Goal: Transaction & Acquisition: Purchase product/service

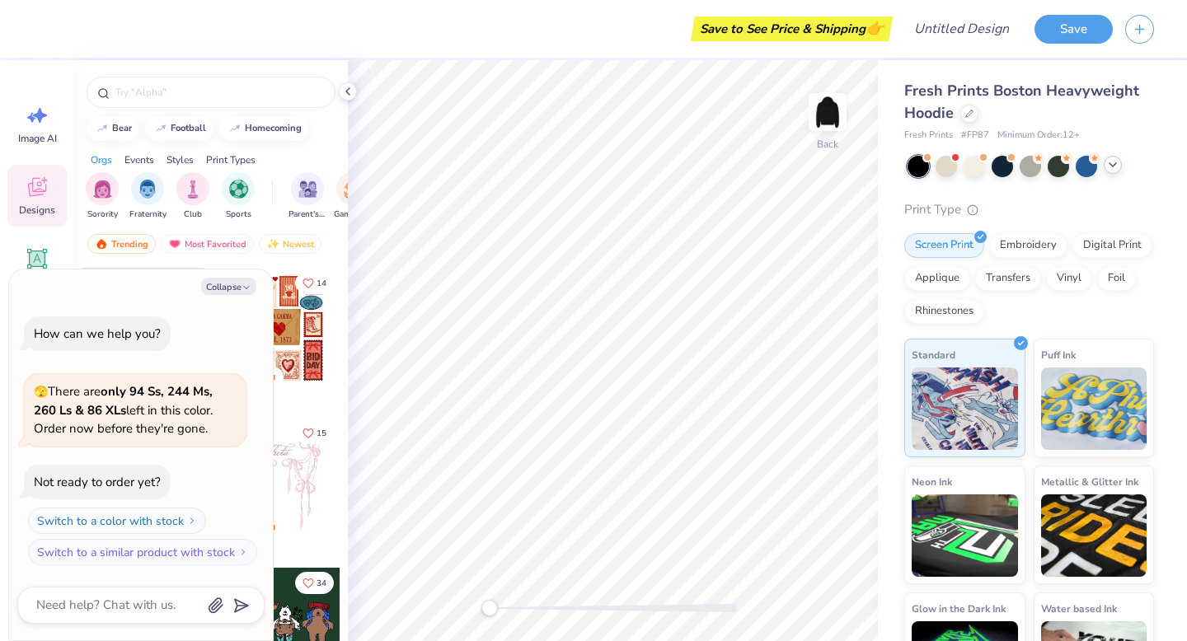
click at [1119, 165] on div at bounding box center [1112, 165] width 18 height 18
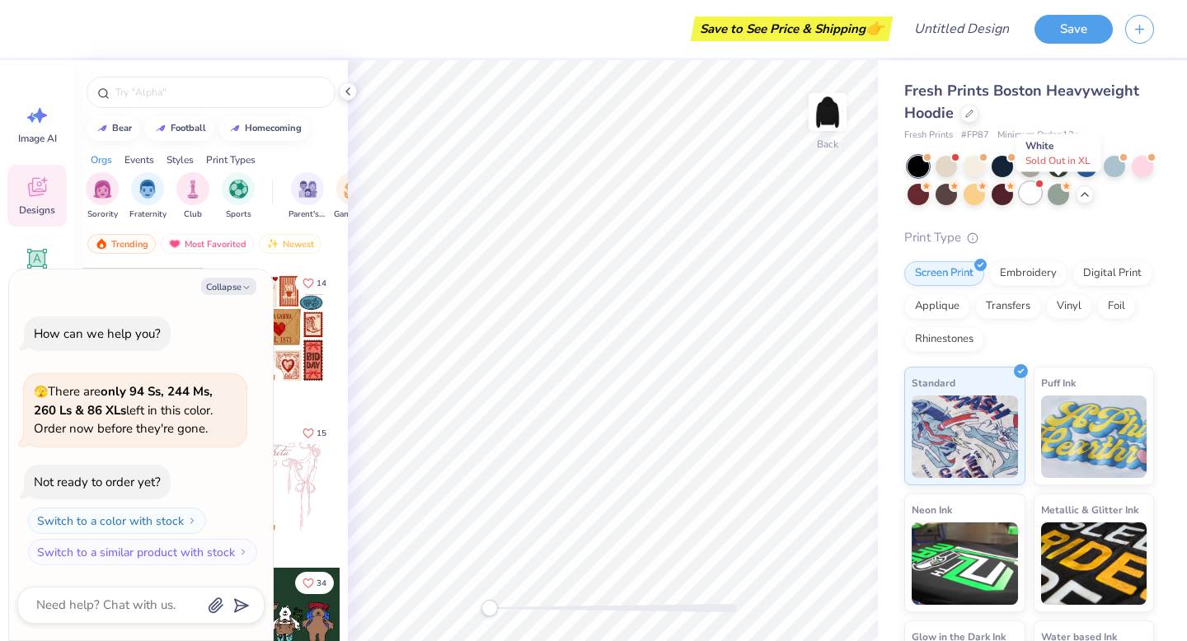
click at [1041, 195] on div at bounding box center [1029, 192] width 21 height 21
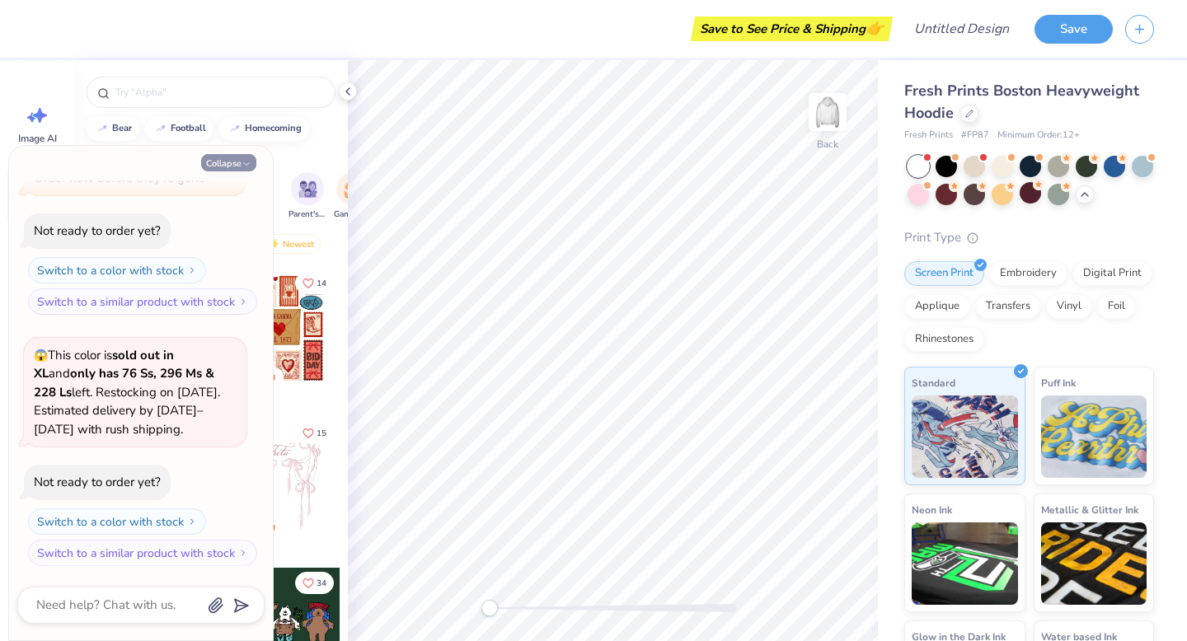
click at [242, 162] on icon "button" at bounding box center [246, 164] width 10 height 10
type textarea "x"
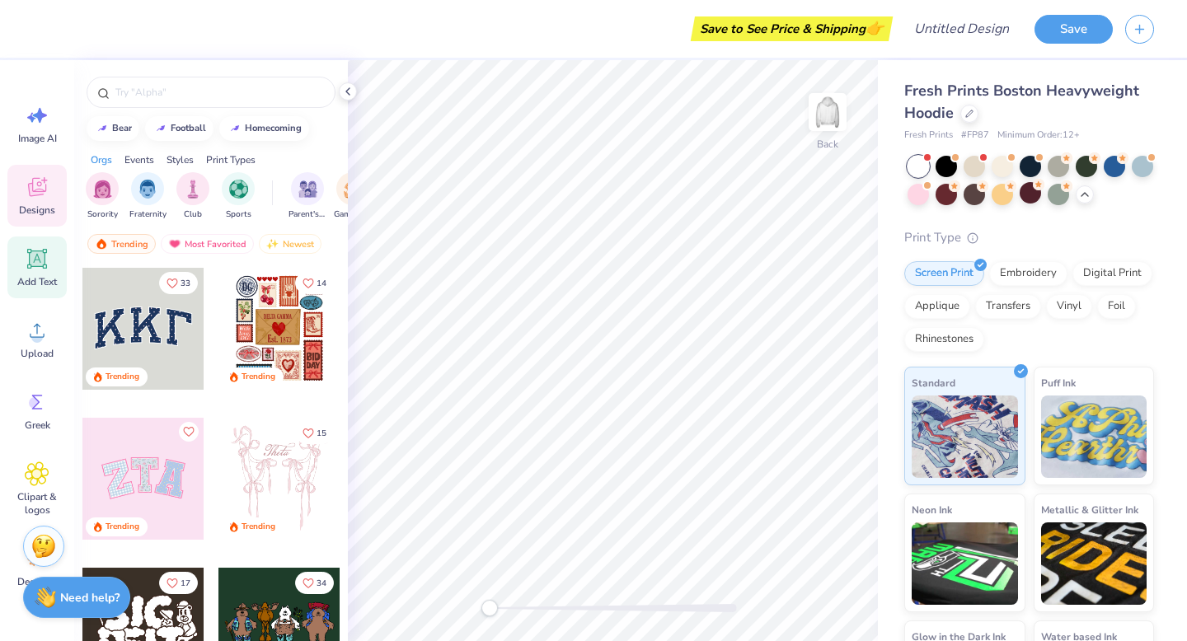
click at [46, 266] on icon at bounding box center [37, 259] width 20 height 20
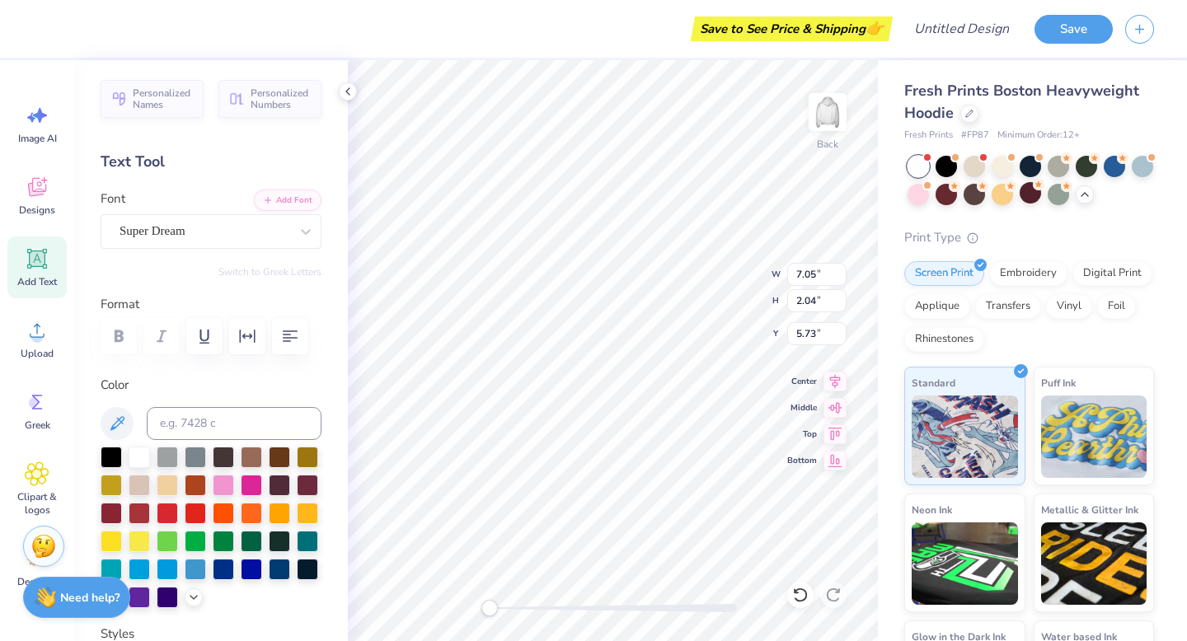
scroll to position [13, 2]
type textarea "Harmony Dance Collective"
click at [283, 339] on icon "button" at bounding box center [290, 336] width 20 height 20
click at [283, 348] on button "button" at bounding box center [290, 336] width 36 height 36
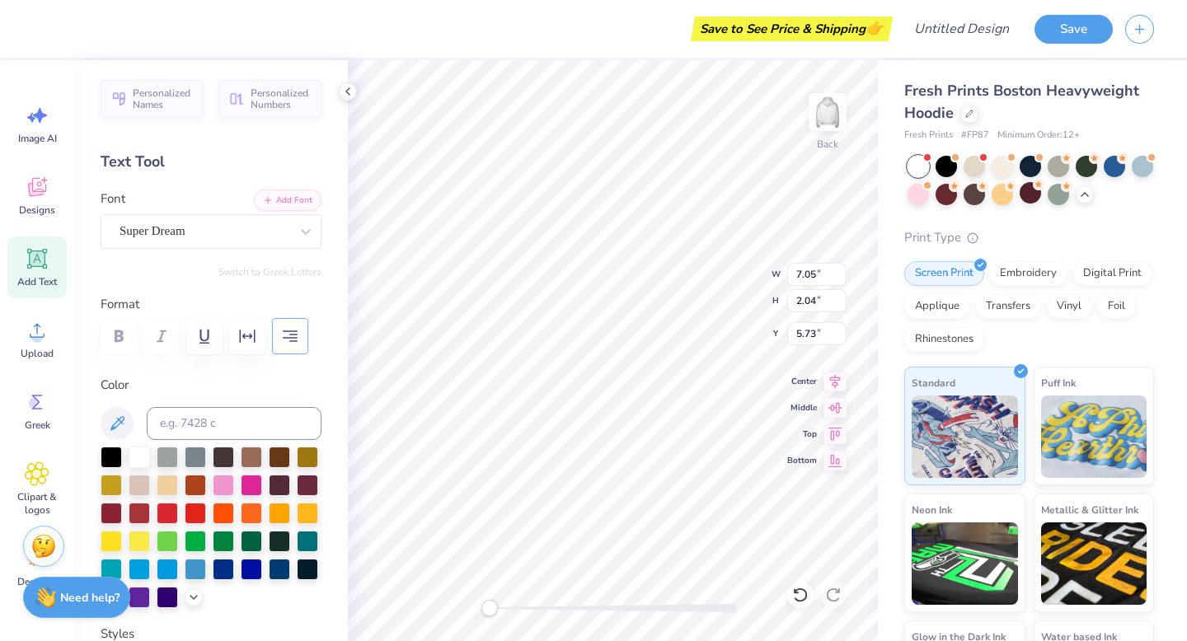
click at [283, 348] on button "button" at bounding box center [290, 336] width 36 height 36
type input "12.70"
type input "8.66"
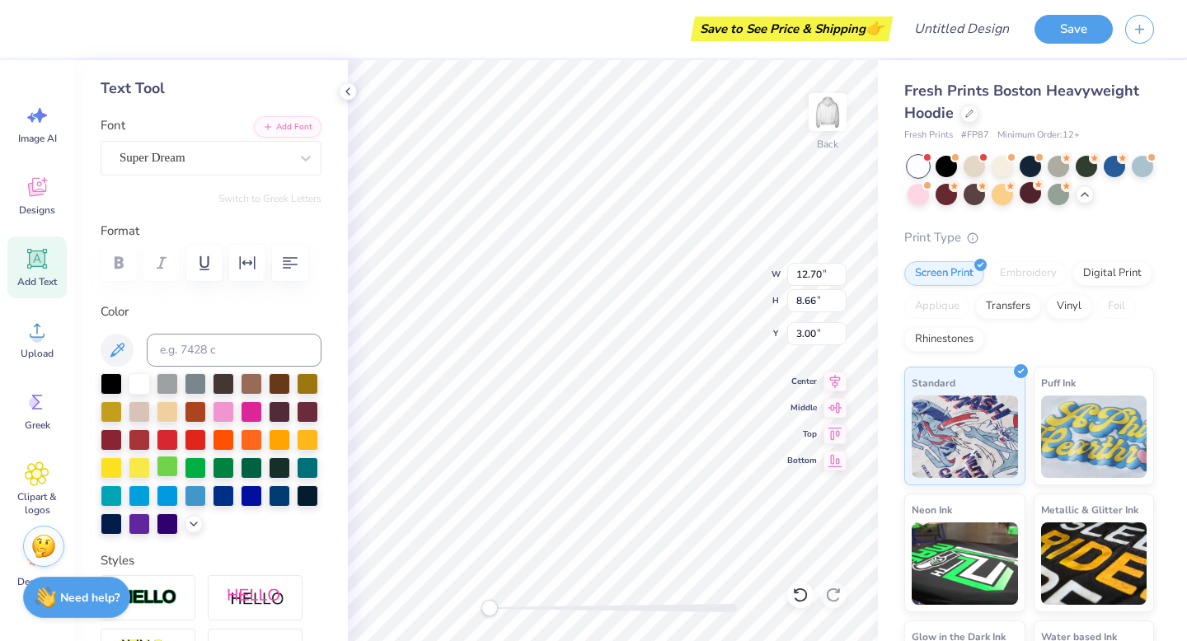
scroll to position [75, 0]
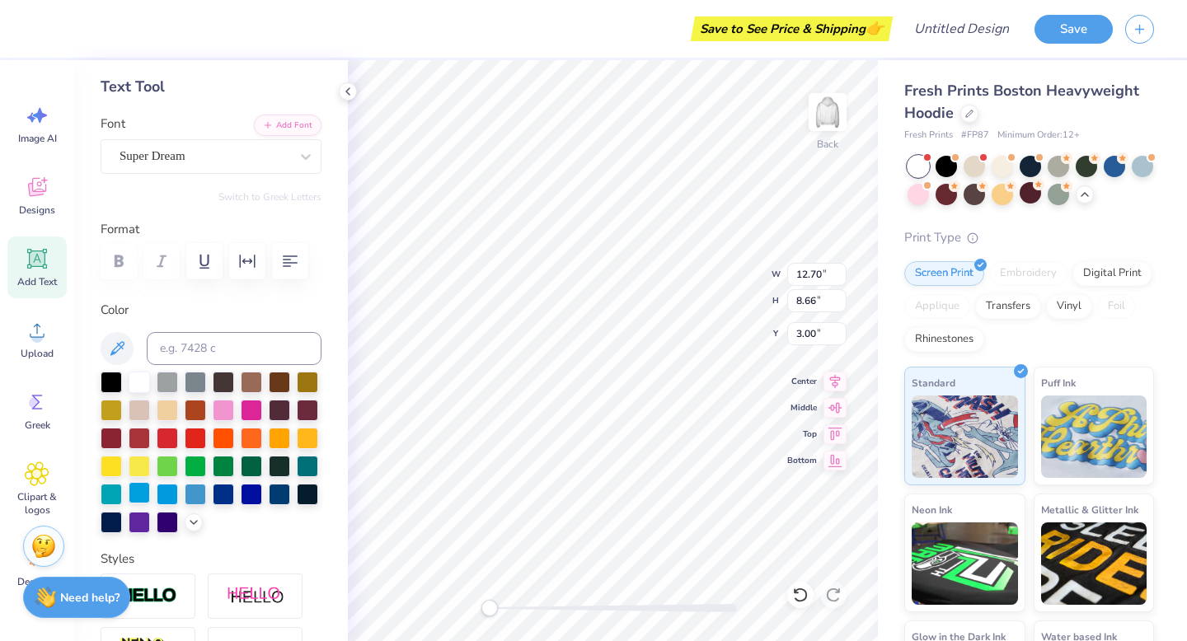
click at [150, 494] on div at bounding box center [139, 492] width 21 height 21
click at [178, 497] on div at bounding box center [167, 492] width 21 height 21
click at [185, 503] on div at bounding box center [195, 492] width 21 height 21
click at [150, 494] on div at bounding box center [139, 492] width 21 height 21
click at [116, 352] on icon at bounding box center [117, 349] width 20 height 20
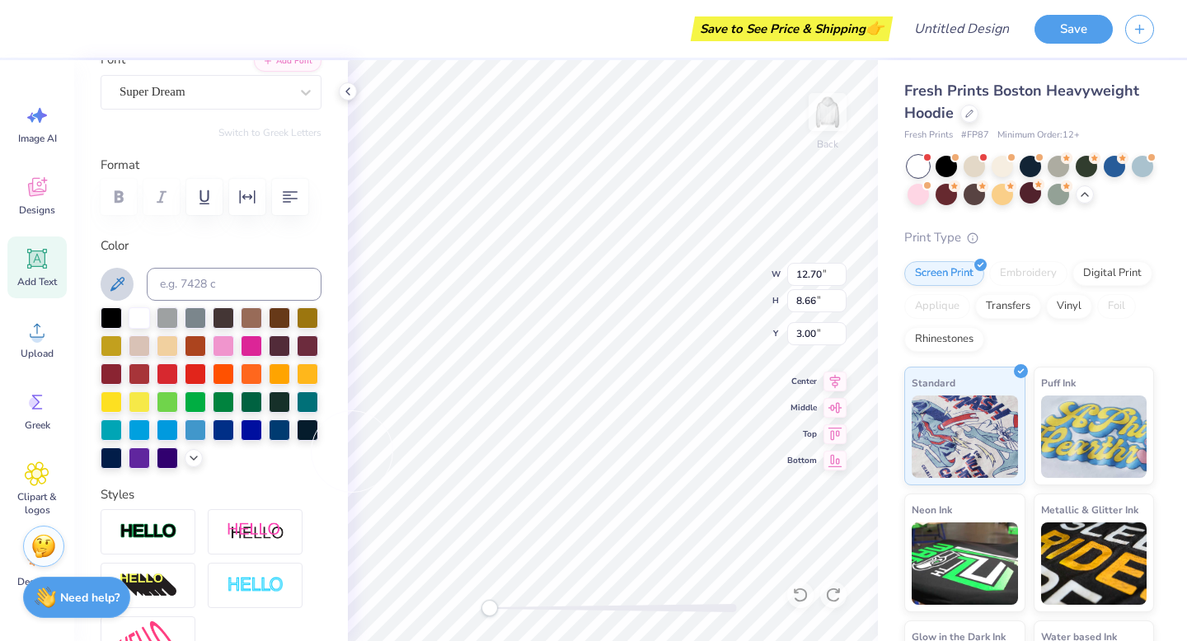
scroll to position [115, 0]
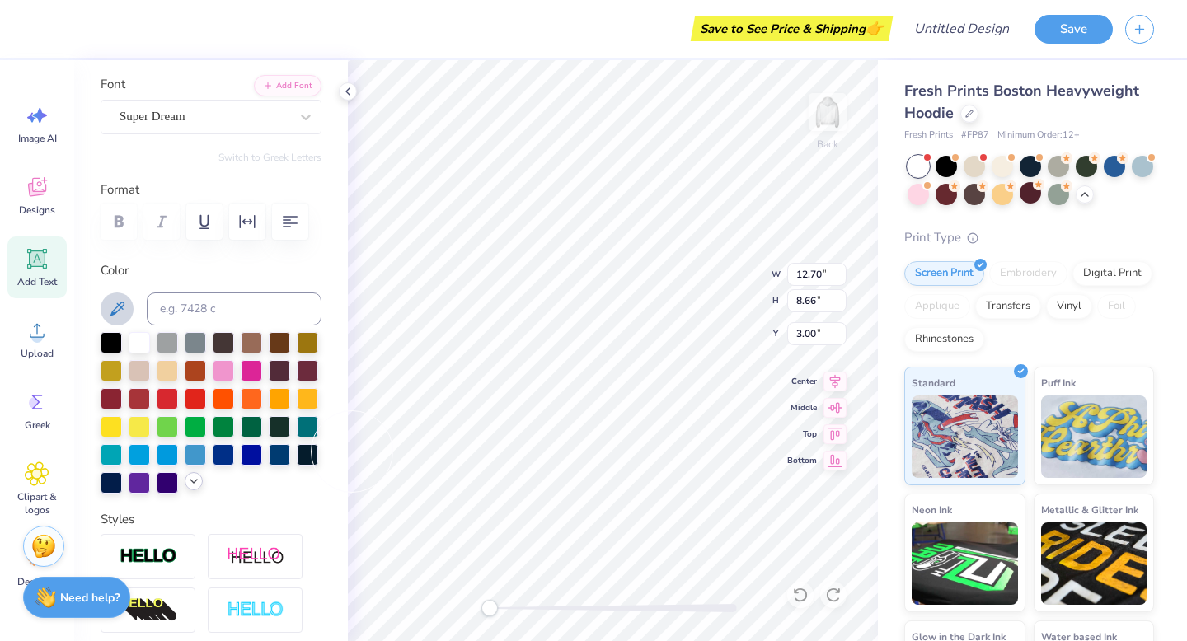
click at [187, 488] on icon at bounding box center [193, 481] width 13 height 13
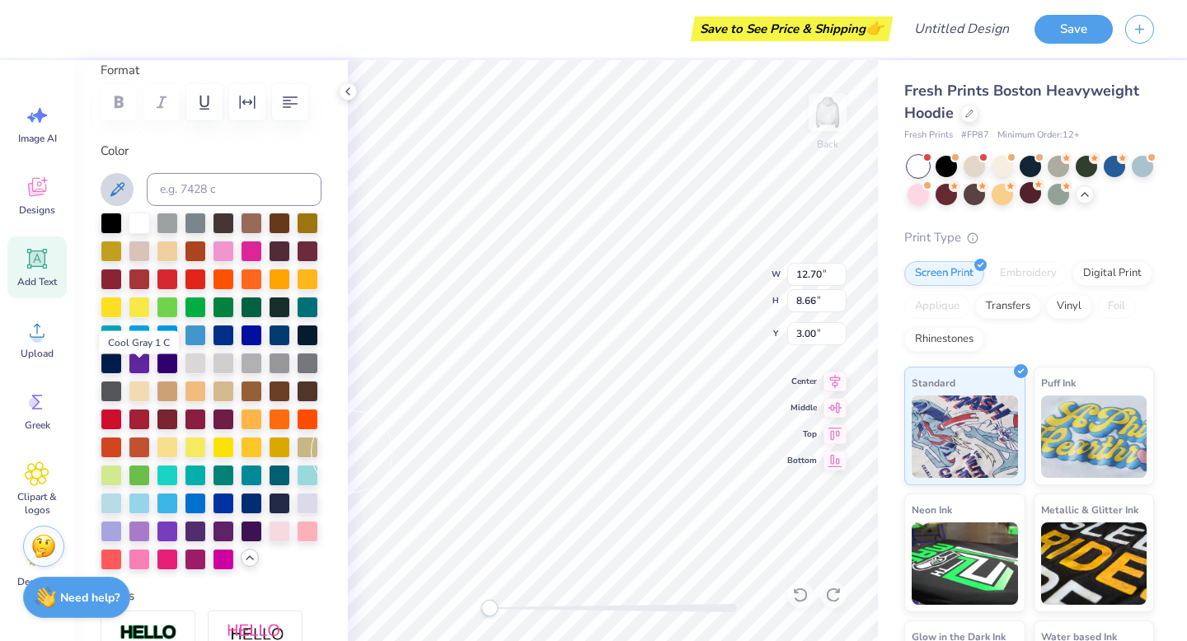
scroll to position [255, 0]
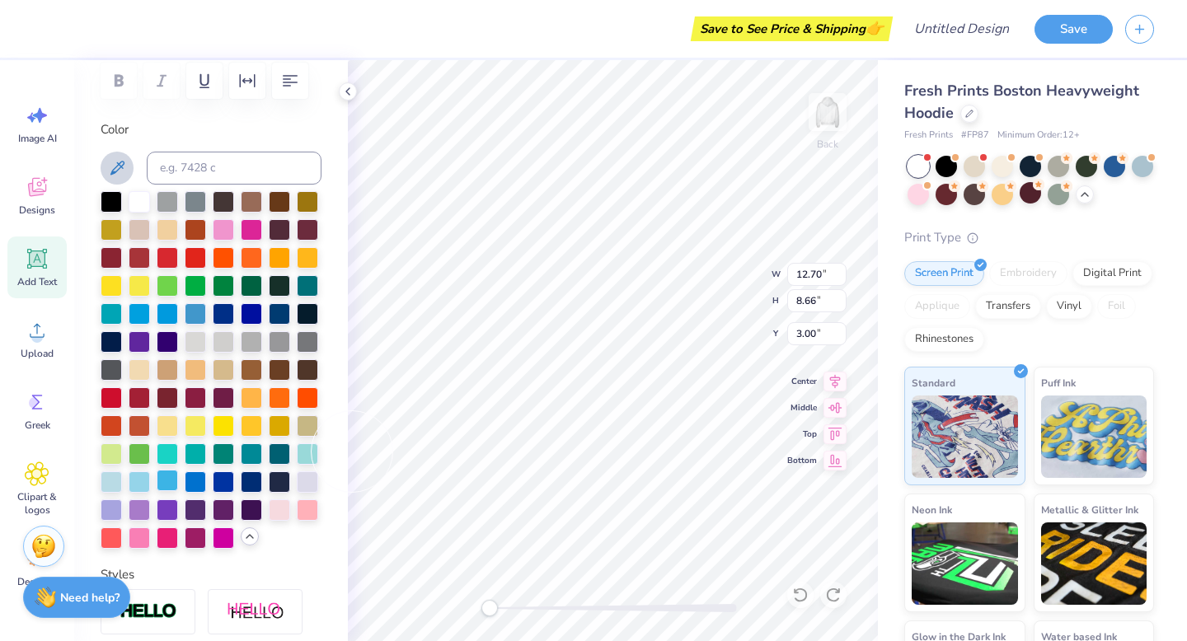
click at [178, 491] on div at bounding box center [167, 480] width 21 height 21
click at [150, 491] on div at bounding box center [139, 480] width 21 height 21
click at [238, 511] on div at bounding box center [211, 370] width 221 height 358
click at [178, 491] on div at bounding box center [167, 480] width 21 height 21
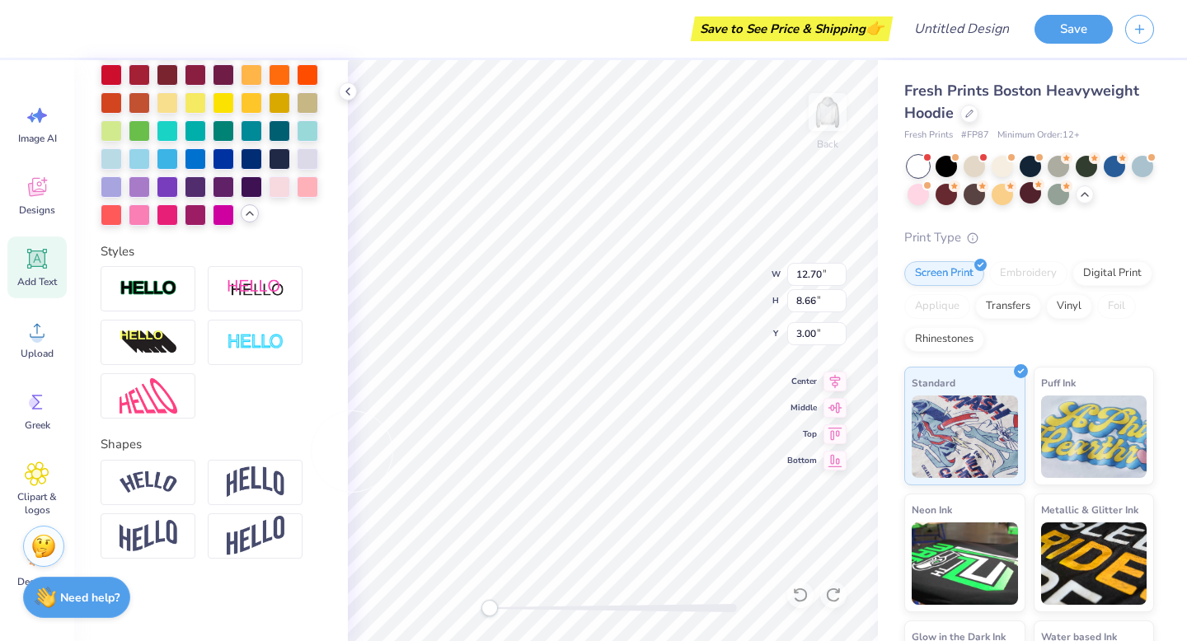
scroll to position [634, 0]
click at [147, 531] on img at bounding box center [148, 536] width 58 height 32
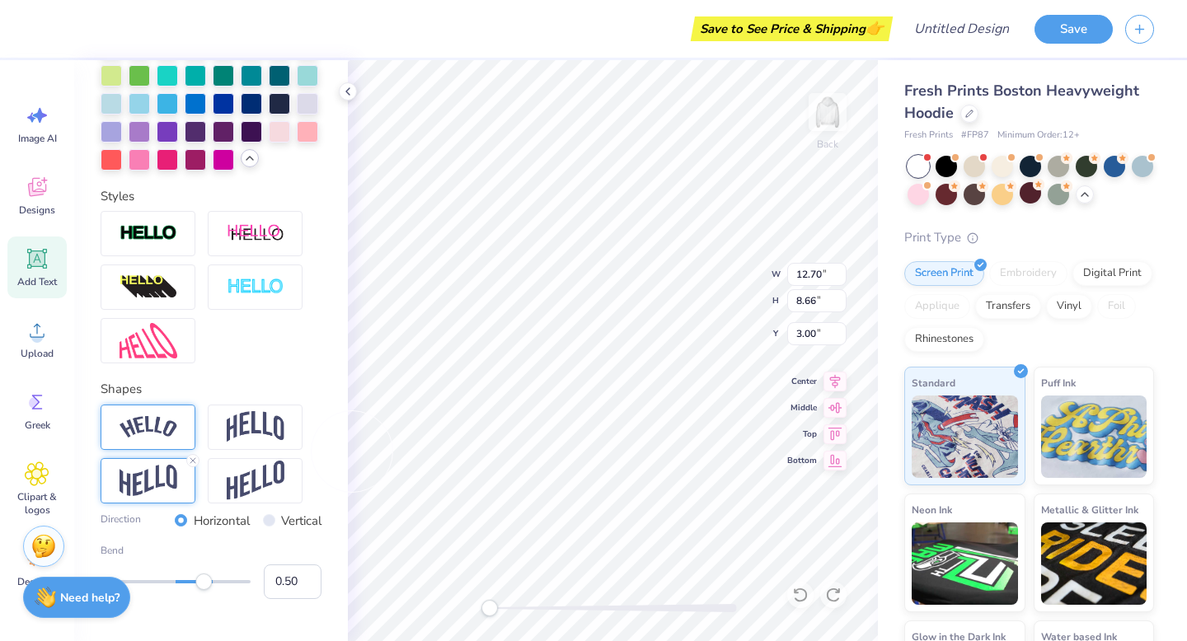
click at [152, 438] on img at bounding box center [148, 427] width 58 height 22
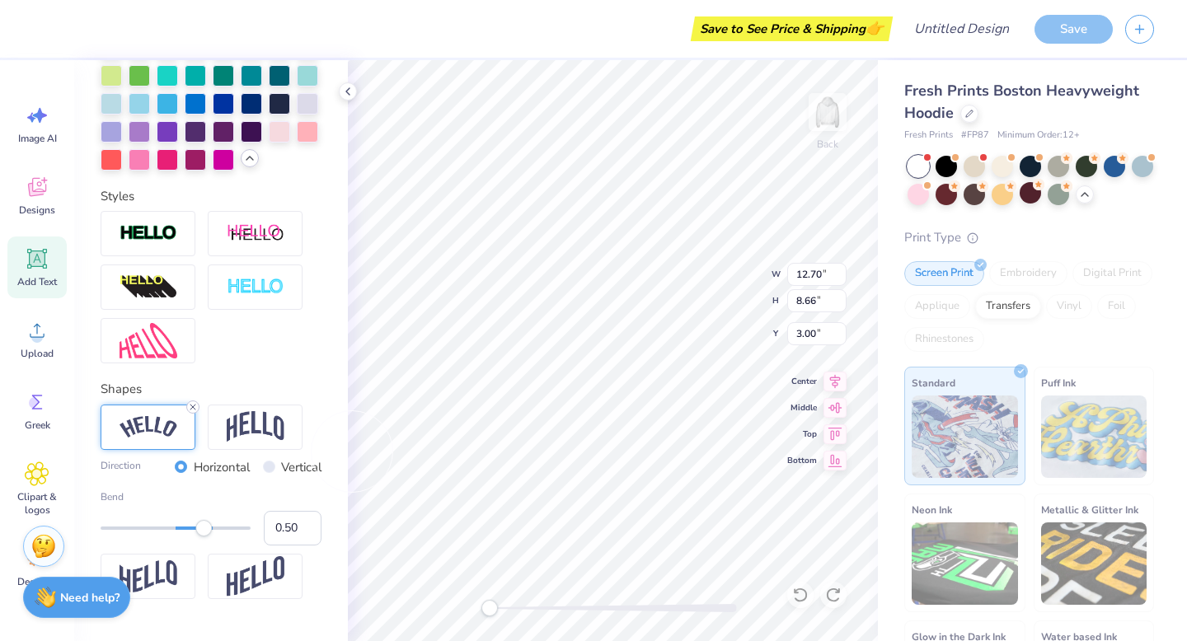
click at [193, 412] on icon at bounding box center [193, 407] width 10 height 10
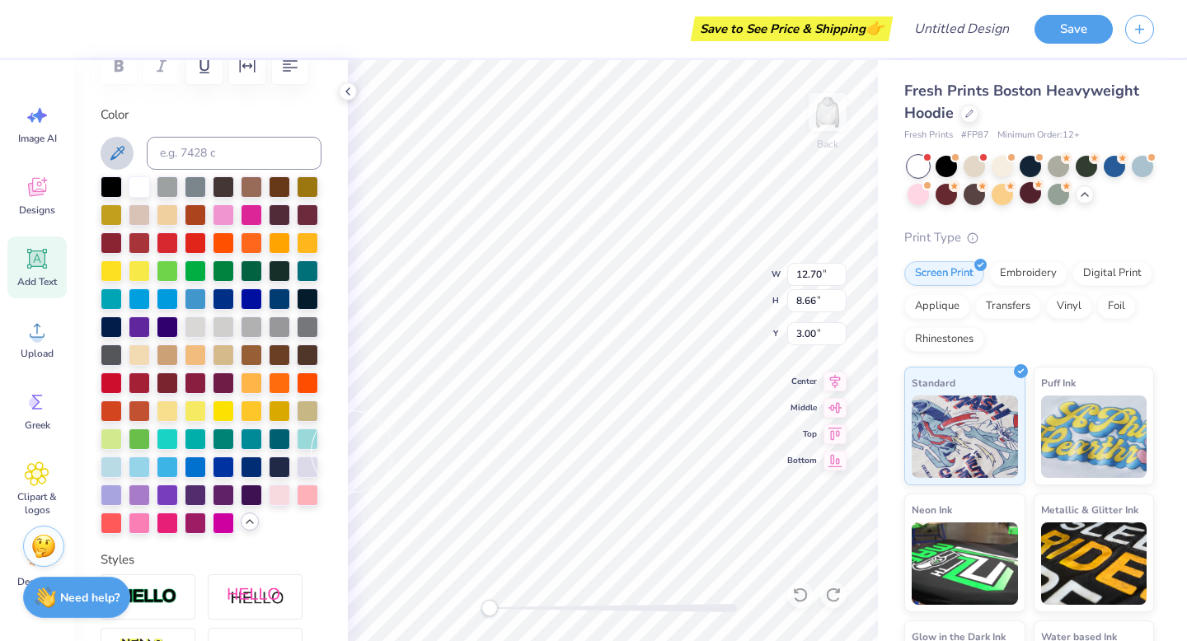
scroll to position [0, 0]
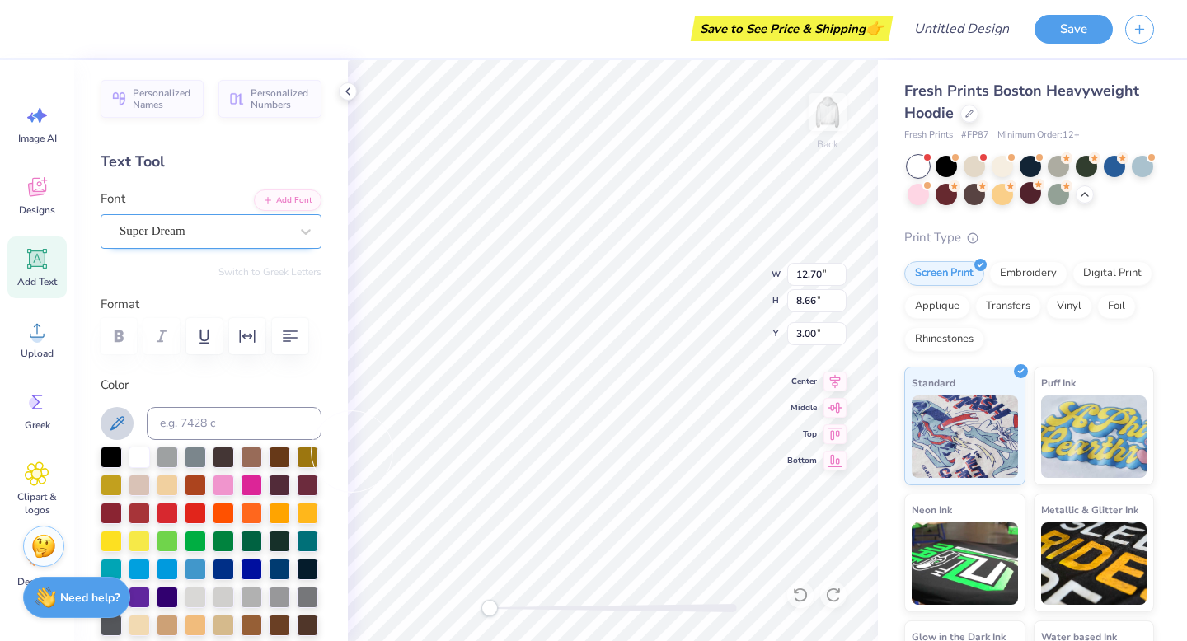
click at [190, 232] on div "Super Dream" at bounding box center [204, 231] width 173 height 26
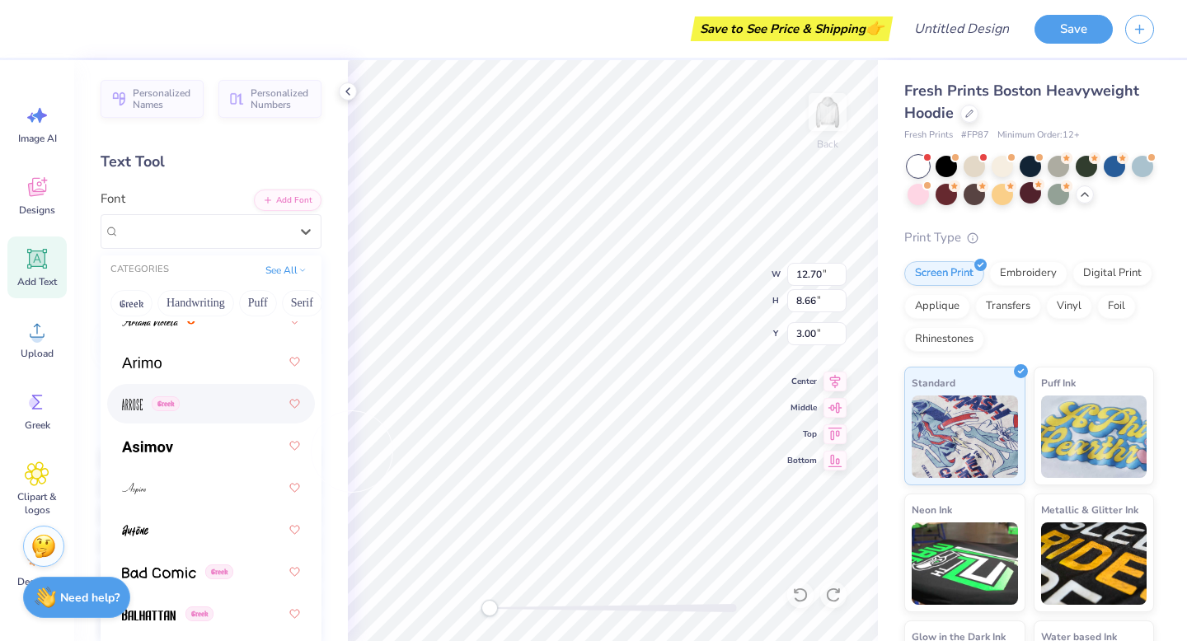
scroll to position [765, 0]
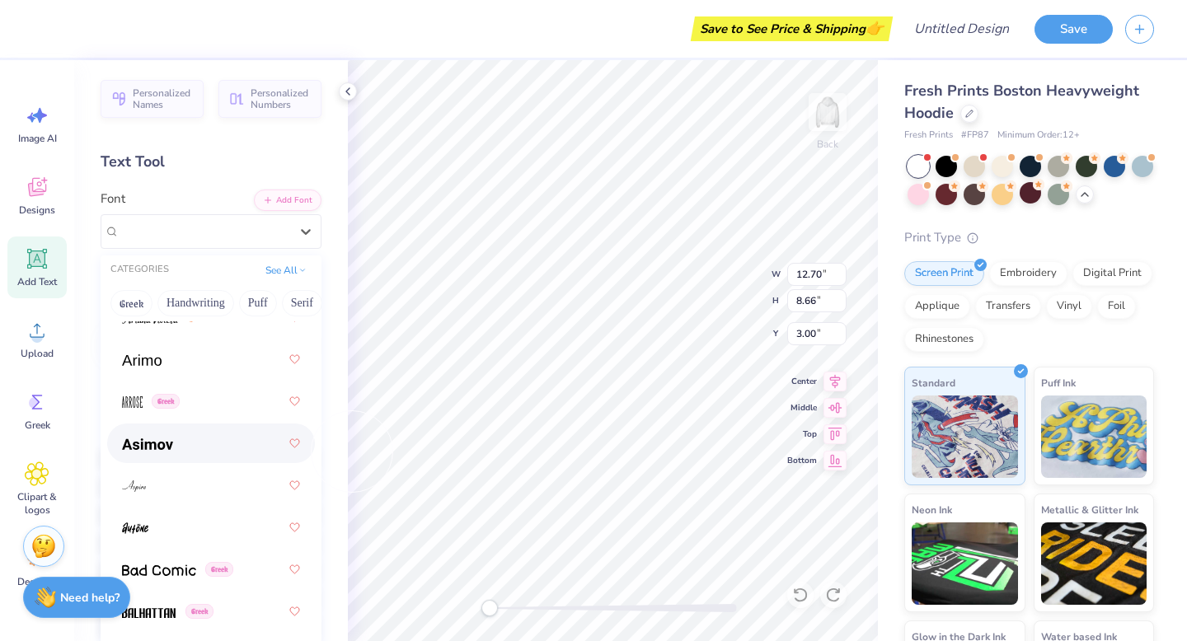
click at [190, 444] on div at bounding box center [211, 443] width 178 height 30
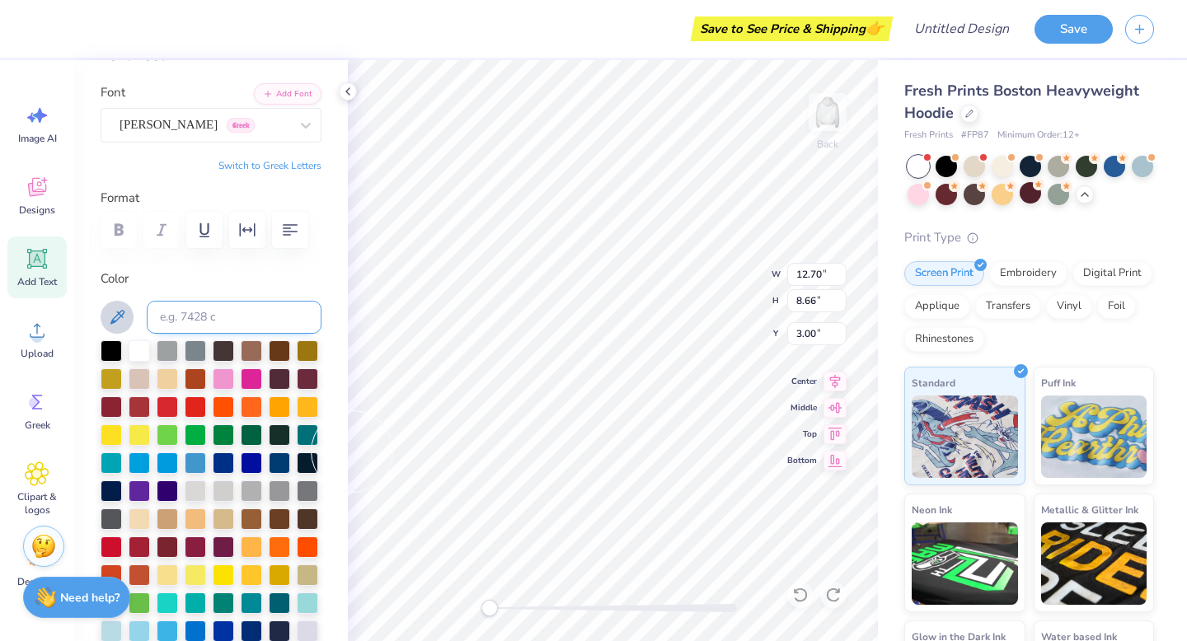
scroll to position [0, 0]
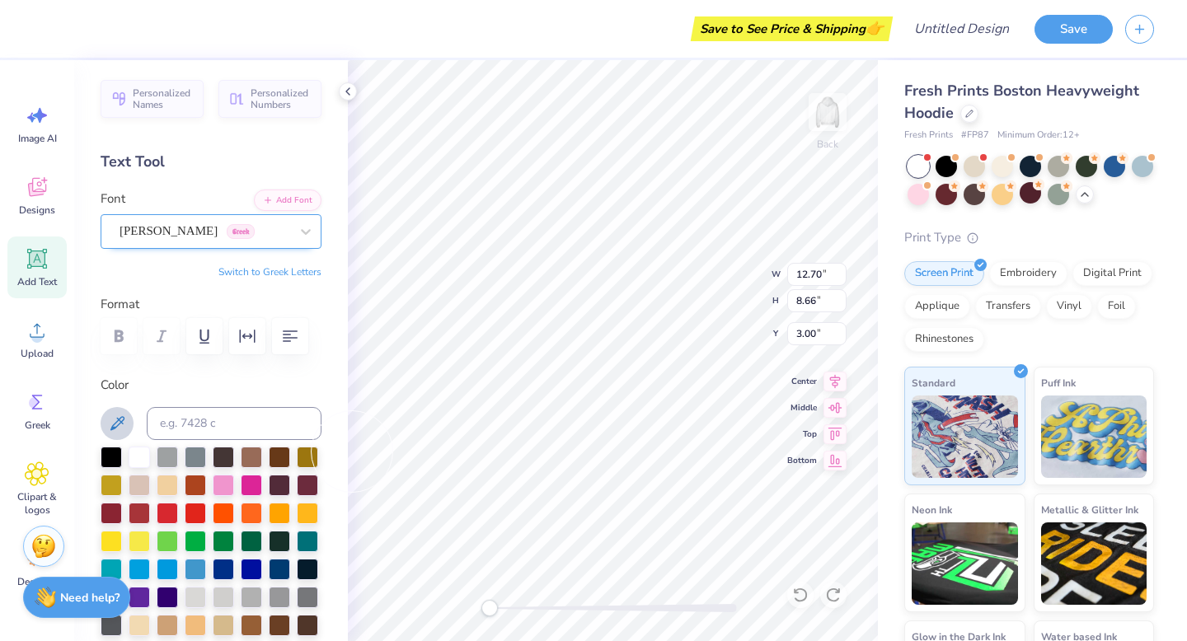
click at [180, 219] on div "Asimov Greek" at bounding box center [204, 231] width 173 height 26
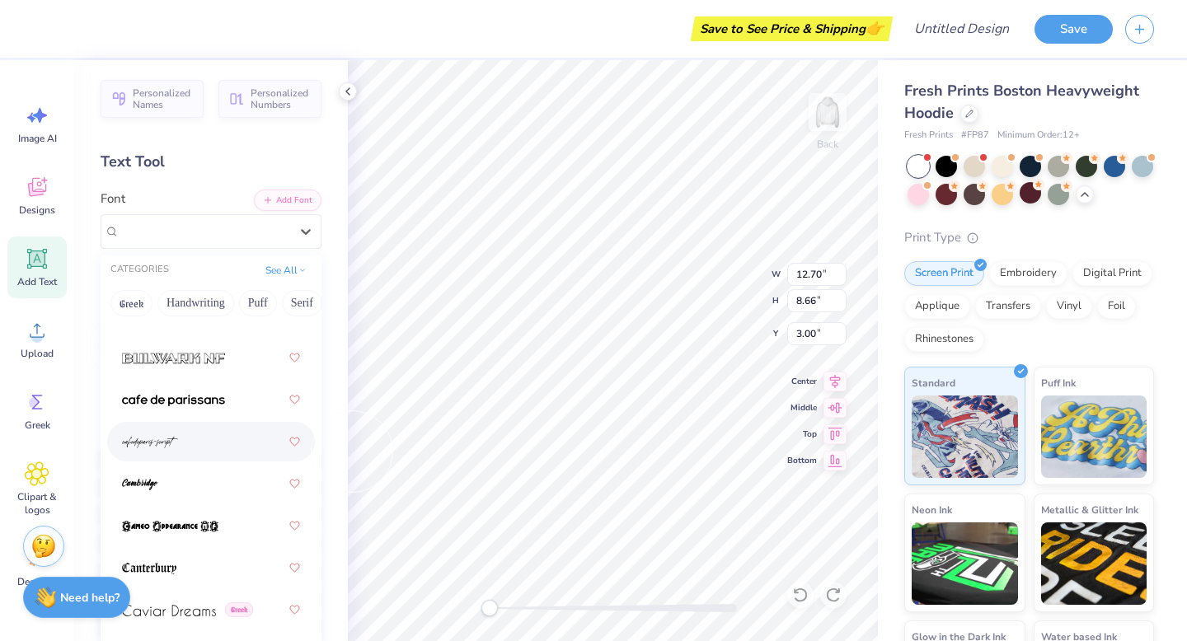
scroll to position [2280, 0]
click at [192, 401] on img at bounding box center [173, 400] width 103 height 12
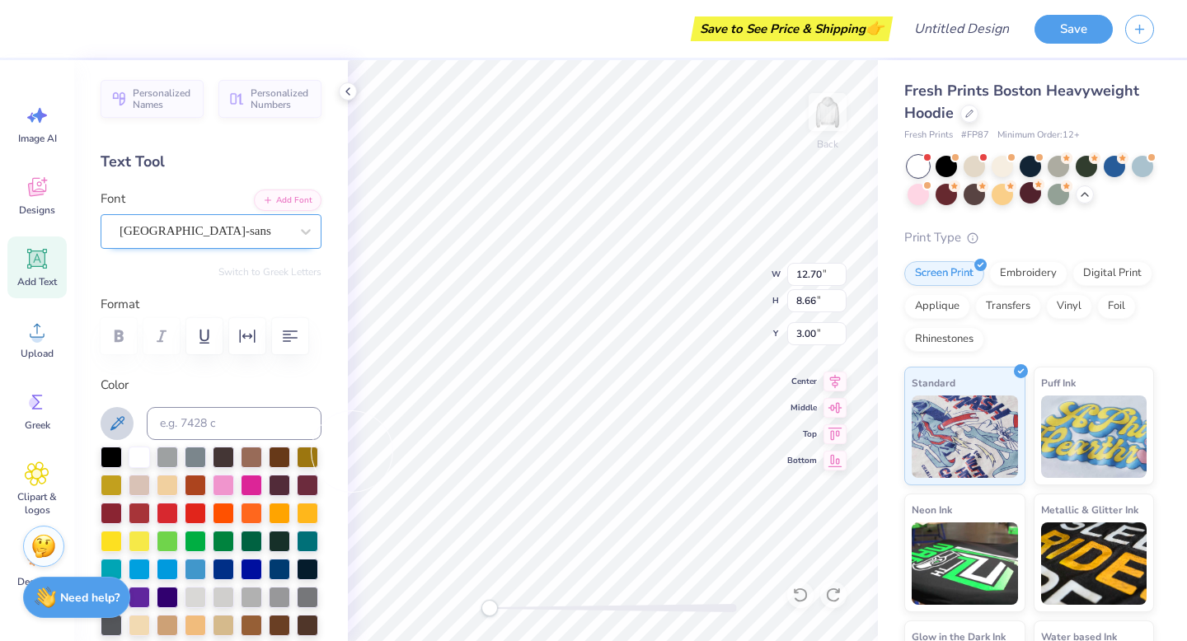
click at [190, 240] on div at bounding box center [204, 231] width 170 height 22
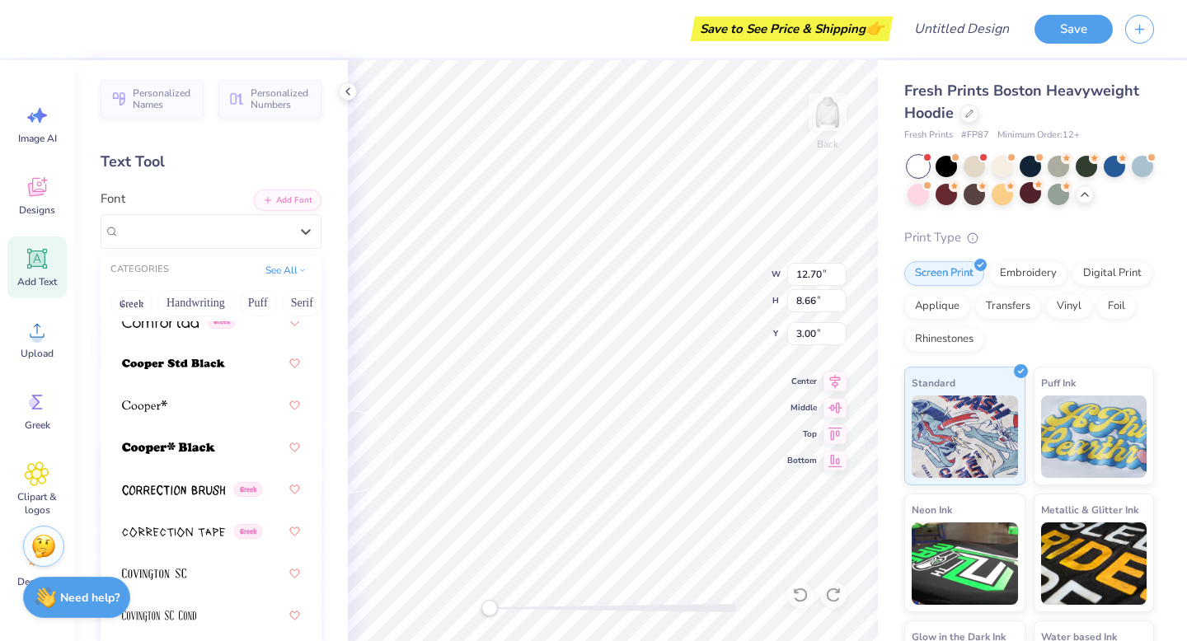
scroll to position [3499, 0]
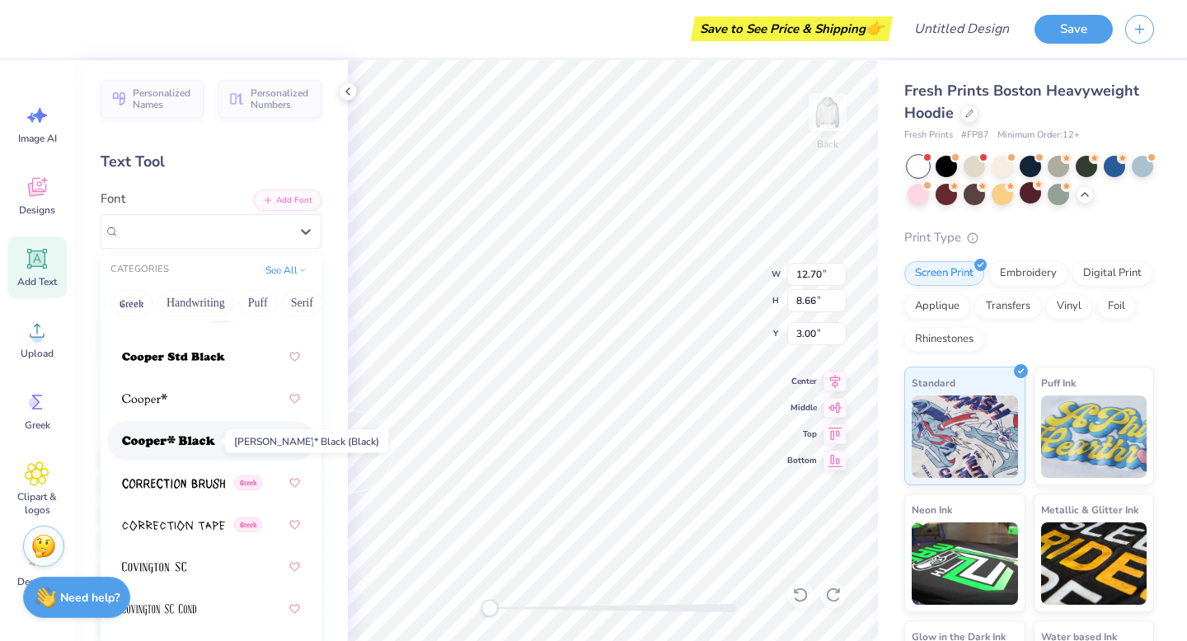
click at [208, 437] on img at bounding box center [168, 442] width 93 height 12
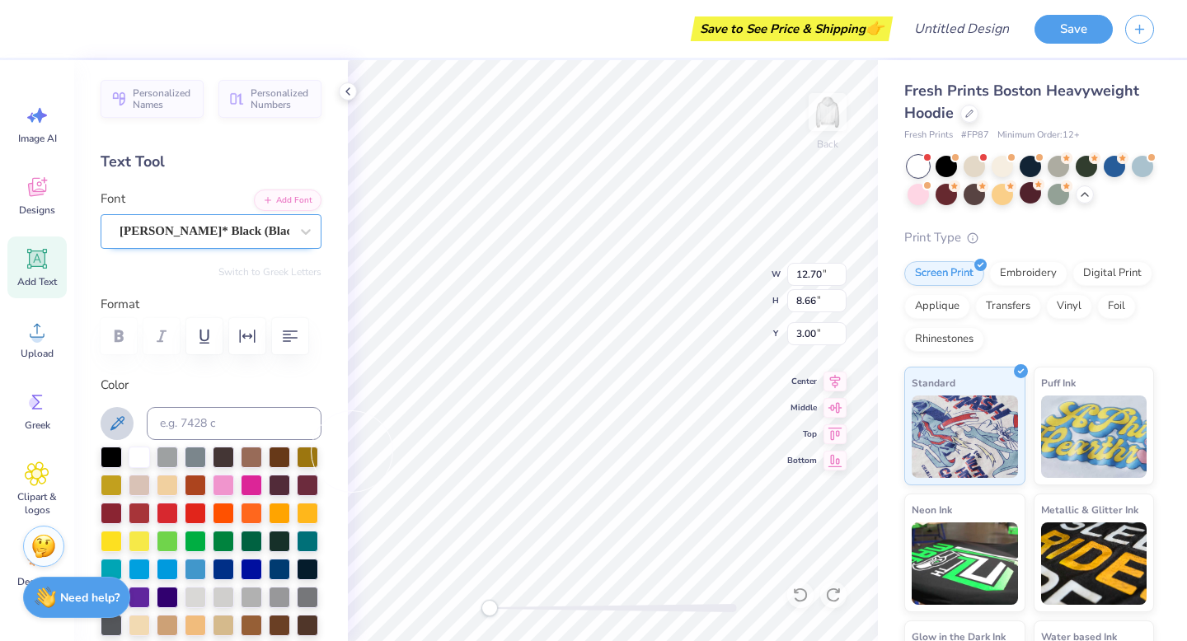
click at [229, 235] on div "Cooper* Black (Black)" at bounding box center [204, 231] width 173 height 26
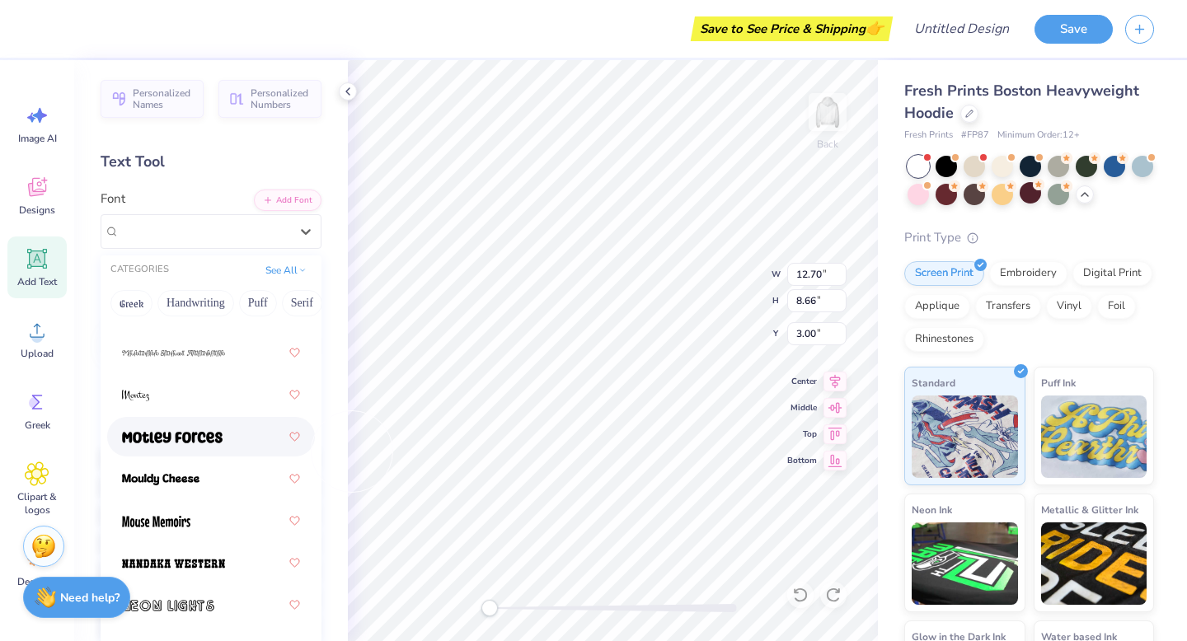
scroll to position [8591, 0]
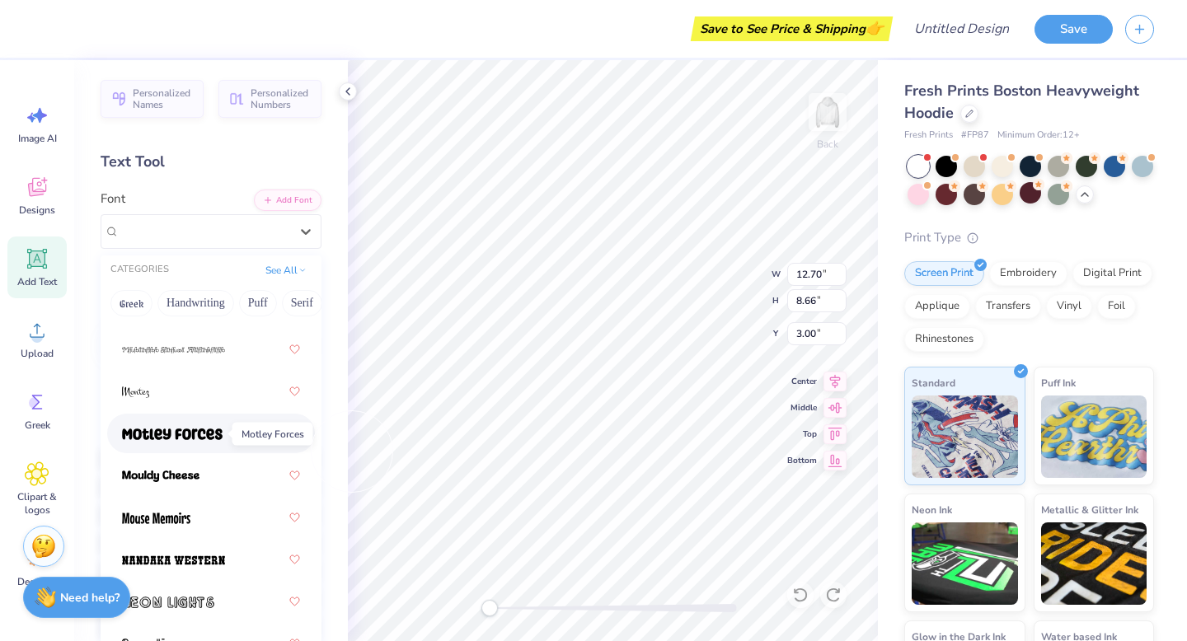
click at [185, 436] on img at bounding box center [172, 434] width 101 height 12
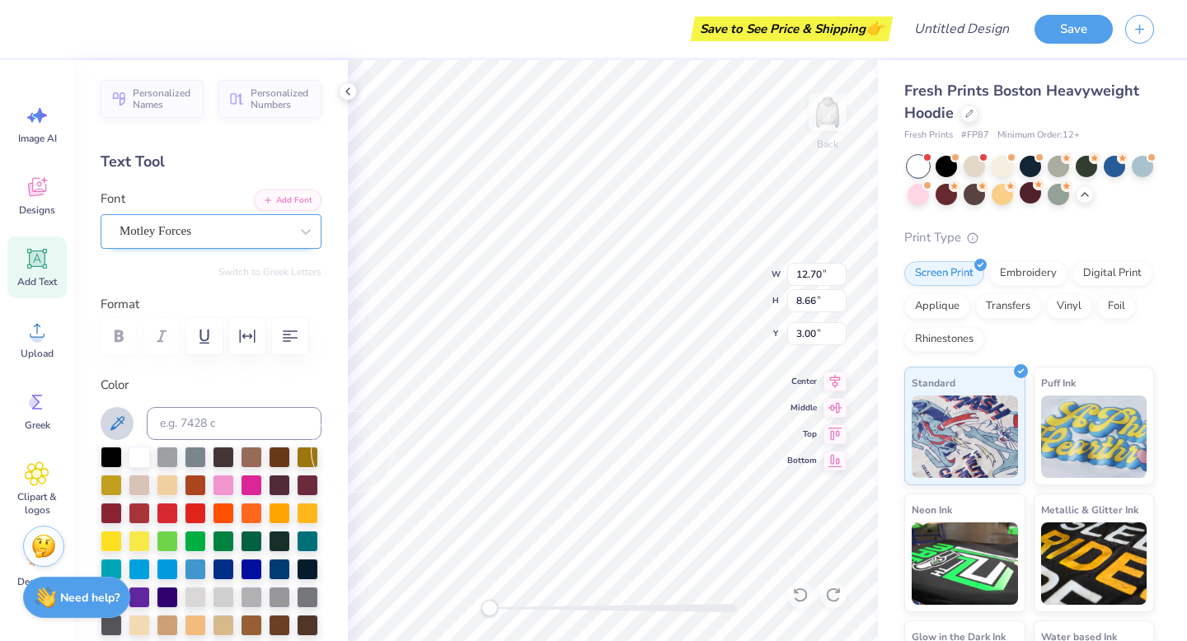
click at [208, 220] on div at bounding box center [204, 231] width 170 height 22
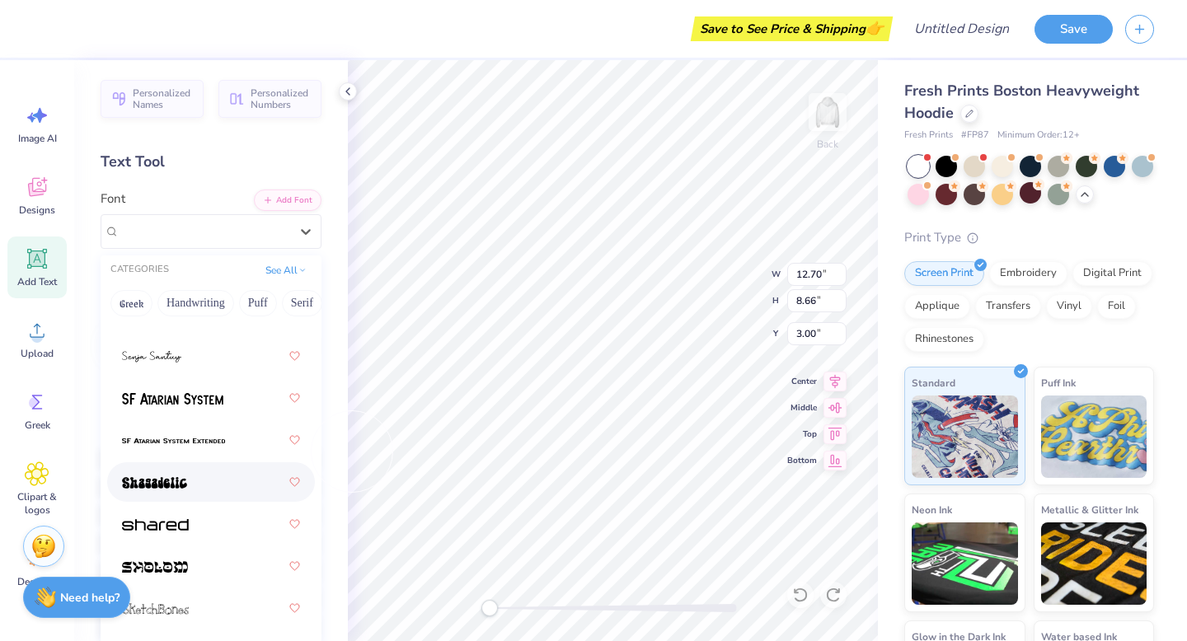
scroll to position [10969, 0]
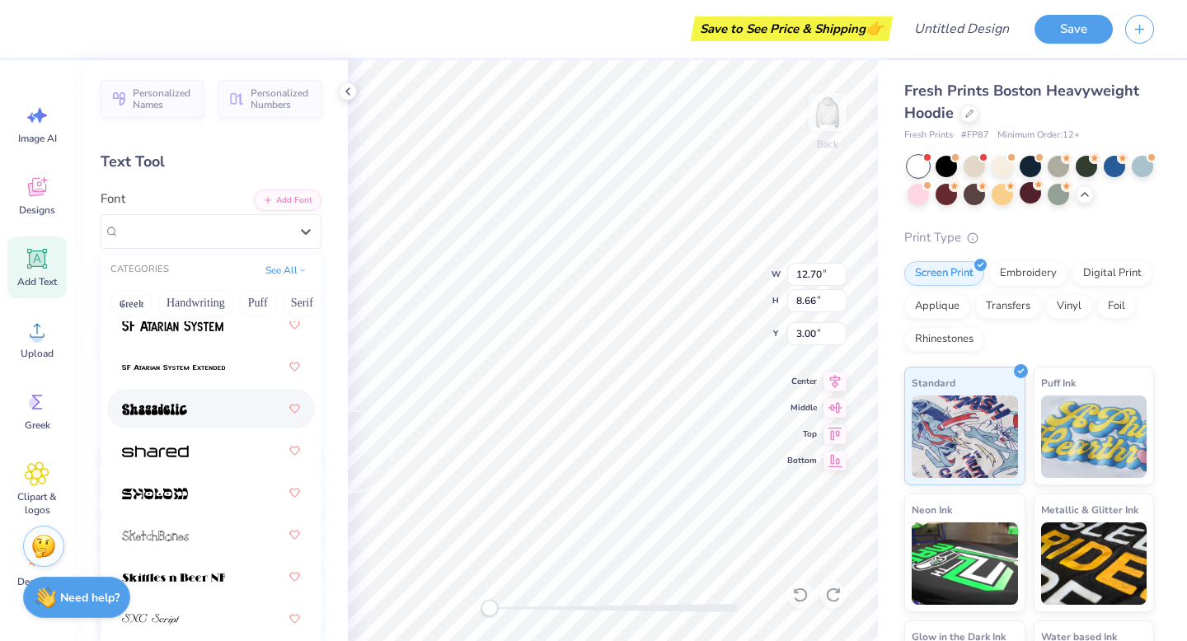
click at [204, 420] on div at bounding box center [211, 409] width 178 height 30
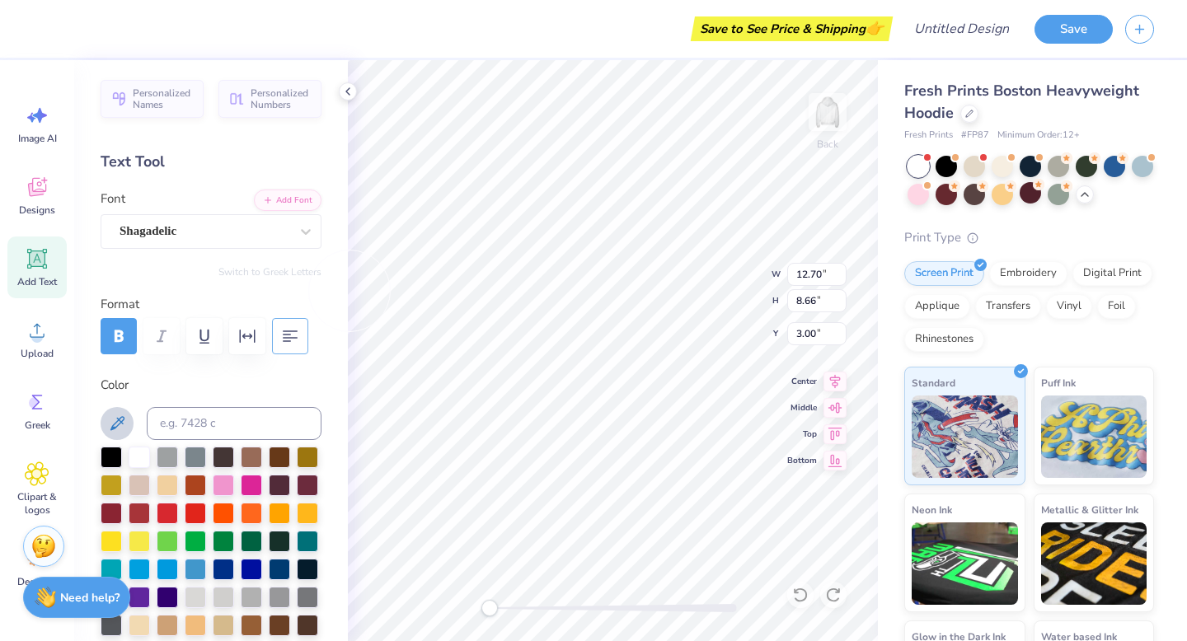
click at [299, 343] on icon "button" at bounding box center [290, 336] width 20 height 20
click at [910, 563] on div "Neon Ink" at bounding box center [964, 550] width 121 height 119
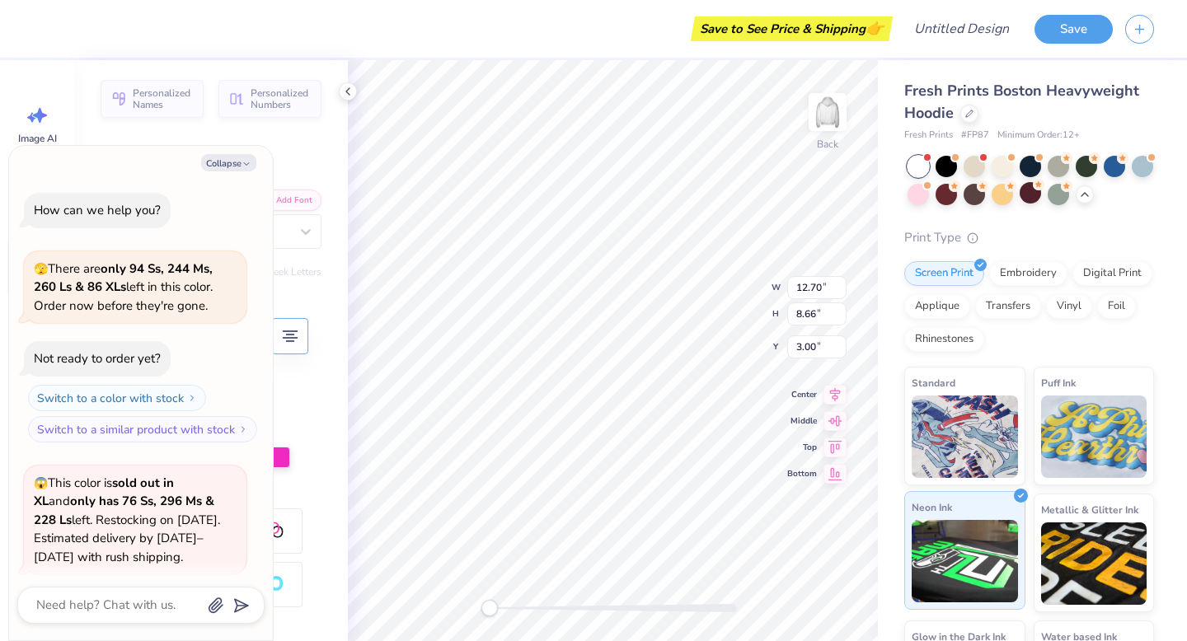
scroll to position [228, 0]
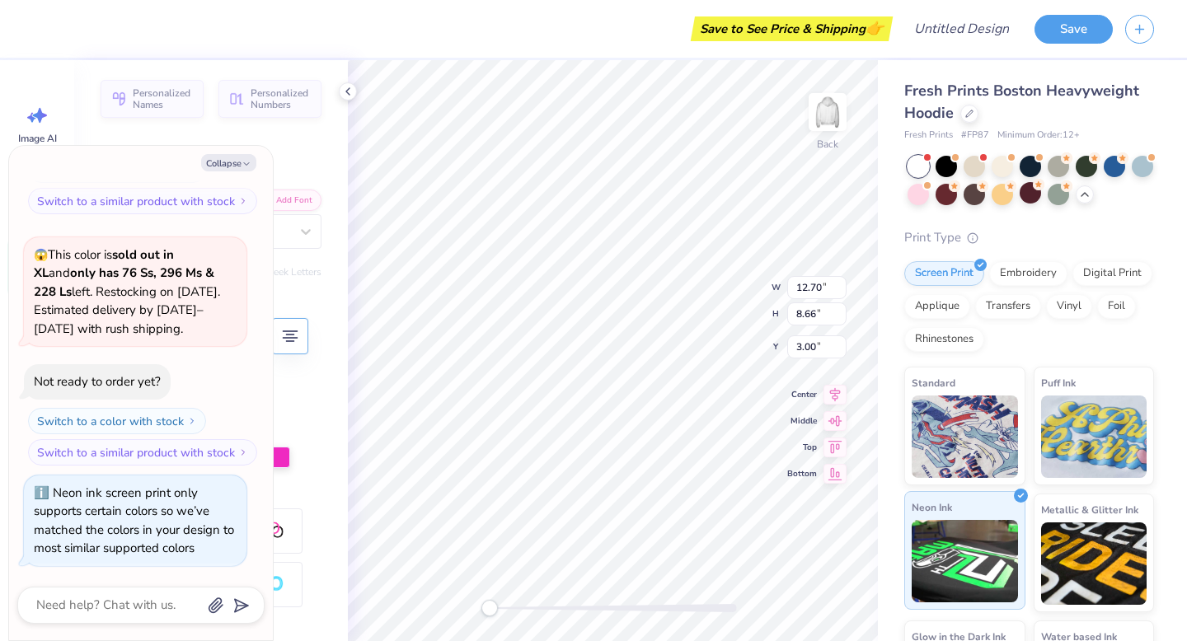
click at [1017, 497] on icon at bounding box center [1020, 495] width 7 height 7
click at [992, 544] on img at bounding box center [964, 561] width 106 height 82
click at [979, 428] on img at bounding box center [964, 434] width 106 height 82
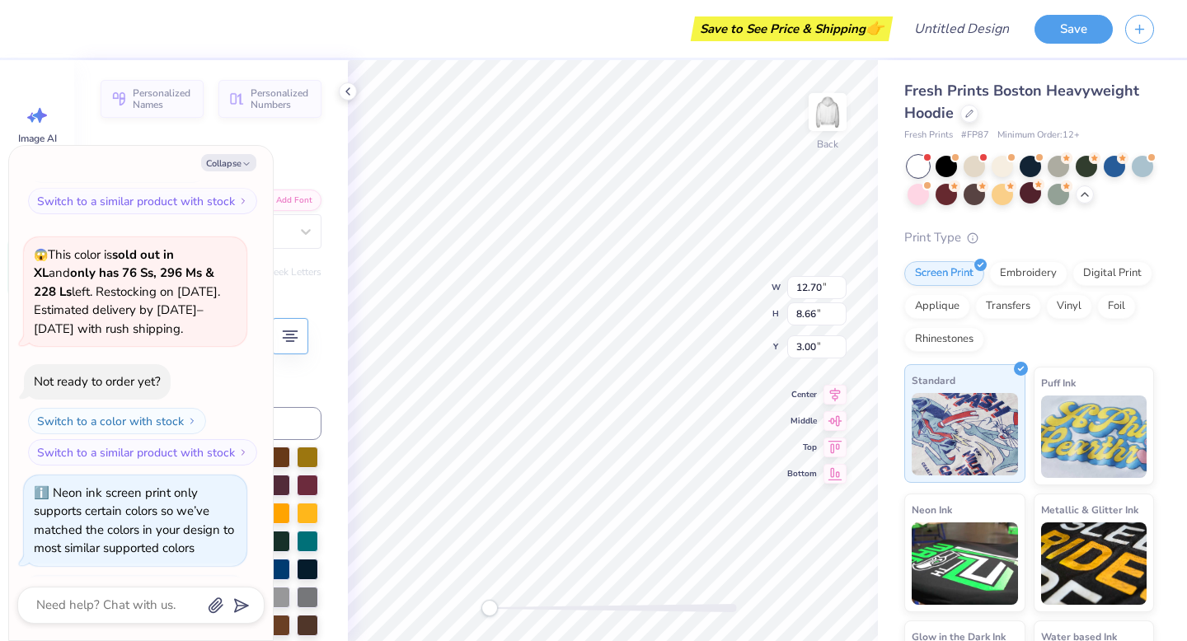
scroll to position [329, 0]
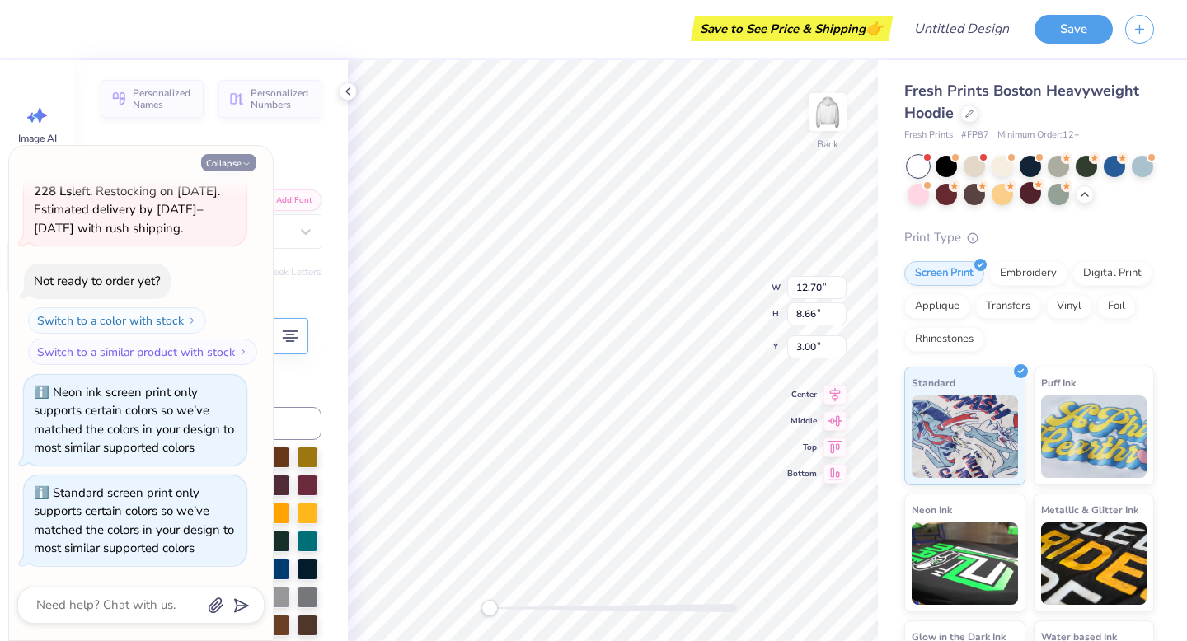
click at [241, 159] on icon "button" at bounding box center [246, 164] width 10 height 10
type textarea "x"
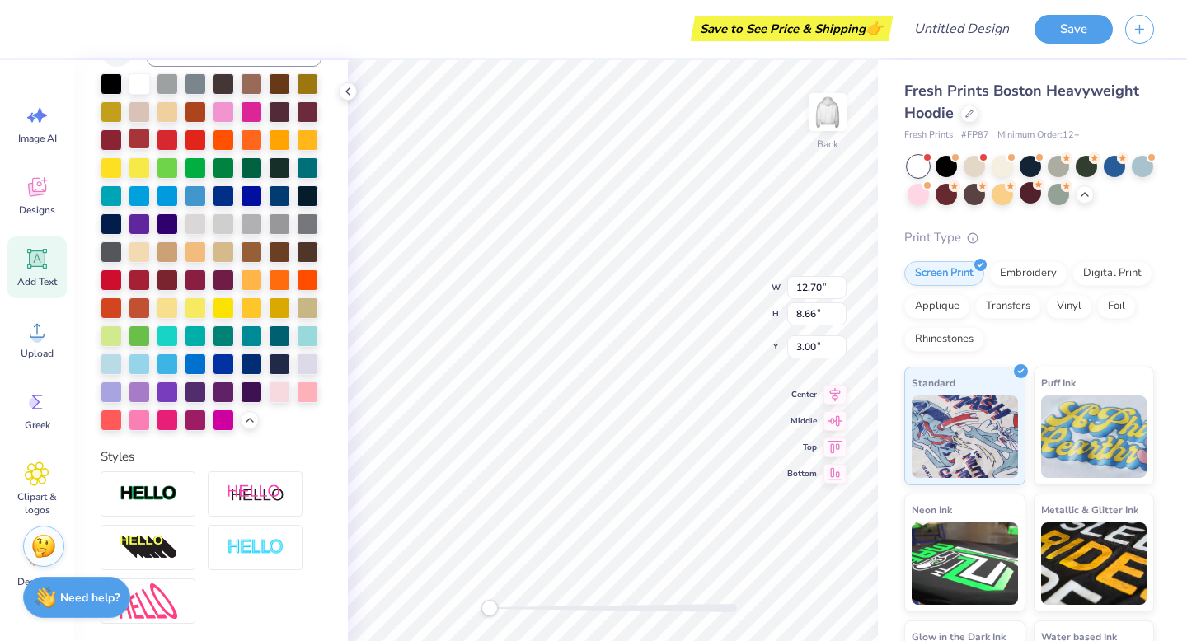
scroll to position [378, 0]
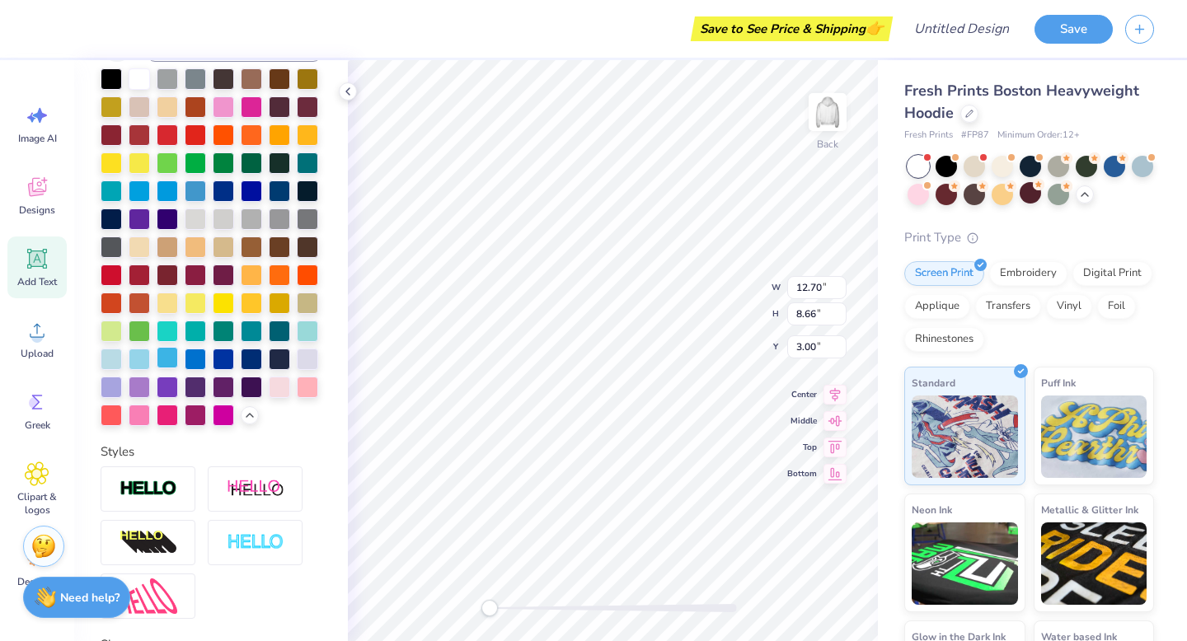
click at [178, 368] on div at bounding box center [167, 357] width 21 height 21
click at [828, 129] on img at bounding box center [827, 112] width 66 height 66
click at [36, 265] on icon at bounding box center [37, 259] width 20 height 20
type textarea "Exec 2025-2026"
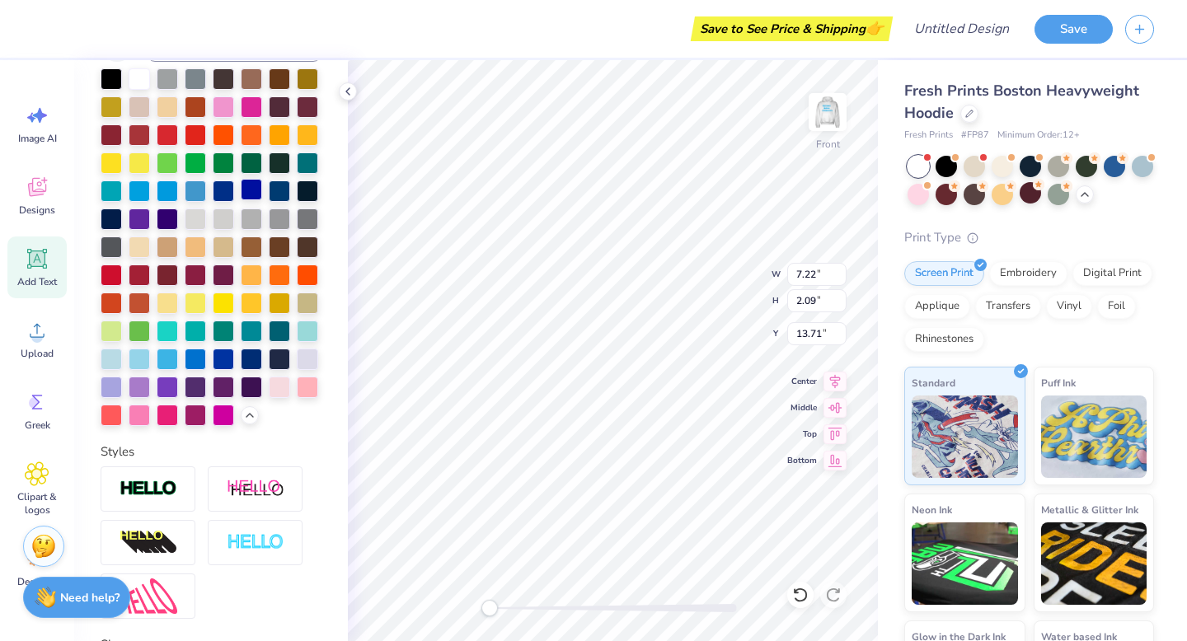
scroll to position [0, 0]
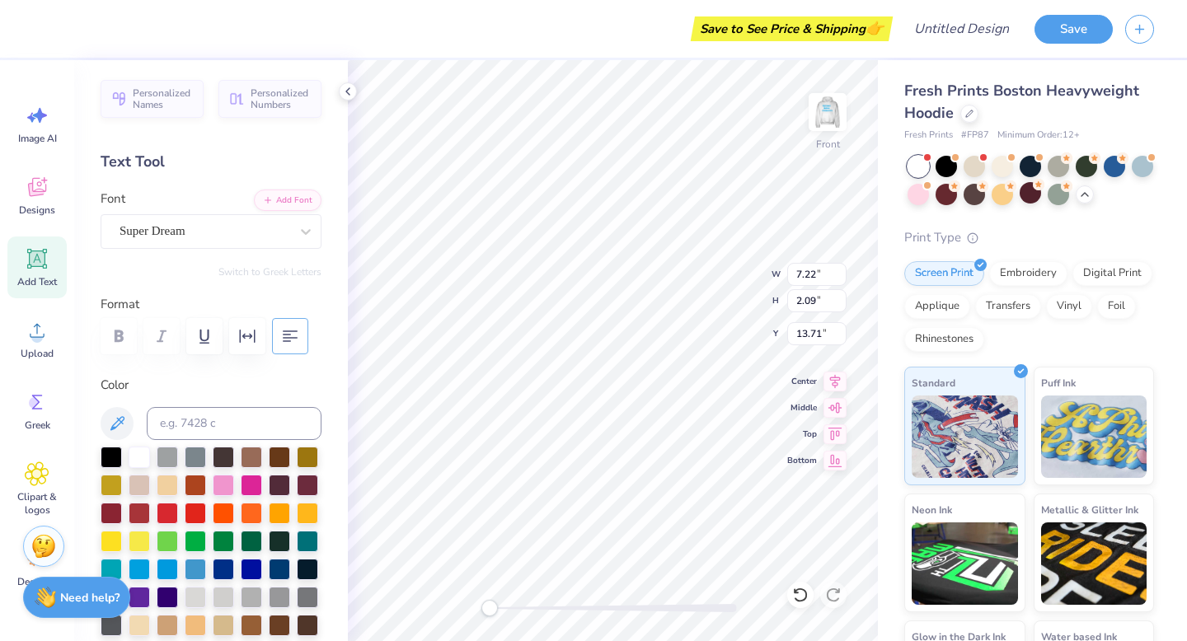
click at [292, 343] on icon "button" at bounding box center [290, 336] width 20 height 20
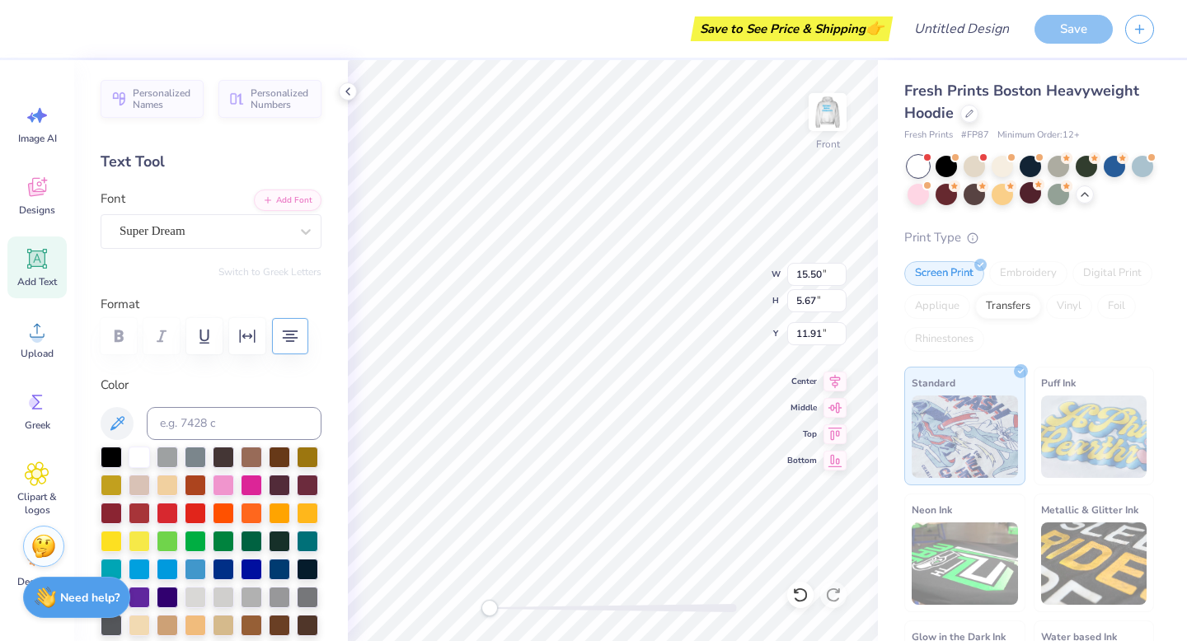
scroll to position [13, 5]
type input "11.21"
type input "4.10"
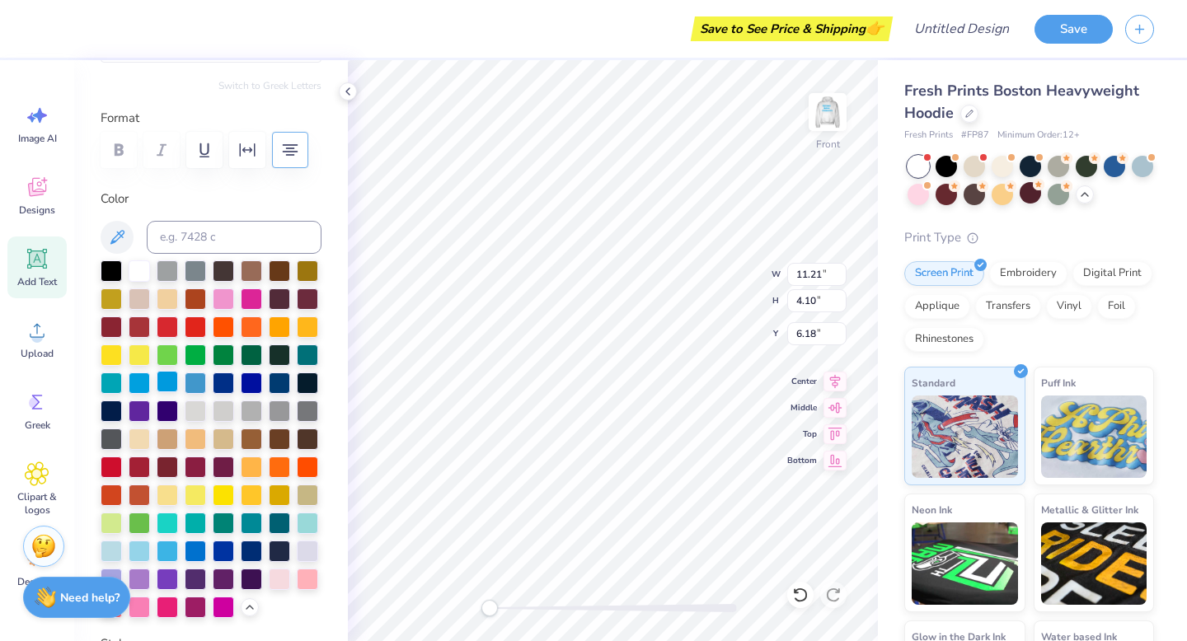
scroll to position [288, 0]
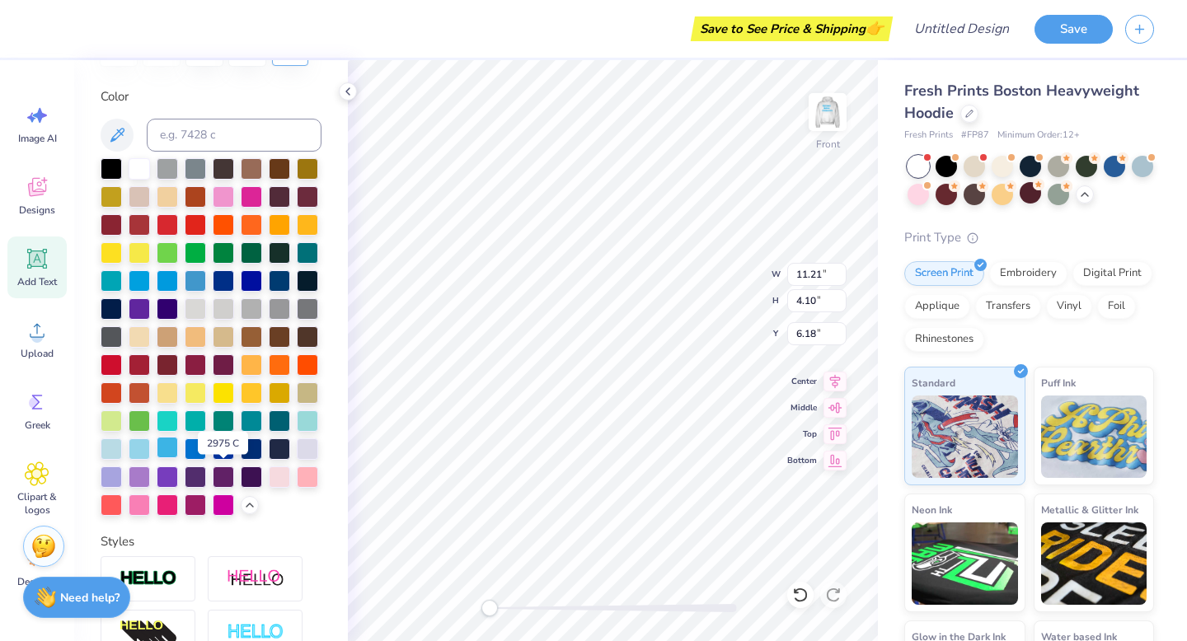
click at [178, 458] on div at bounding box center [167, 447] width 21 height 21
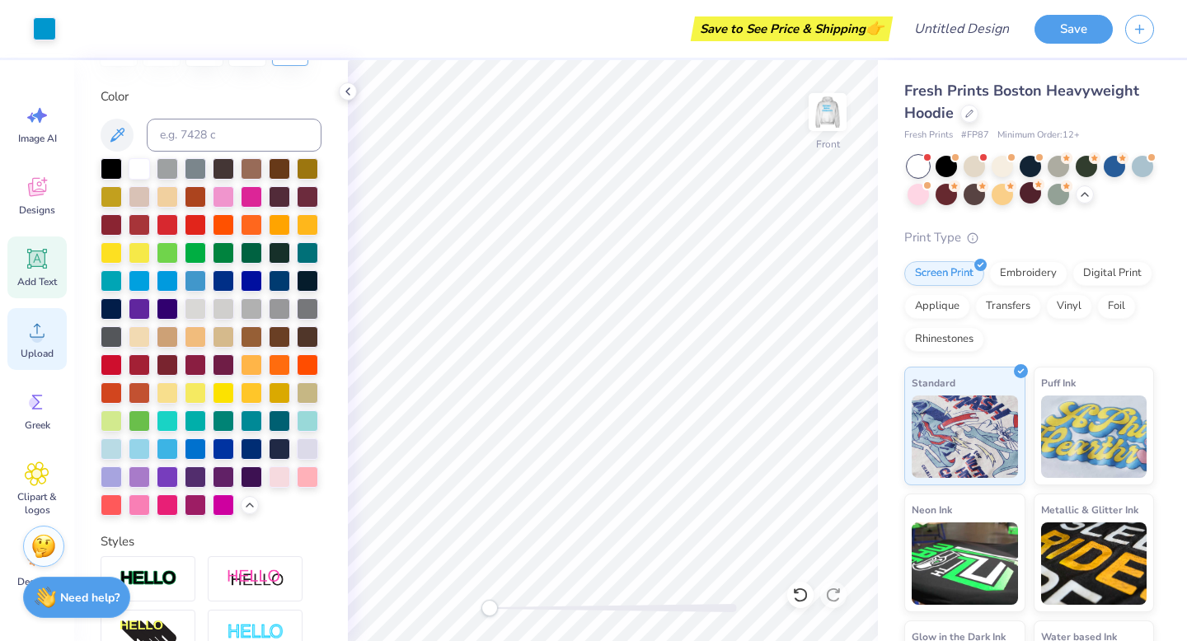
click at [23, 340] on div "Upload" at bounding box center [36, 339] width 59 height 62
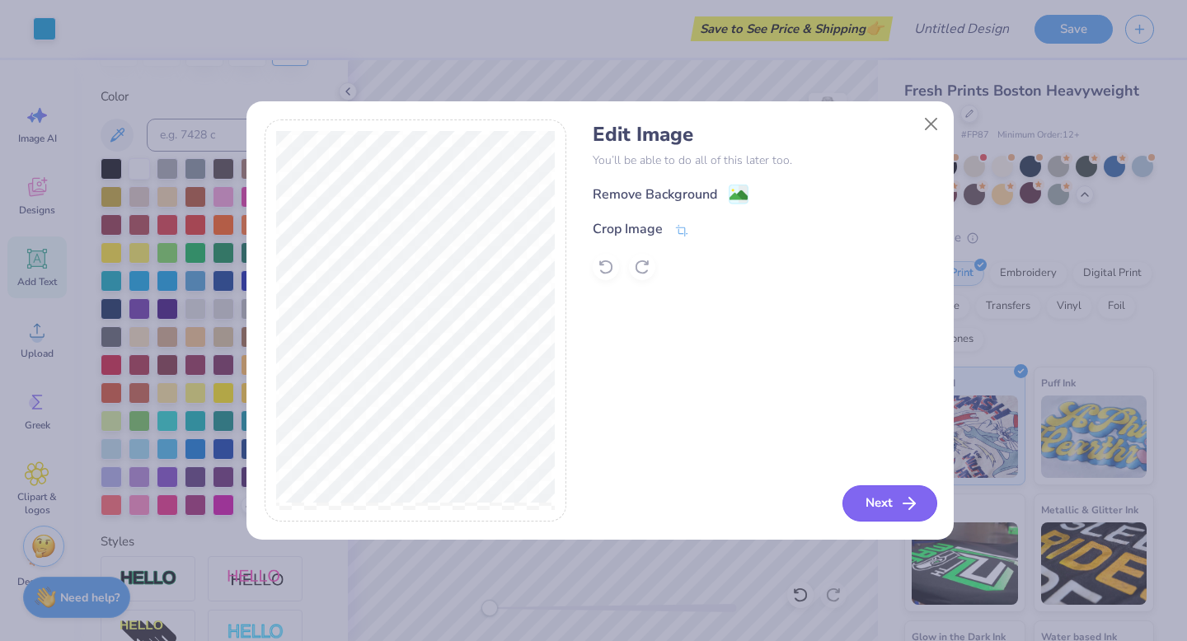
click at [883, 514] on button "Next" at bounding box center [889, 503] width 95 height 36
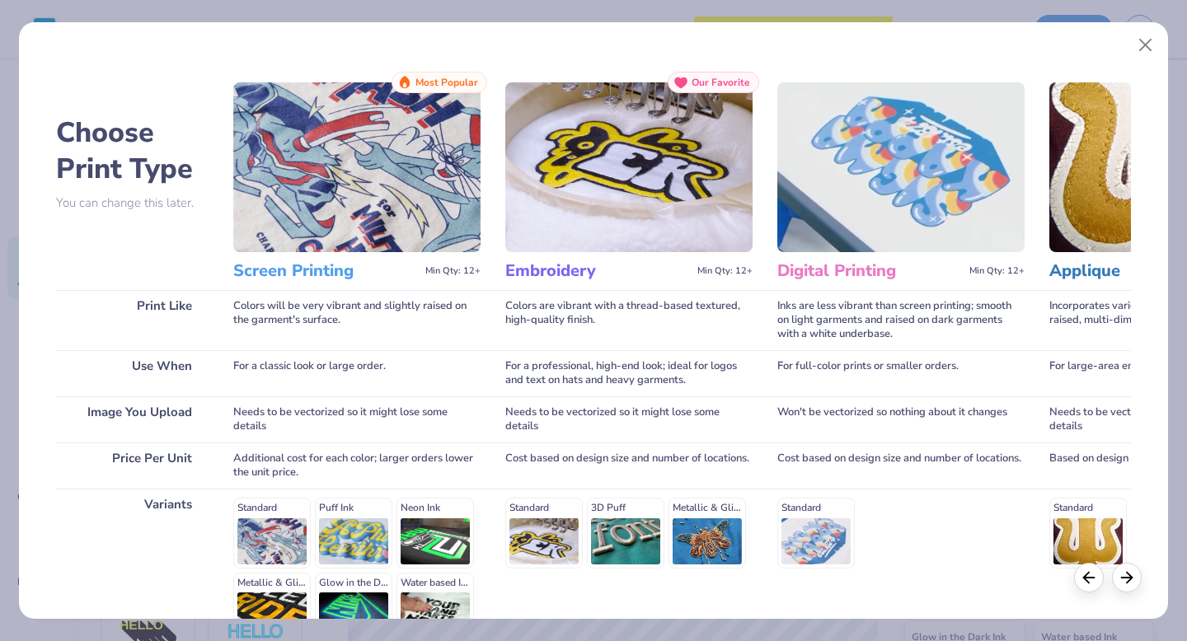
click at [370, 180] on img at bounding box center [356, 167] width 247 height 170
click at [259, 186] on img at bounding box center [356, 167] width 247 height 170
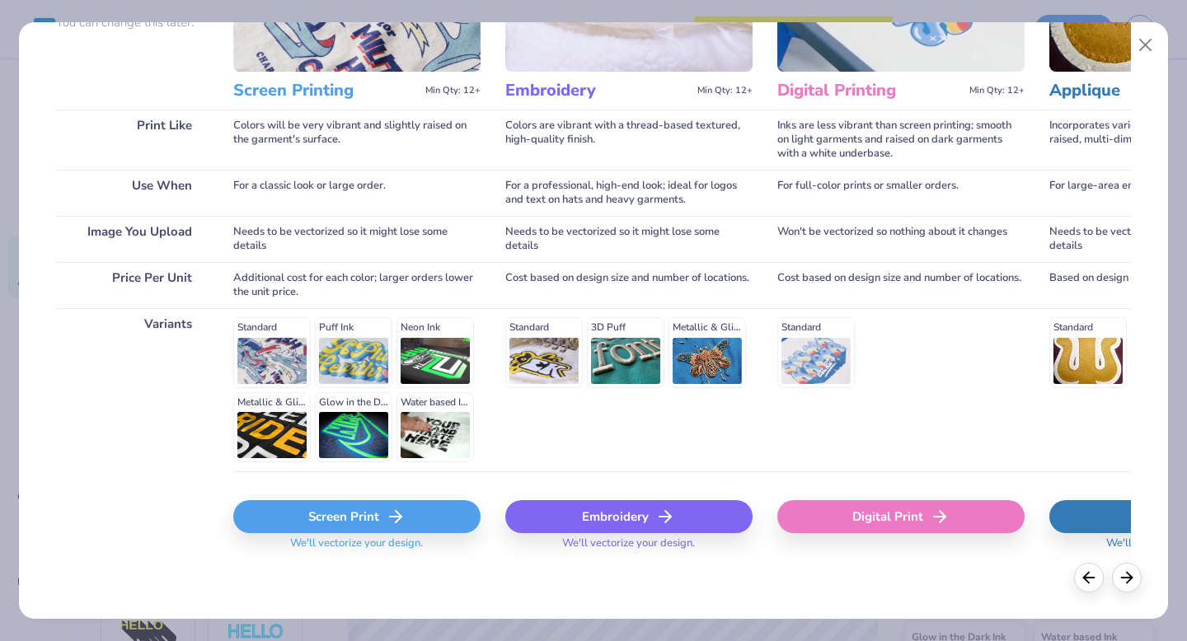
click at [393, 522] on icon at bounding box center [396, 517] width 20 height 20
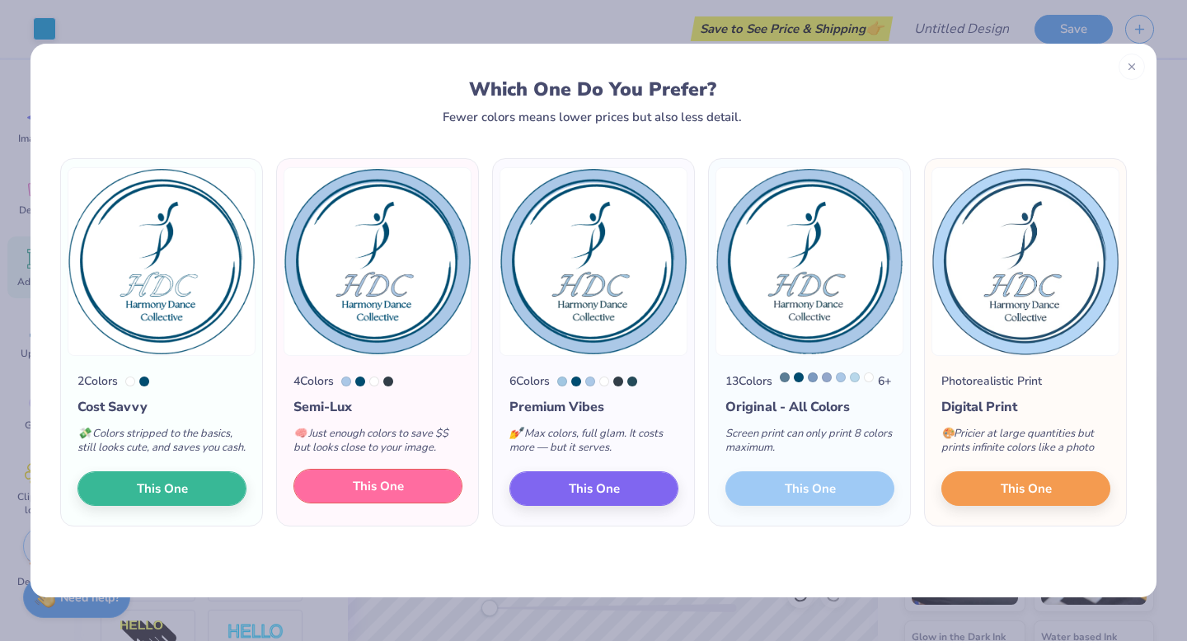
click at [344, 499] on button "This One" at bounding box center [377, 486] width 169 height 35
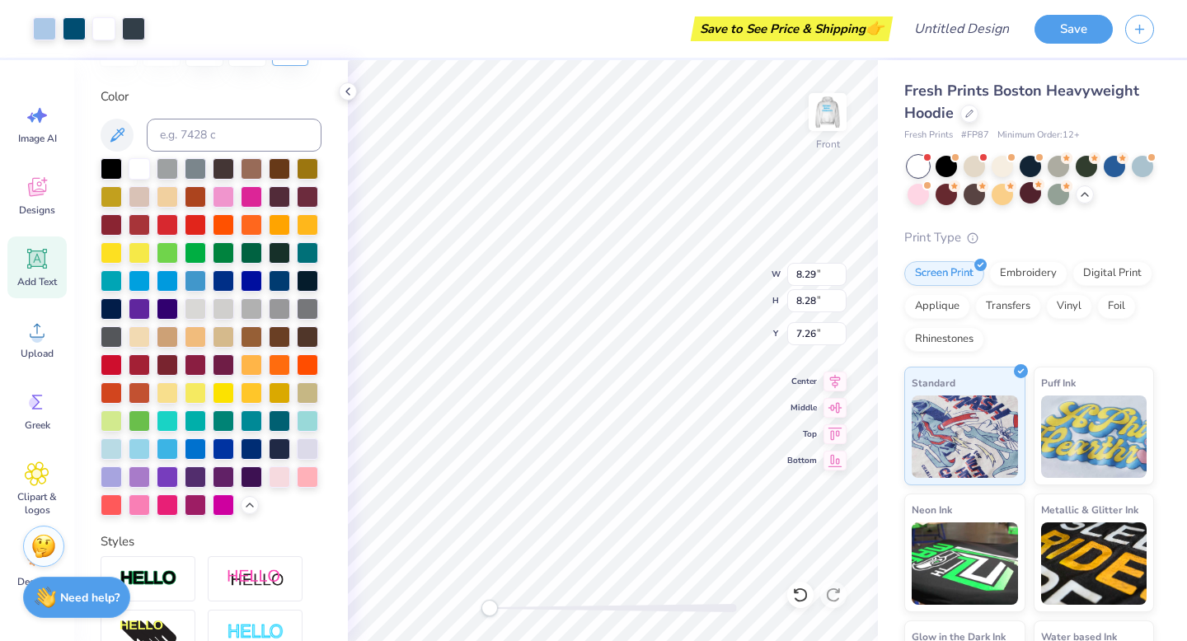
type input "8.29"
type input "8.28"
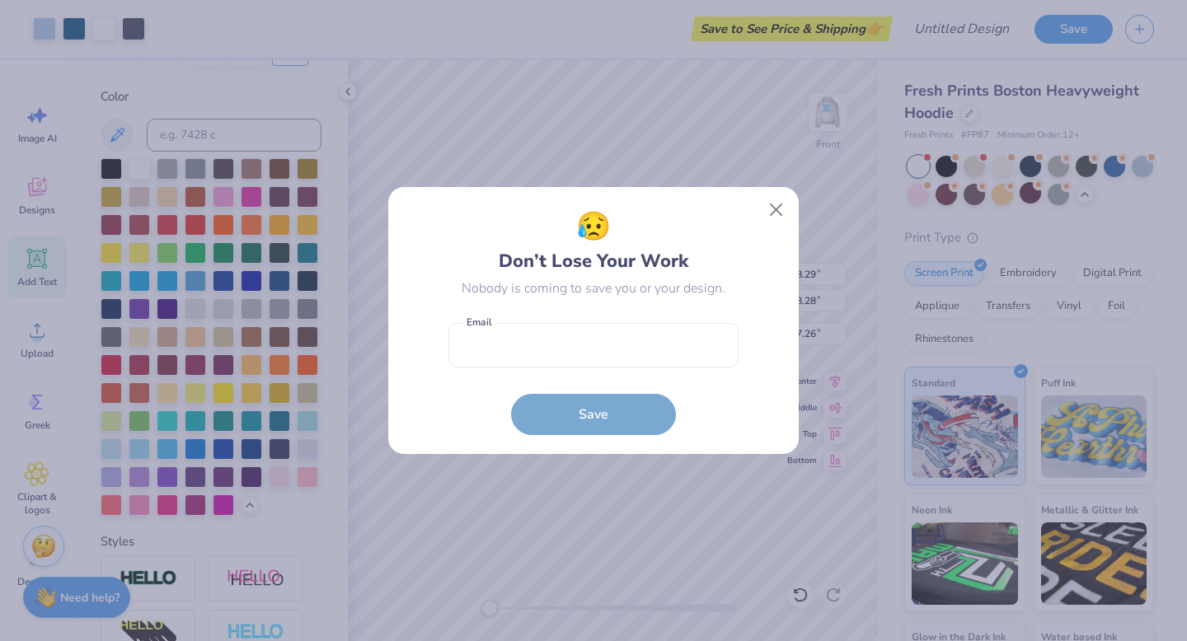
click at [614, 410] on body "Art colors Save to See Price & Shipping 👉 Design Title Save Image AI Designs Ad…" at bounding box center [593, 320] width 1187 height 641
click at [619, 355] on input "email" at bounding box center [593, 345] width 290 height 45
type input "sutts05@gmail.com"
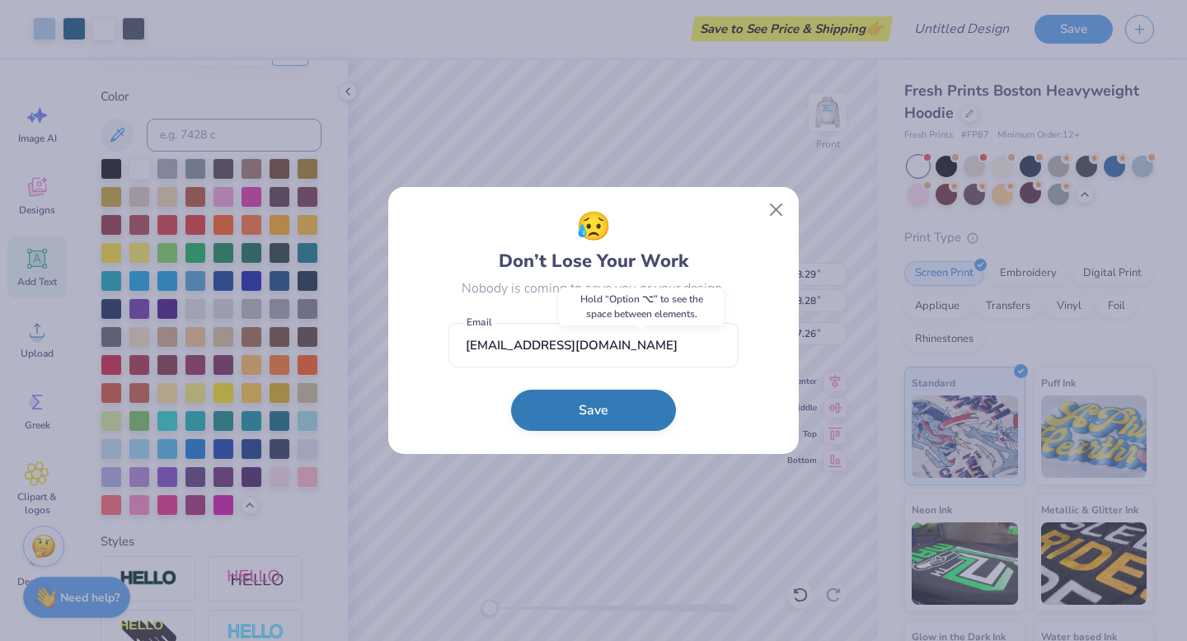
click at [580, 410] on button "Save" at bounding box center [593, 410] width 165 height 41
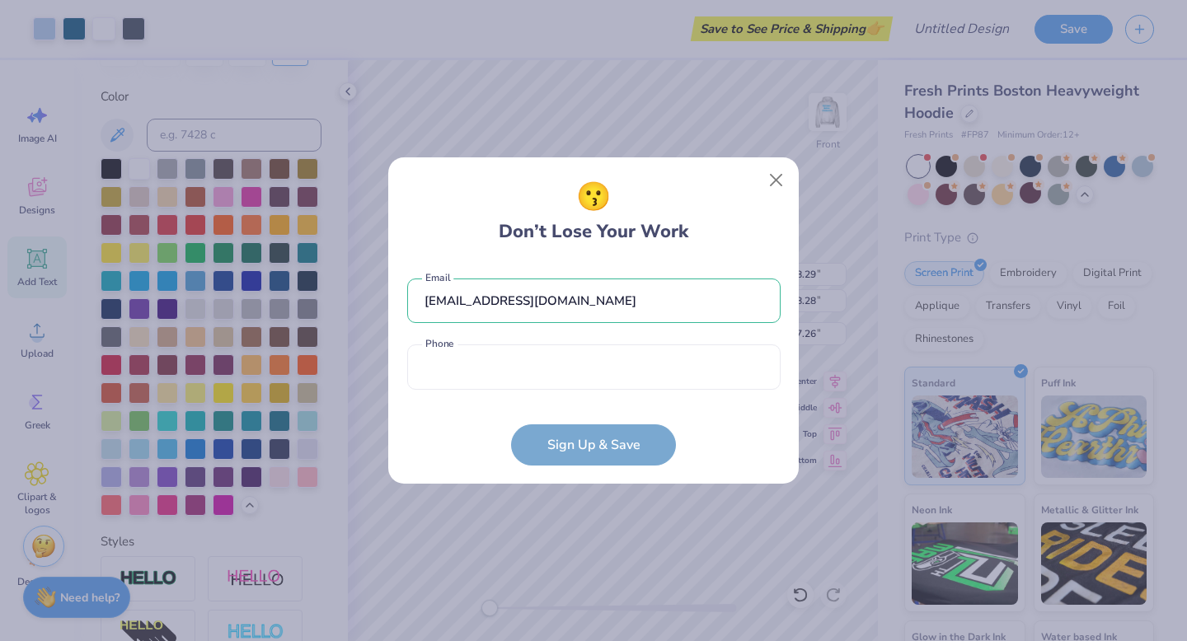
click at [586, 393] on div "sutts05@gmail.com Email Phone is a required field Phone" at bounding box center [593, 330] width 373 height 136
click at [583, 372] on input "tel" at bounding box center [593, 366] width 373 height 45
type input "(437) 925-9462"
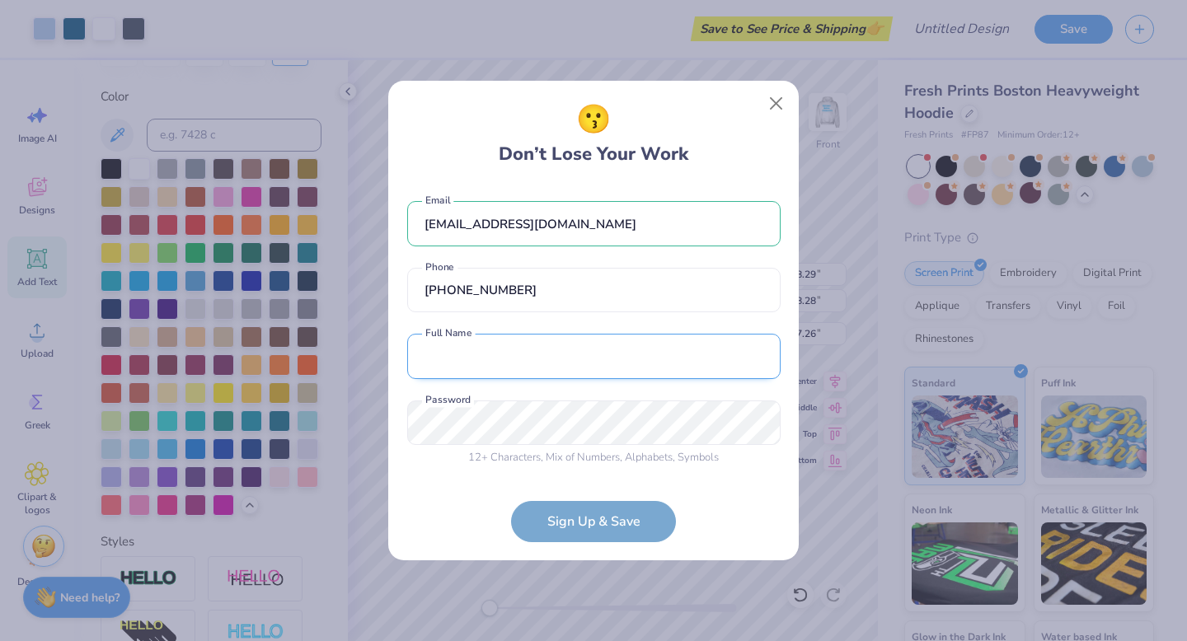
click at [560, 354] on input "text" at bounding box center [593, 356] width 373 height 45
type input "Julia Sutton"
click at [569, 513] on form "sutts05@gmail.com Email (437) 925-9462 Phone Julia Sutton Full Name 12 + Charac…" at bounding box center [593, 364] width 373 height 358
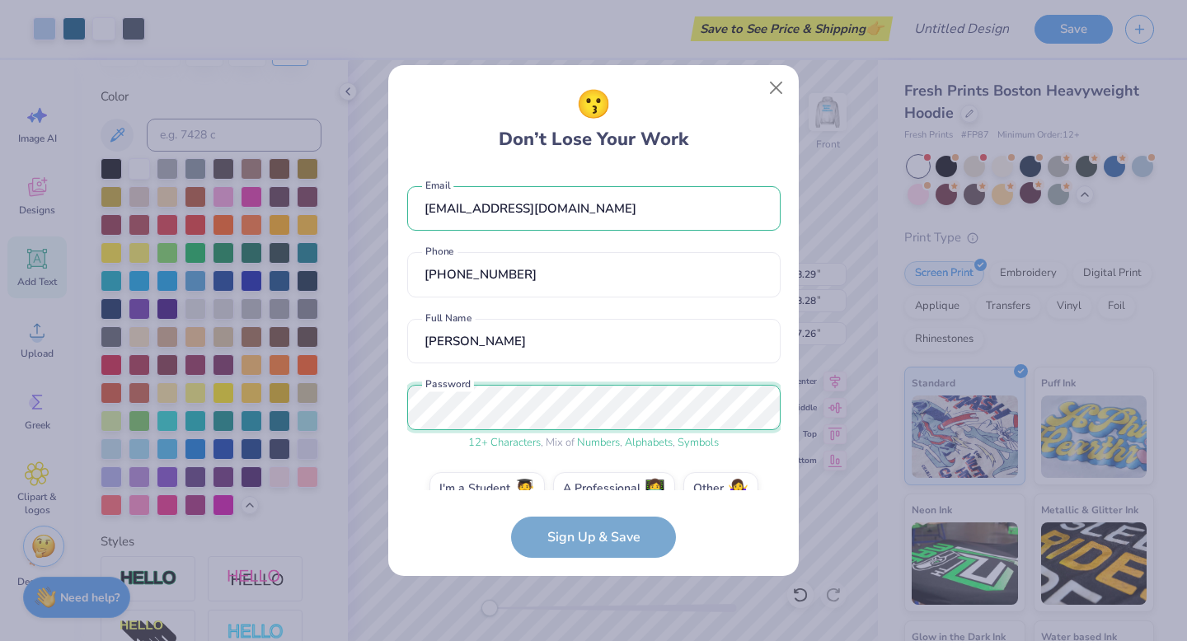
scroll to position [31, 0]
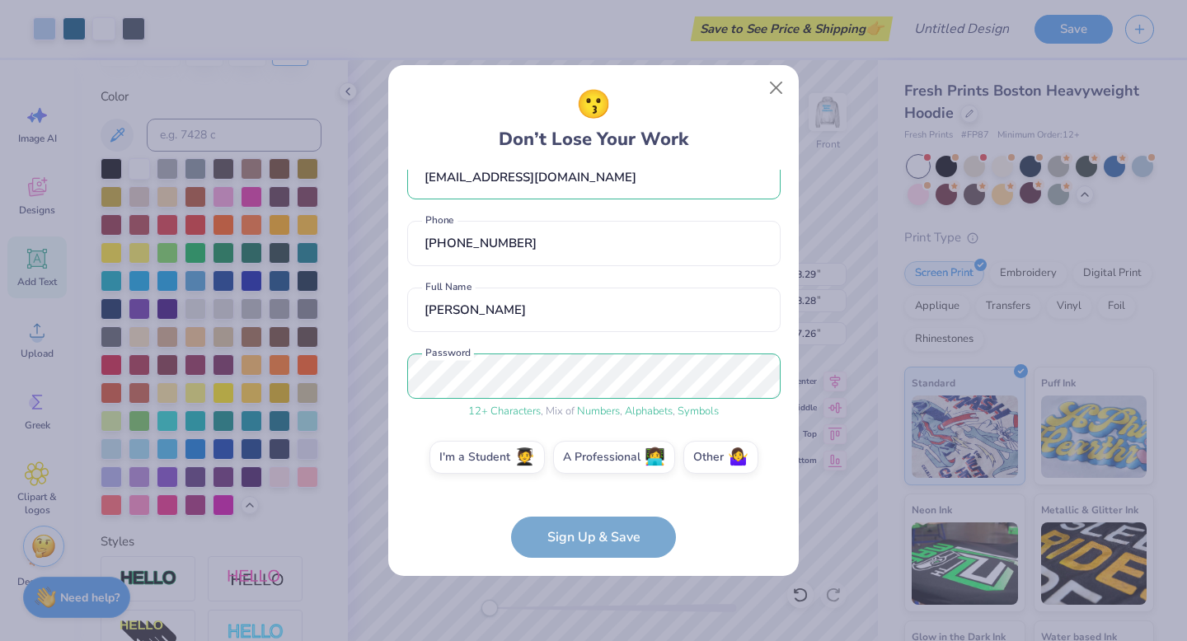
click at [636, 538] on form "sutts05@gmail.com Email (437) 925-9462 Phone Julia Sutton Full Name 12 + Charac…" at bounding box center [593, 364] width 373 height 388
click at [569, 541] on form "sutts05@gmail.com Email (437) 925-9462 Phone Julia Sutton Full Name 12 + Charac…" at bounding box center [593, 364] width 373 height 388
click at [582, 533] on form "sutts05@gmail.com Email (437) 925-9462 Phone Julia Sutton Full Name 12 + Charac…" at bounding box center [593, 364] width 373 height 388
click at [485, 456] on label "I'm a Student 🧑‍🎓" at bounding box center [486, 454] width 115 height 33
click at [588, 488] on input "I'm a Student 🧑‍🎓" at bounding box center [593, 493] width 11 height 11
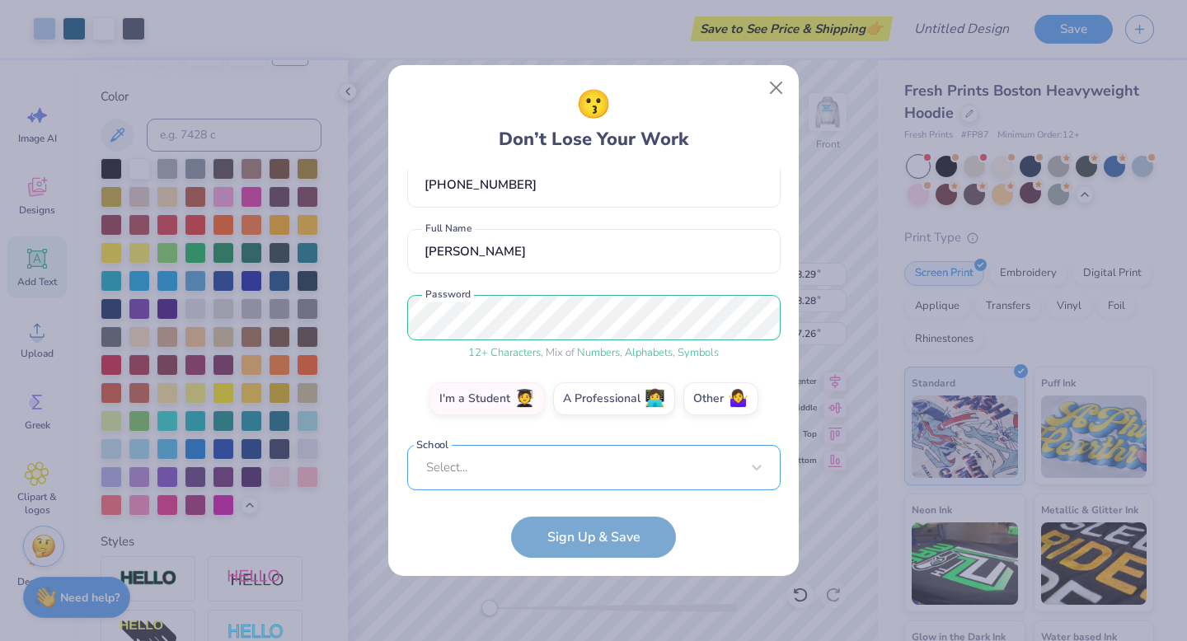
click at [525, 476] on div "sutts05@gmail.com Email (437) 925-9462 Phone Julia Sutton Full Name 12 + Charac…" at bounding box center [593, 330] width 373 height 321
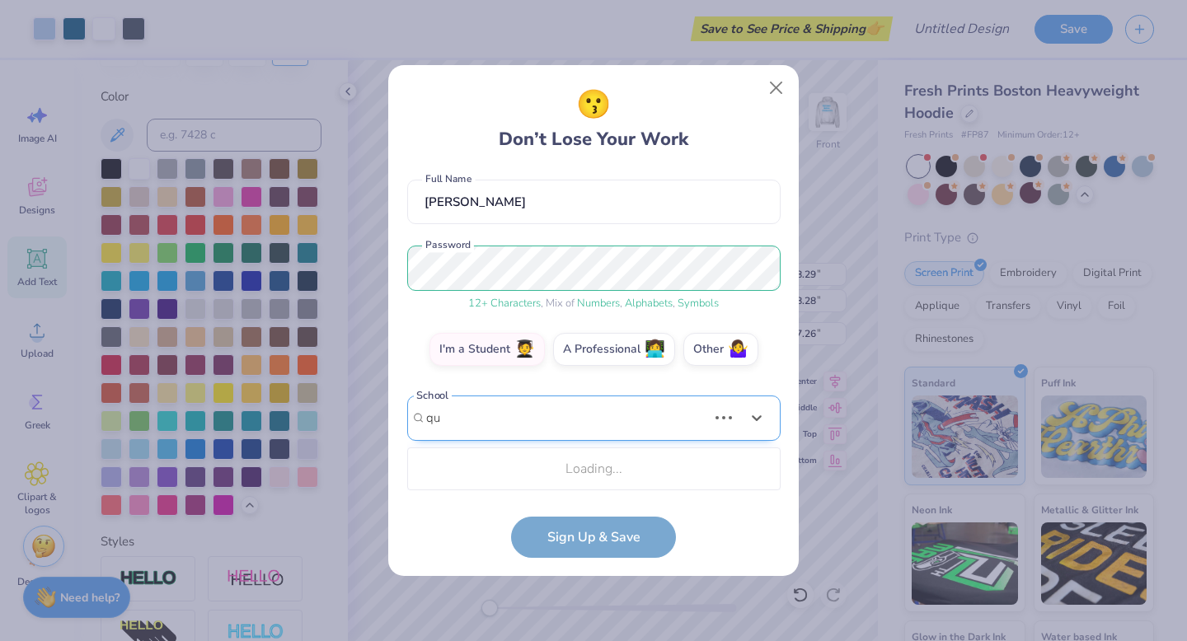
type input "q"
click at [596, 522] on form "sutts05@gmail.com Email (437) 925-9462 Phone Julia Sutton Full Name 12 + Charac…" at bounding box center [593, 364] width 373 height 388
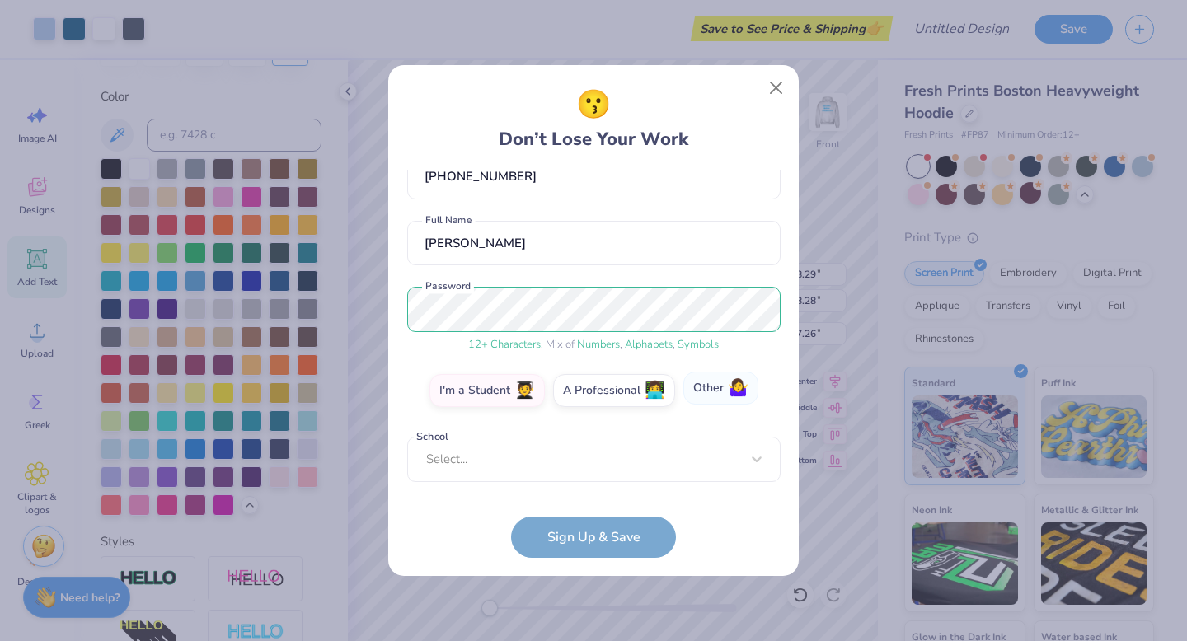
click at [719, 387] on label "Other 🤷‍♀️" at bounding box center [720, 388] width 75 height 33
click at [599, 488] on input "Other 🤷‍♀️" at bounding box center [593, 493] width 11 height 11
click at [566, 455] on input "text" at bounding box center [593, 459] width 373 height 45
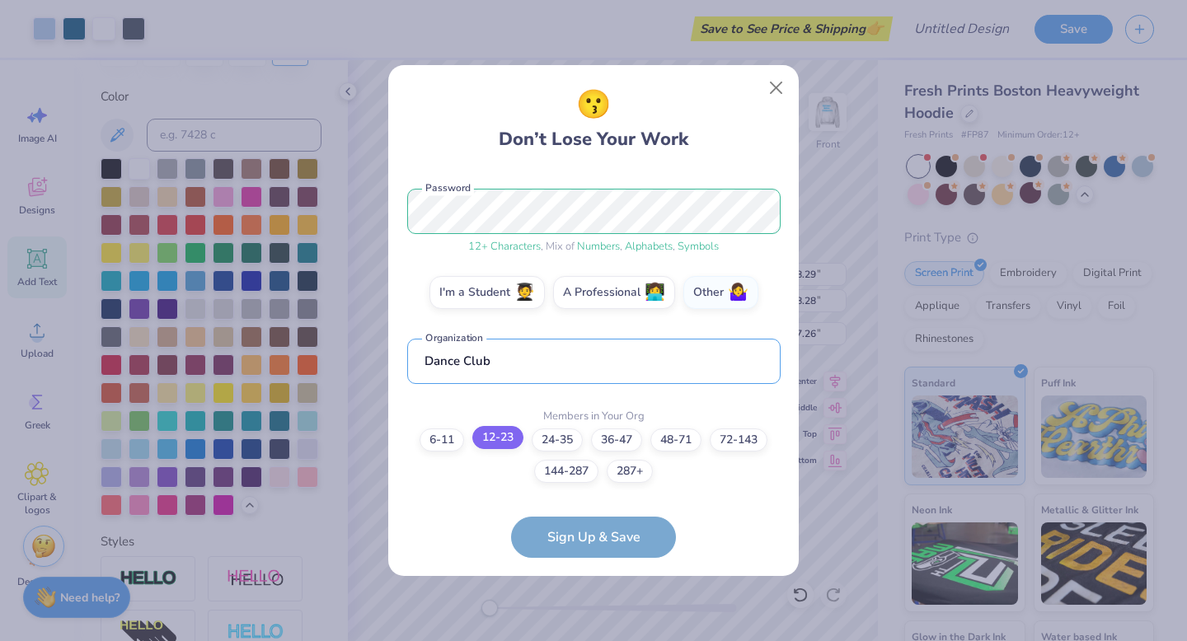
type input "Dance Club"
click at [510, 448] on div "6-11 12-23 24-35 36-47 48-71 72-143 144-287 287+" at bounding box center [593, 455] width 373 height 54
click at [536, 444] on label "24-35" at bounding box center [556, 437] width 51 height 23
click at [588, 640] on input "24-35" at bounding box center [593, 652] width 11 height 11
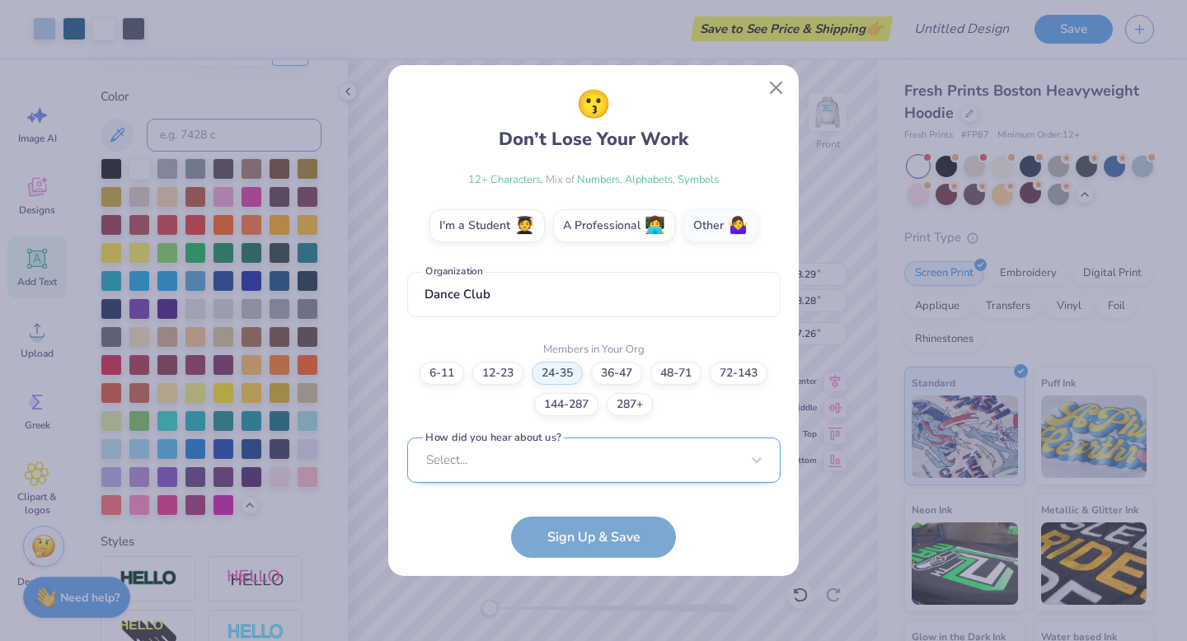
click at [552, 445] on div "Select..." at bounding box center [593, 460] width 373 height 45
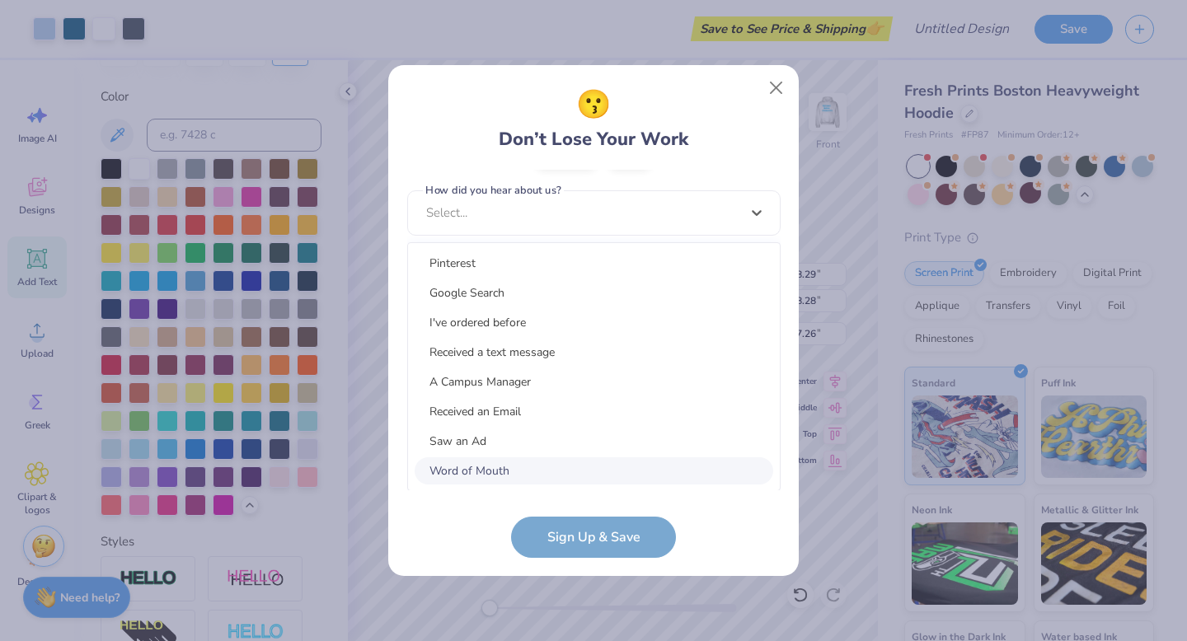
click at [470, 536] on form "sutts05@gmail.com Email (437) 925-9462 Phone Julia Sutton Full Name 12 + Charac…" at bounding box center [593, 364] width 373 height 388
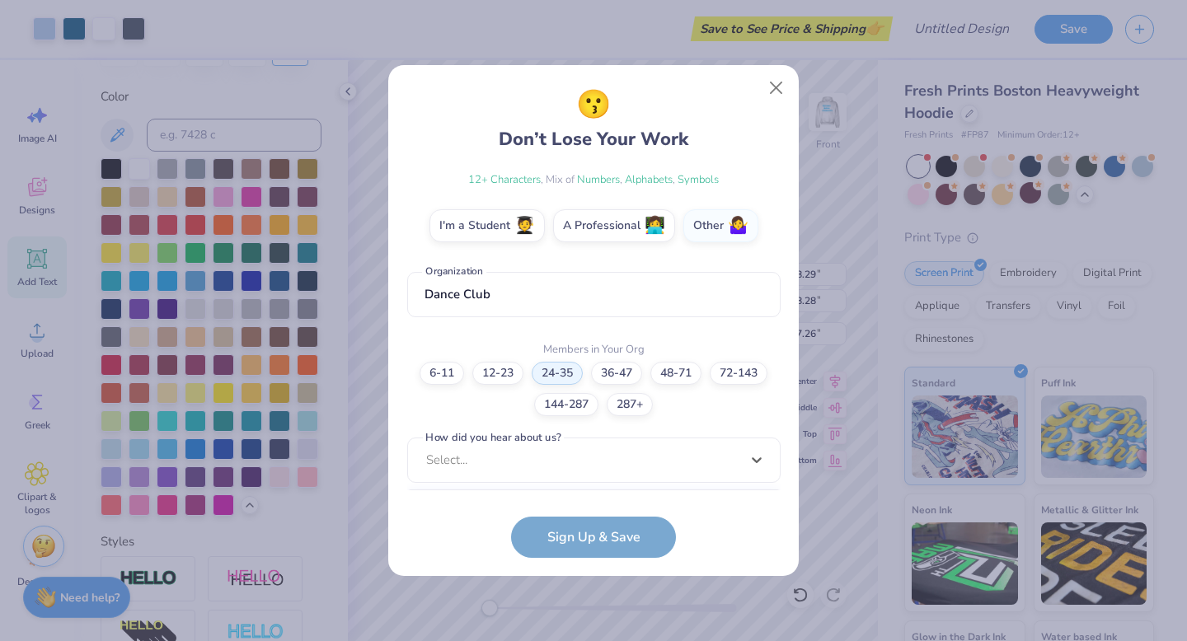
click at [564, 441] on div "option Word of Mouth focused, 8 of 15. 15 results available. Use Up and Down to…" at bounding box center [593, 588] width 373 height 301
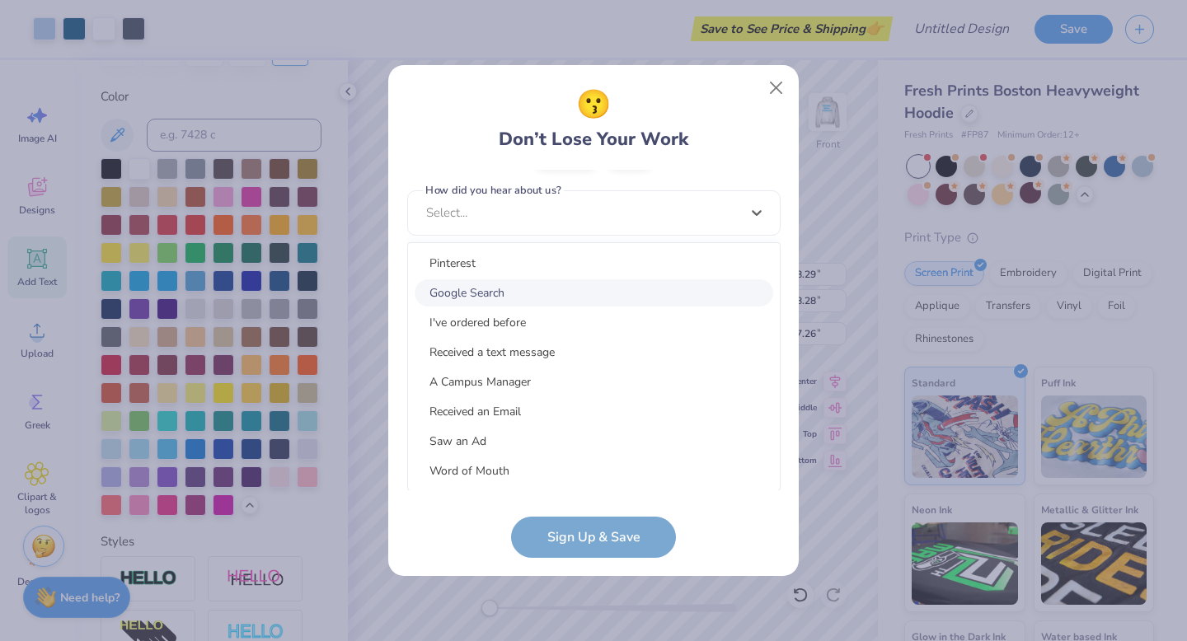
click at [531, 287] on div "Google Search" at bounding box center [593, 292] width 358 height 27
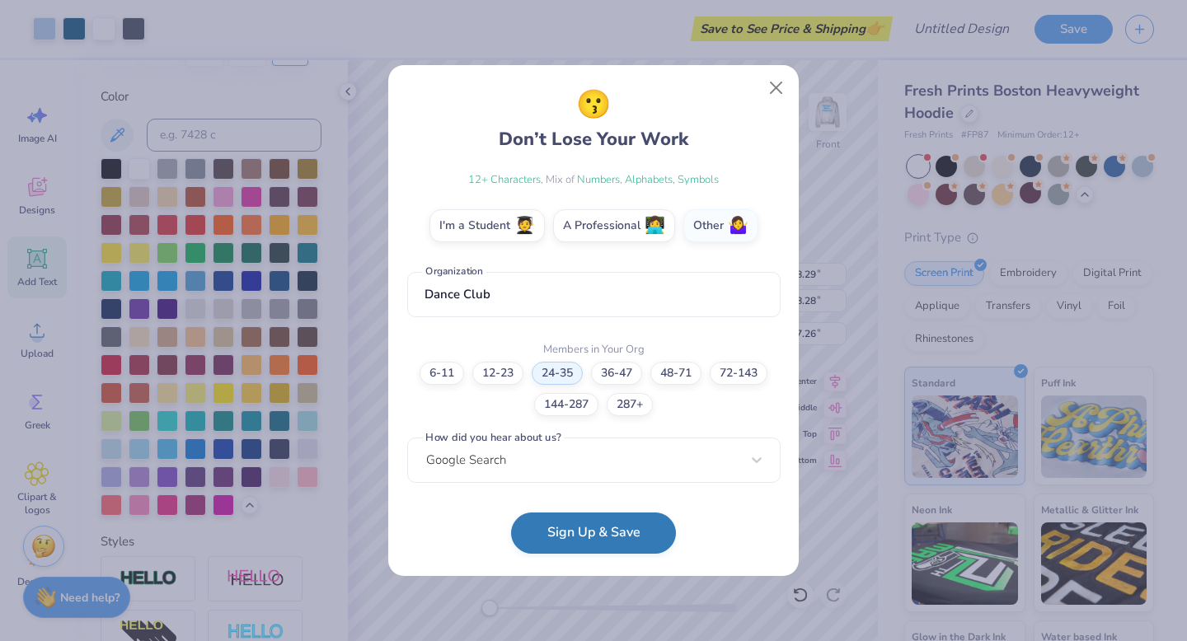
click at [564, 530] on button "Sign Up & Save" at bounding box center [593, 533] width 165 height 41
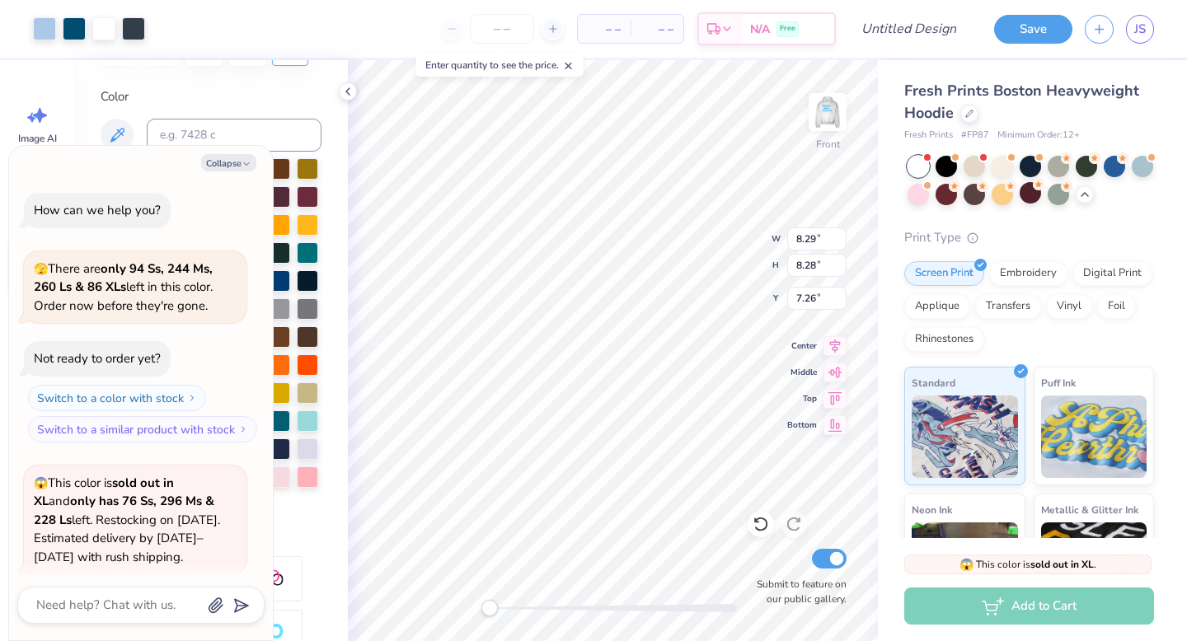
scroll to position [456, 0]
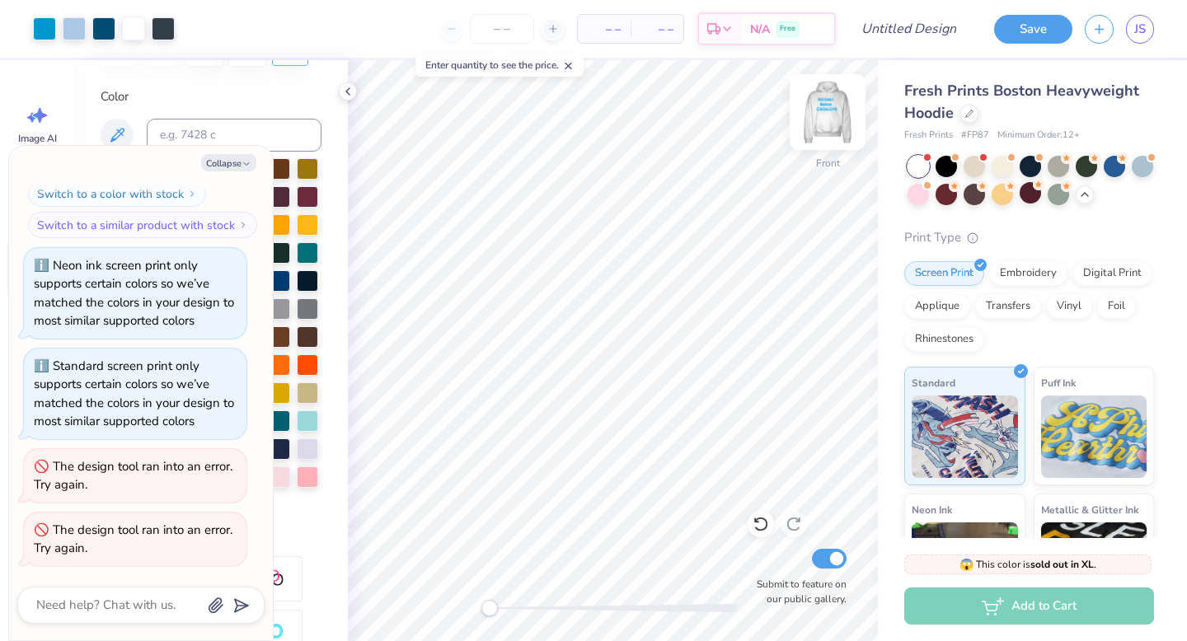
click at [830, 124] on img at bounding box center [827, 112] width 66 height 66
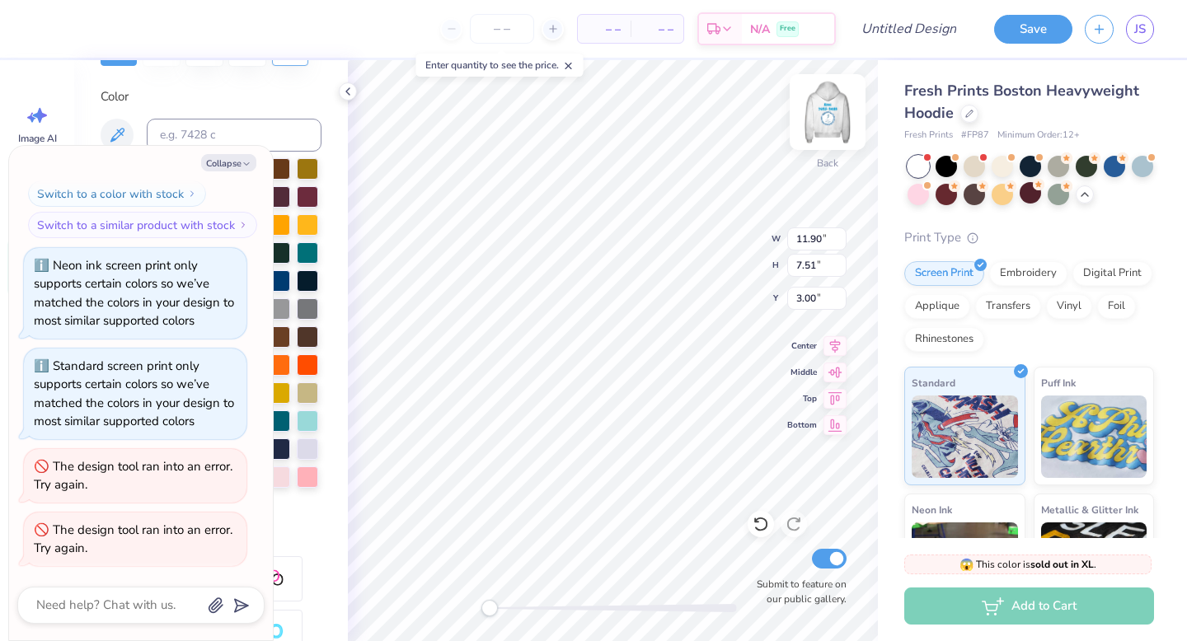
click at [834, 104] on img at bounding box center [827, 112] width 66 height 66
type textarea "x"
type input "12.17"
type input "7.68"
type input "5.04"
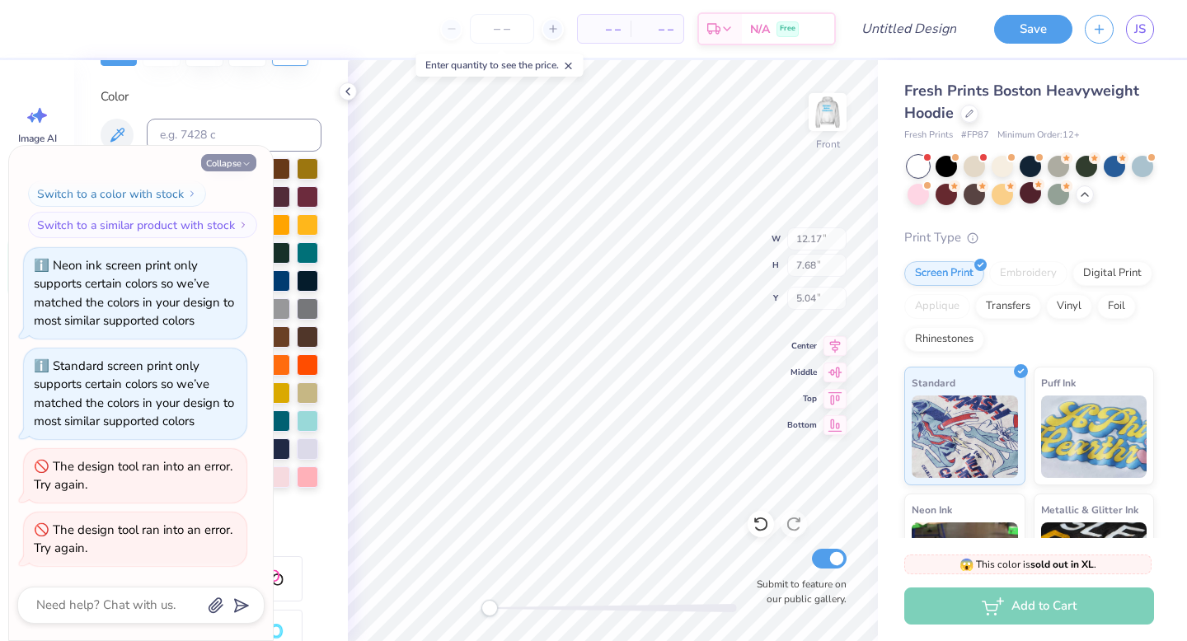
click at [222, 161] on button "Collapse" at bounding box center [228, 162] width 55 height 17
type textarea "x"
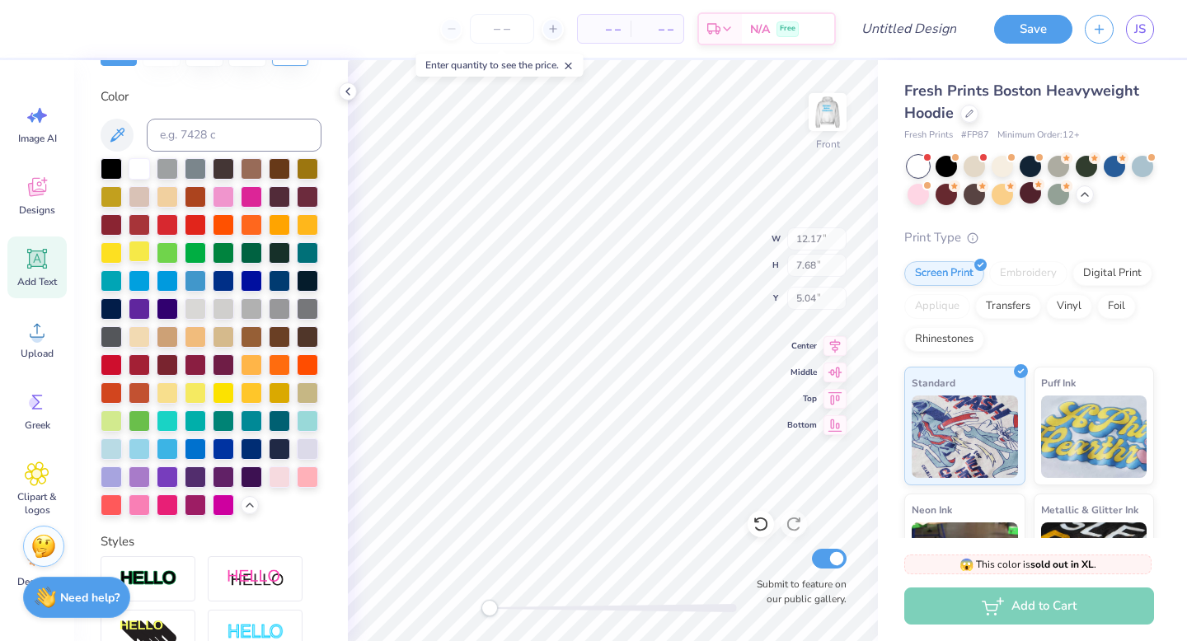
scroll to position [0, 0]
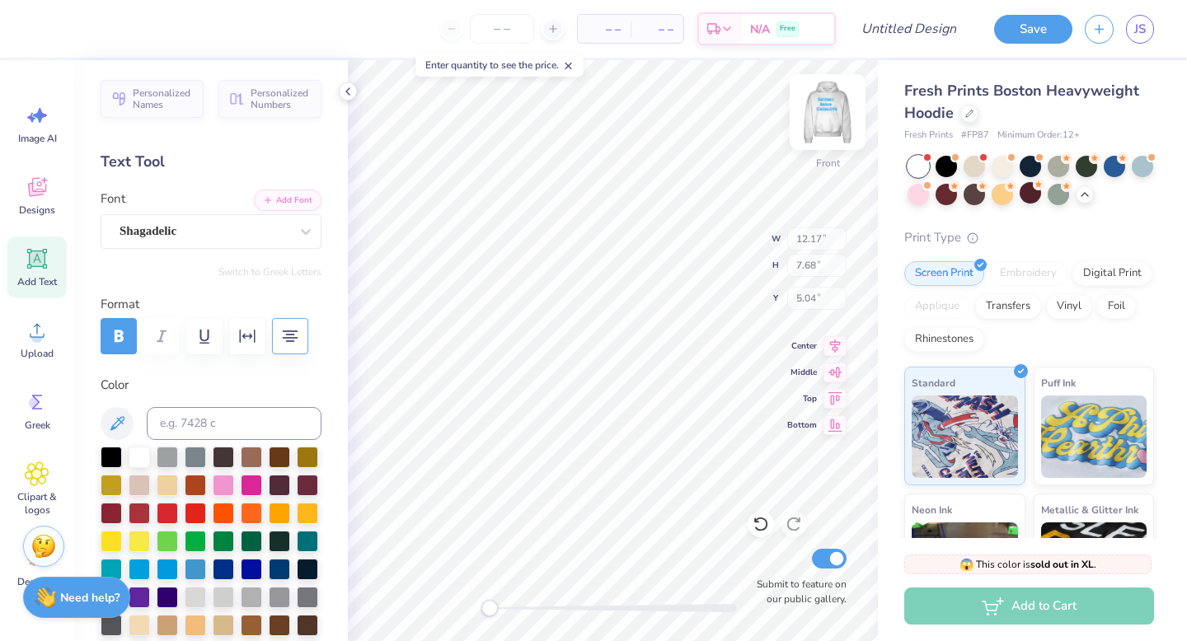
type input "11.21"
type input "4.10"
type input "6.50"
click at [832, 109] on img at bounding box center [827, 112] width 66 height 66
type input "10.95"
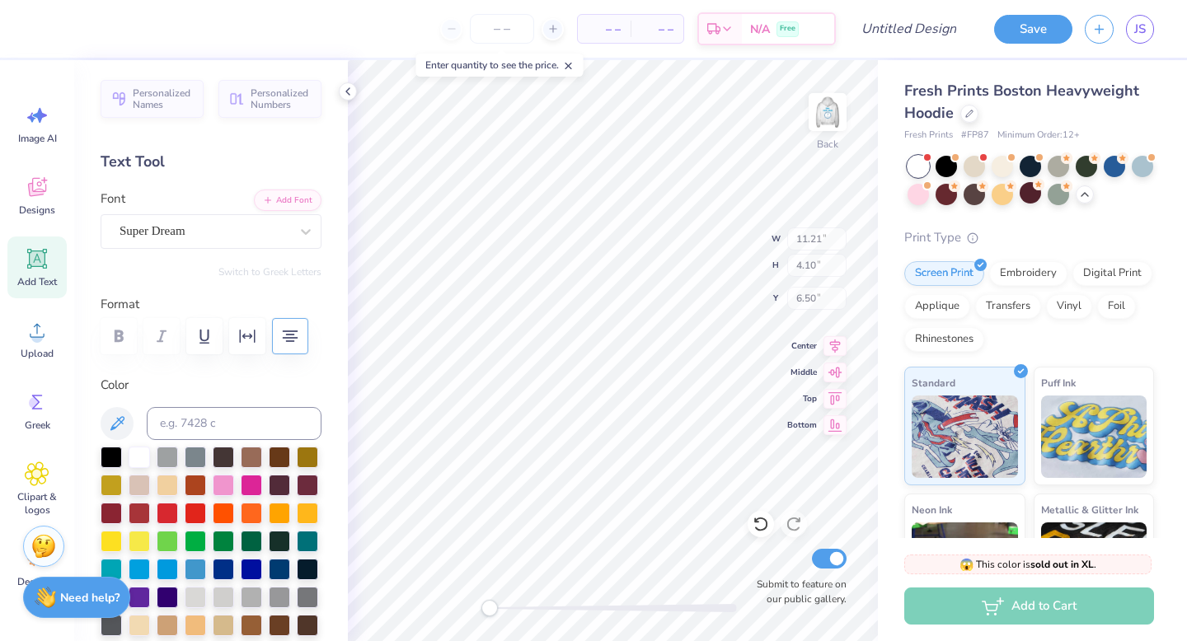
type input "4.01"
type input "6.22"
type input "11.90"
type input "7.51"
type input "3.00"
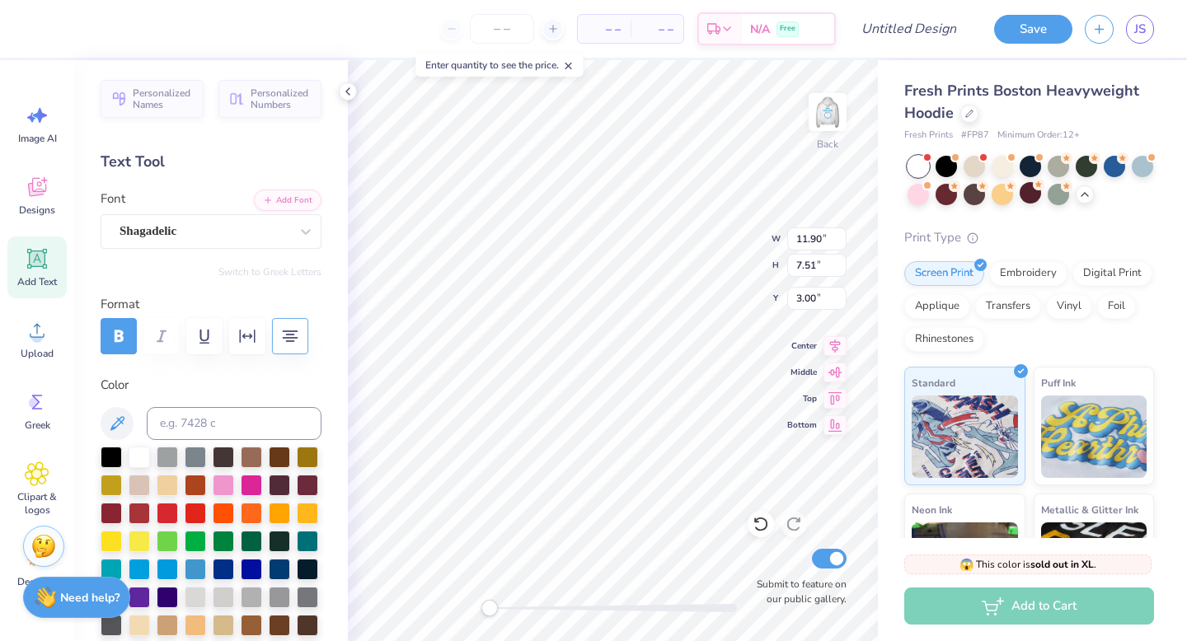
scroll to position [14, 4]
click at [186, 232] on div "Shagadelic" at bounding box center [204, 231] width 173 height 26
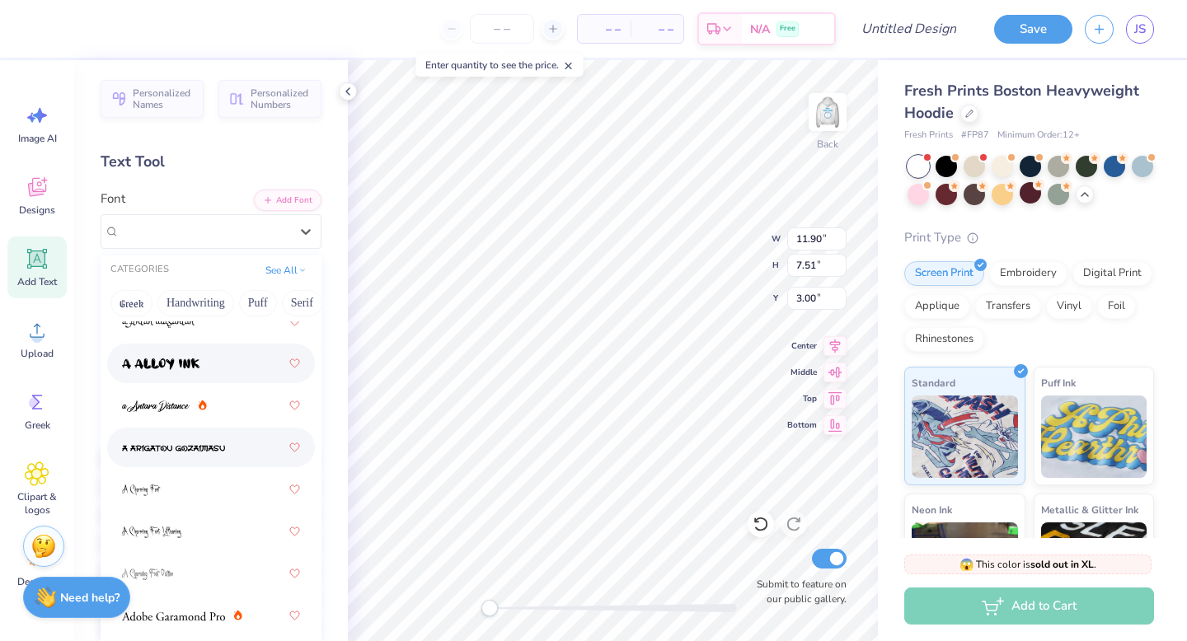
scroll to position [47, 0]
type input "s"
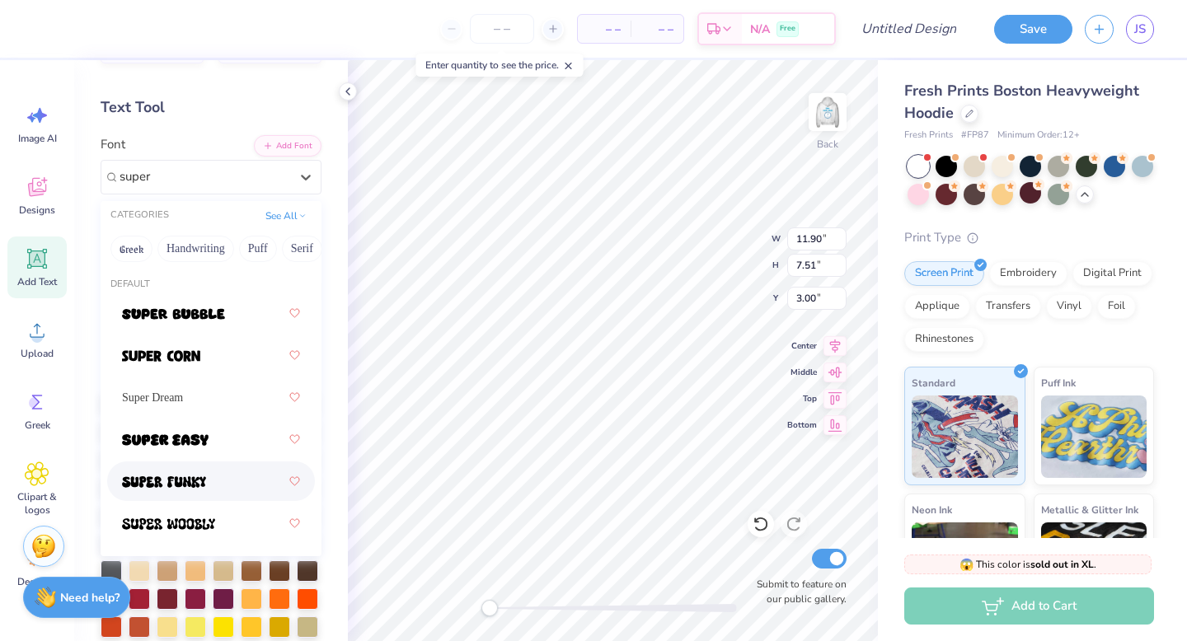
scroll to position [49, 0]
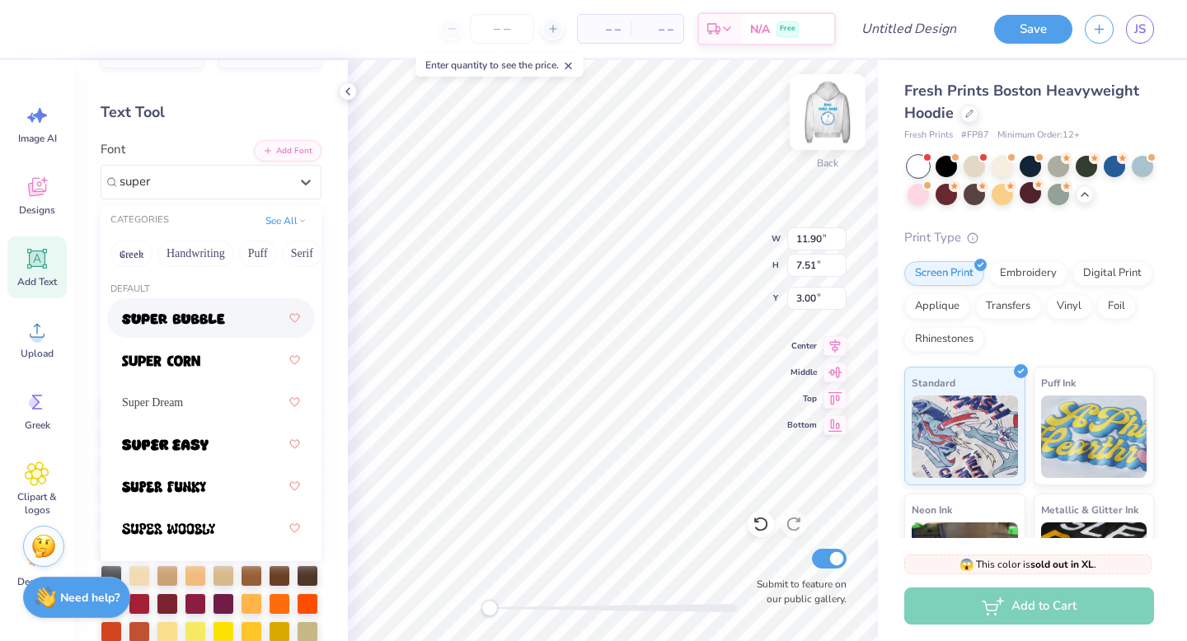
type input "super"
click at [830, 125] on img at bounding box center [827, 112] width 66 height 66
type input "12.17"
type input "7.68"
type input "5.04"
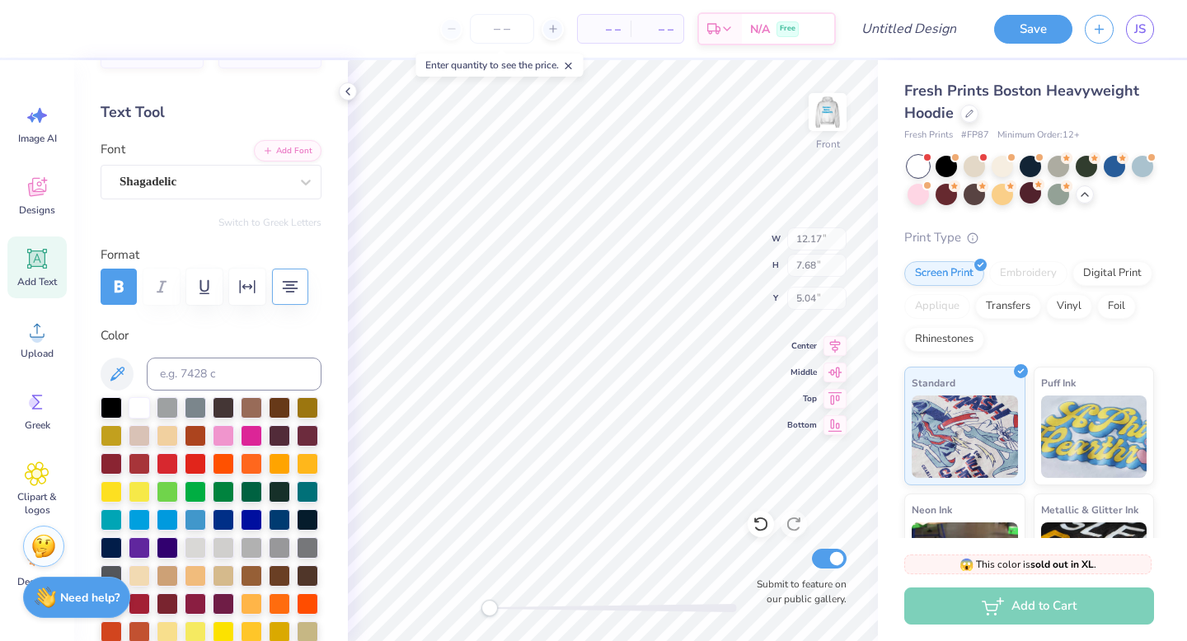
click at [819, 119] on img at bounding box center [827, 112] width 33 height 33
type input "11.90"
type input "7.51"
type input "4.79"
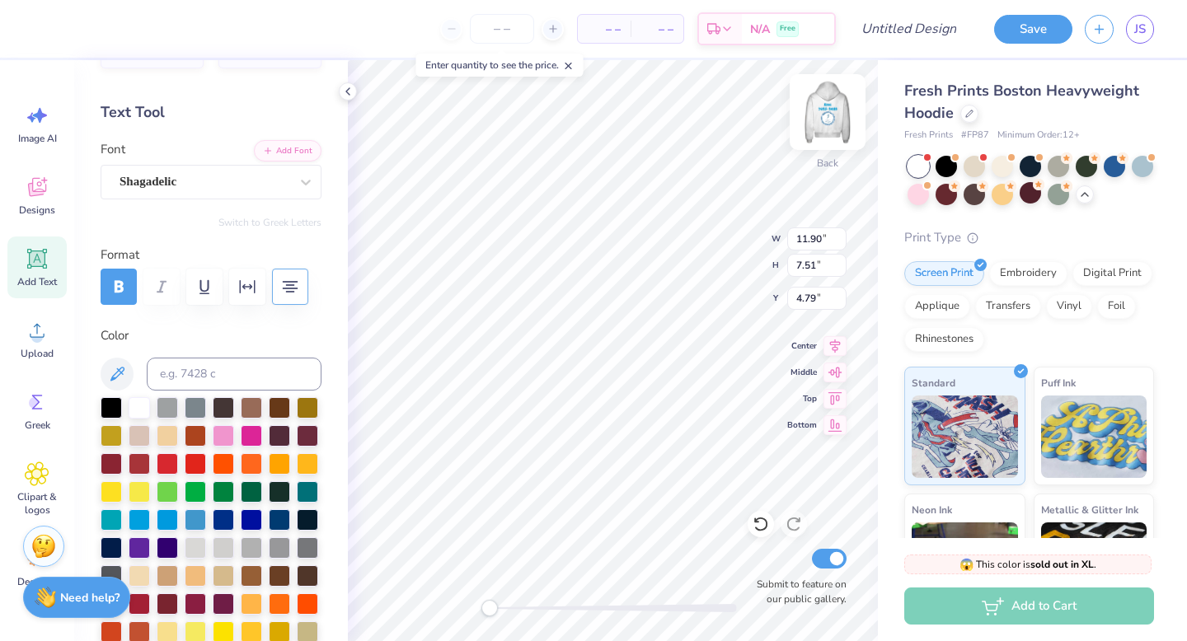
click at [836, 100] on img at bounding box center [827, 112] width 66 height 66
type input "12.17"
type input "7.68"
type input "5.04"
click at [842, 101] on img at bounding box center [827, 112] width 66 height 66
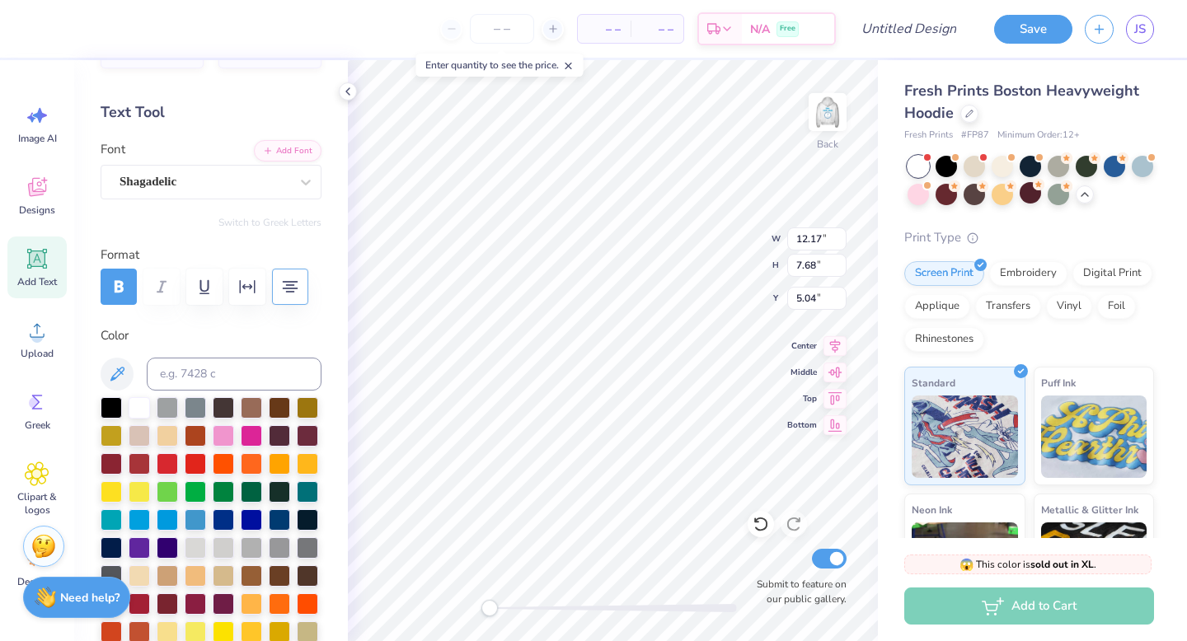
type input "11.90"
type input "7.51"
type input "4.79"
click at [842, 101] on img at bounding box center [827, 112] width 33 height 33
type input "12.17"
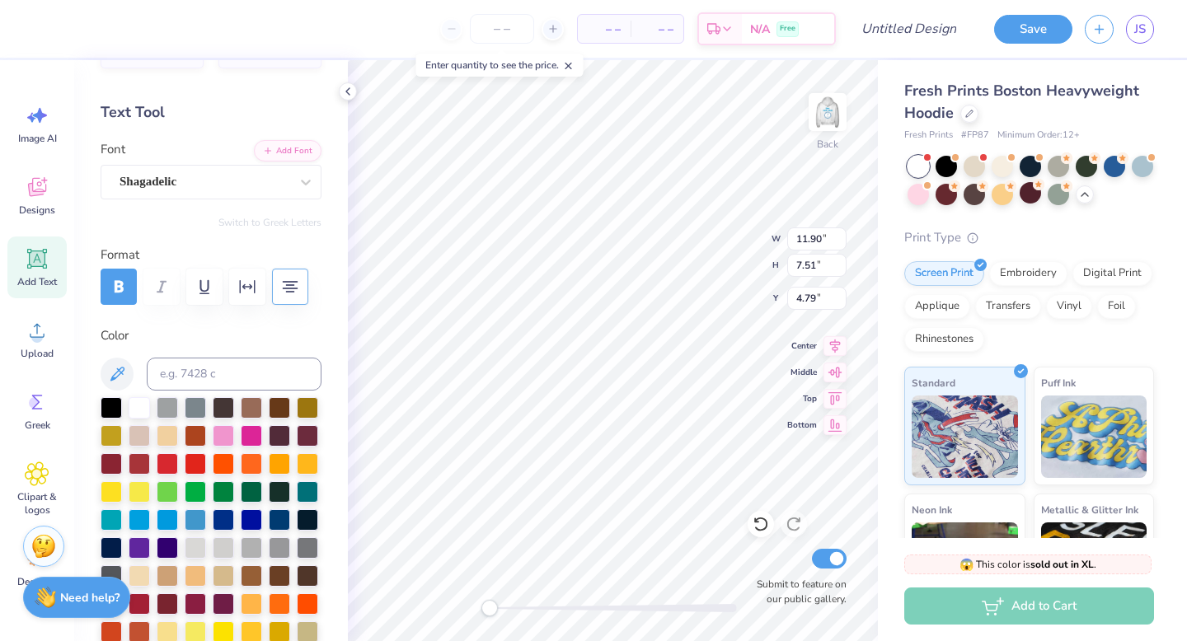
type input "7.68"
type input "5.04"
type input "11.21"
type input "4.10"
type input "6.50"
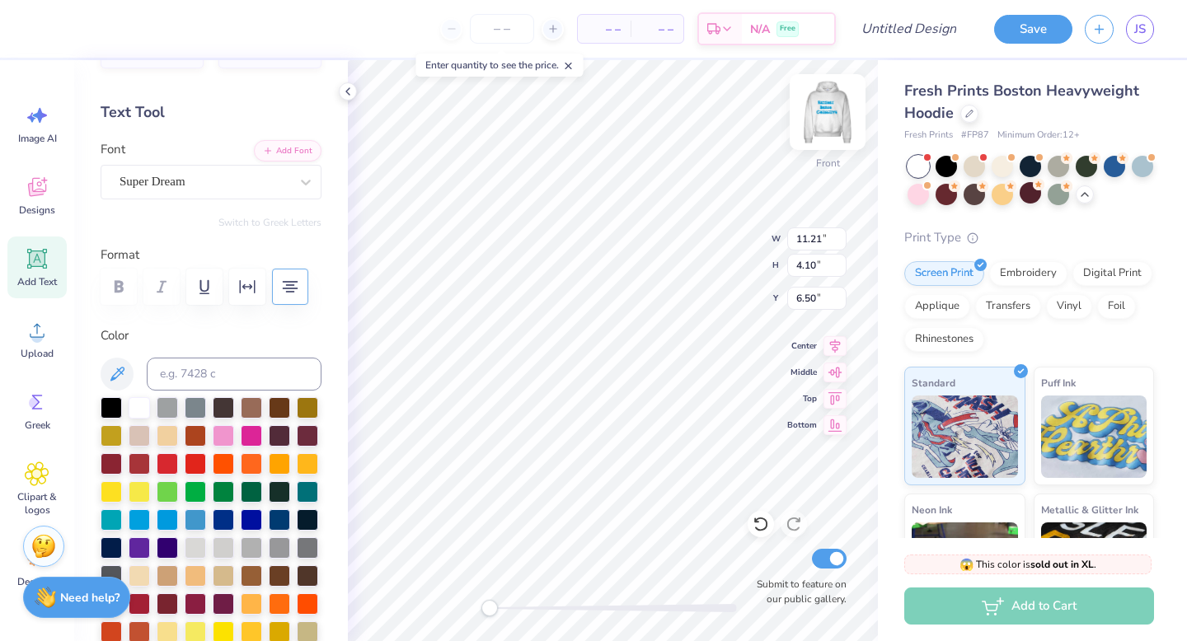
click at [835, 110] on img at bounding box center [827, 112] width 66 height 66
type input "10.95"
type input "4.01"
type input "6.21"
type input "11.90"
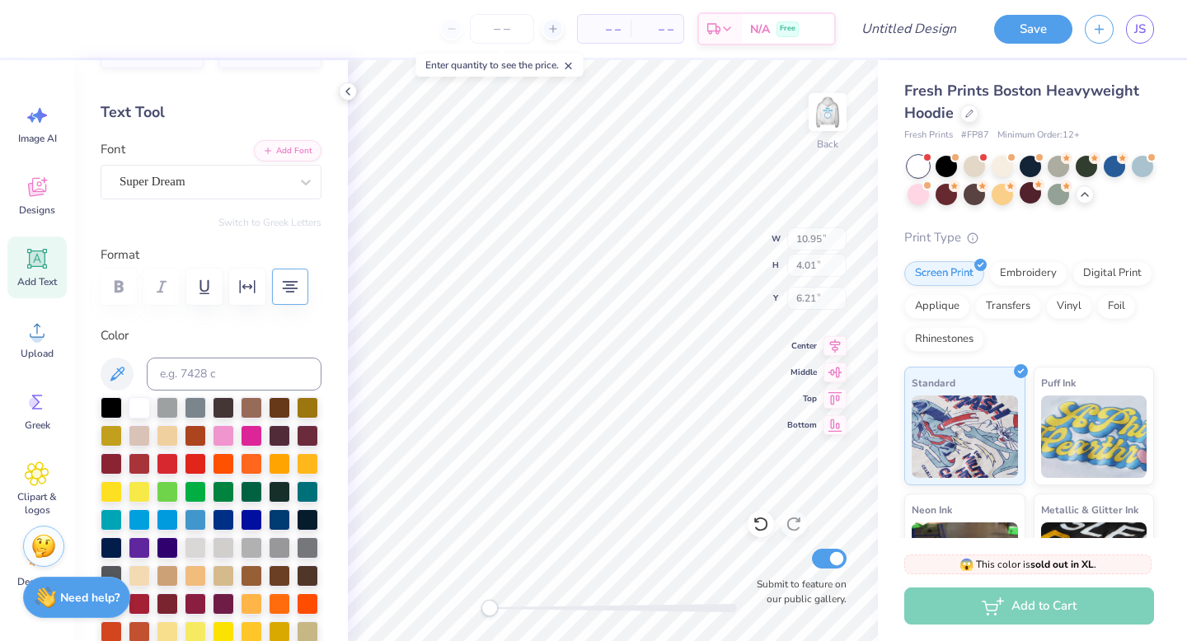
type input "7.51"
type input "4.79"
click at [222, 190] on div at bounding box center [204, 182] width 170 height 22
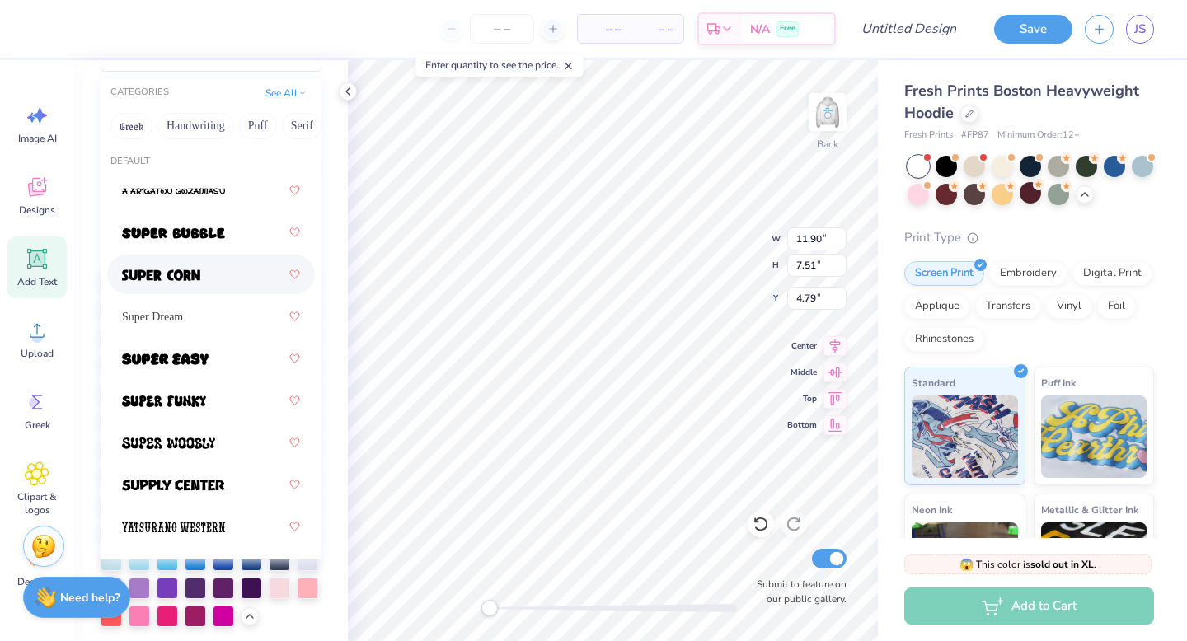
scroll to position [179, 0]
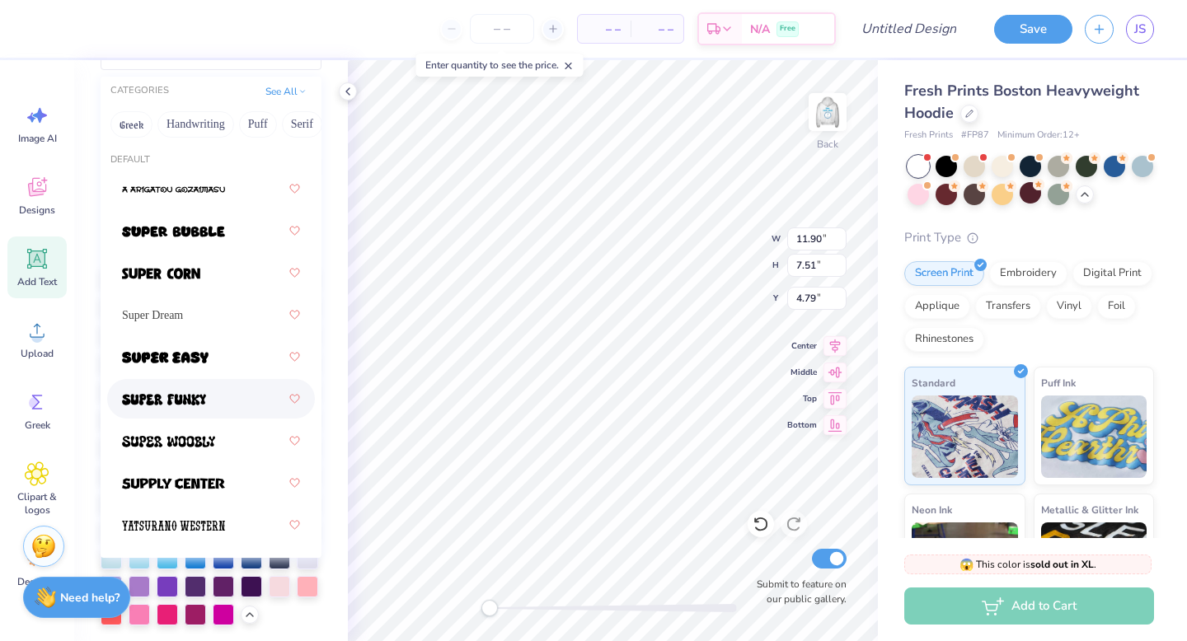
type input "su"
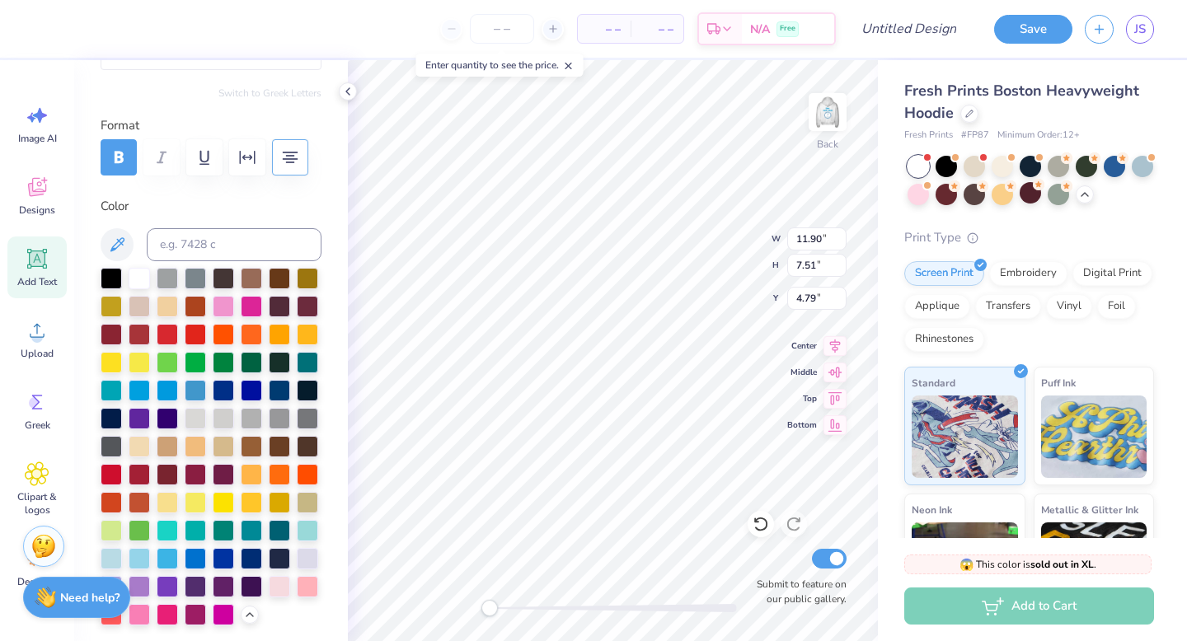
scroll to position [14, 4]
click at [848, 119] on img at bounding box center [827, 112] width 66 height 66
type input "12.17"
type input "7.68"
type input "5.04"
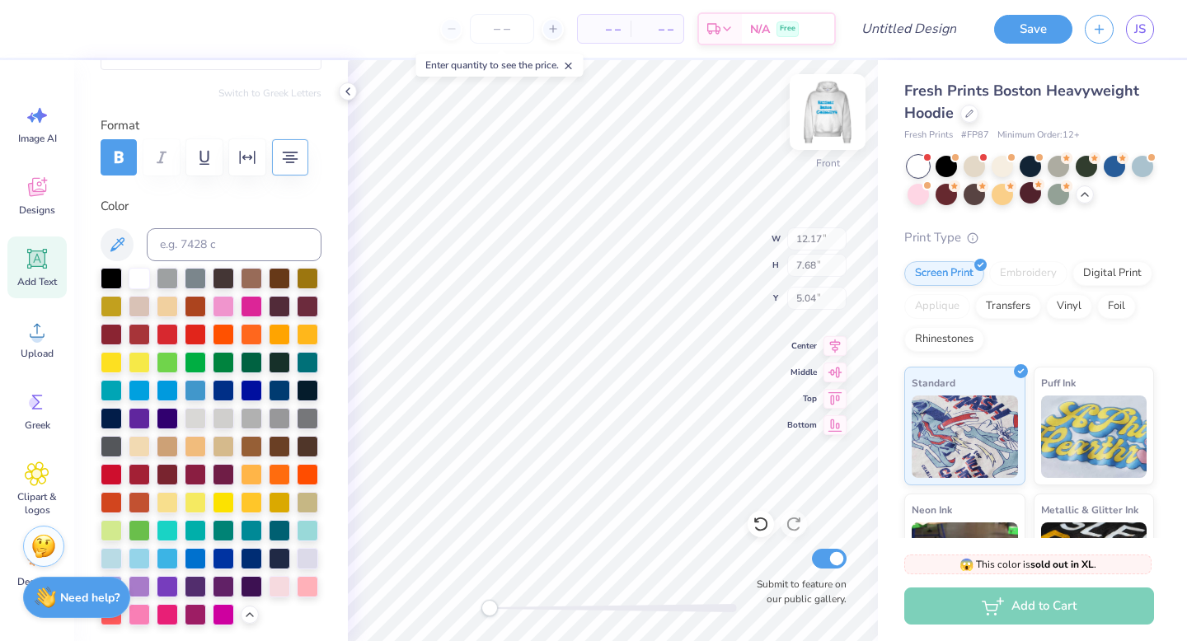
type input "11.21"
type input "4.10"
type input "6.49"
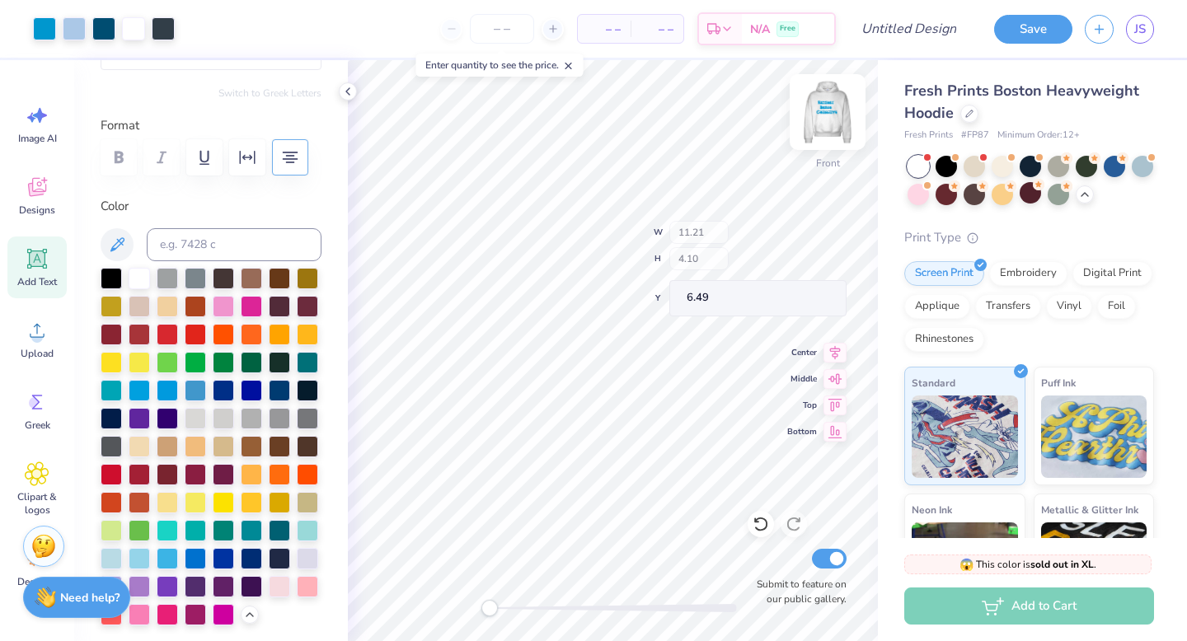
click at [822, 111] on img at bounding box center [827, 112] width 66 height 66
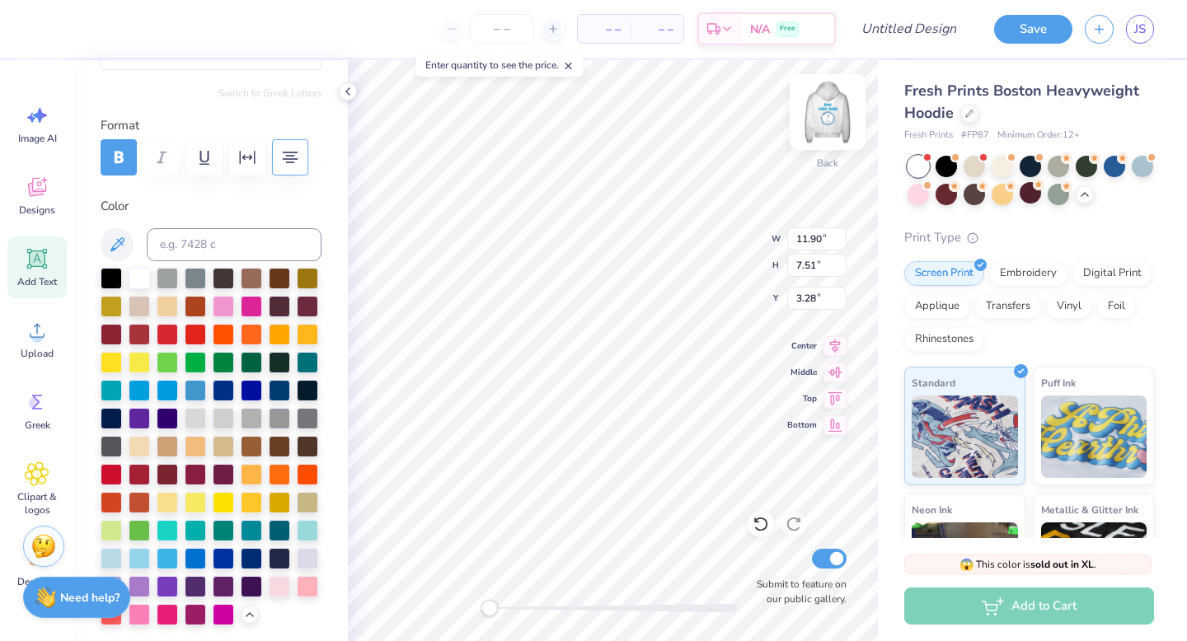
scroll to position [13, 3]
paste textarea "Exec 2025-2026"
type textarea "Harmony Exec 2025-2026 Collective"
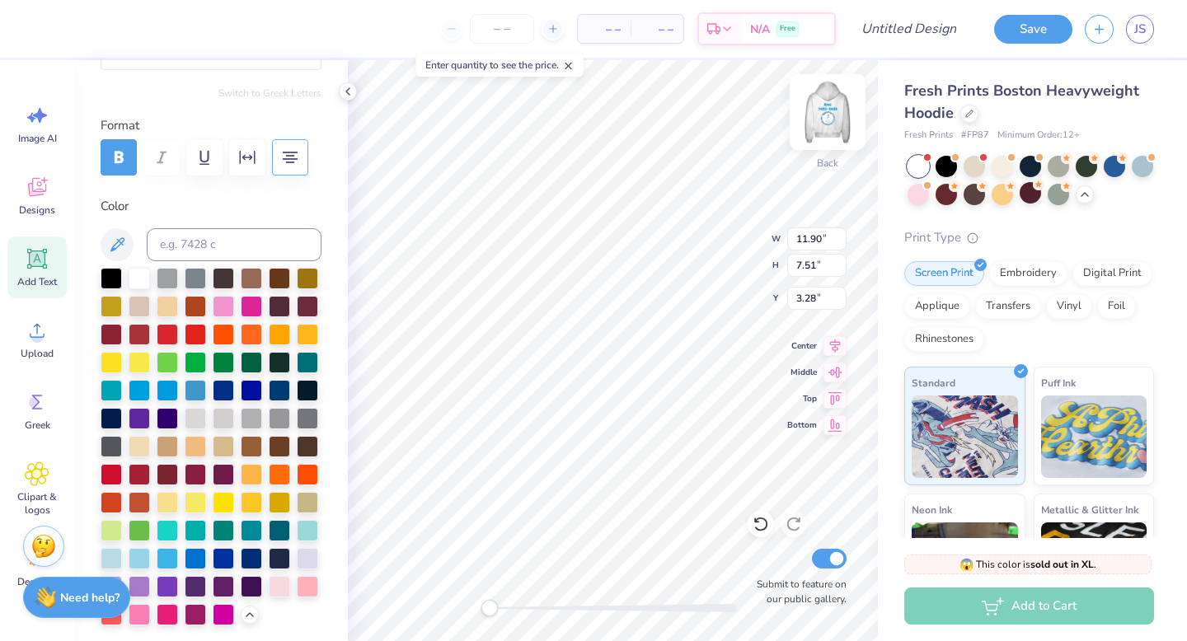
type textarea "h"
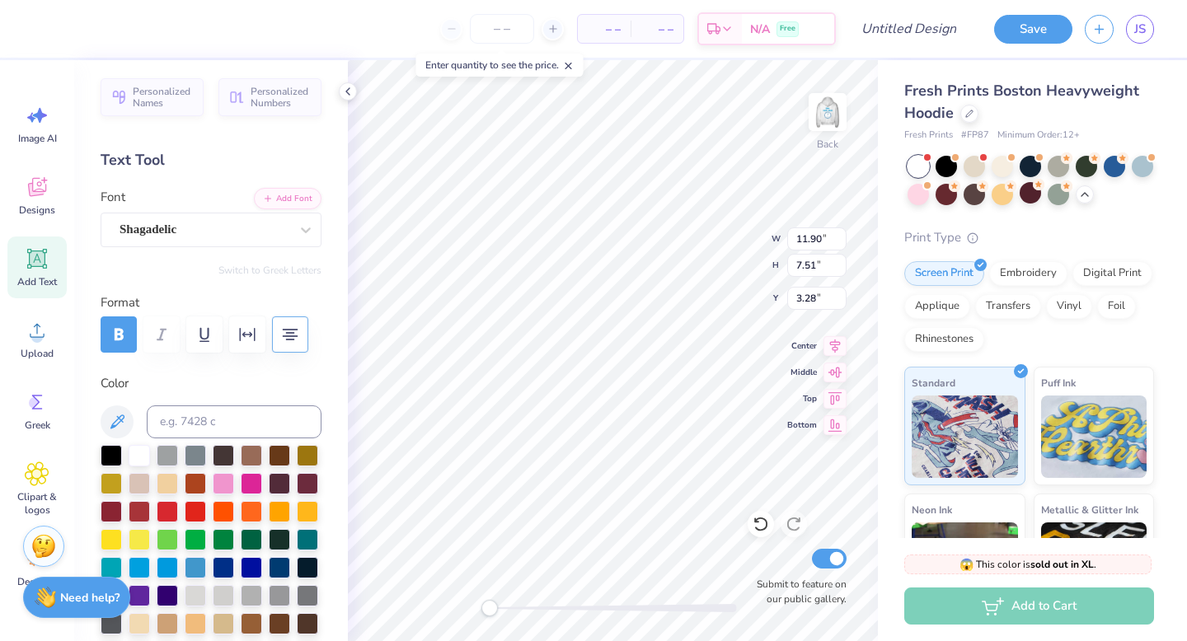
scroll to position [0, 0]
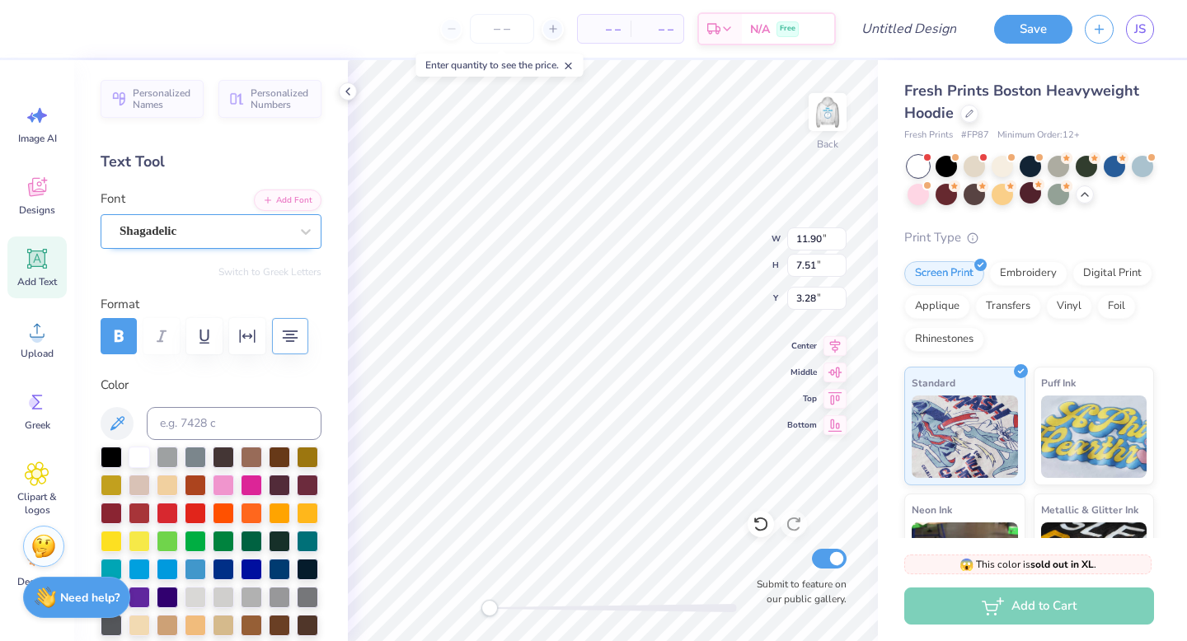
type textarea "Harmony Dance Collective"
click at [213, 225] on div "Shagadelic" at bounding box center [204, 231] width 173 height 26
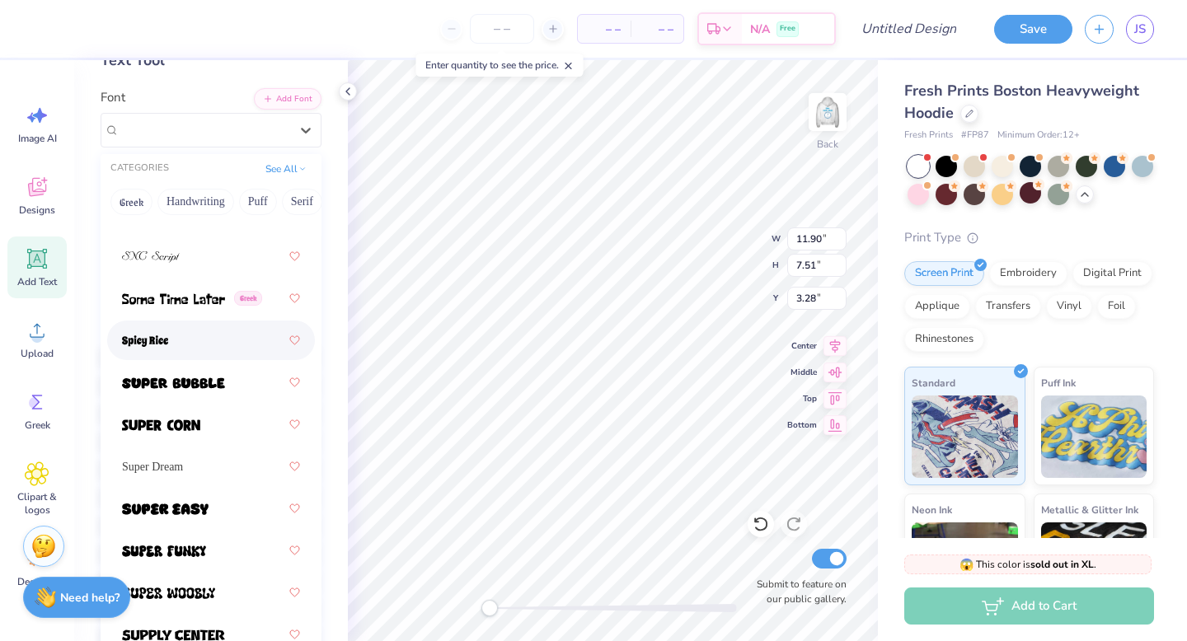
scroll to position [11232, 0]
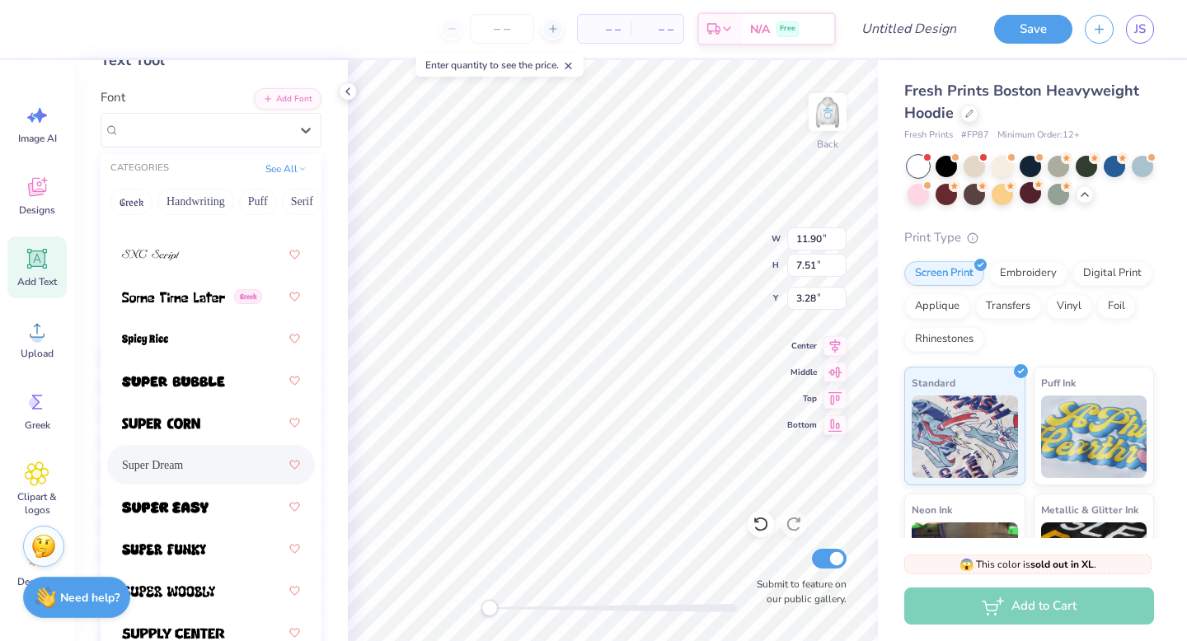
click at [197, 468] on div "Super Dream" at bounding box center [211, 465] width 178 height 30
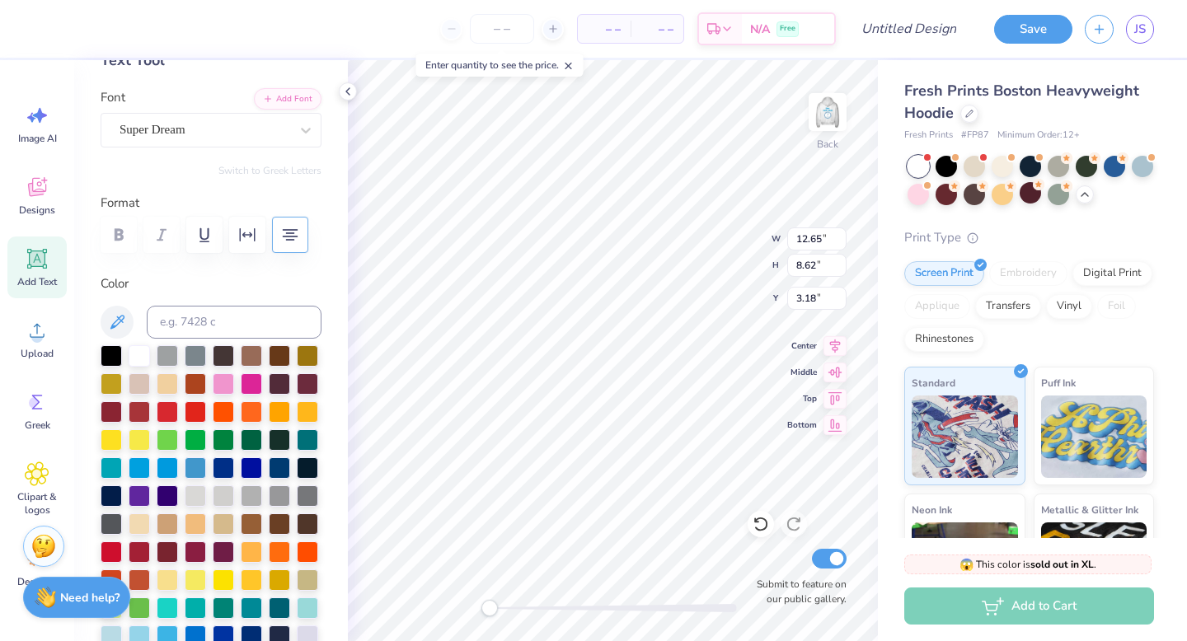
type input "12.65"
type input "8.62"
type input "10.95"
type input "7.47"
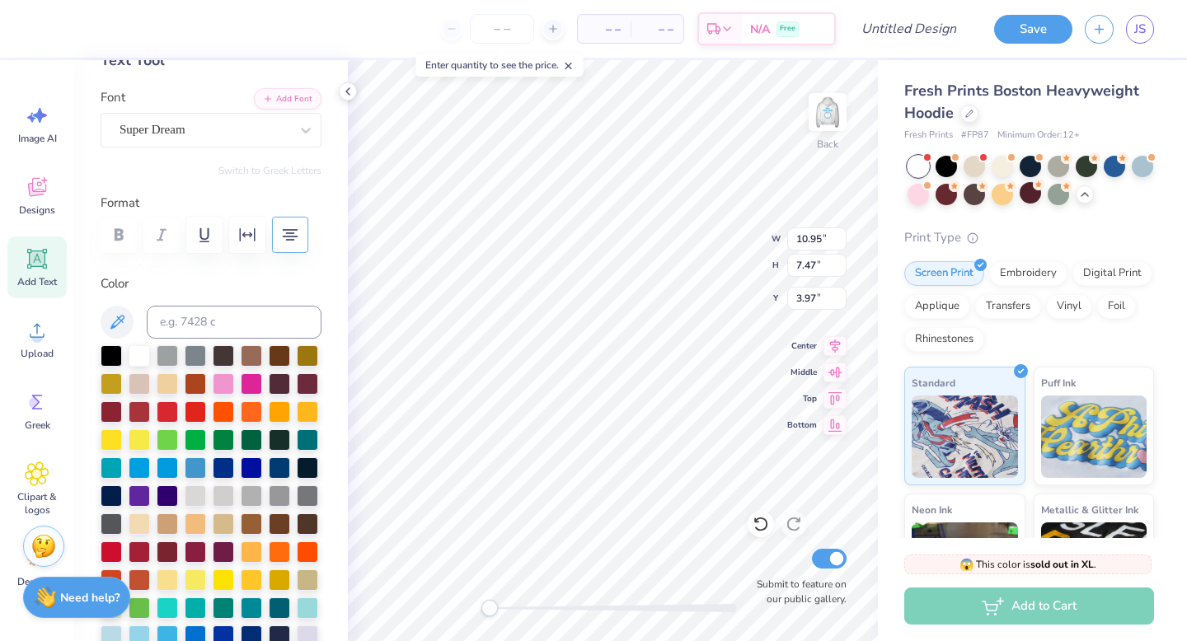
type input "3.97"
click at [833, 99] on img at bounding box center [827, 112] width 66 height 66
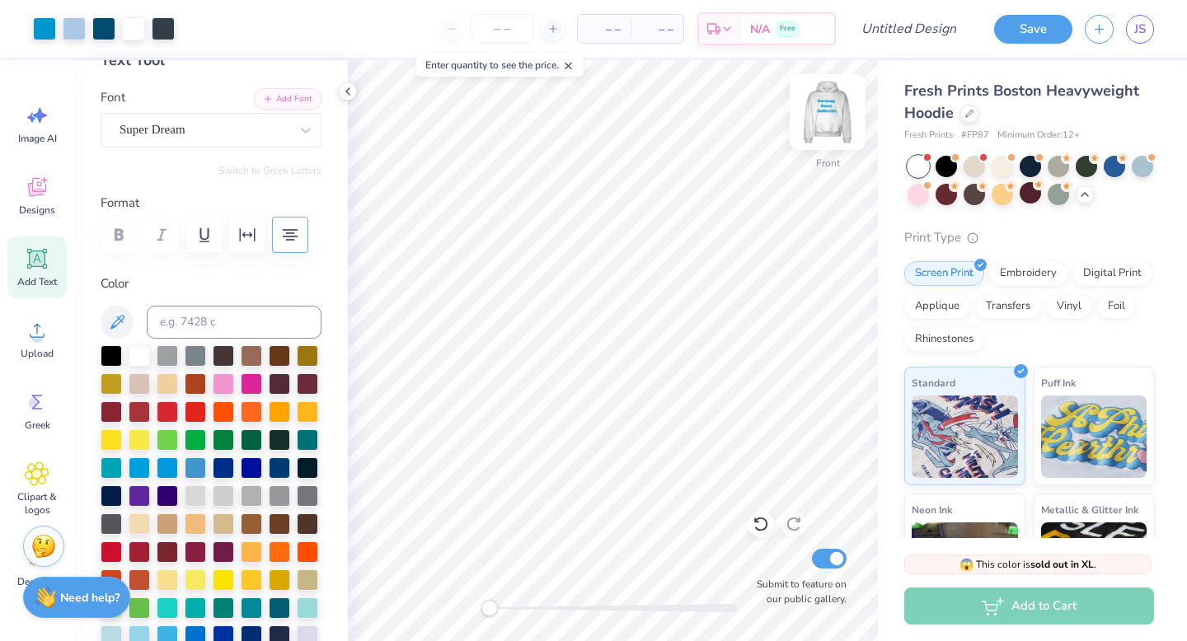
click at [833, 99] on img at bounding box center [827, 112] width 66 height 66
click at [831, 108] on img at bounding box center [827, 112] width 66 height 66
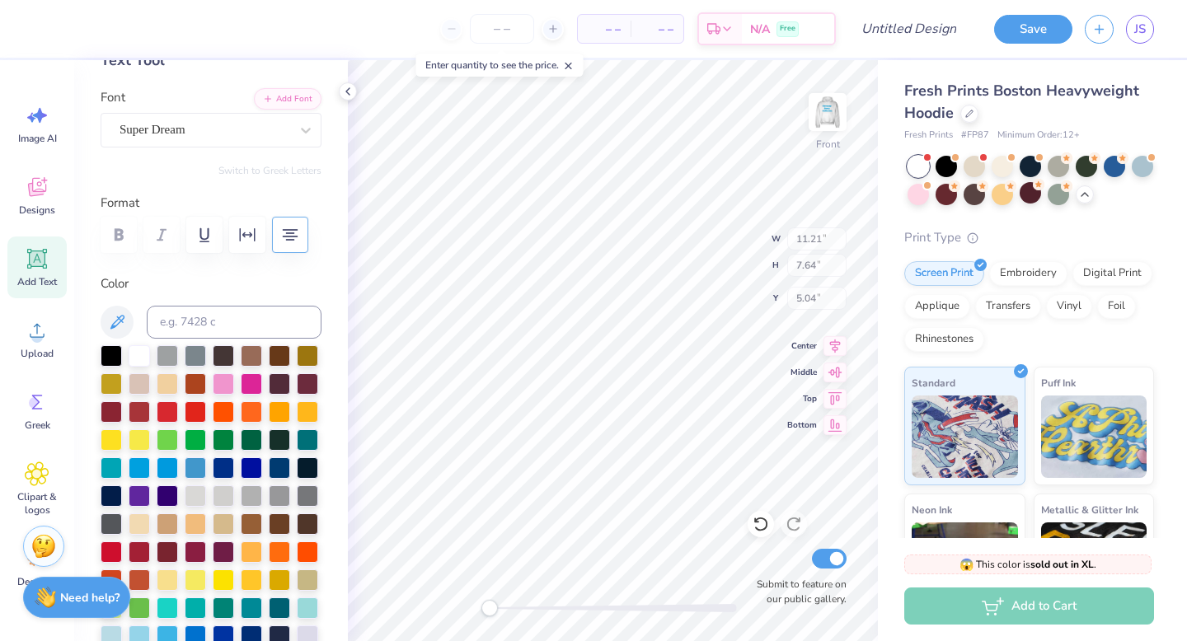
type input "11.21"
type input "7.64"
type input "5.04"
type input "4.10"
type input "6.49"
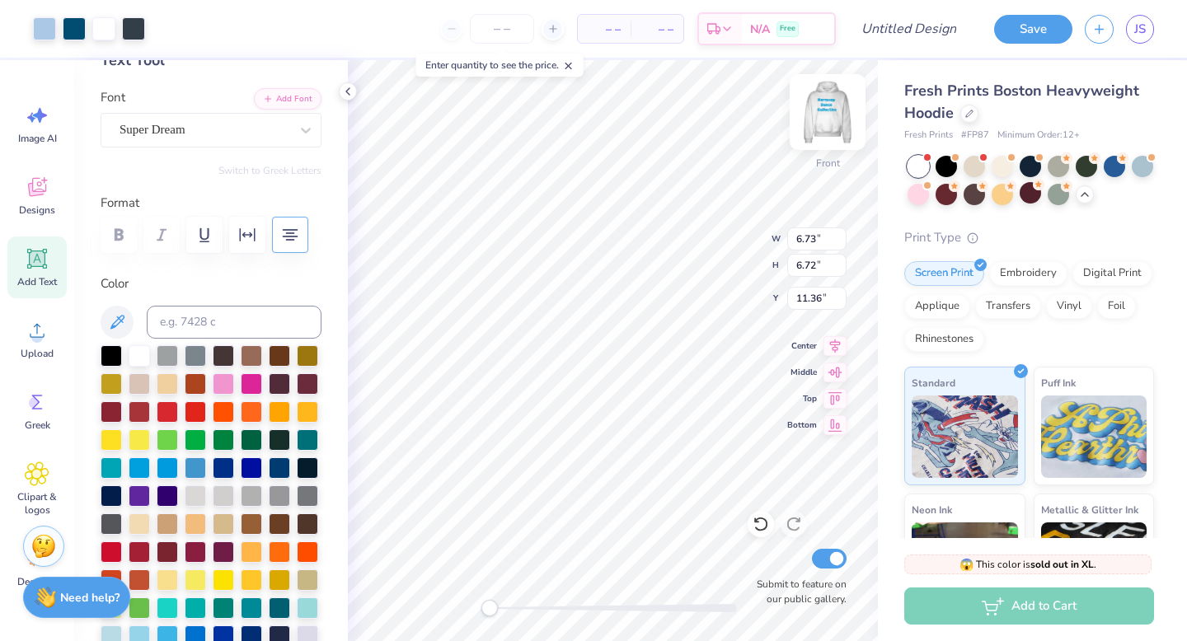
type input "6.73"
type input "6.72"
type input "11.36"
click at [840, 110] on img at bounding box center [827, 112] width 66 height 66
click at [826, 107] on img at bounding box center [827, 112] width 66 height 66
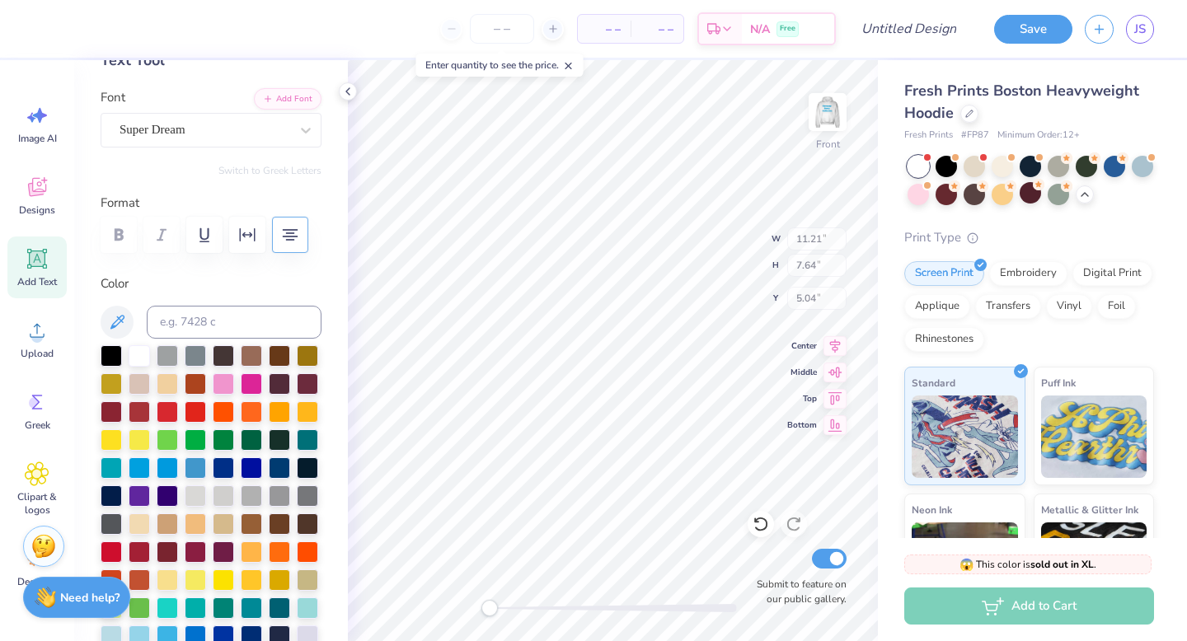
type input "11.21"
type input "7.64"
type input "5.04"
click at [826, 107] on img at bounding box center [827, 112] width 33 height 33
type input "10.95"
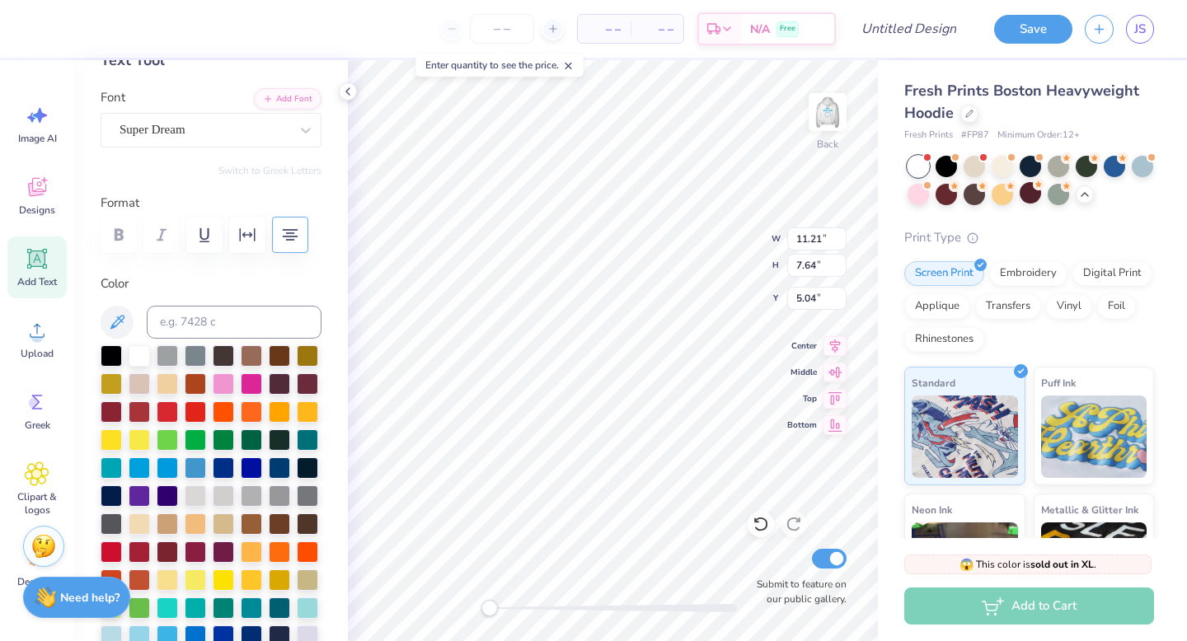
type input "7.47"
type input "3.31"
click at [838, 115] on img at bounding box center [827, 112] width 66 height 66
type input "9.13"
type input "3.34"
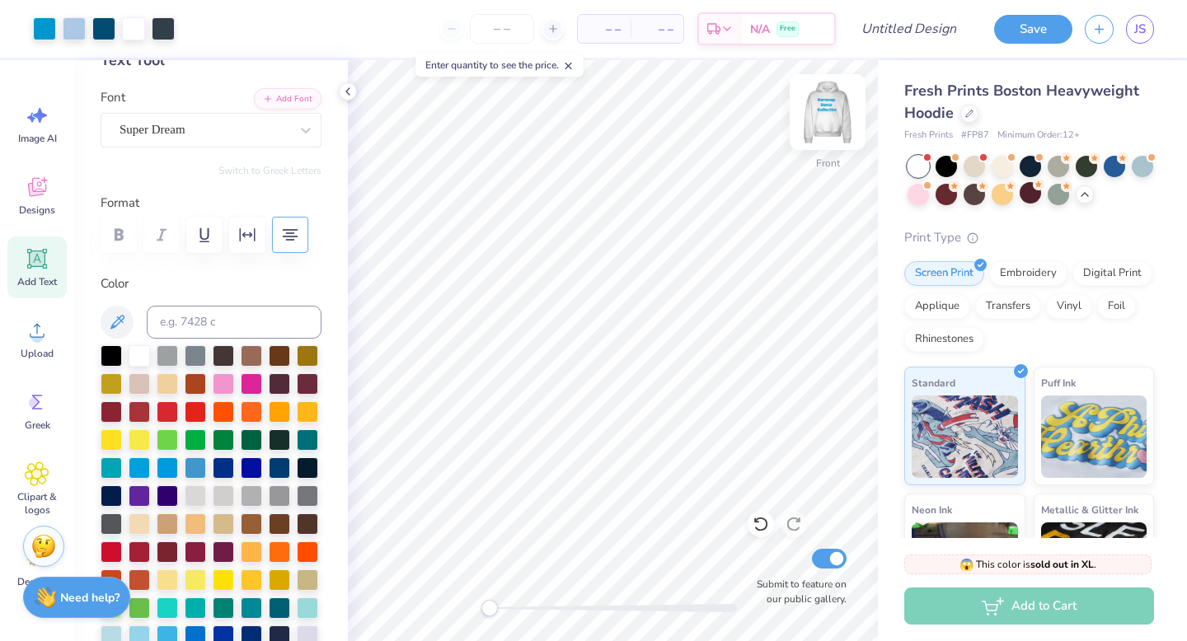
click at [838, 112] on img at bounding box center [827, 112] width 66 height 66
click at [838, 112] on img at bounding box center [827, 112] width 33 height 33
click at [834, 113] on img at bounding box center [827, 112] width 66 height 66
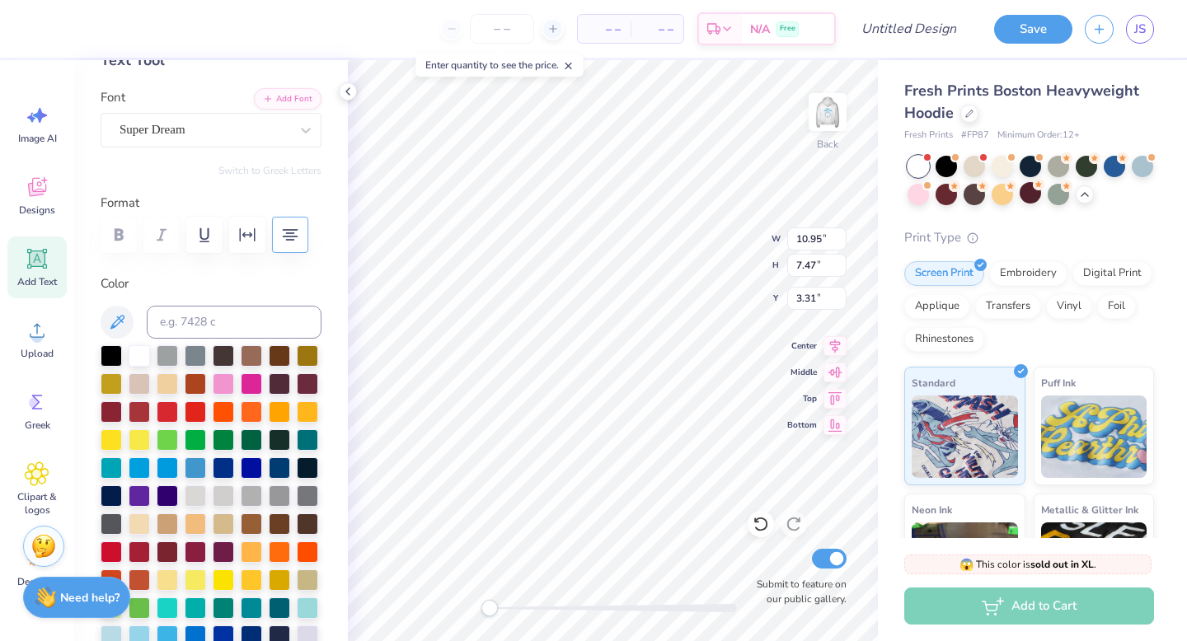
scroll to position [14, 4]
click at [194, 129] on div "Super Dream" at bounding box center [204, 130] width 173 height 26
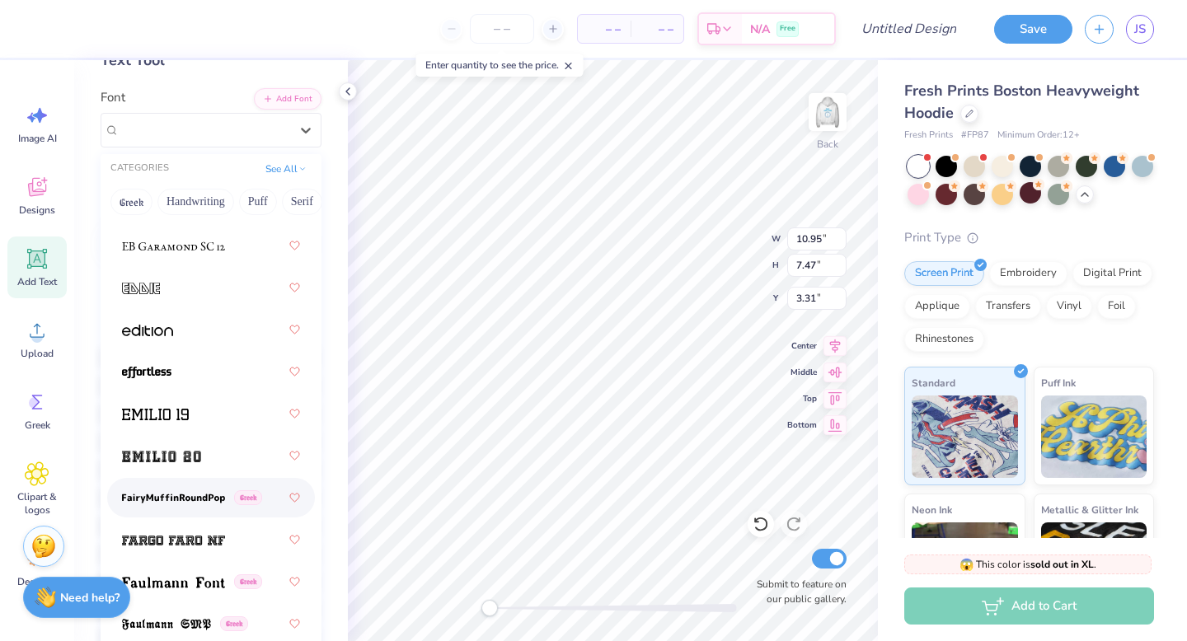
scroll to position [4569, 0]
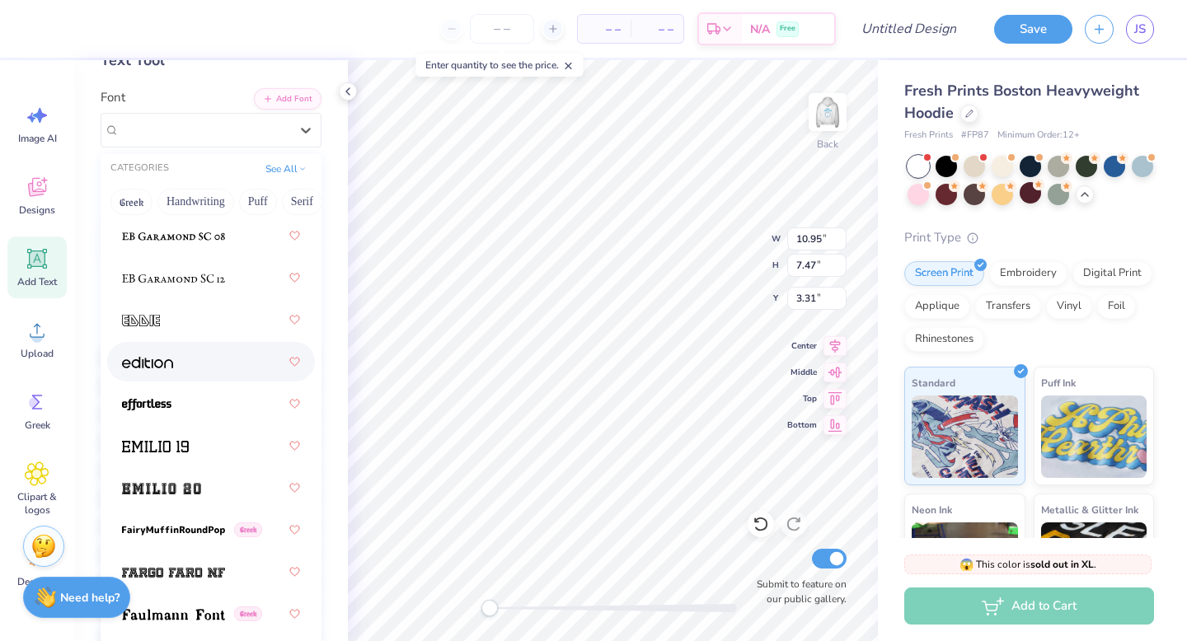
click at [179, 372] on div at bounding box center [211, 362] width 178 height 30
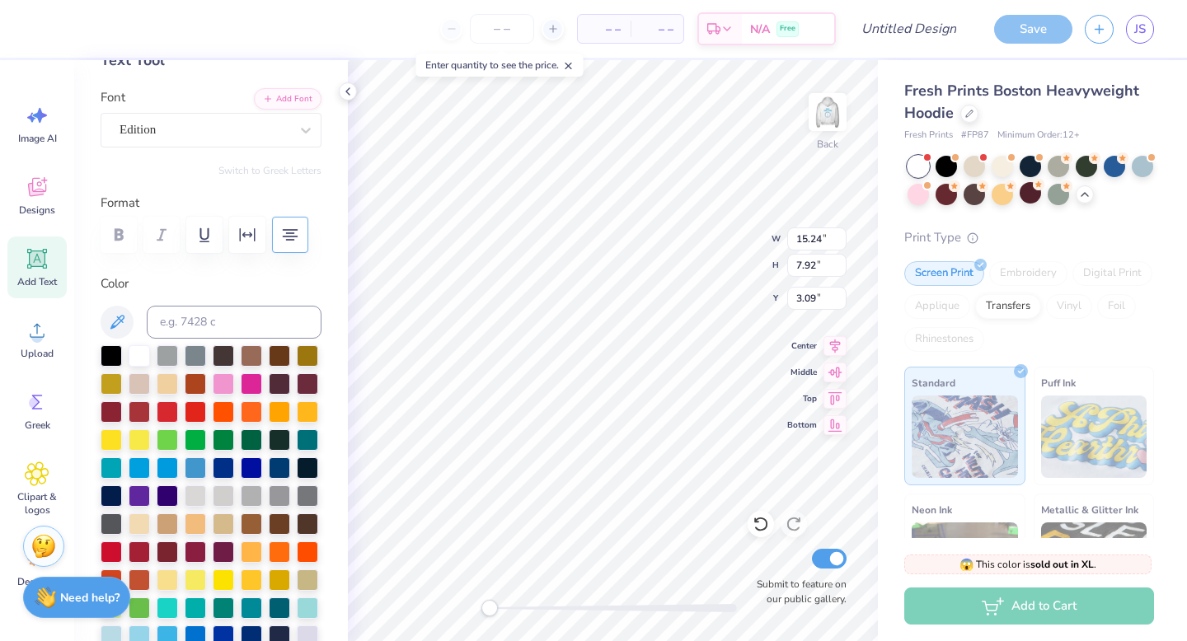
click at [1008, 438] on img at bounding box center [964, 437] width 106 height 82
click at [827, 122] on img at bounding box center [827, 112] width 66 height 66
type input "15.60"
type input "8.10"
type input "5.04"
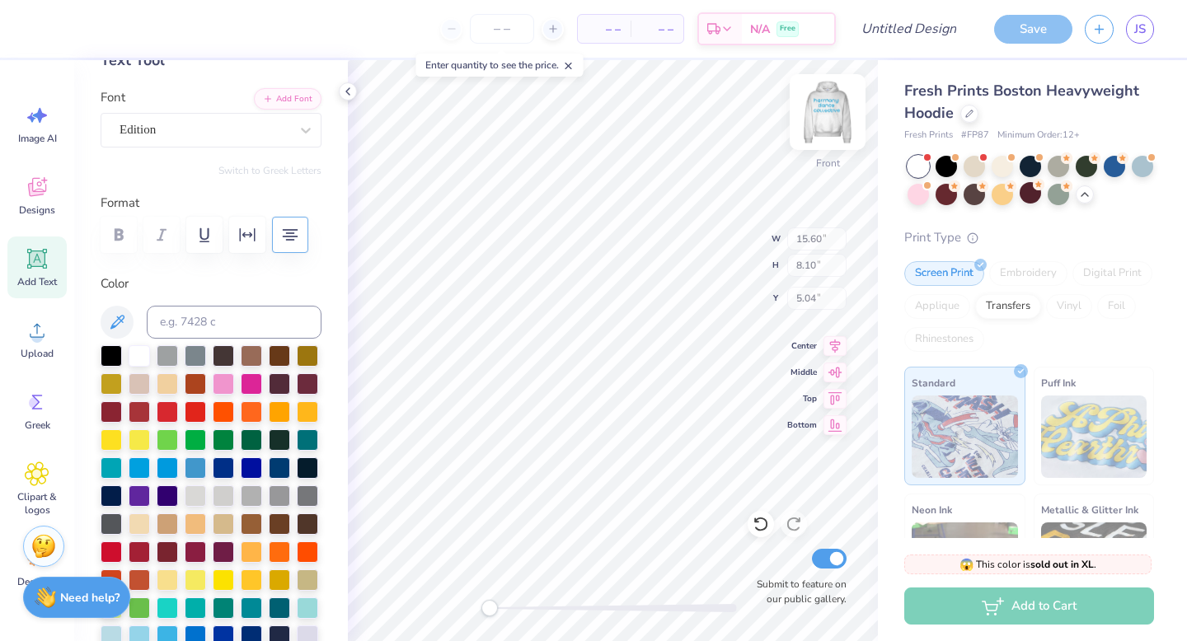
click at [835, 118] on img at bounding box center [827, 112] width 66 height 66
type input "15.24"
type input "7.92"
type input "3.41"
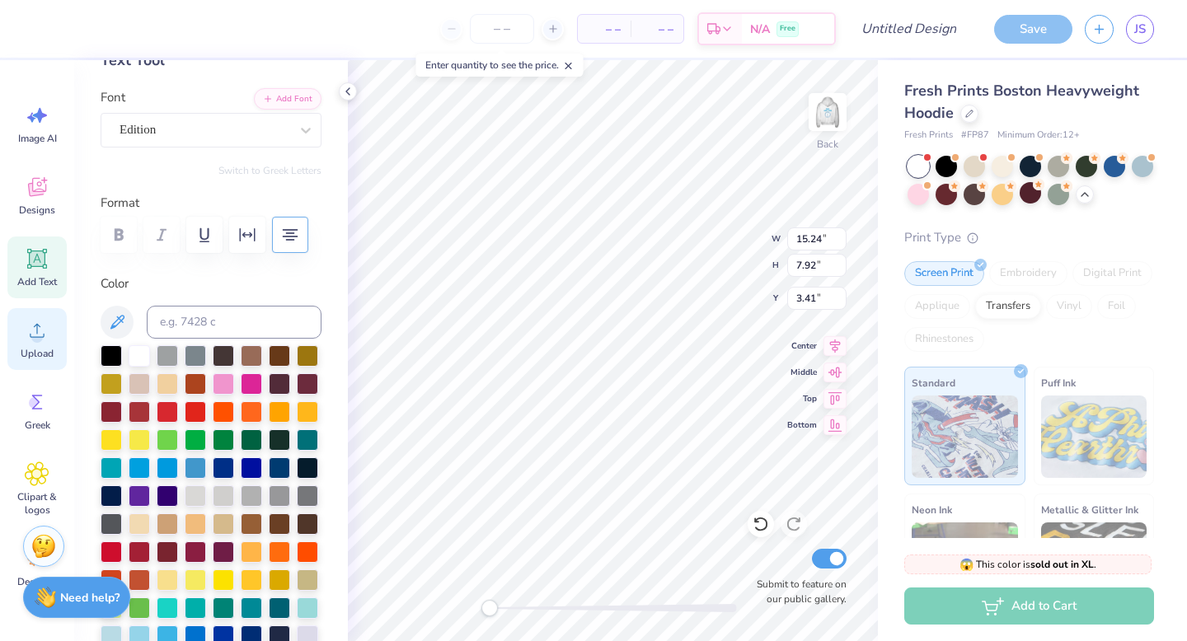
click at [33, 344] on div "Upload" at bounding box center [36, 339] width 59 height 62
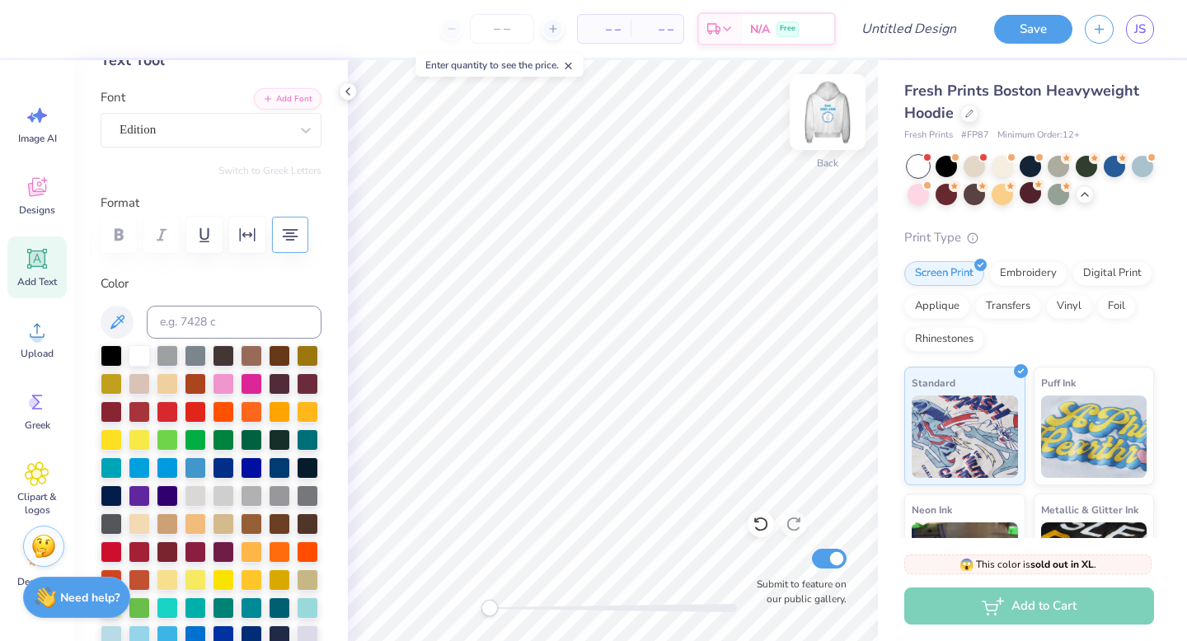
click at [826, 107] on img at bounding box center [827, 112] width 66 height 66
click at [831, 120] on img at bounding box center [827, 112] width 66 height 66
type input "6.57"
type input "6.56"
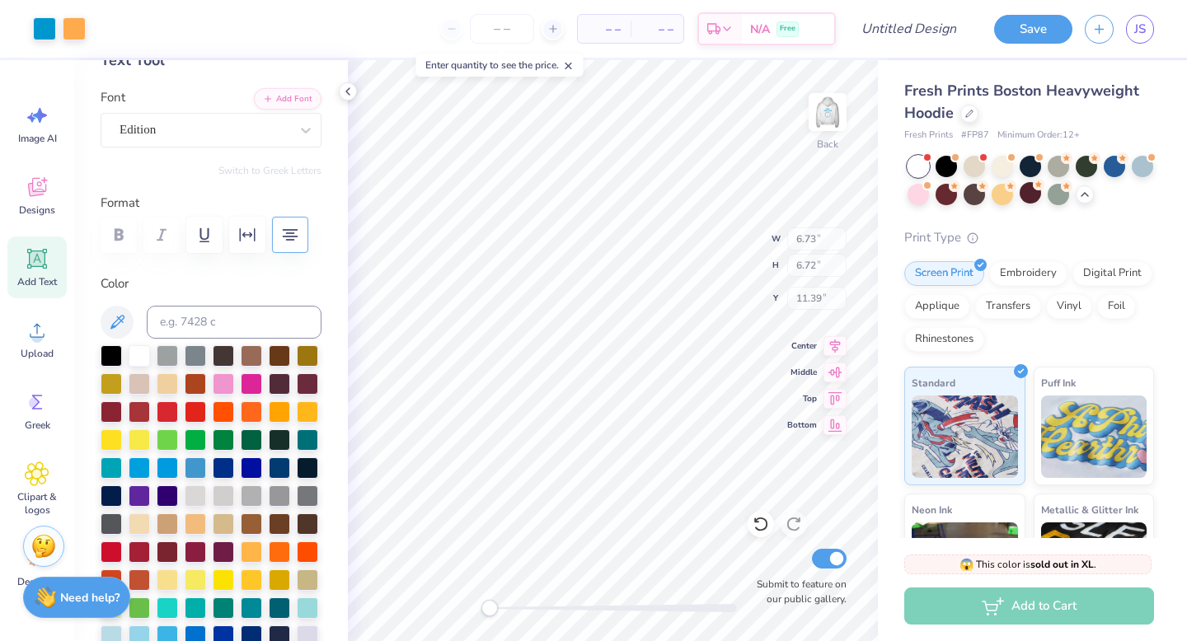
type input "6.40"
click at [824, 113] on img at bounding box center [827, 112] width 66 height 66
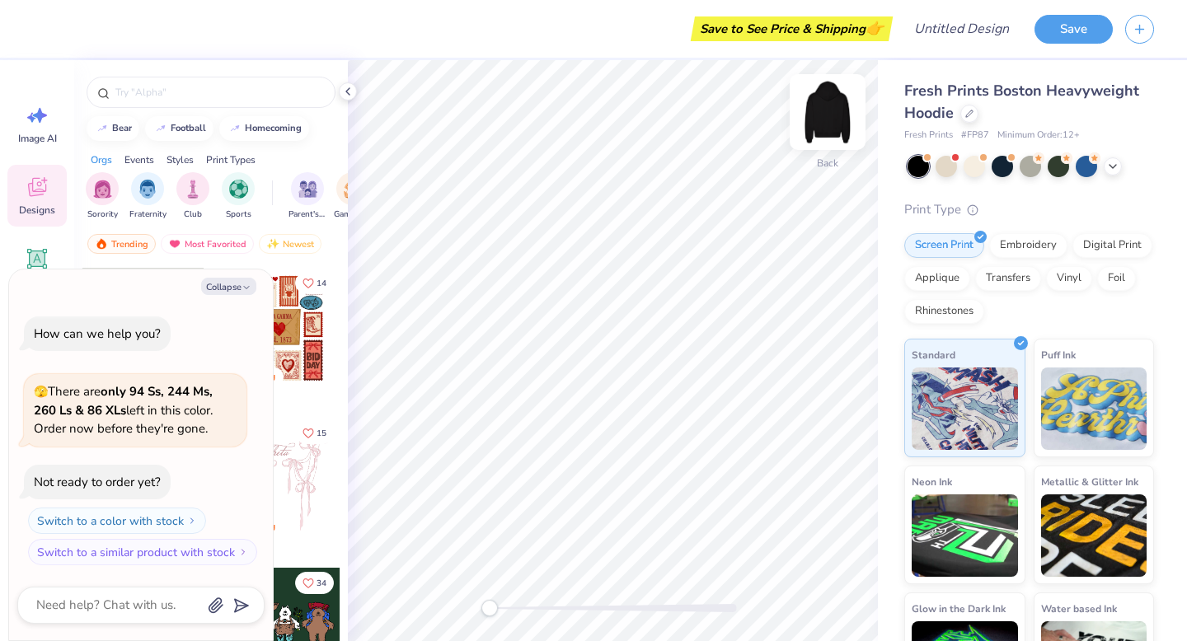
click at [826, 109] on img at bounding box center [827, 112] width 66 height 66
click at [239, 279] on button "Collapse" at bounding box center [228, 286] width 55 height 17
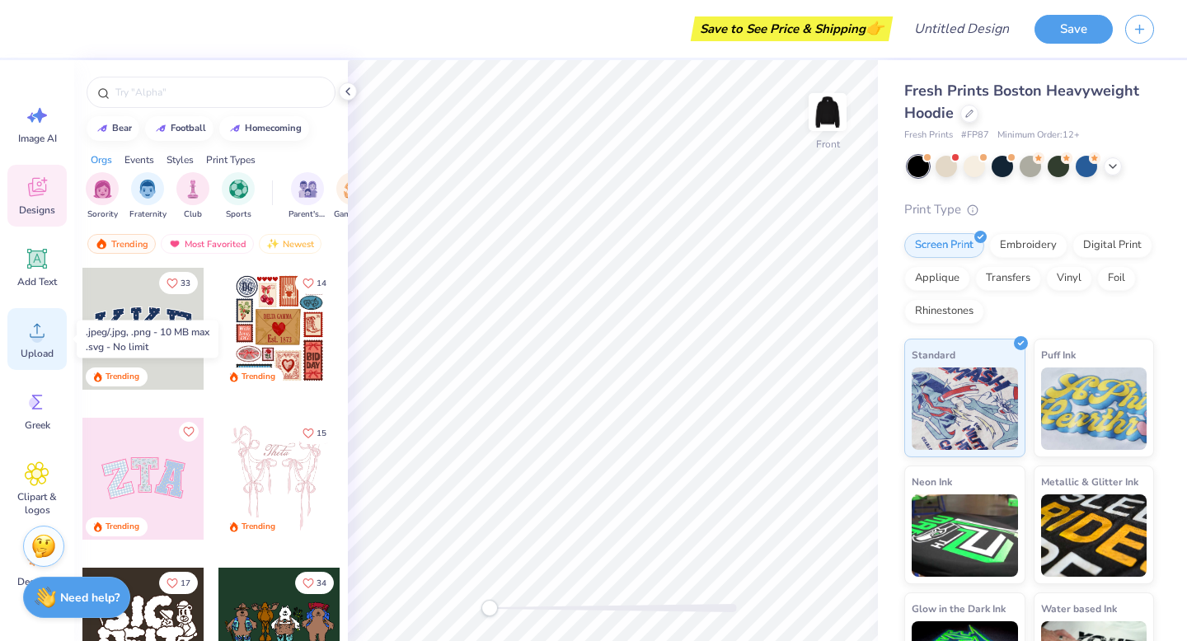
click at [39, 341] on circle at bounding box center [37, 337] width 12 height 12
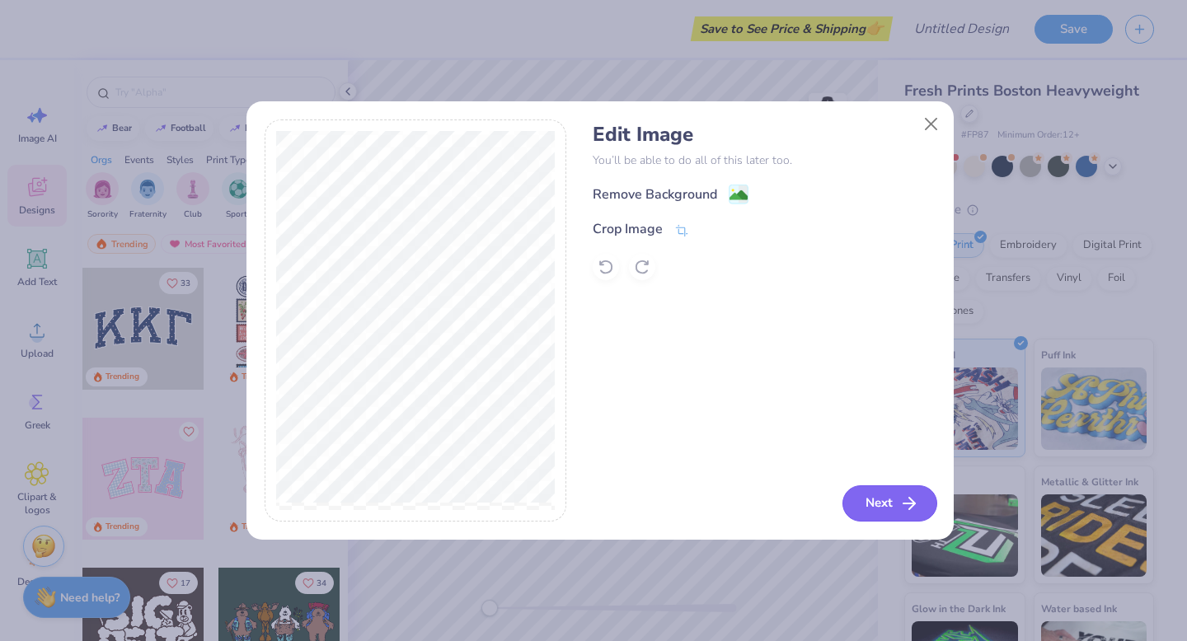
click at [892, 493] on button "Next" at bounding box center [889, 503] width 95 height 36
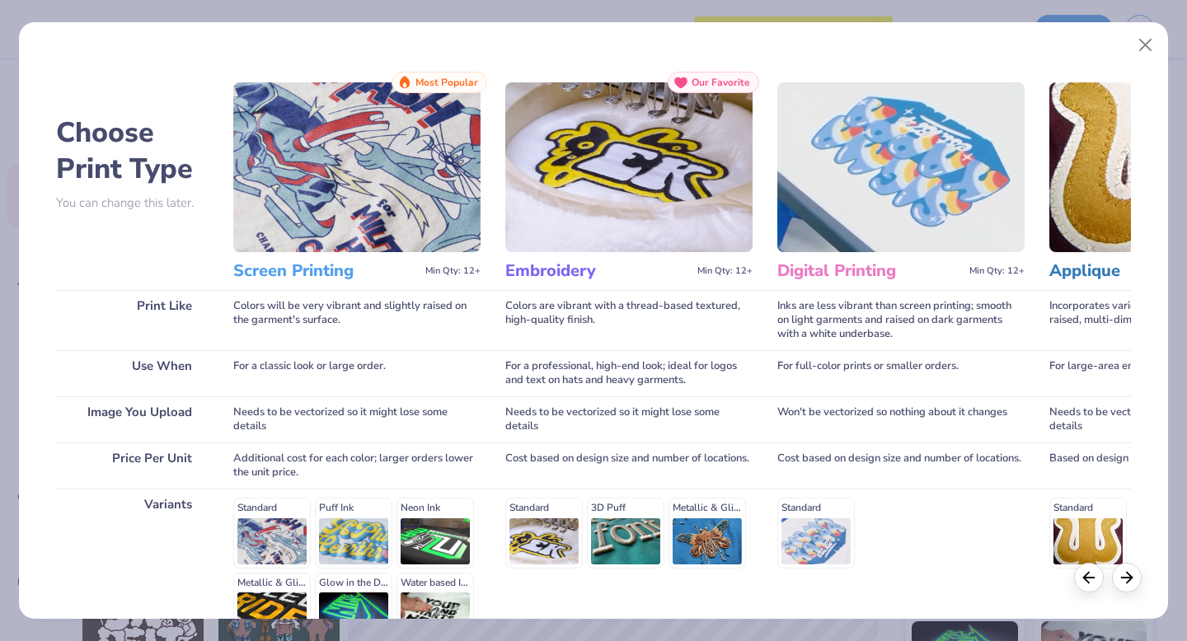
click at [316, 220] on img at bounding box center [356, 167] width 247 height 170
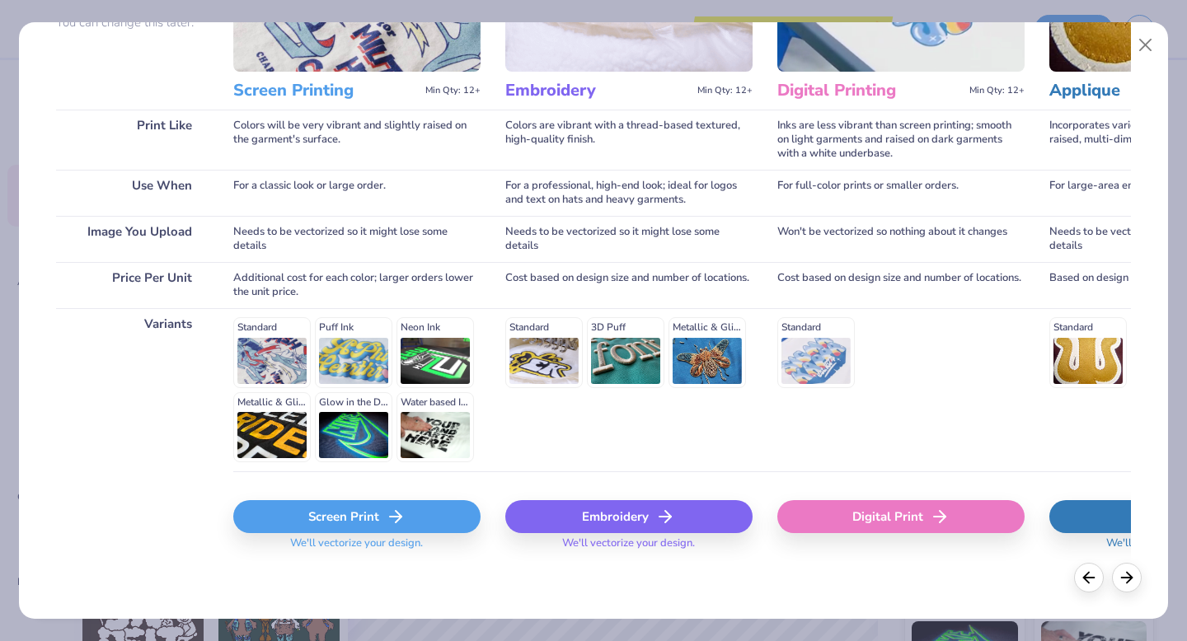
click at [400, 519] on icon at bounding box center [396, 517] width 20 height 20
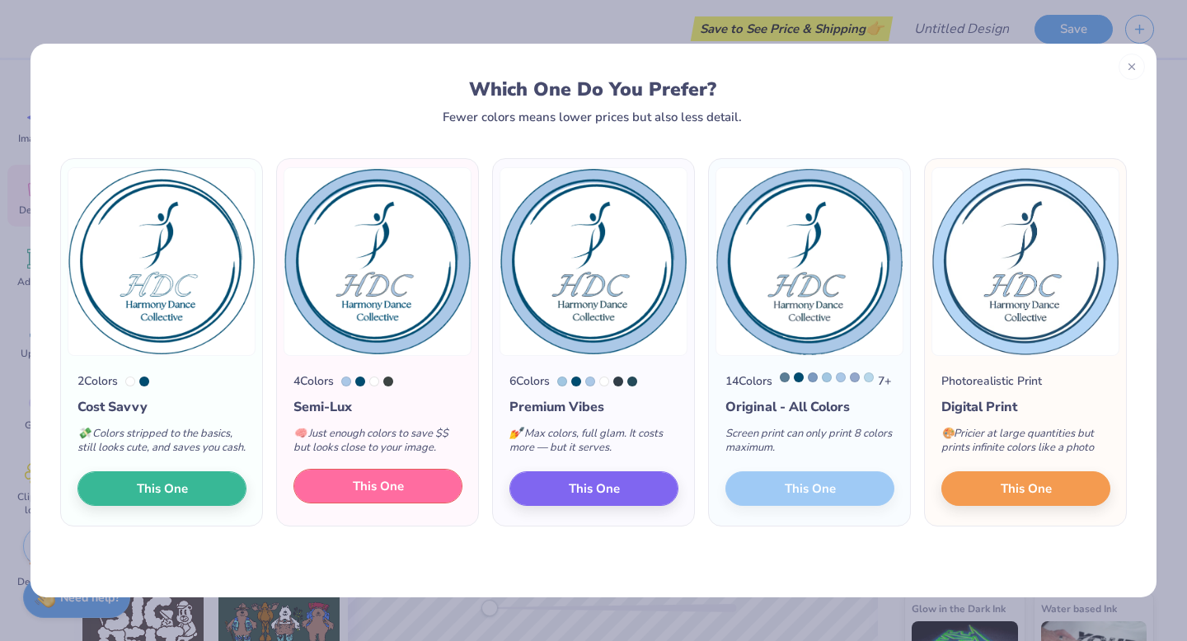
click at [381, 496] on span "This One" at bounding box center [378, 486] width 51 height 19
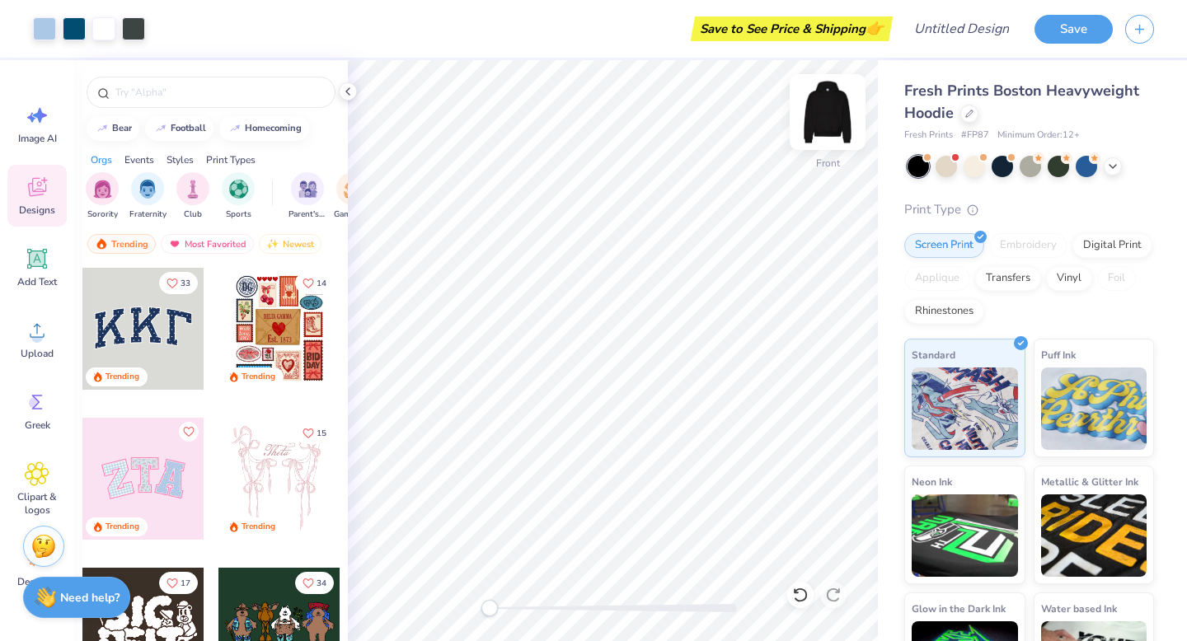
click at [828, 103] on img at bounding box center [827, 112] width 66 height 66
click at [1112, 164] on icon at bounding box center [1112, 164] width 13 height 13
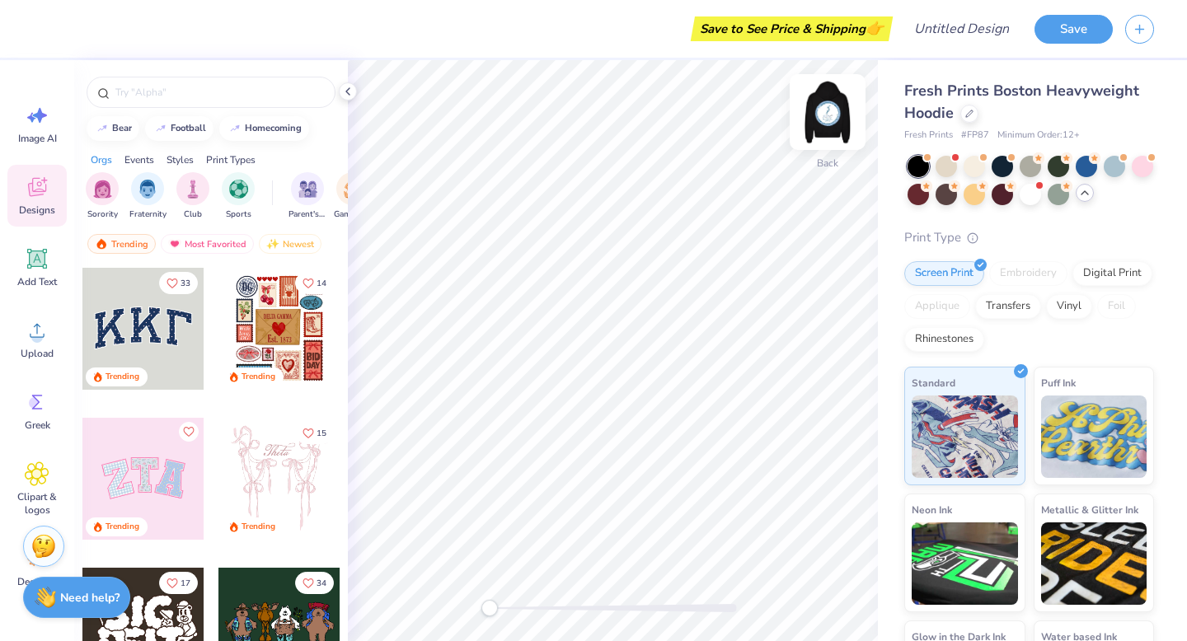
click at [824, 97] on img at bounding box center [827, 112] width 66 height 66
click at [824, 115] on img at bounding box center [827, 112] width 66 height 66
click at [1121, 164] on div at bounding box center [1113, 164] width 21 height 21
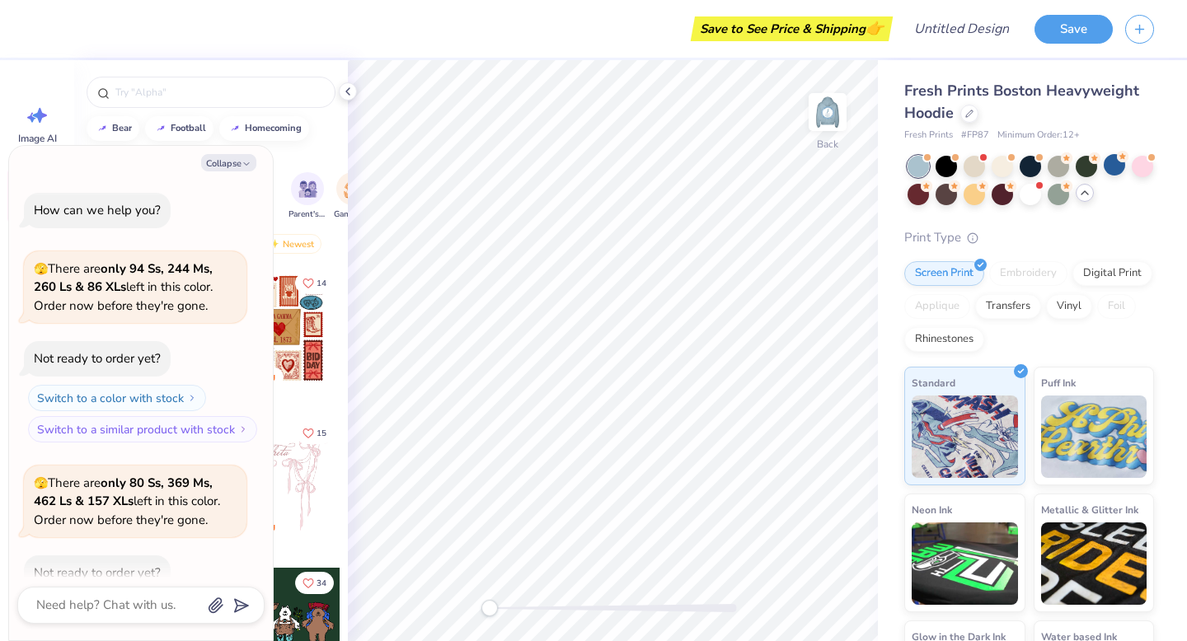
scroll to position [91, 0]
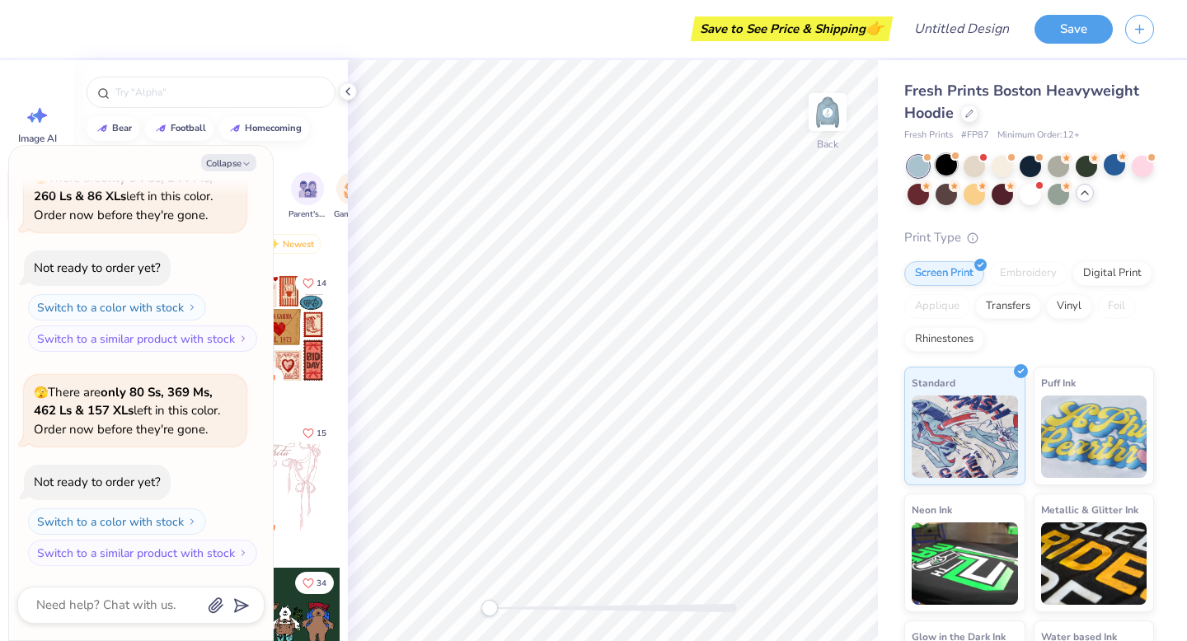
click at [942, 168] on div at bounding box center [945, 164] width 21 height 21
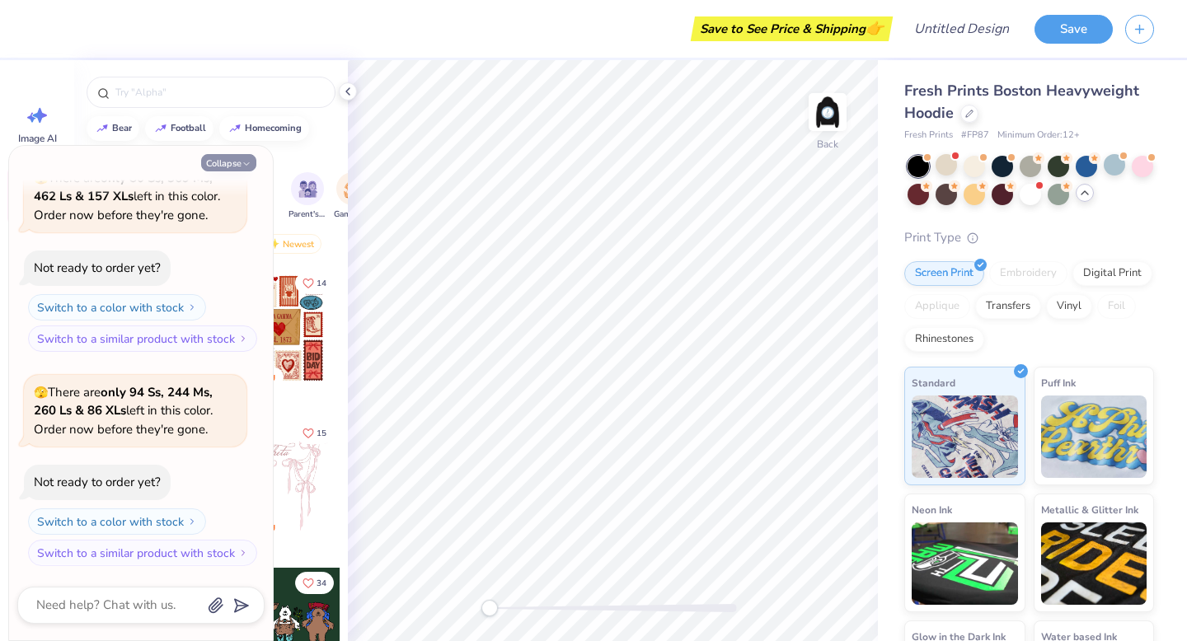
click at [243, 158] on button "Collapse" at bounding box center [228, 162] width 55 height 17
type textarea "x"
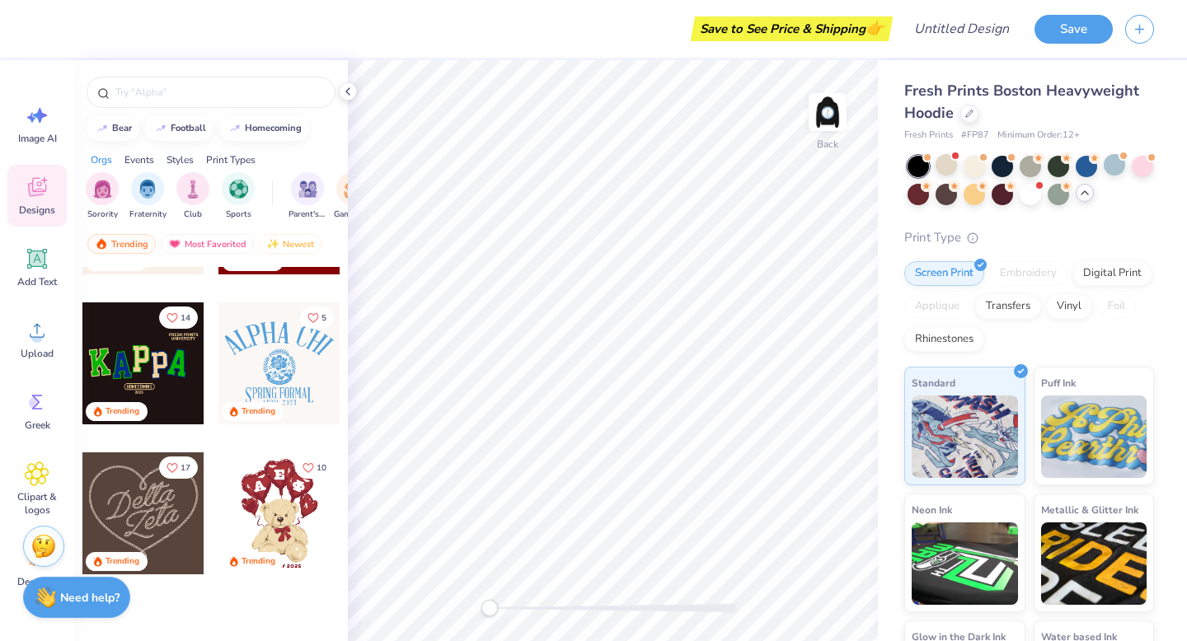
scroll to position [117, 0]
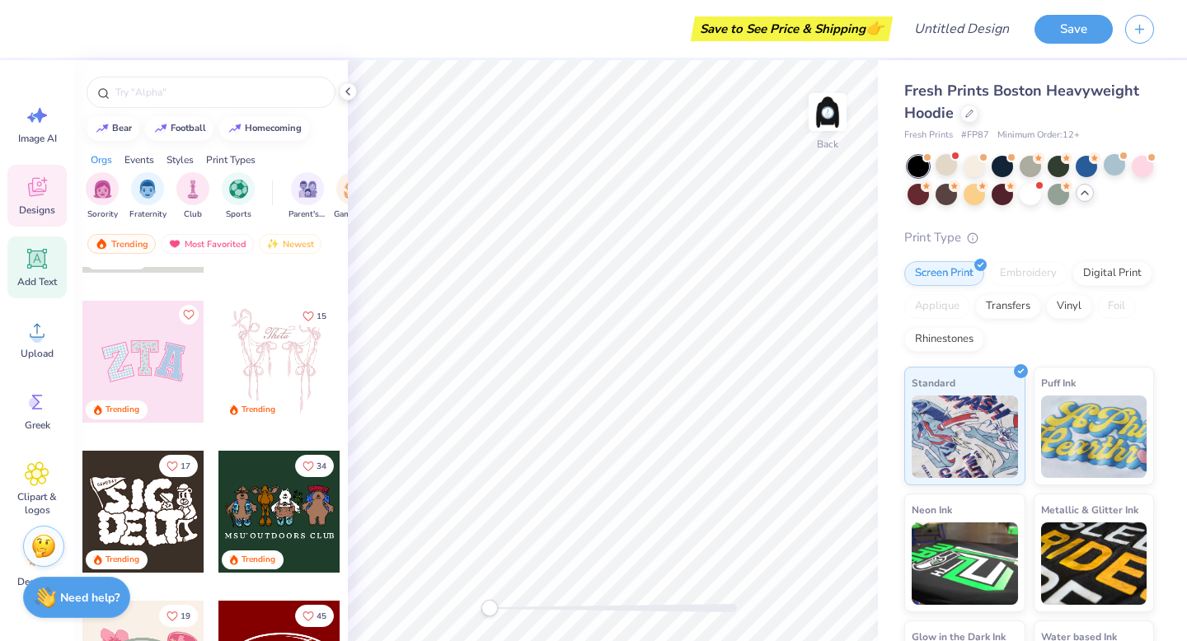
click at [42, 266] on icon at bounding box center [37, 259] width 20 height 20
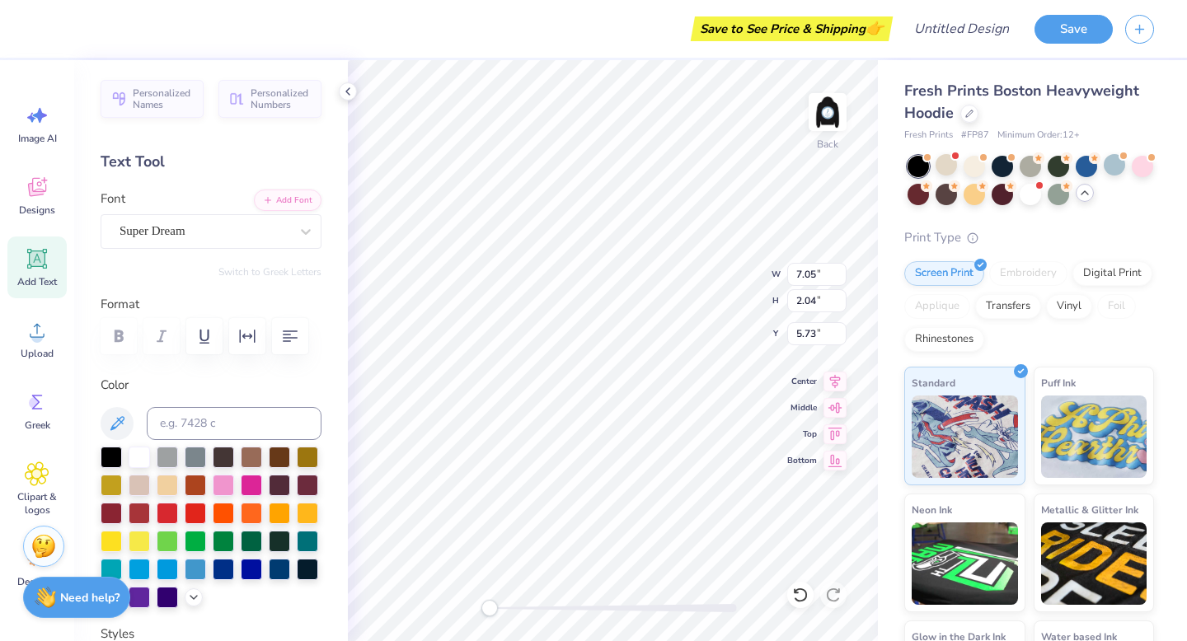
scroll to position [13, 2]
type textarea "T"
type textarea "HDC"
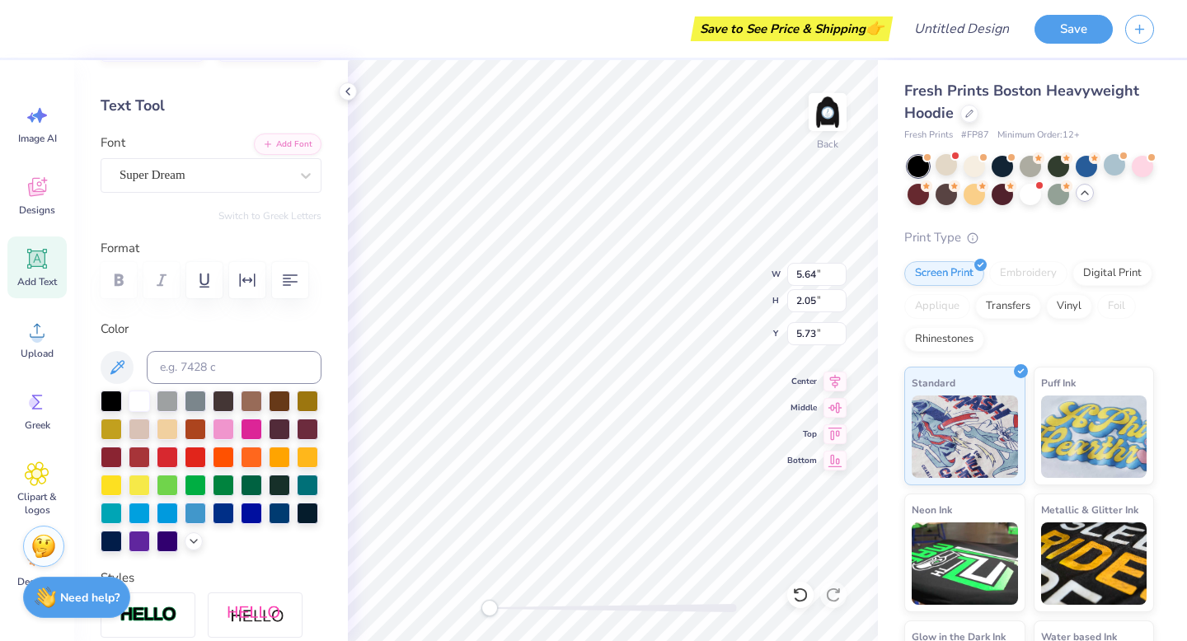
scroll to position [94, 0]
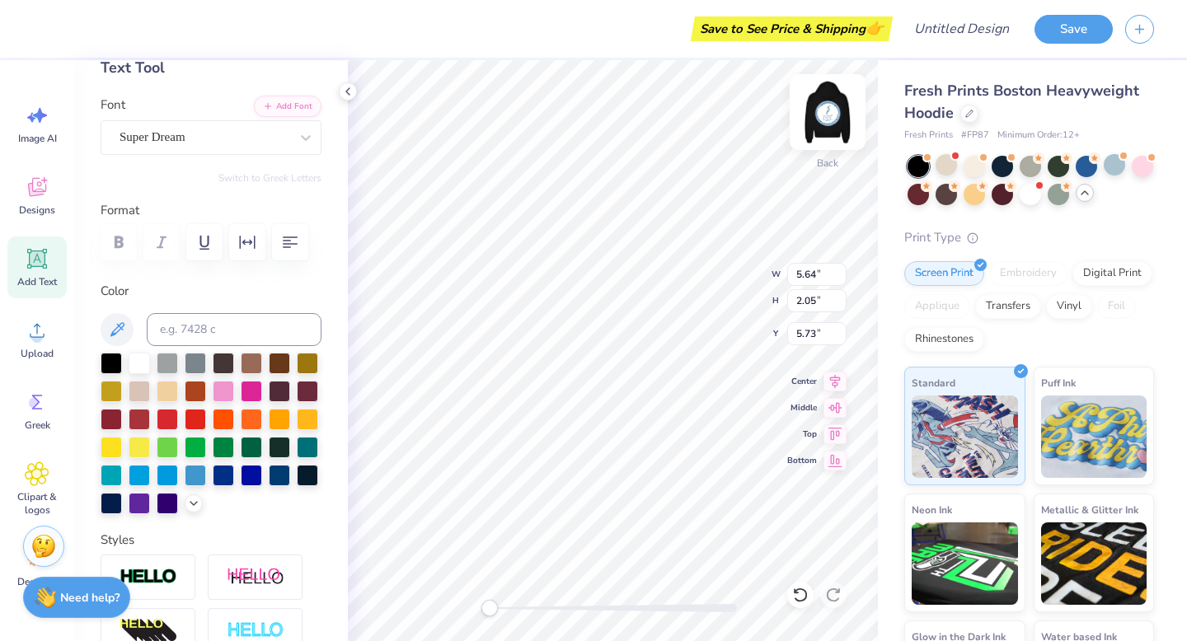
click at [834, 109] on img at bounding box center [827, 112] width 66 height 66
type input "5.77"
type input "2.09"
type input "5.99"
click at [125, 321] on icon at bounding box center [117, 330] width 20 height 20
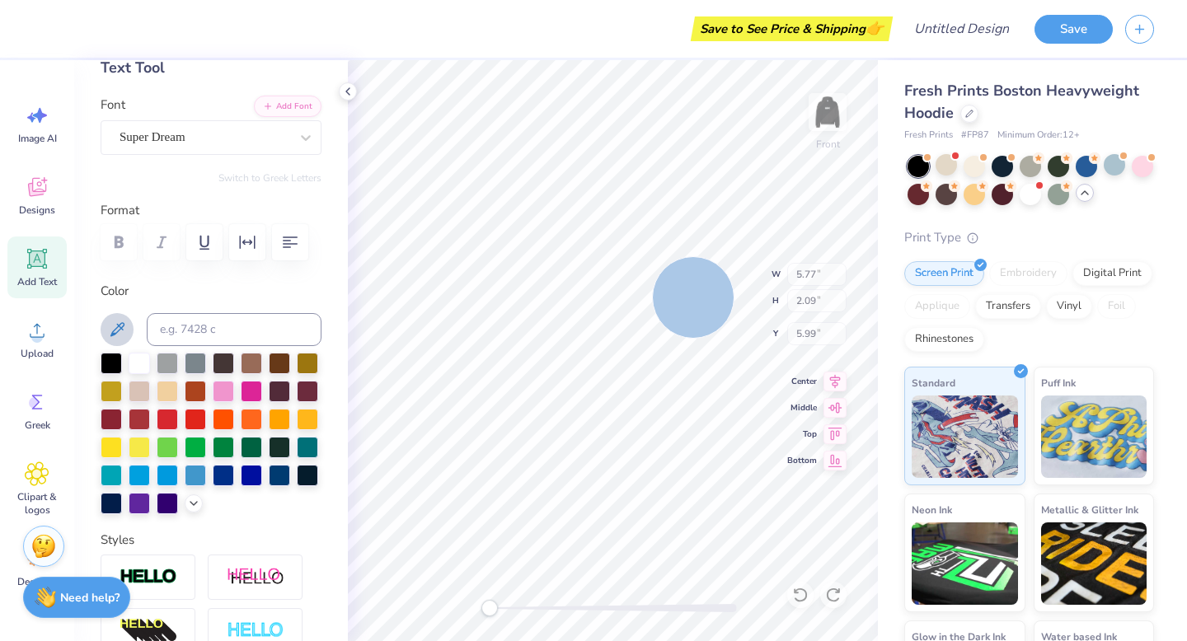
click at [693, 297] on div "Front W 5.77 5.77 " H 2.09 2.09 " Y 5.99 5.99 " Center Middle Top Bottom" at bounding box center [613, 350] width 530 height 581
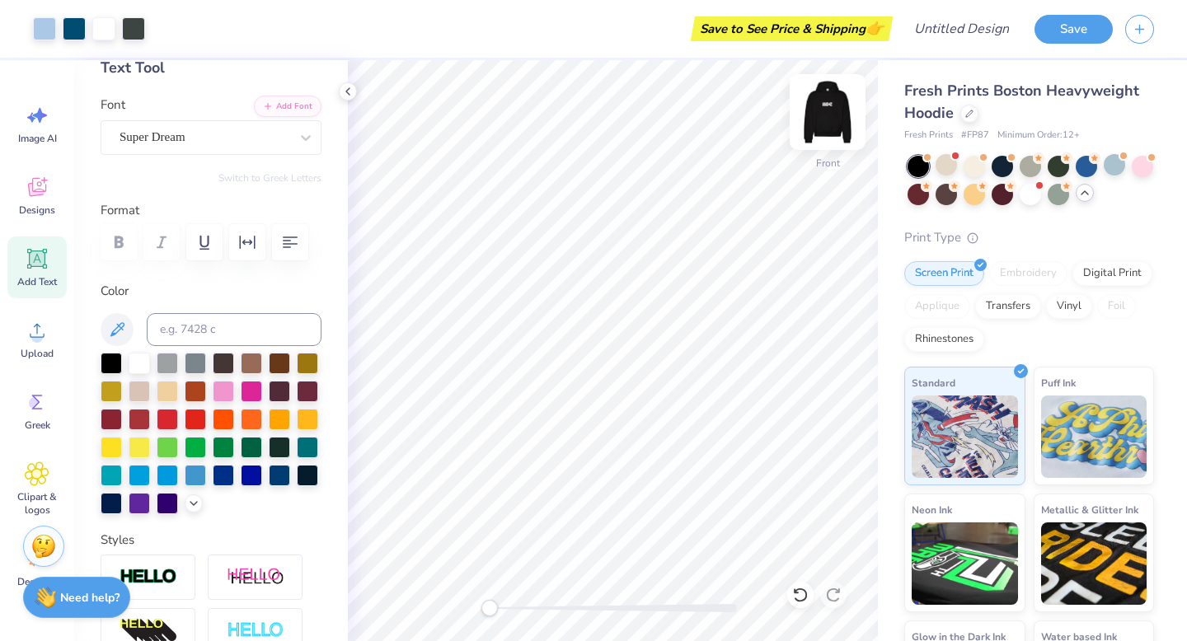
click at [836, 105] on img at bounding box center [827, 112] width 66 height 66
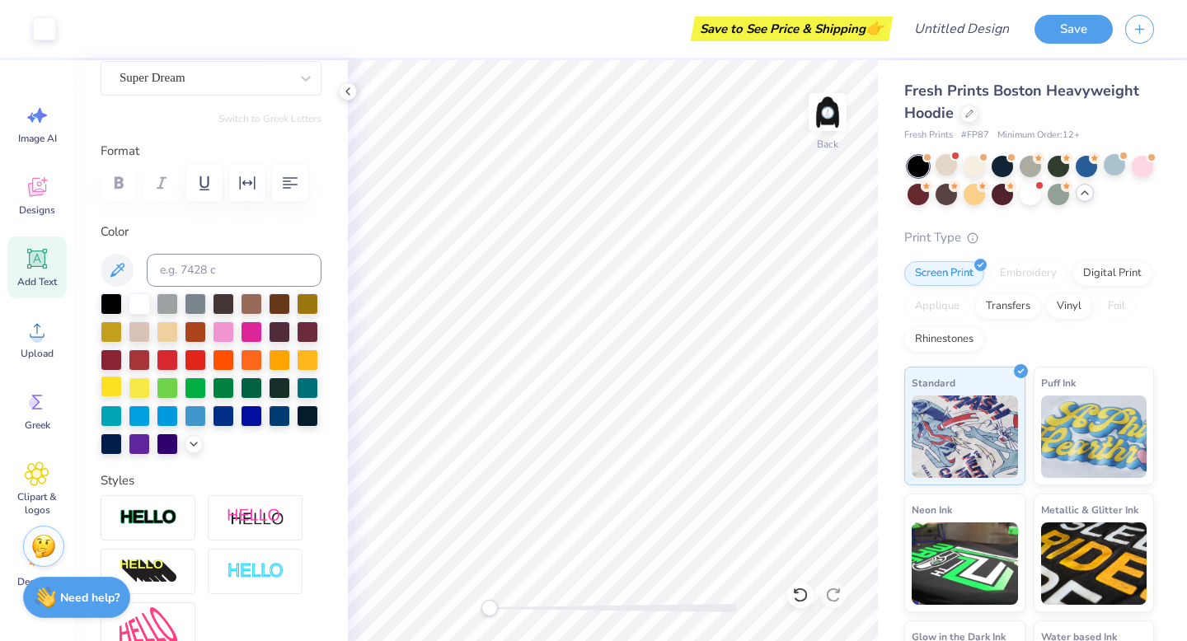
scroll to position [166, 0]
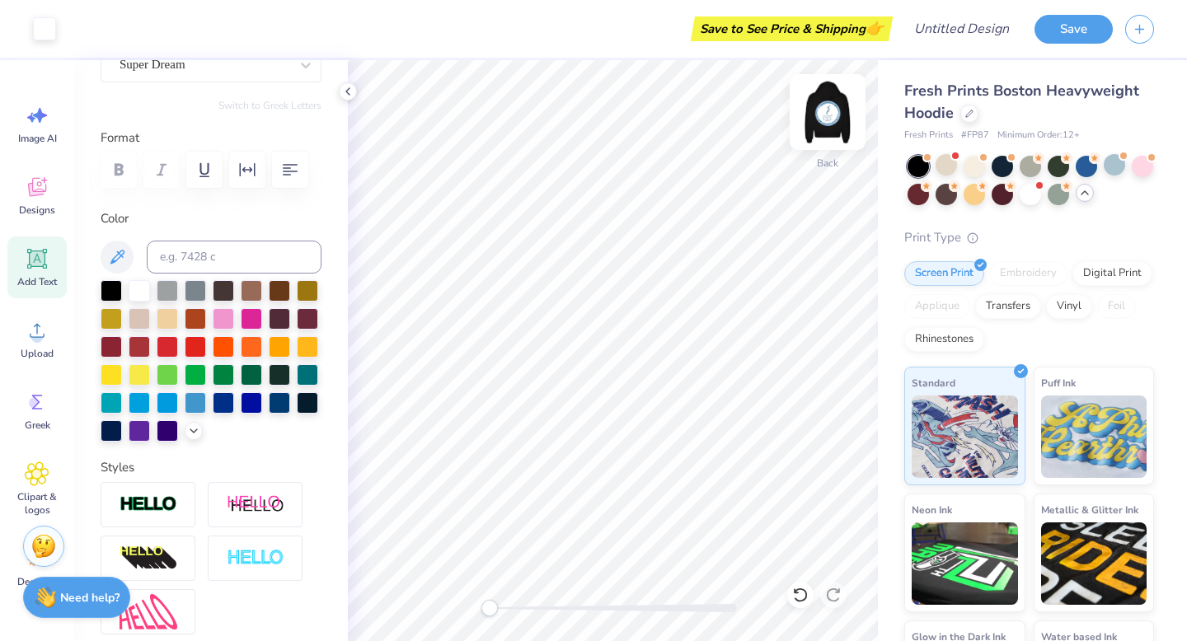
click at [827, 106] on img at bounding box center [827, 112] width 66 height 66
click at [187, 436] on icon at bounding box center [193, 429] width 13 height 13
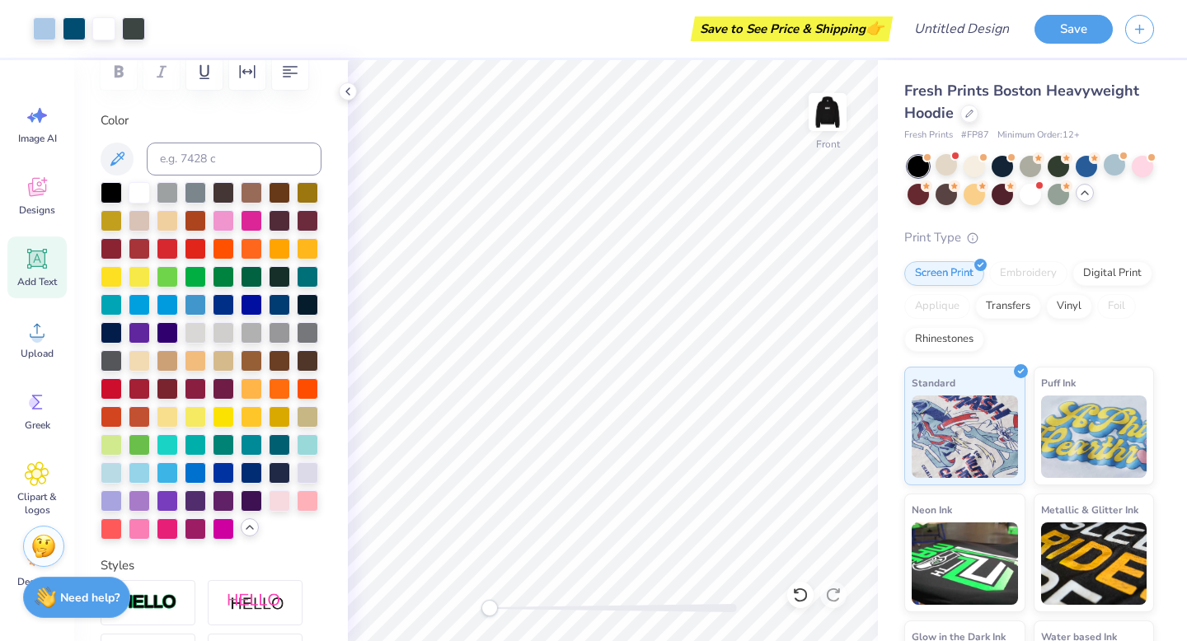
scroll to position [204, 0]
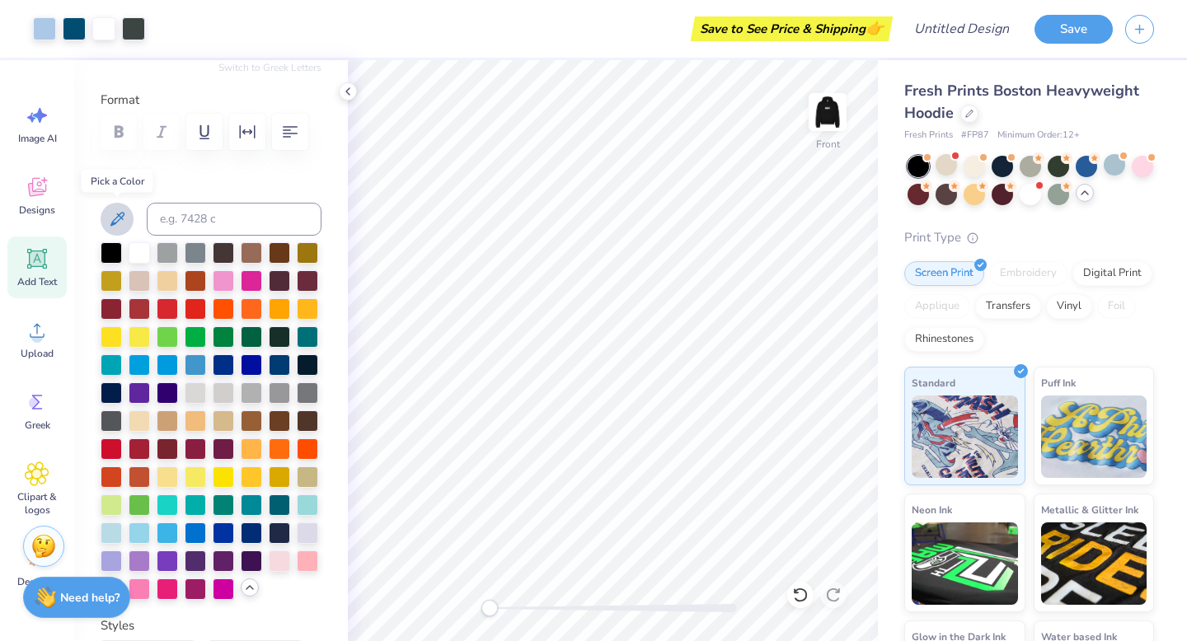
click at [116, 220] on icon at bounding box center [117, 219] width 20 height 20
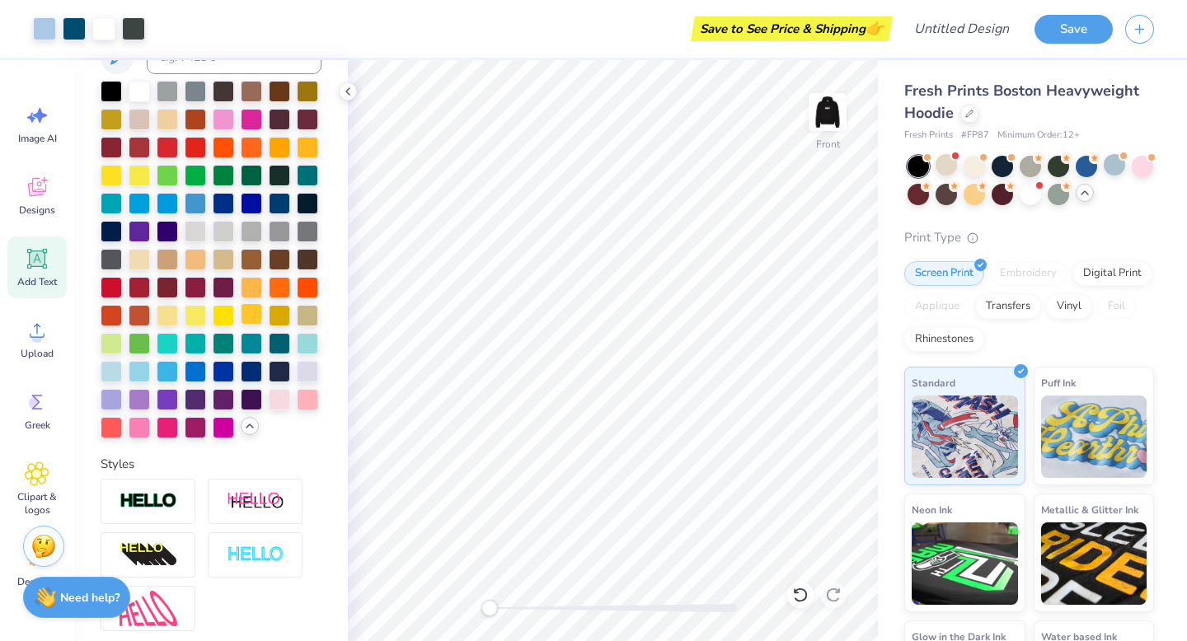
scroll to position [363, 0]
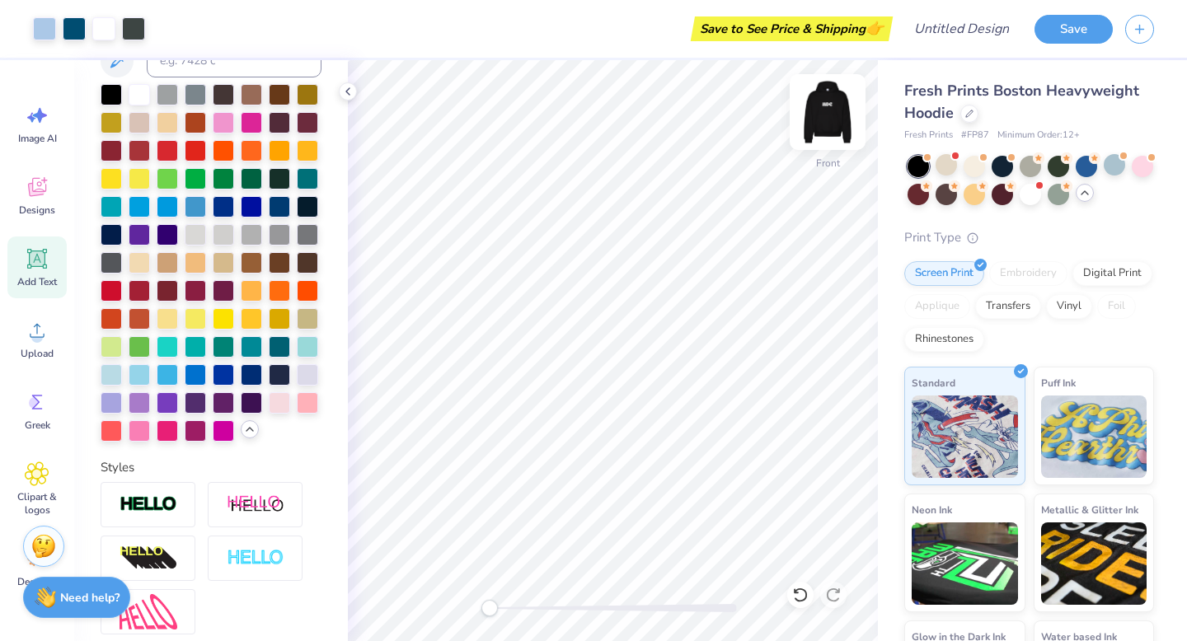
click at [826, 112] on img at bounding box center [827, 112] width 66 height 66
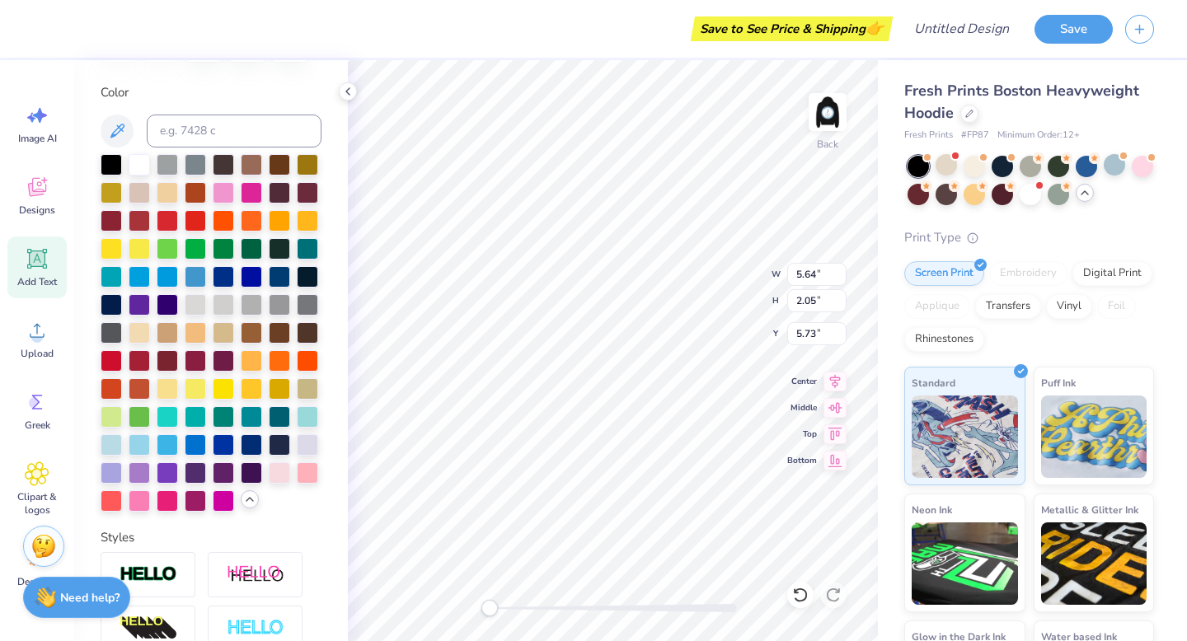
scroll to position [246, 0]
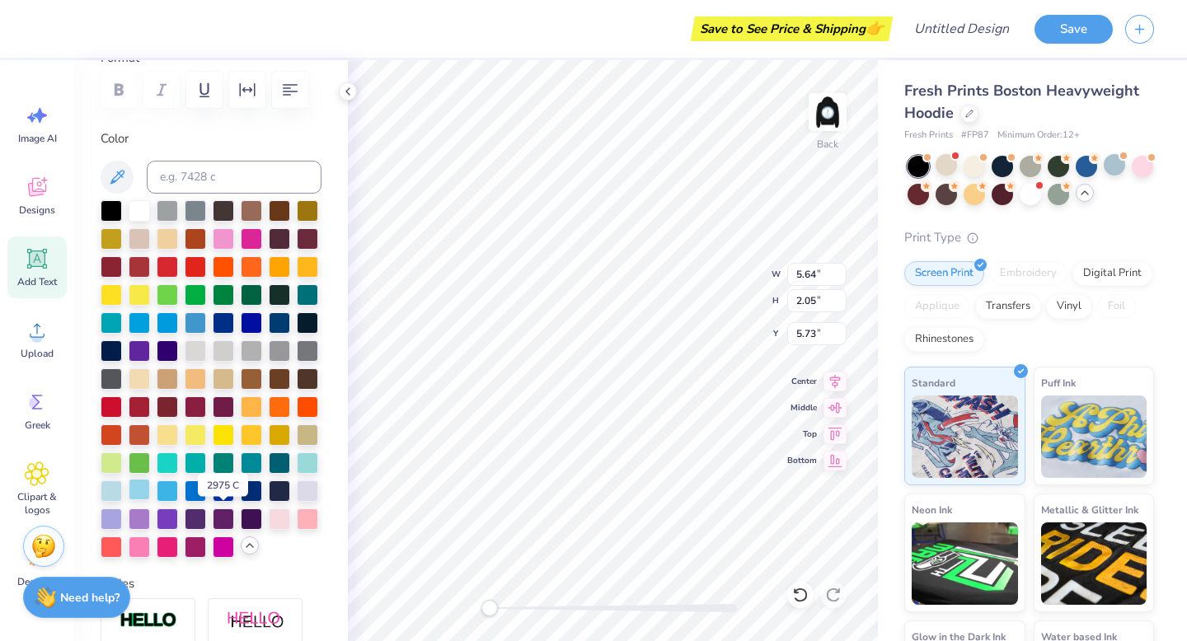
click at [150, 500] on div at bounding box center [139, 489] width 21 height 21
click at [110, 177] on icon at bounding box center [117, 177] width 20 height 20
click at [831, 119] on div "Back W 5.64 5.64 " H 2.05 2.05 " Y 5.73 5.73 " Center Middle Top Bottom" at bounding box center [613, 350] width 530 height 581
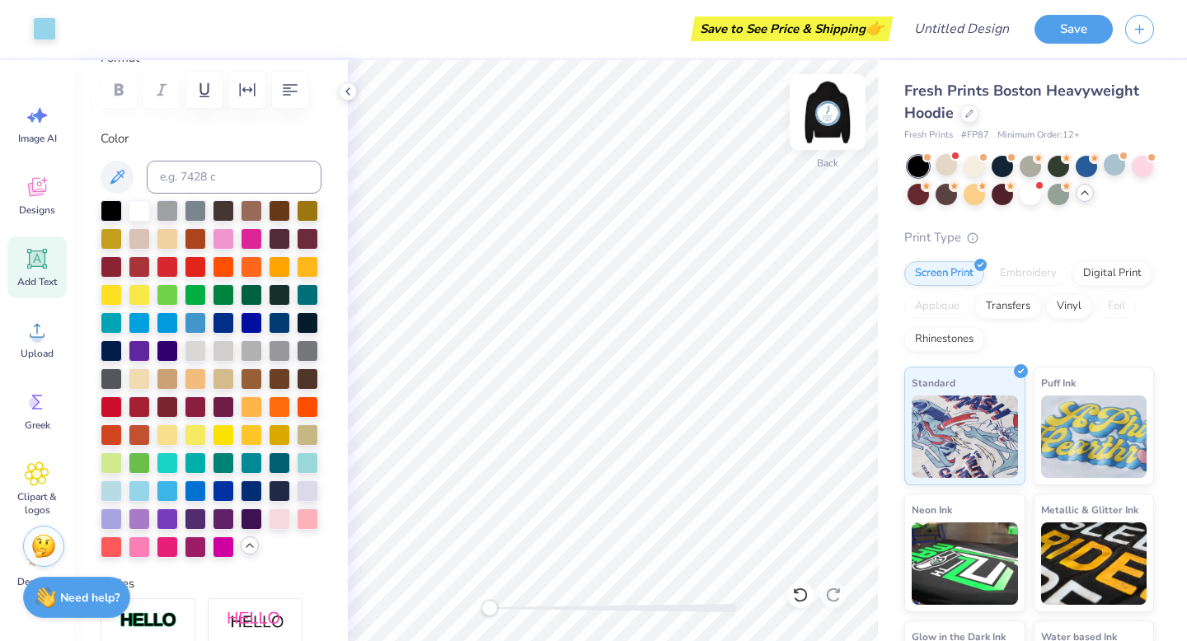
click at [829, 122] on img at bounding box center [827, 112] width 66 height 66
click at [116, 165] on button at bounding box center [117, 177] width 33 height 33
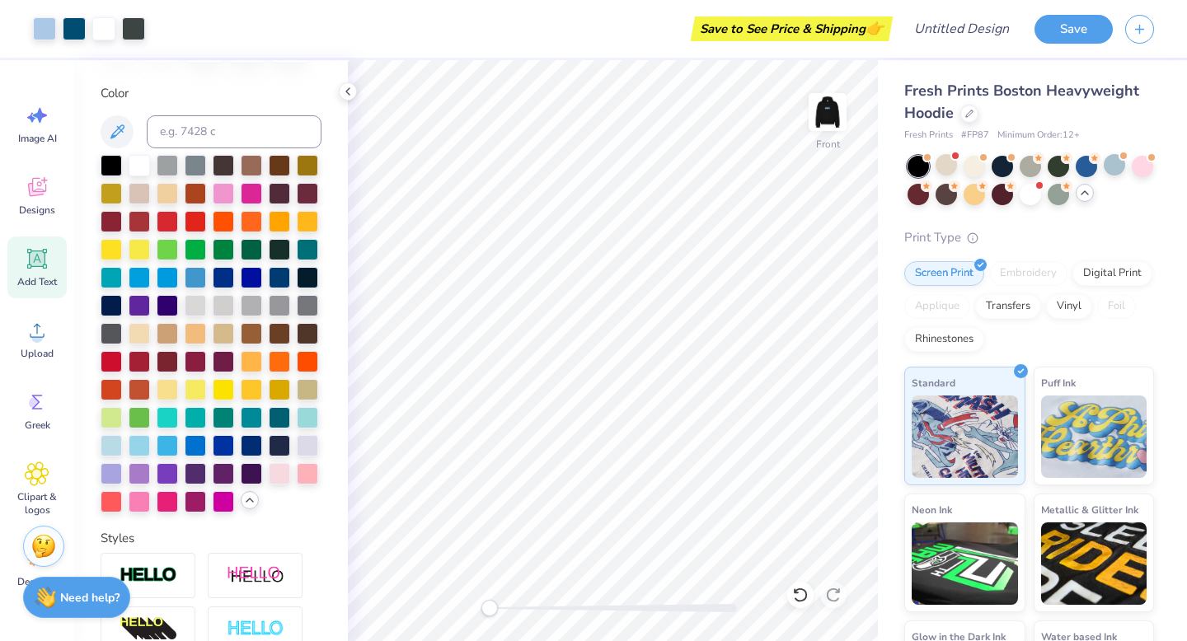
scroll to position [268, 0]
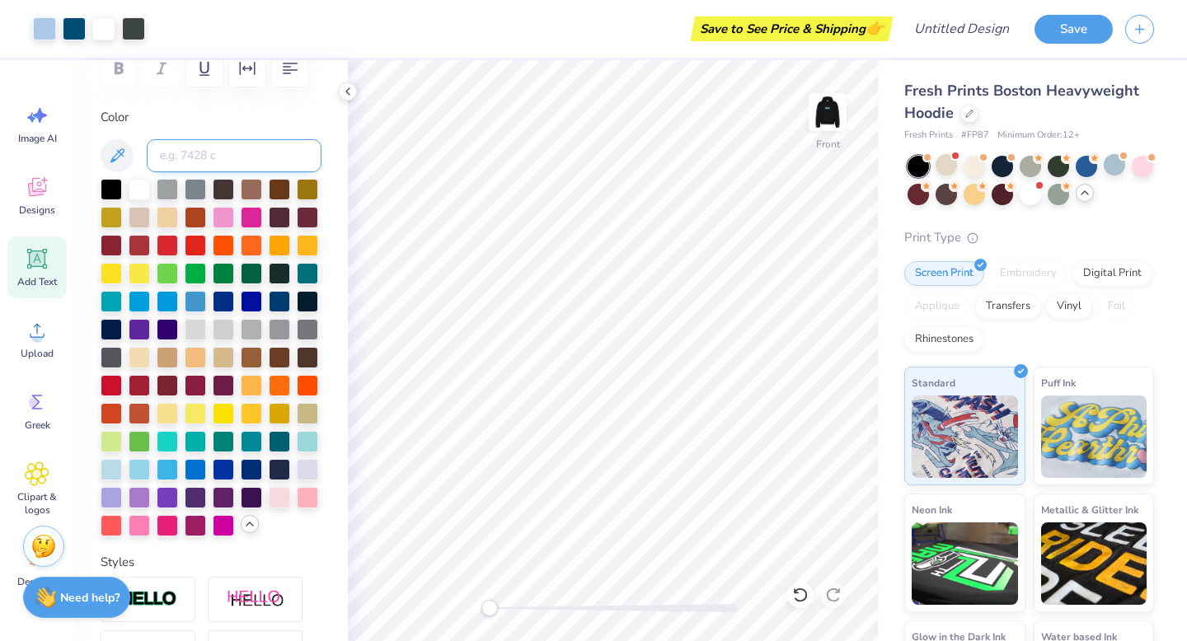
click at [208, 163] on input at bounding box center [234, 155] width 175 height 33
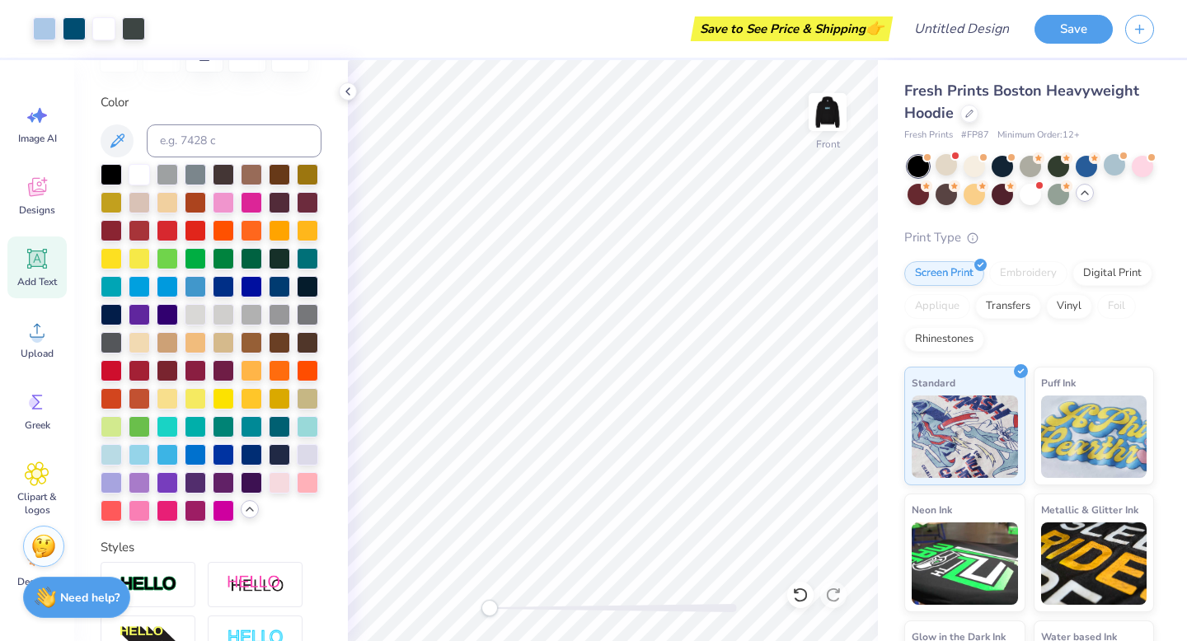
click at [27, 251] on icon at bounding box center [37, 259] width 20 height 20
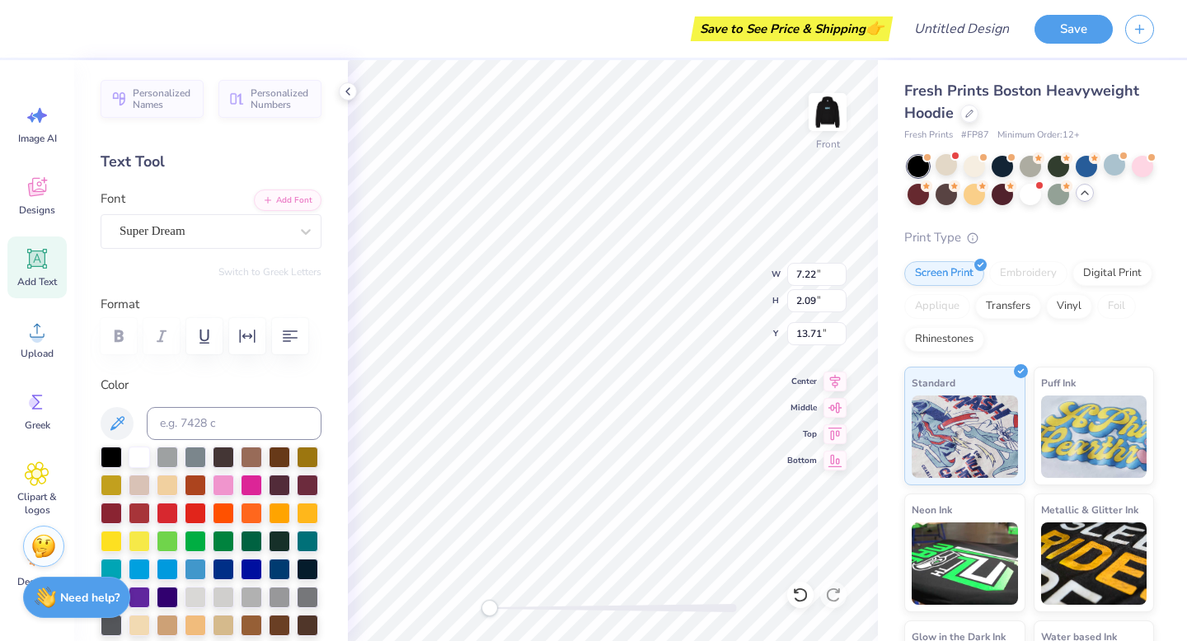
scroll to position [13, 2]
click at [115, 417] on icon at bounding box center [117, 424] width 20 height 20
type input "20.56"
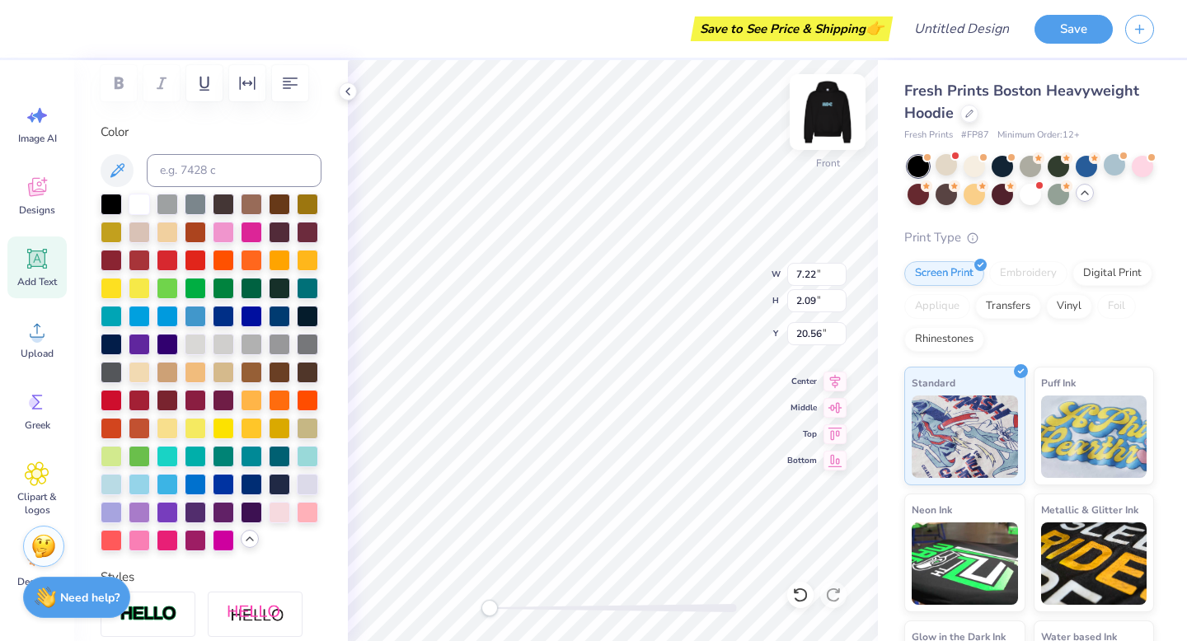
click at [832, 129] on img at bounding box center [827, 112] width 66 height 66
paste textarea "TEXT"
type textarea "TEXT"
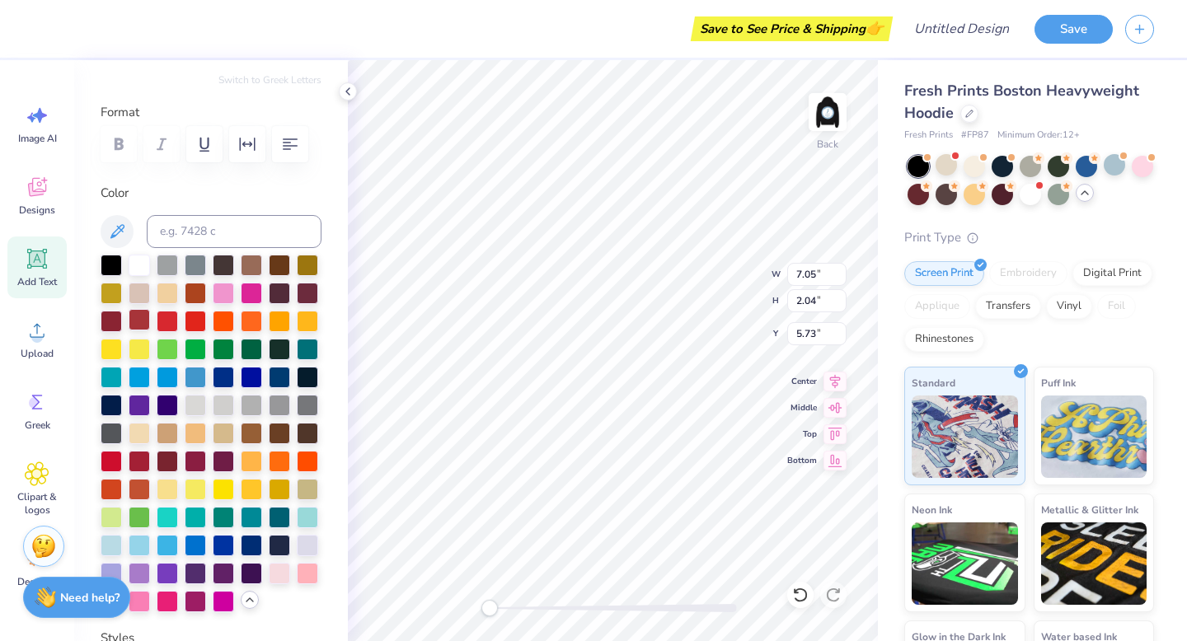
scroll to position [0, 0]
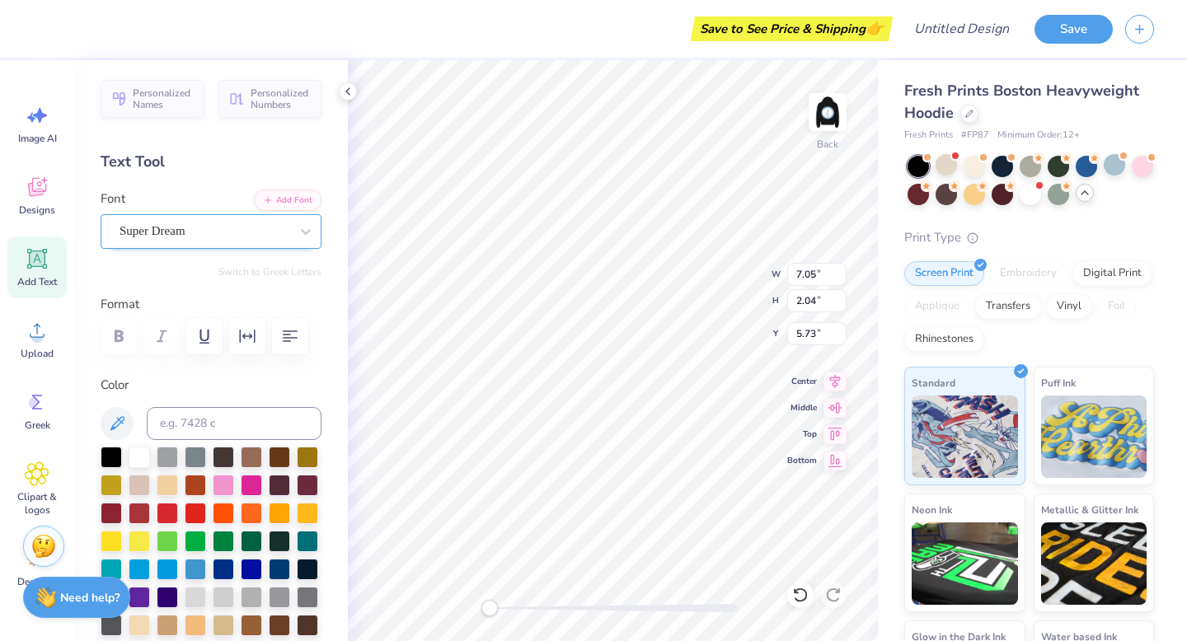
type textarea "HDC"
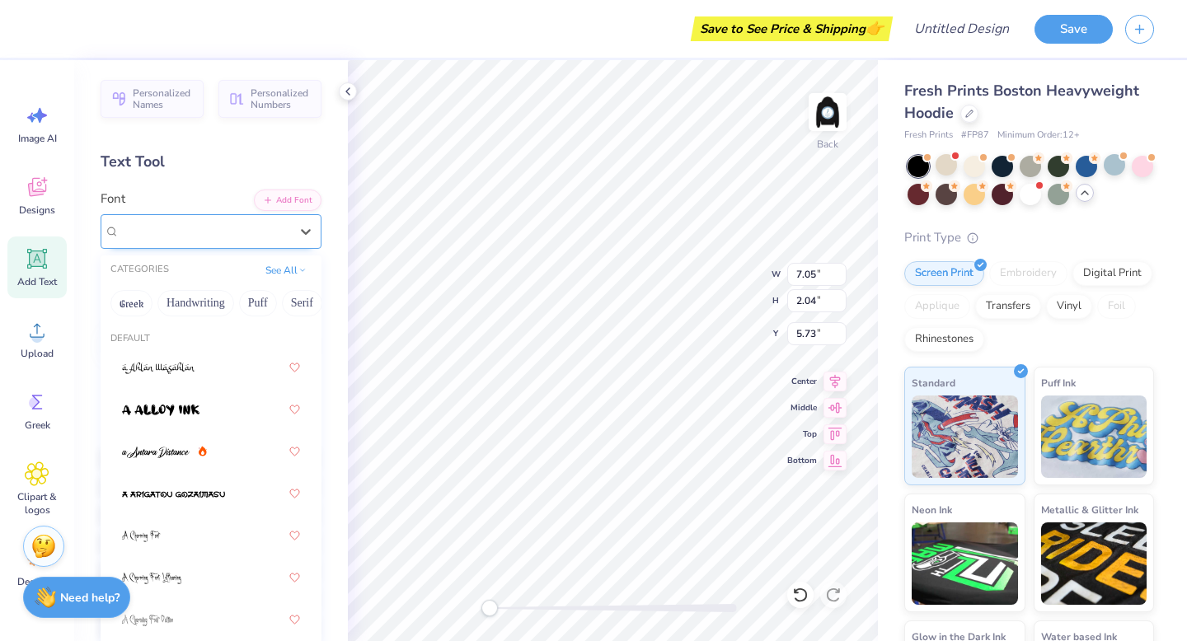
click at [206, 234] on div "Super Dream" at bounding box center [204, 231] width 173 height 26
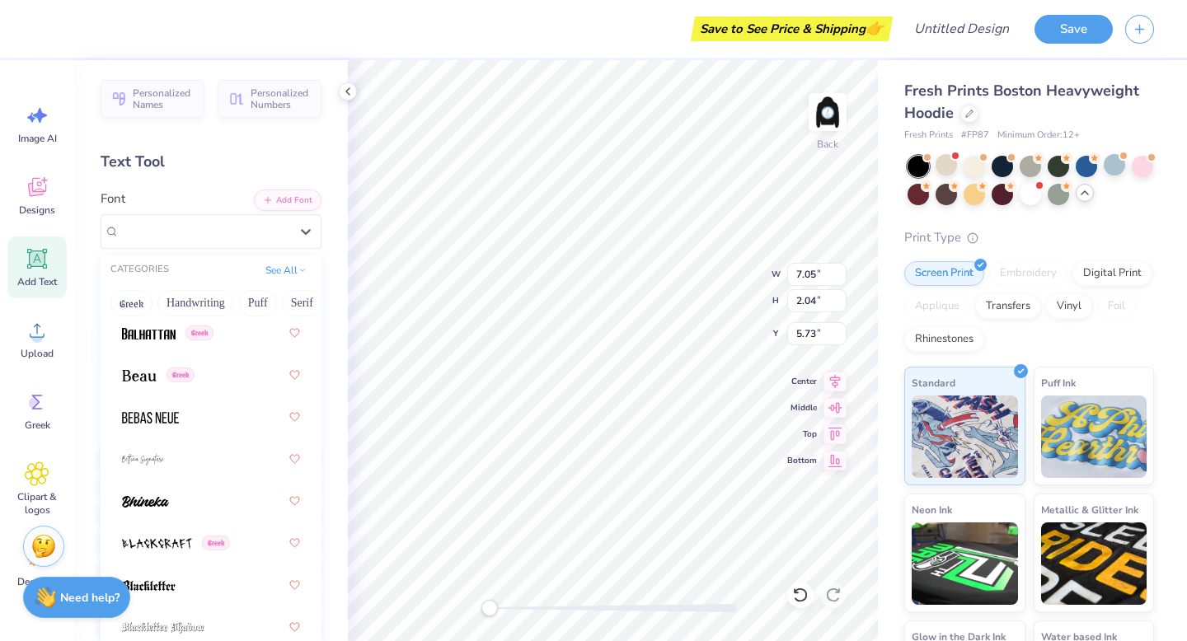
scroll to position [1069, 0]
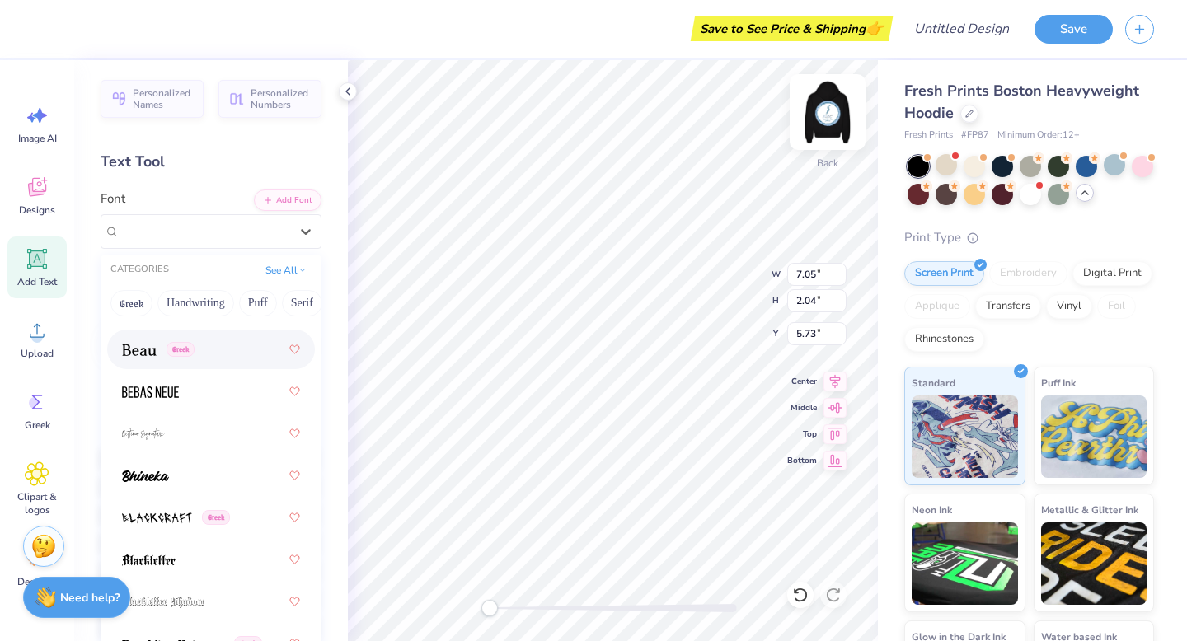
click at [836, 115] on img at bounding box center [827, 112] width 66 height 66
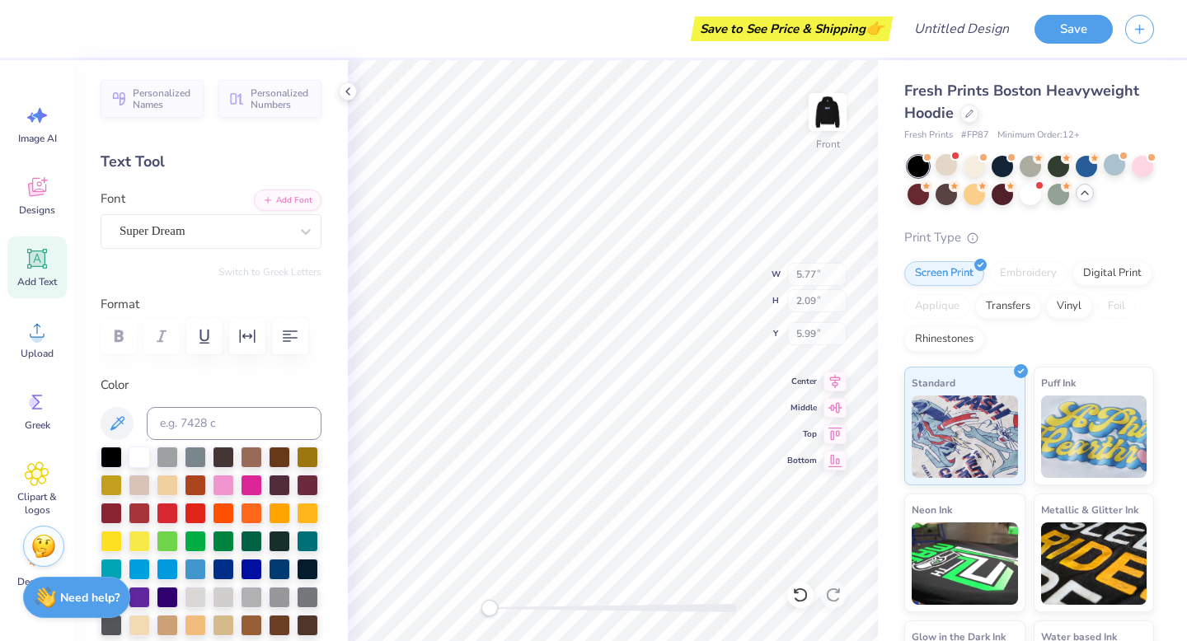
type input "5.77"
type input "2.09"
type input "5.99"
click at [836, 115] on img at bounding box center [827, 112] width 33 height 33
type input "5.64"
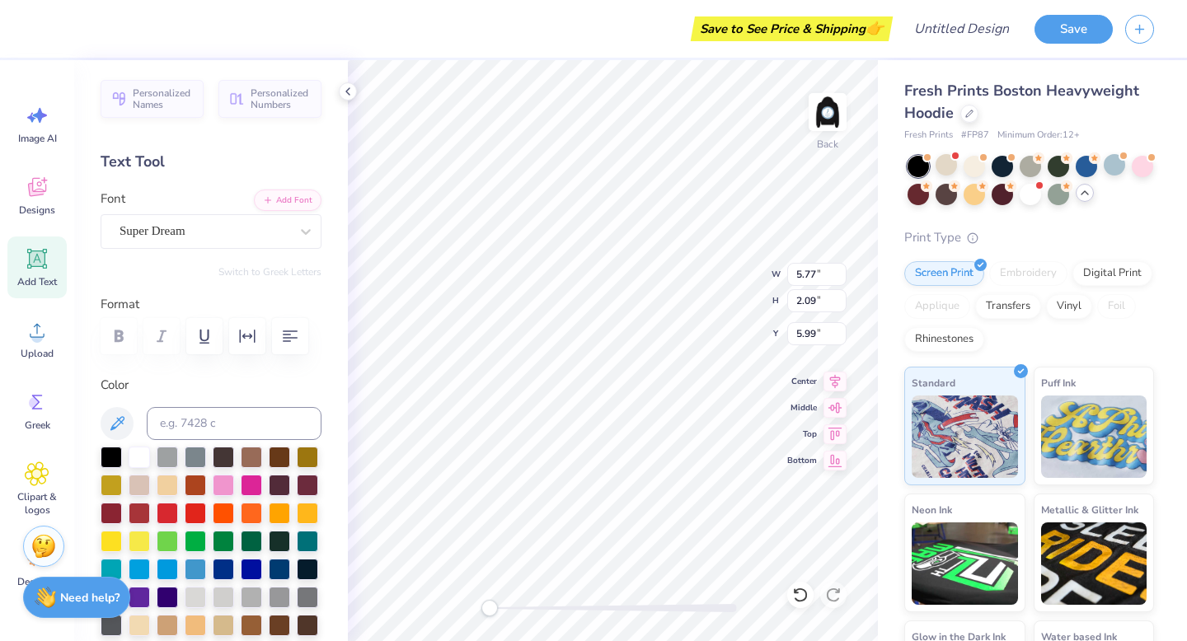
type input "2.05"
type input "5.73"
click at [836, 115] on img at bounding box center [827, 112] width 33 height 33
type input "5.77"
type input "2.09"
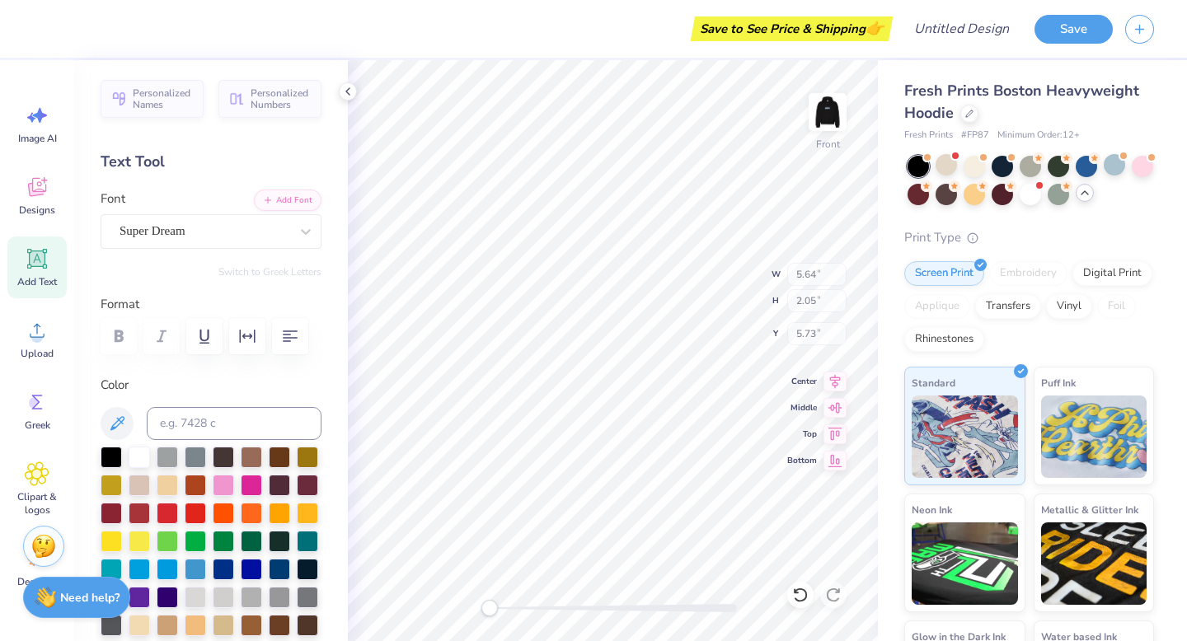
type input "5.99"
click at [836, 115] on img at bounding box center [827, 112] width 33 height 33
type input "5.64"
type input "2.05"
type input "5.73"
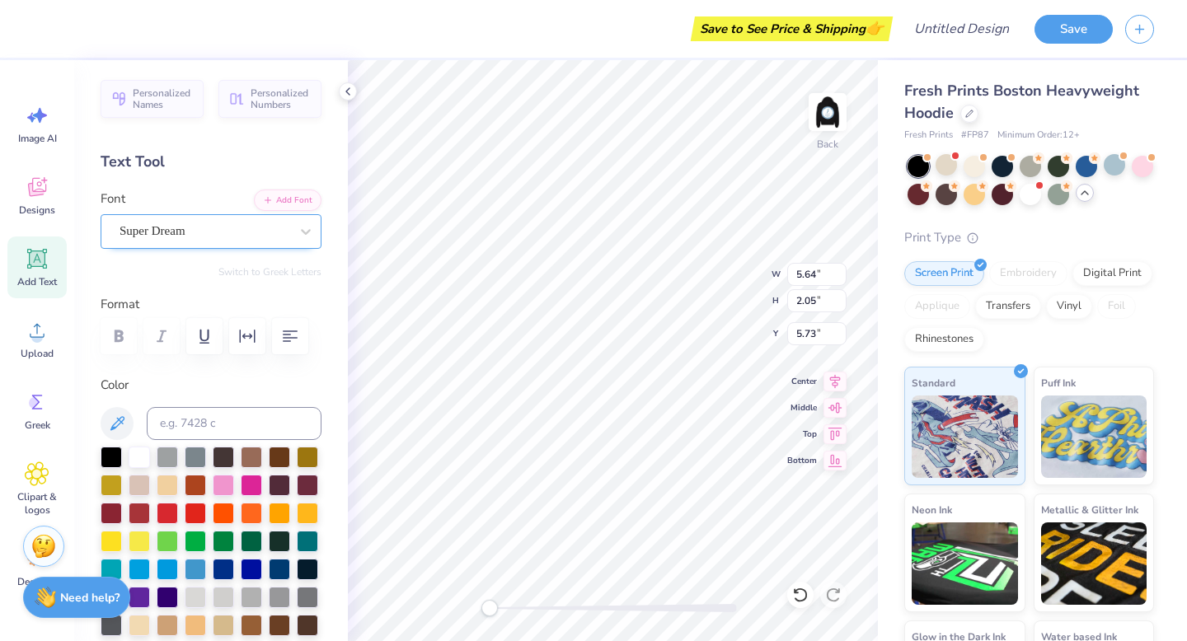
click at [167, 218] on div "Super Dream" at bounding box center [211, 231] width 221 height 35
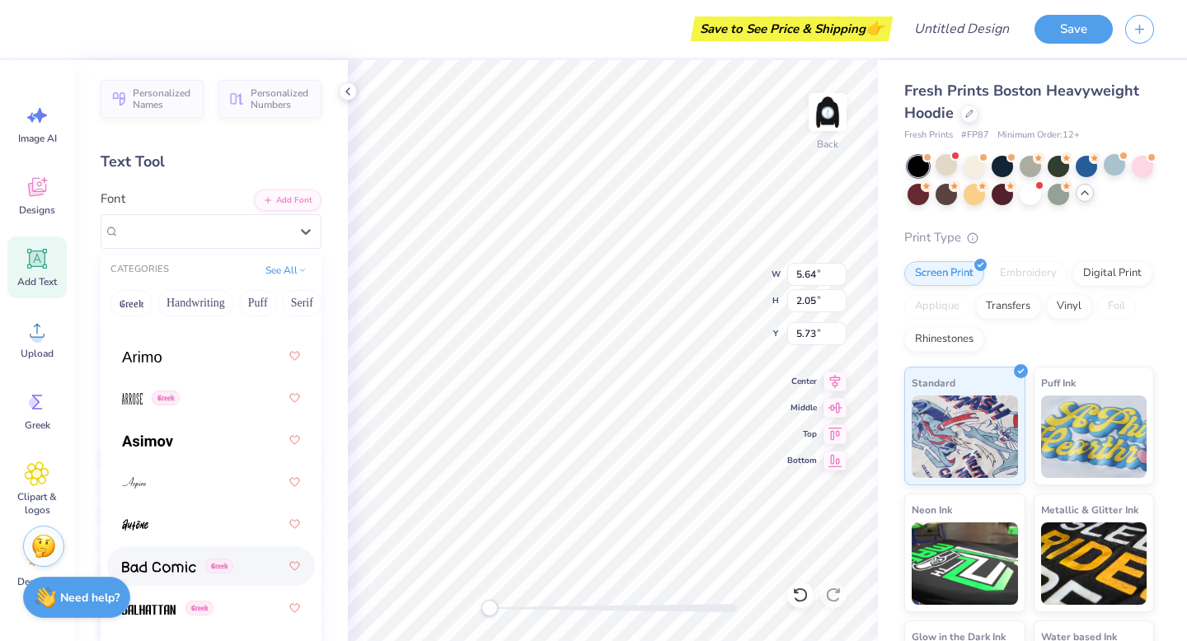
scroll to position [766, 0]
click at [162, 443] on img at bounding box center [147, 443] width 51 height 12
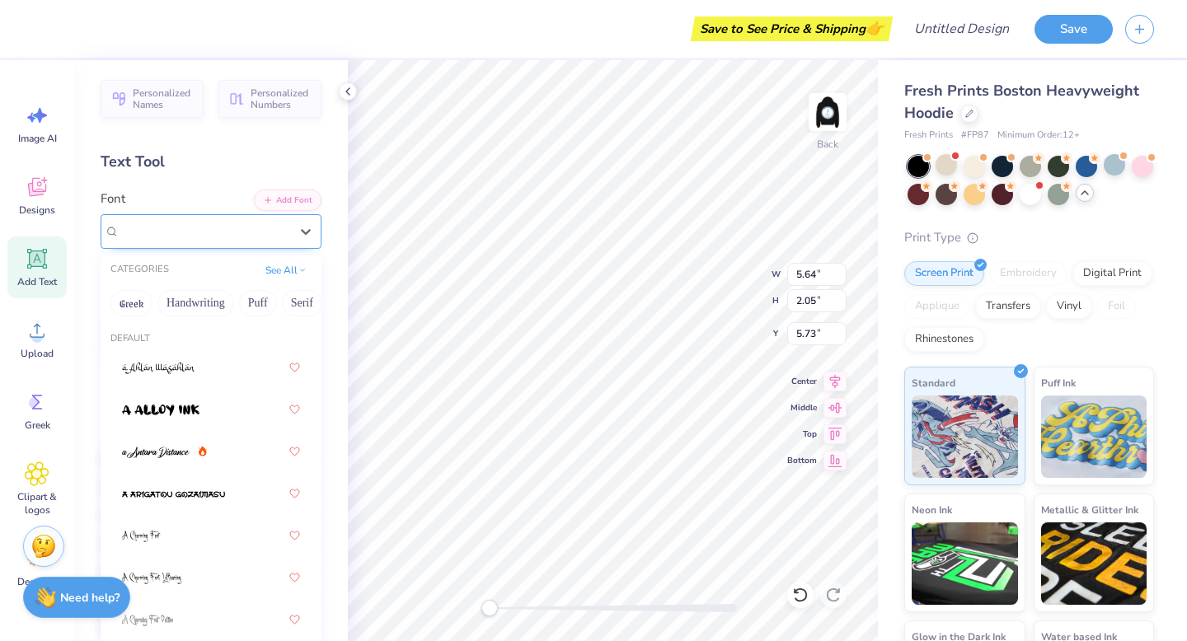
click at [266, 241] on div at bounding box center [204, 231] width 170 height 22
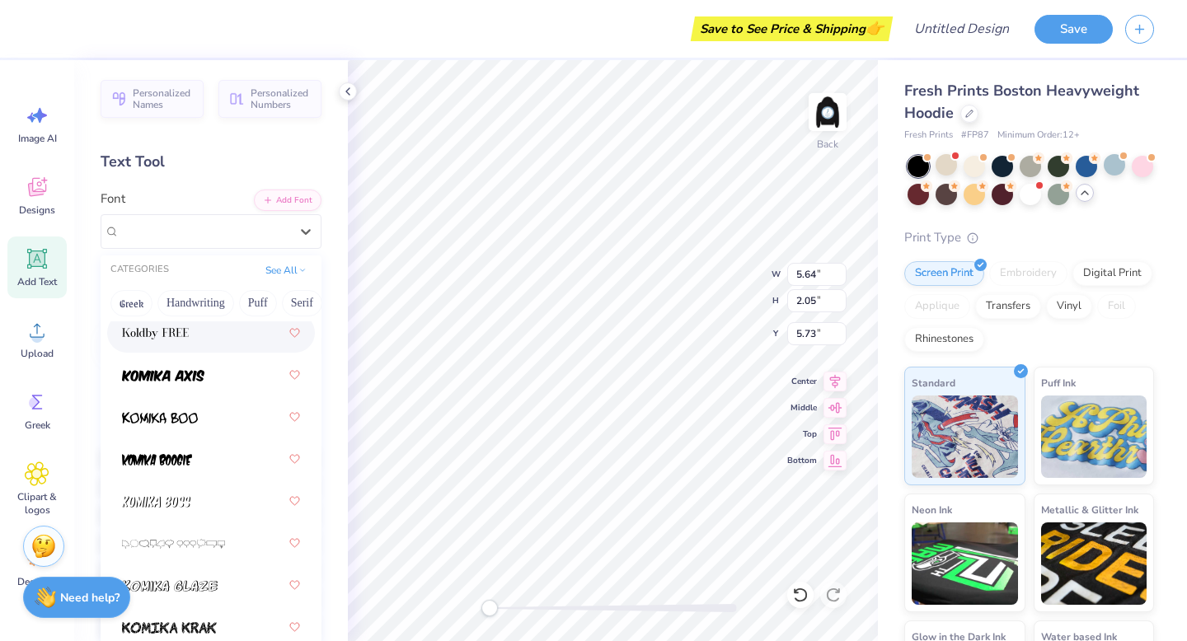
scroll to position [6739, 0]
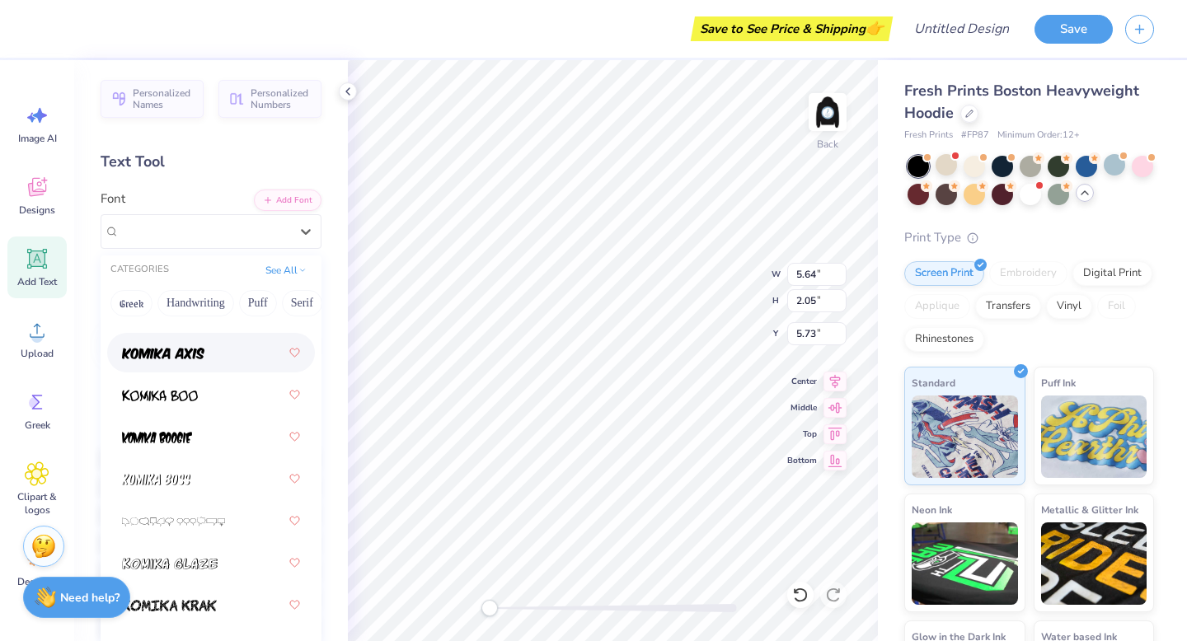
click at [186, 358] on img at bounding box center [163, 354] width 82 height 12
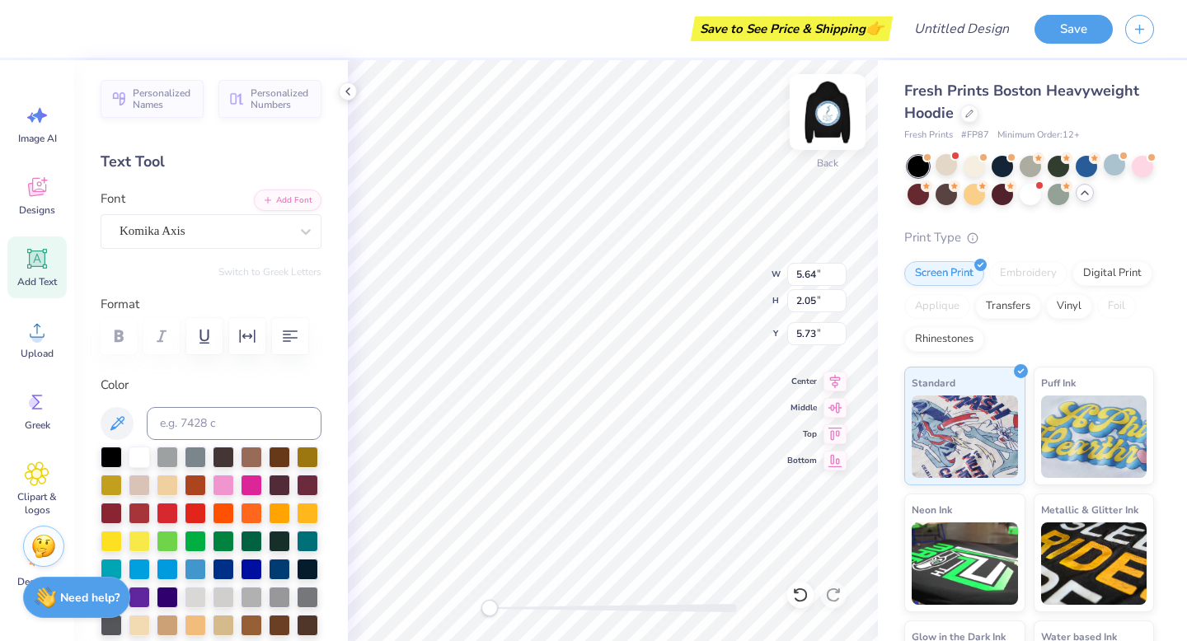
click at [831, 117] on img at bounding box center [827, 112] width 66 height 66
type input "5.77"
type input "2.09"
type input "5.99"
click at [826, 123] on img at bounding box center [827, 112] width 66 height 66
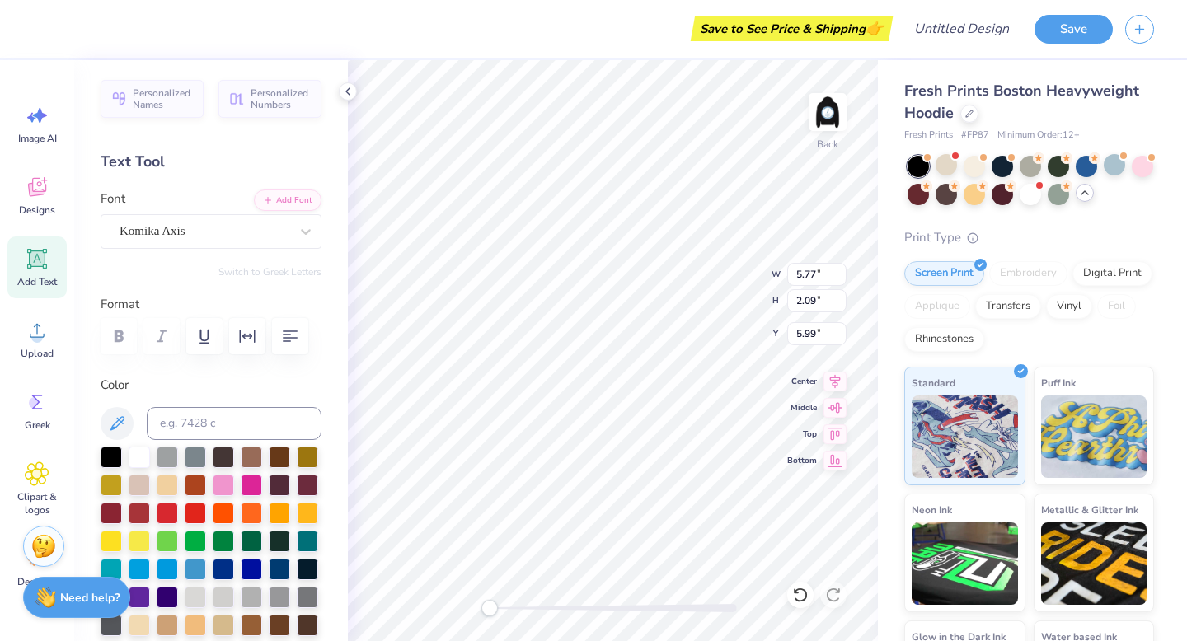
type input "6.05"
type input "2.64"
type input "5.43"
click at [149, 227] on div "Komika Axis" at bounding box center [204, 231] width 173 height 26
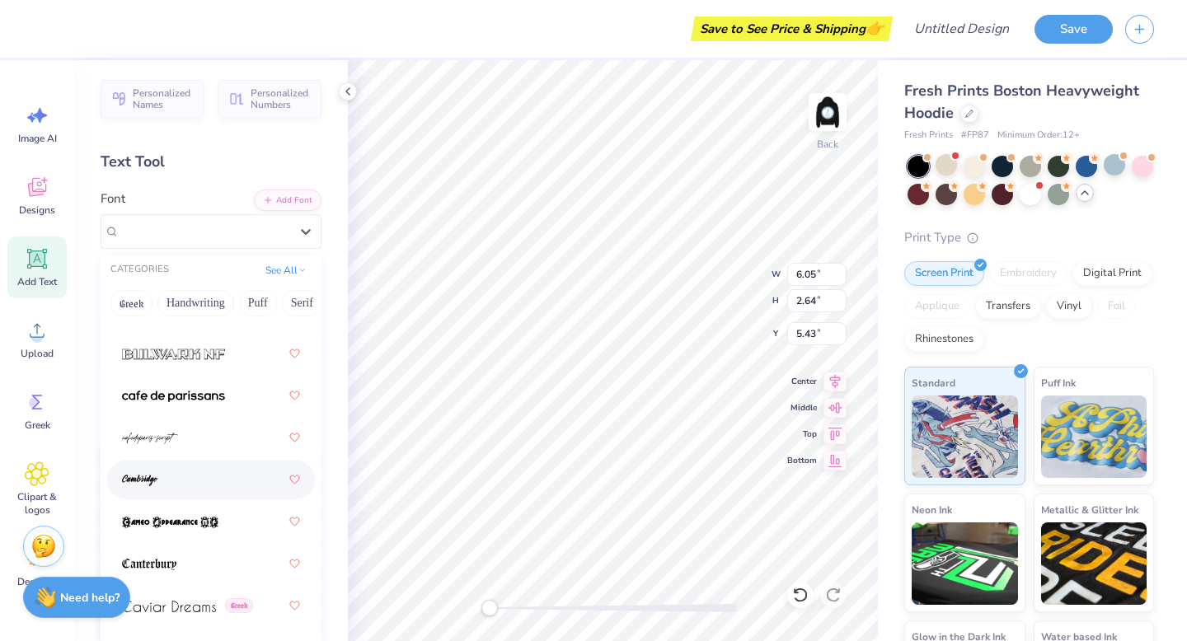
scroll to position [2284, 0]
click at [205, 407] on div at bounding box center [211, 395] width 178 height 30
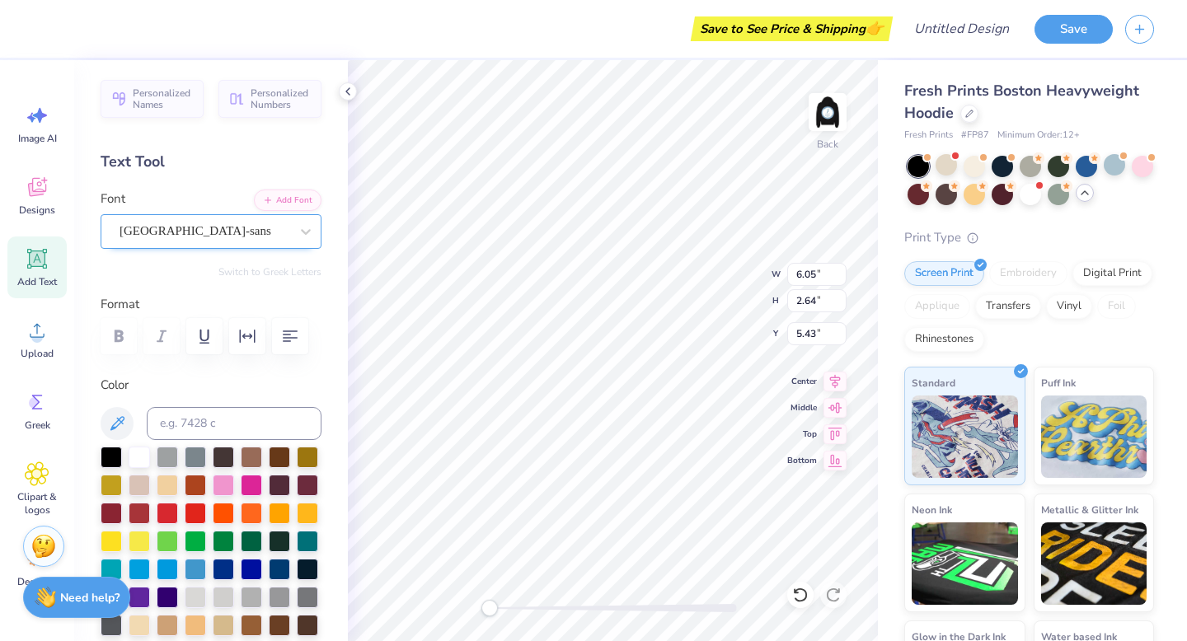
click at [264, 248] on div "cafe de paris-sans" at bounding box center [211, 231] width 221 height 35
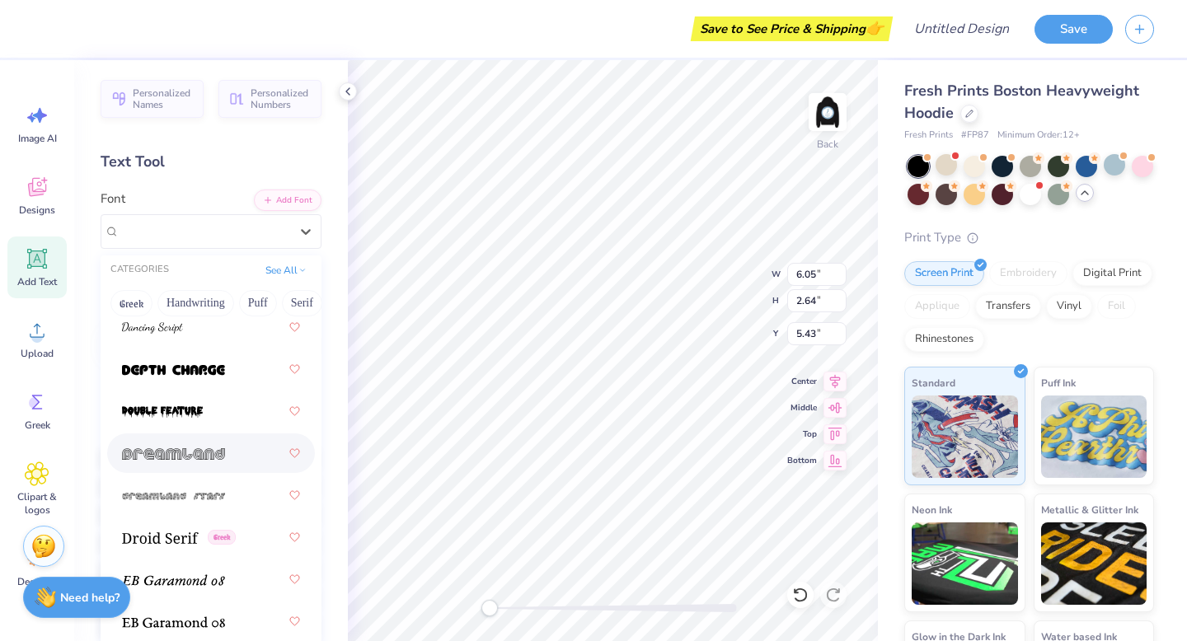
scroll to position [3977, 0]
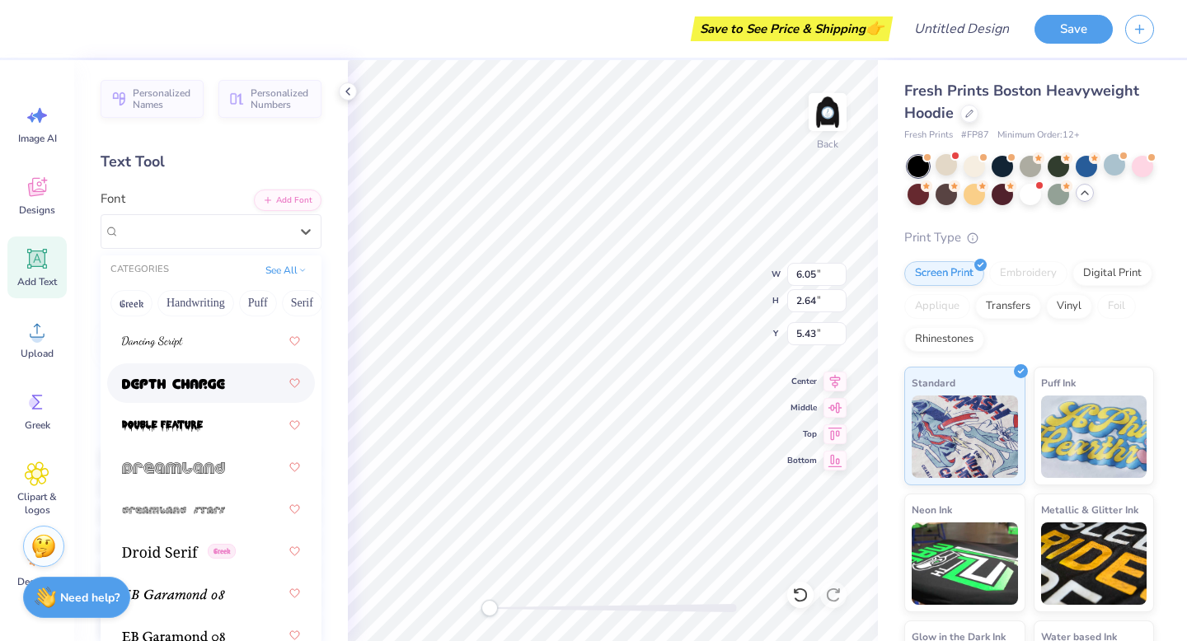
click at [208, 365] on div at bounding box center [211, 383] width 208 height 40
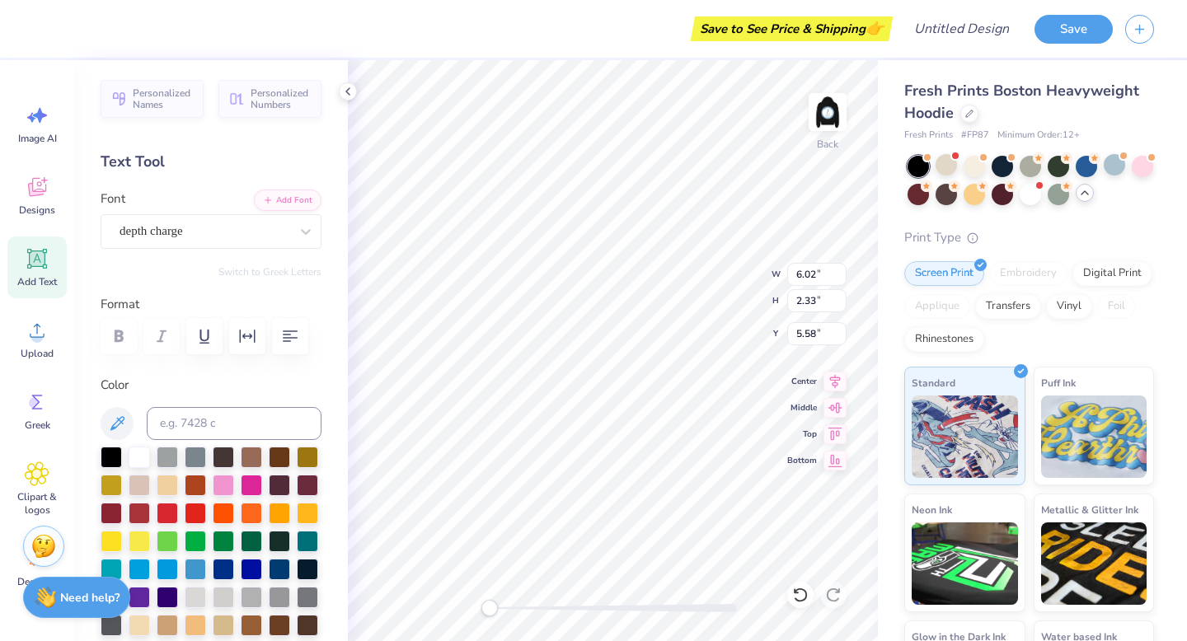
type input "3.39"
type input "1.31"
type input "4.42"
type input "3.58"
type input "1.39"
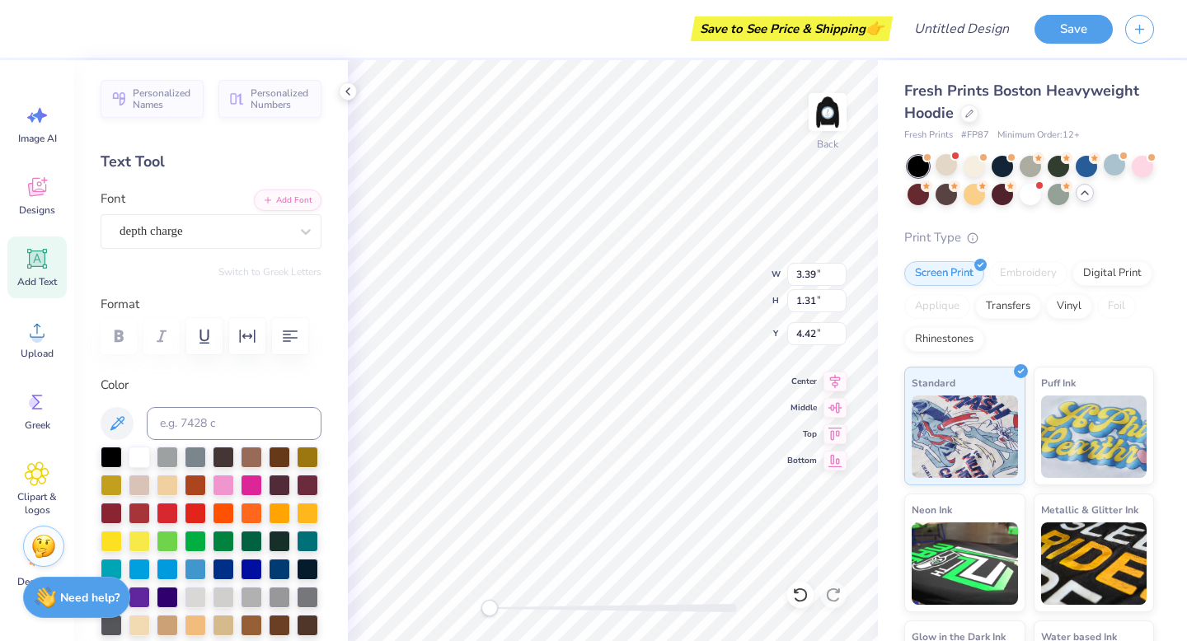
type input "4.98"
click at [850, 96] on img at bounding box center [827, 112] width 66 height 66
type input "5.77"
type input "2.09"
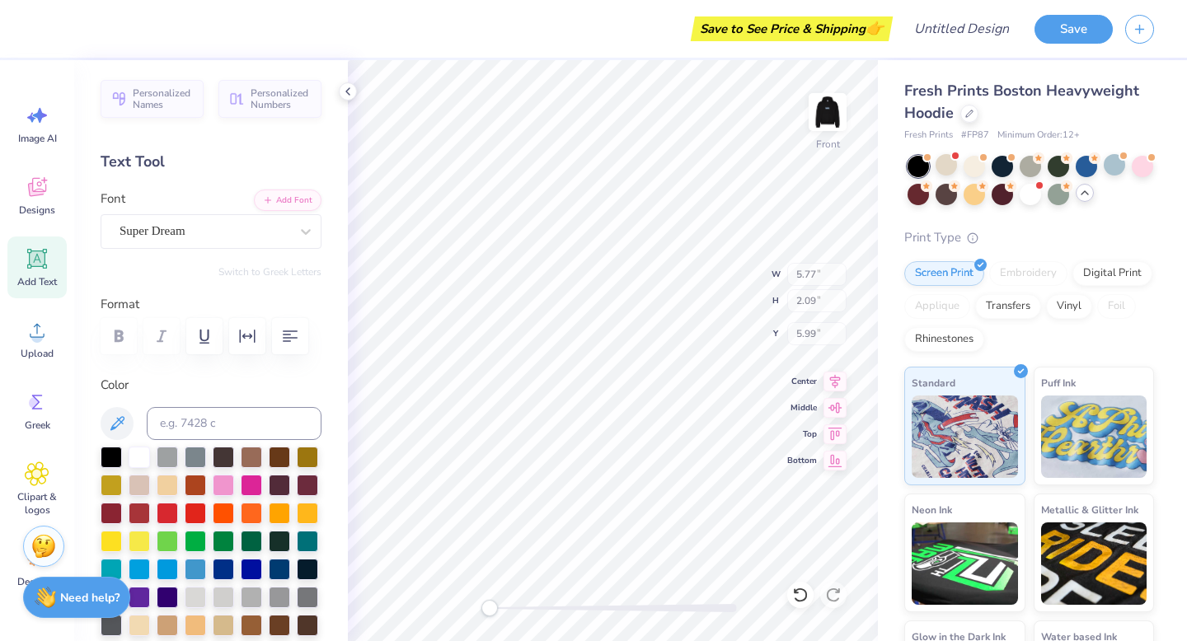
type input "5.99"
click at [836, 116] on img at bounding box center [827, 112] width 66 height 66
type input "4.72"
type input "2.05"
type input "5.73"
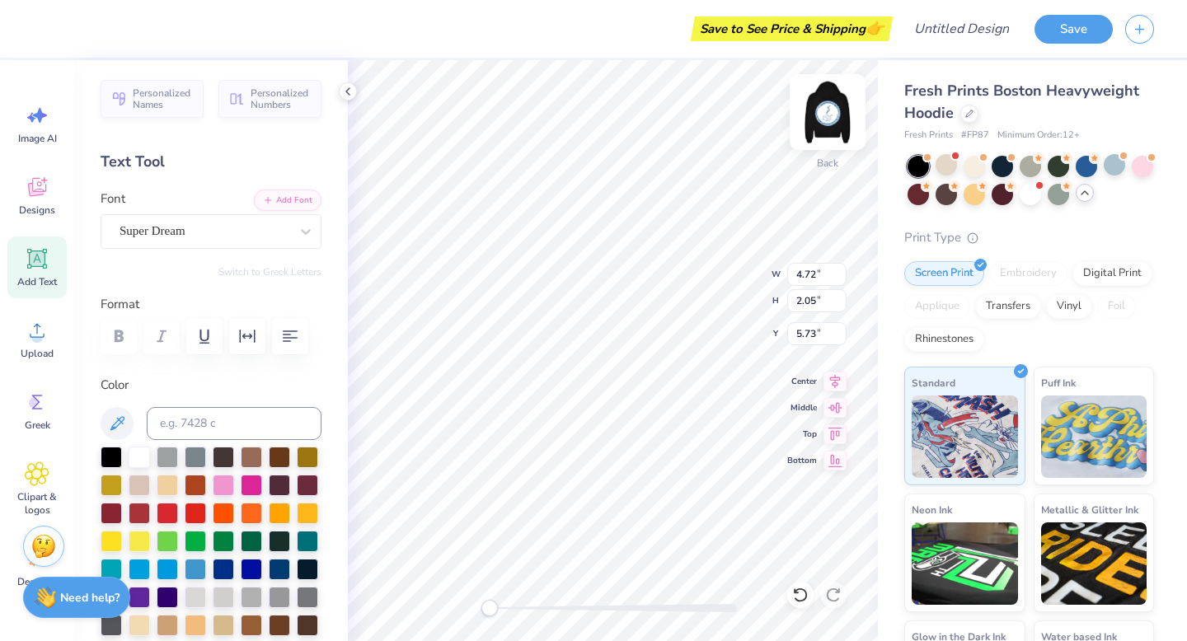
click at [836, 118] on img at bounding box center [827, 112] width 66 height 66
type input "5.77"
type input "2.09"
type input "5.99"
type input "15.00"
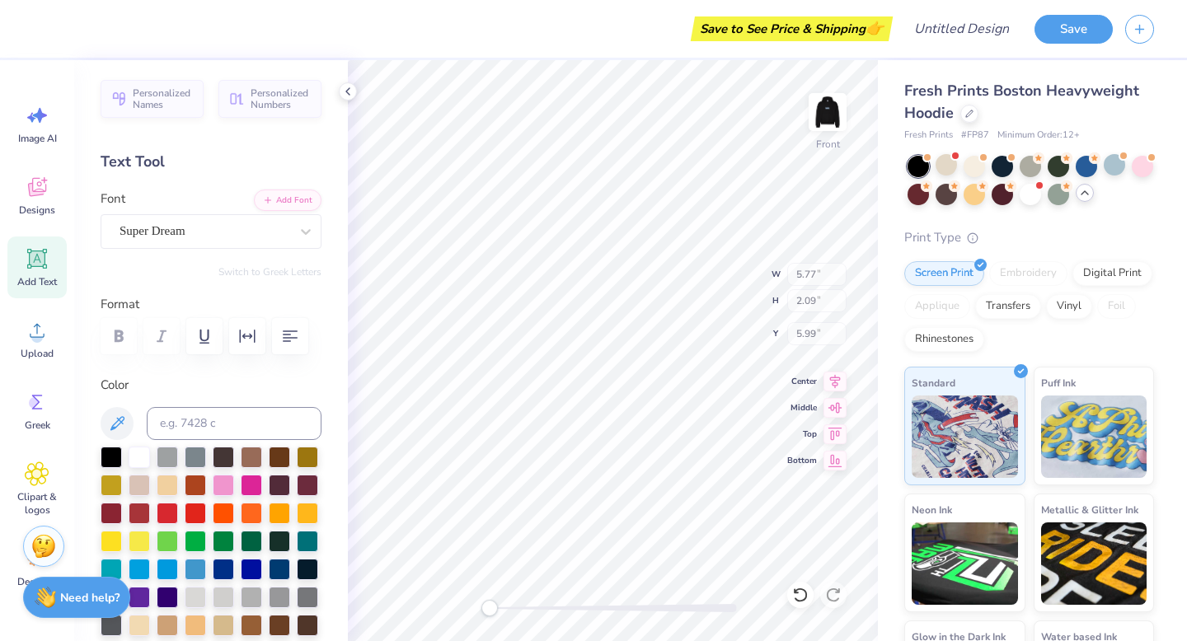
type input "14.98"
type input "5.00"
type input "13.50"
type input "13.47"
click at [18, 264] on div "Add Text" at bounding box center [36, 267] width 59 height 62
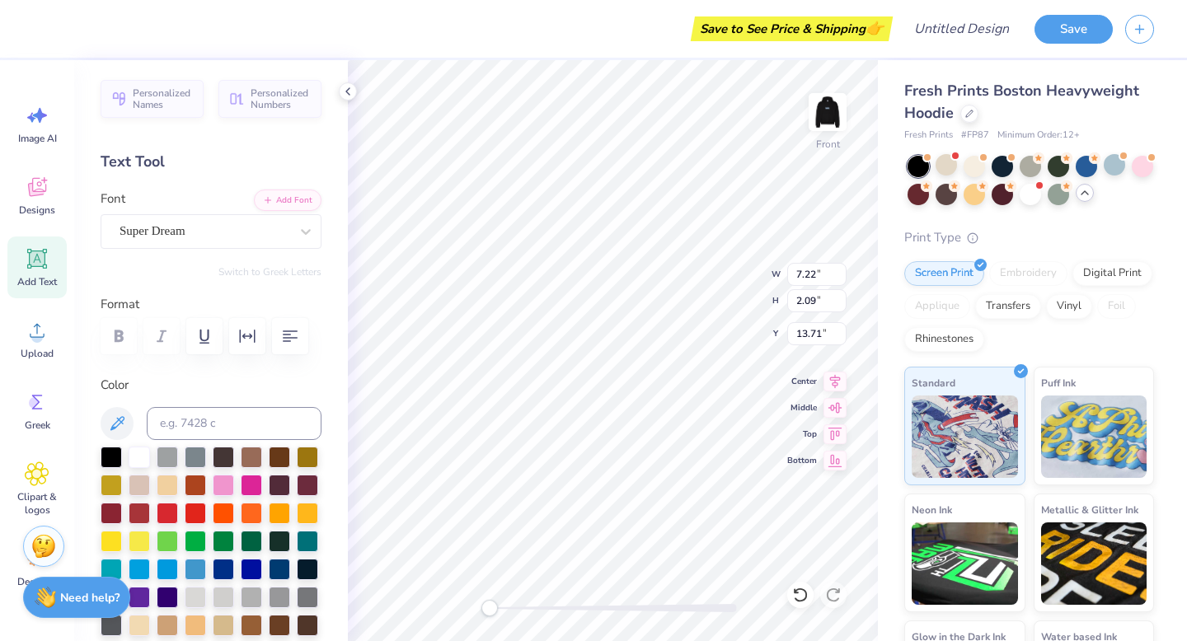
scroll to position [13, 2]
paste textarea "hdc"
type textarea "h"
type textarea "Exec"
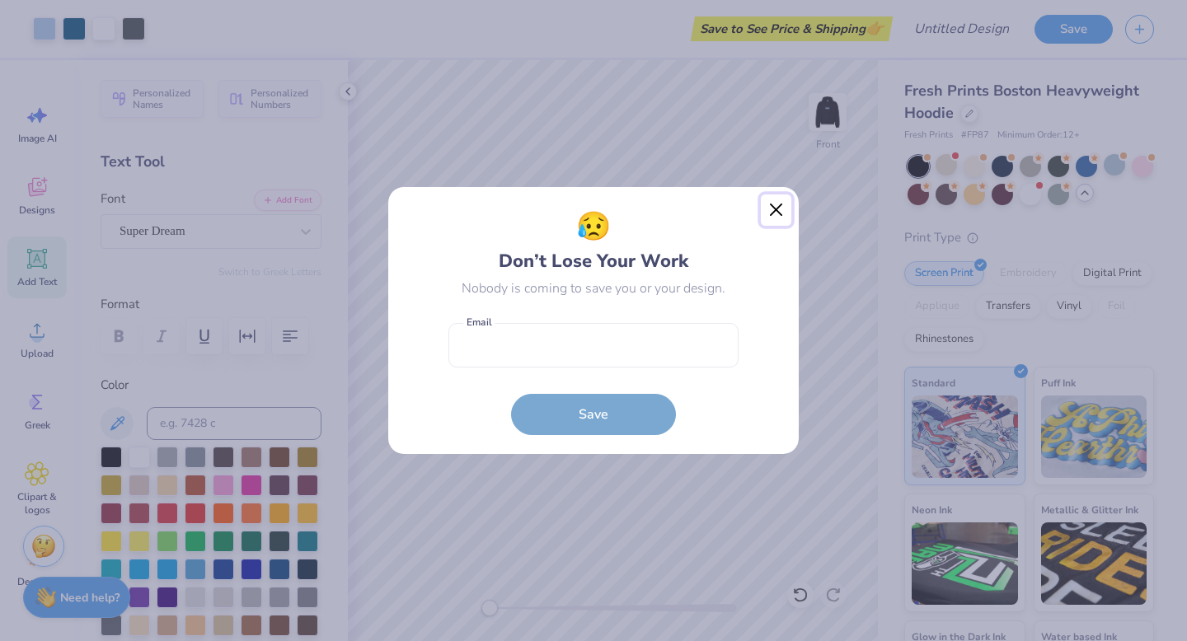
click at [774, 211] on button "Close" at bounding box center [776, 209] width 31 height 31
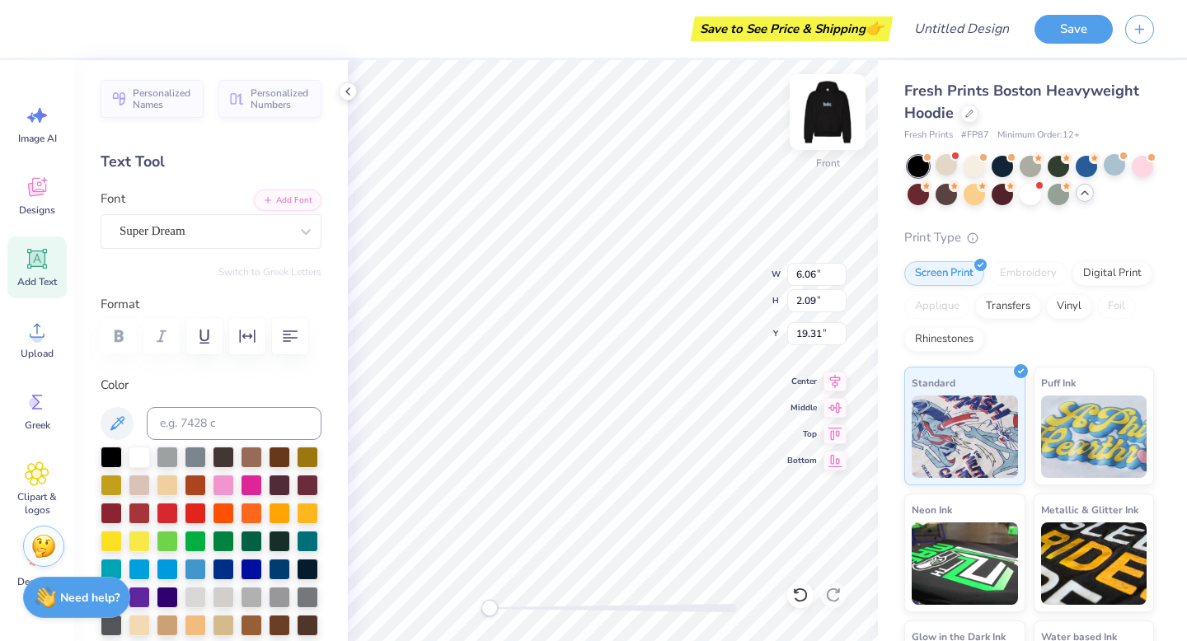
click at [835, 124] on img at bounding box center [827, 112] width 66 height 66
type input "5.93"
type input "2.04"
type input "10.92"
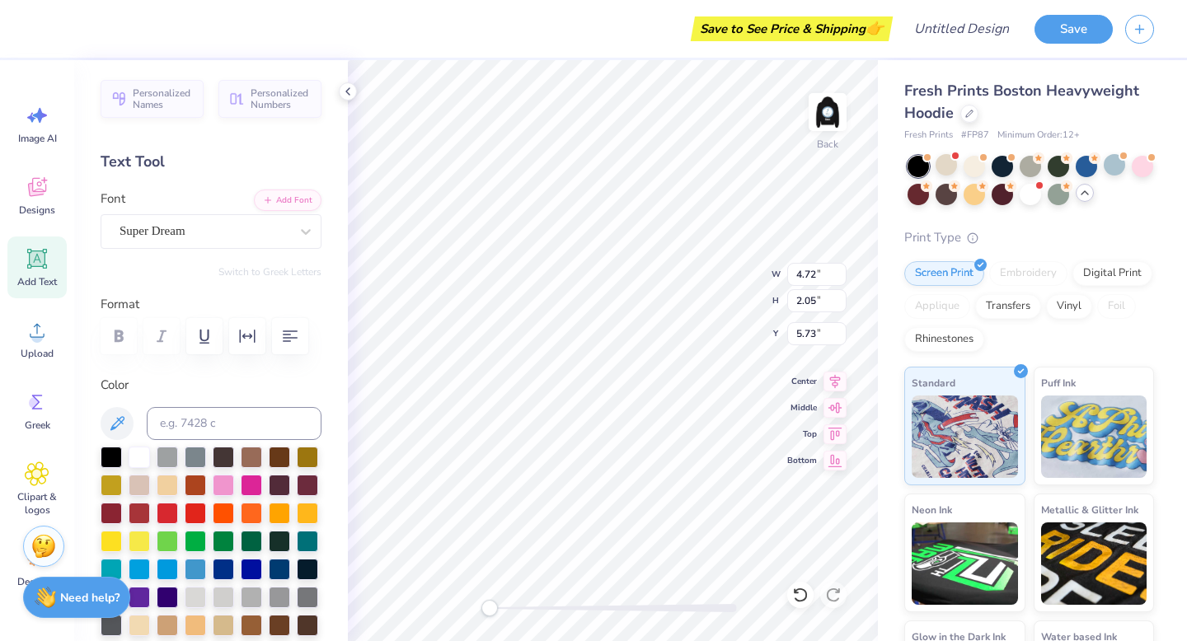
type textarea "HDC"
click at [840, 109] on img at bounding box center [827, 112] width 66 height 66
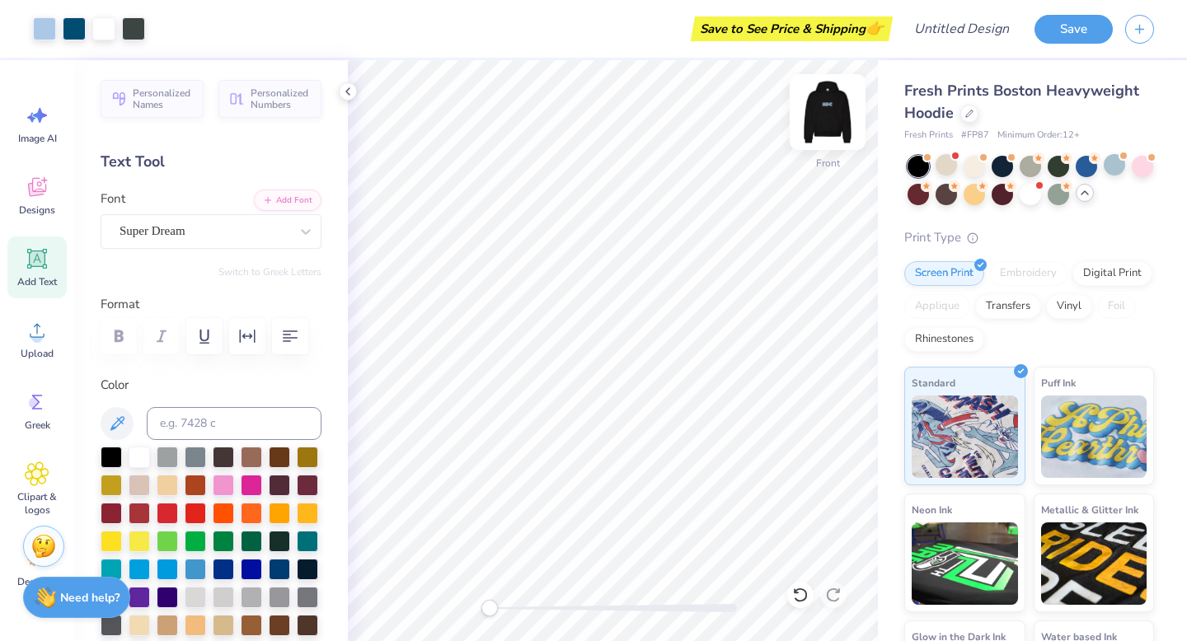
click at [826, 111] on img at bounding box center [827, 112] width 66 height 66
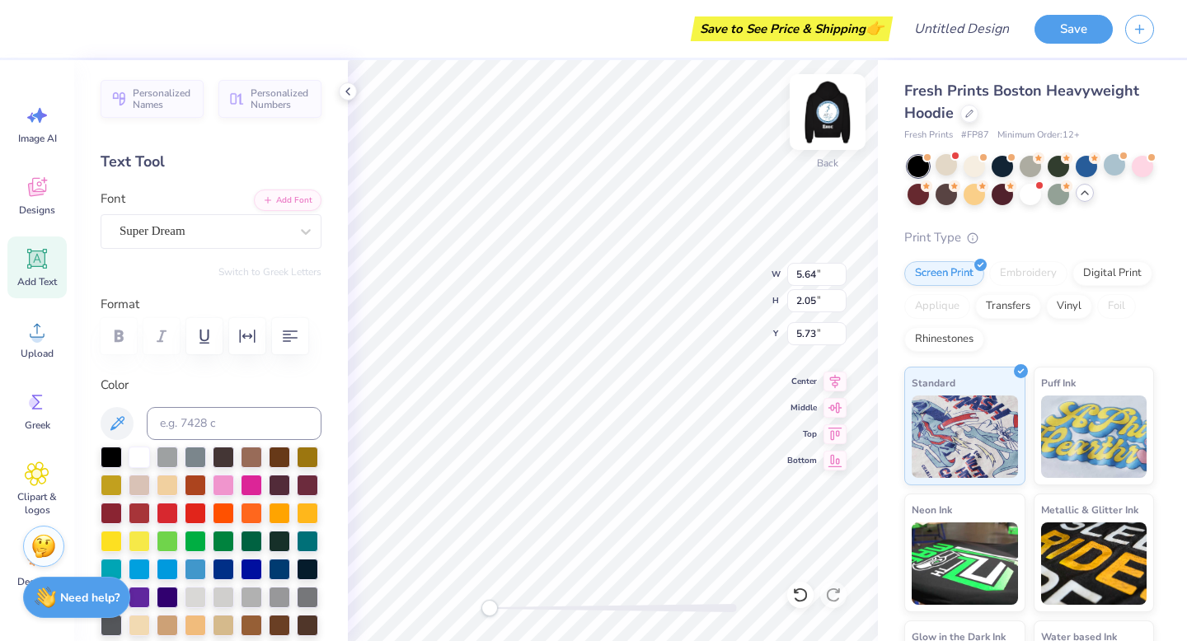
scroll to position [13, 2]
click at [185, 236] on div "Super Dream" at bounding box center [204, 231] width 173 height 26
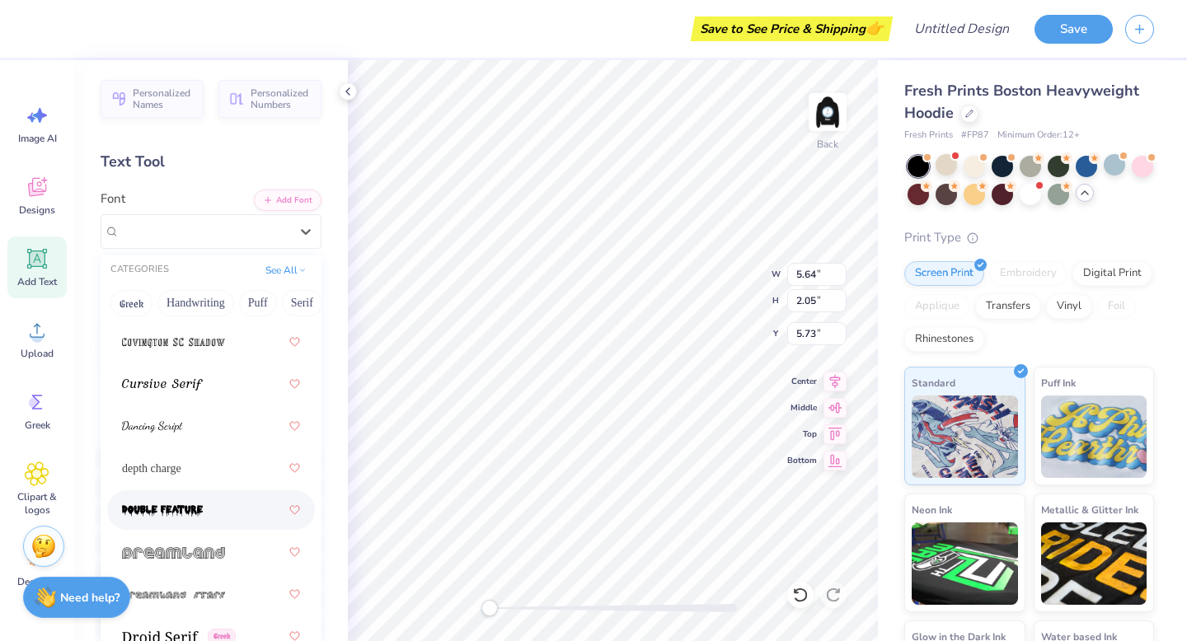
scroll to position [3900, 0]
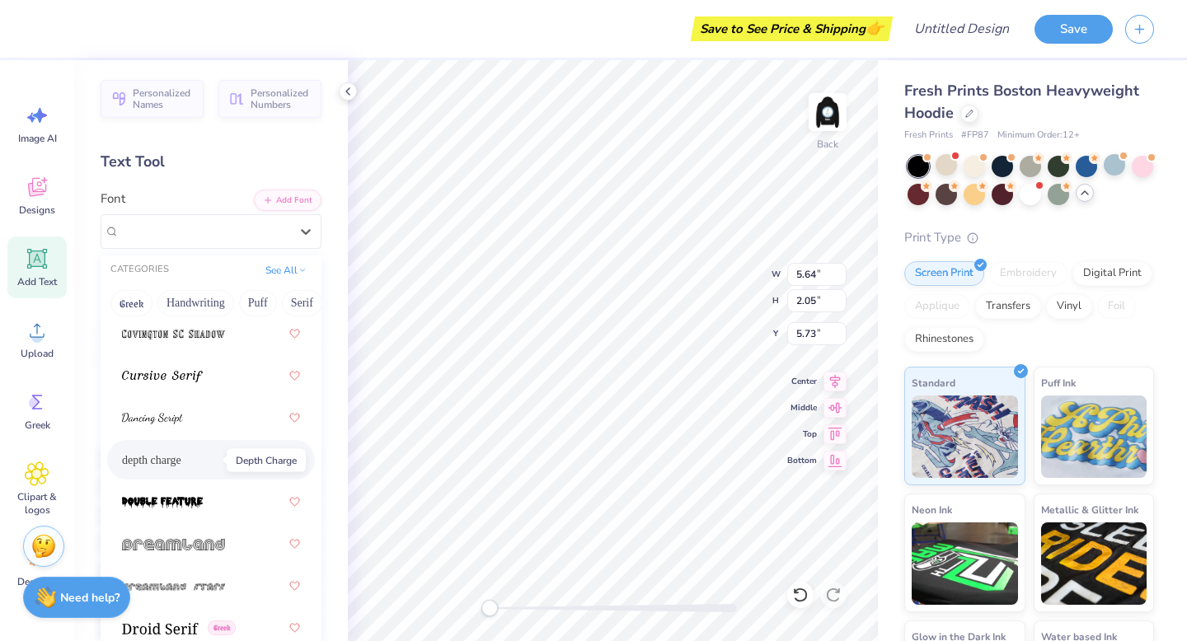
click at [169, 457] on span "depth charge" at bounding box center [151, 460] width 59 height 17
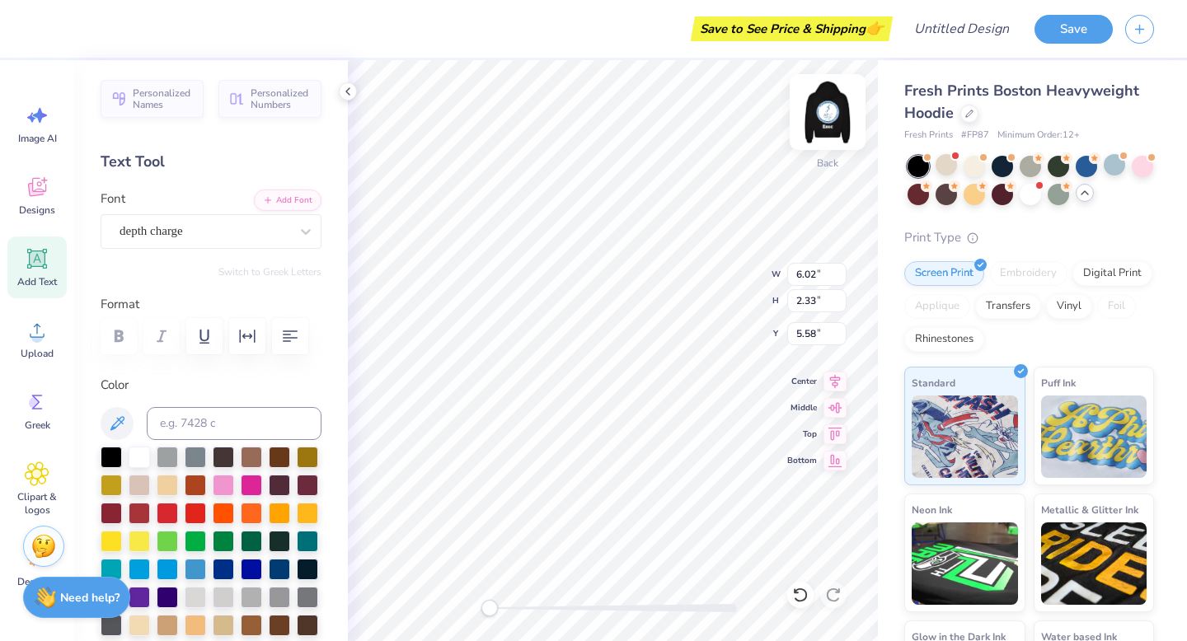
scroll to position [13, 2]
click at [840, 129] on img at bounding box center [827, 112] width 66 height 66
paste textarea "hd"
type textarea "c"
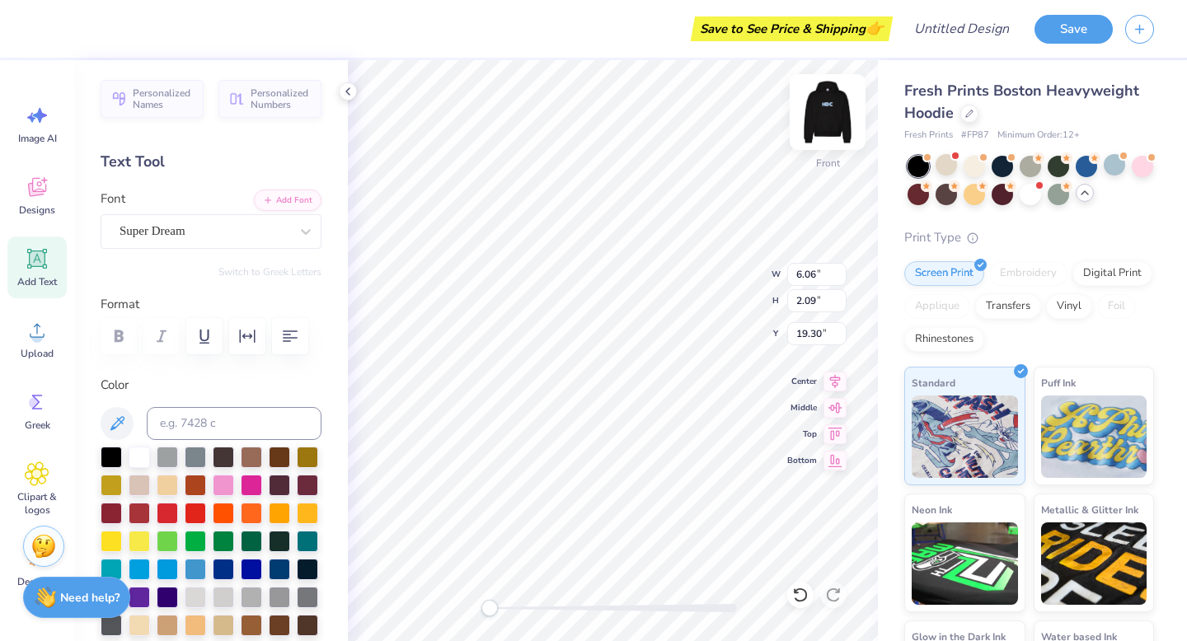
type textarea "hdc"
type textarea "h"
click at [245, 225] on div "Super Dream" at bounding box center [204, 231] width 173 height 26
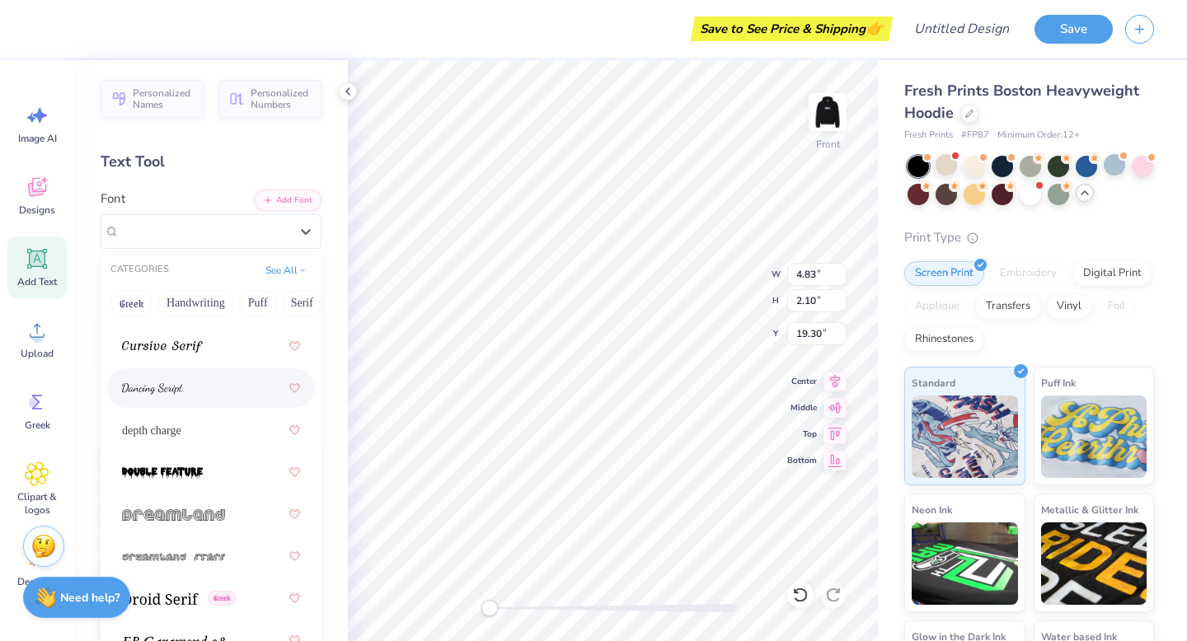
scroll to position [3934, 0]
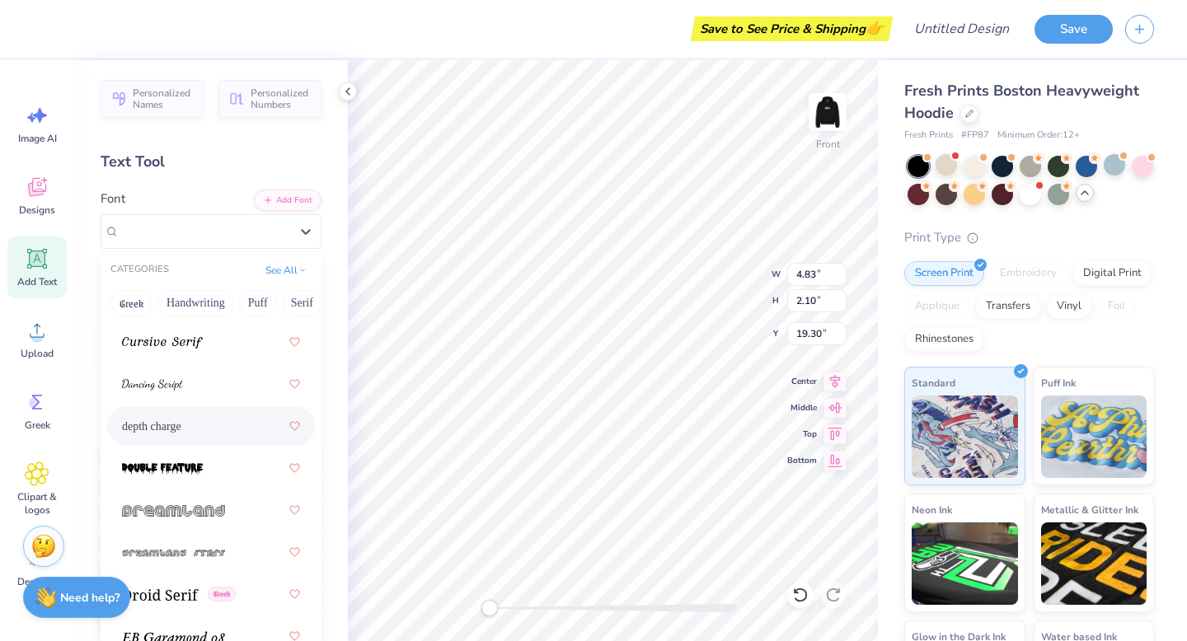
click at [186, 435] on div "depth charge" at bounding box center [211, 426] width 178 height 30
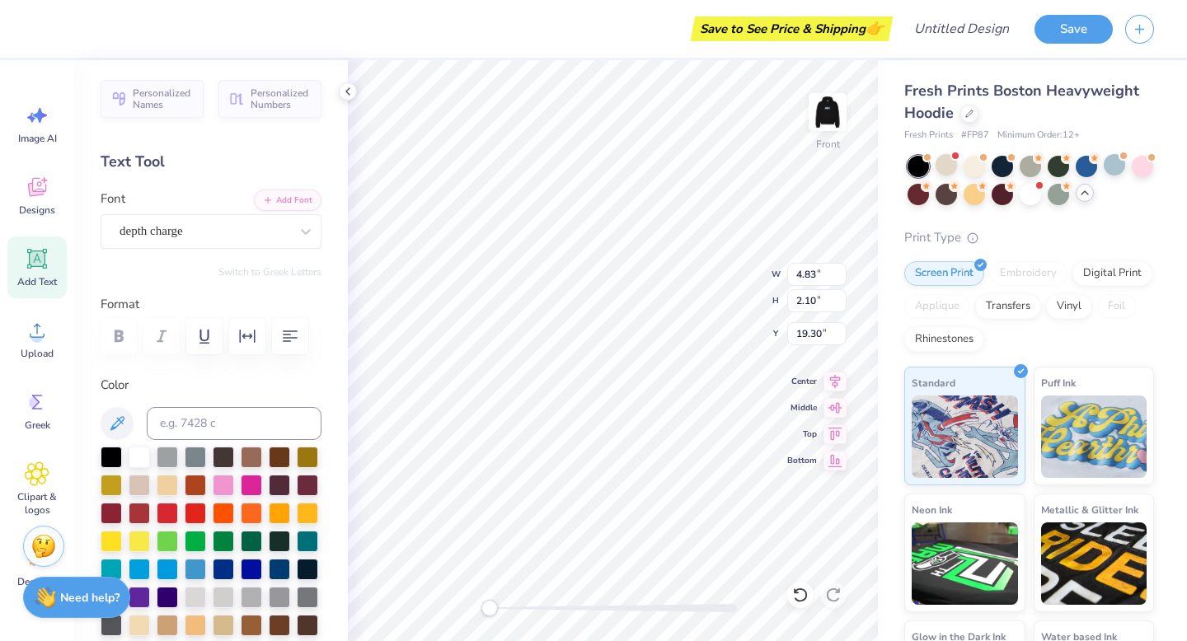
type textarea "e"
type textarea "exec"
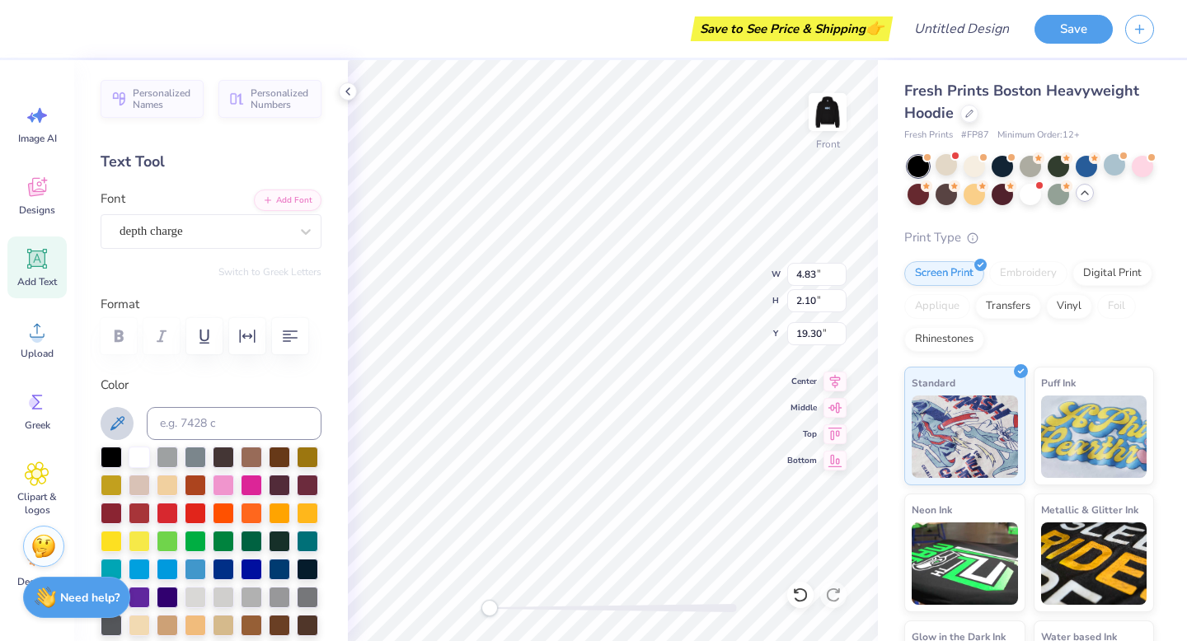
click at [112, 424] on icon at bounding box center [117, 424] width 20 height 20
click at [232, 232] on div "depth charge" at bounding box center [204, 231] width 173 height 26
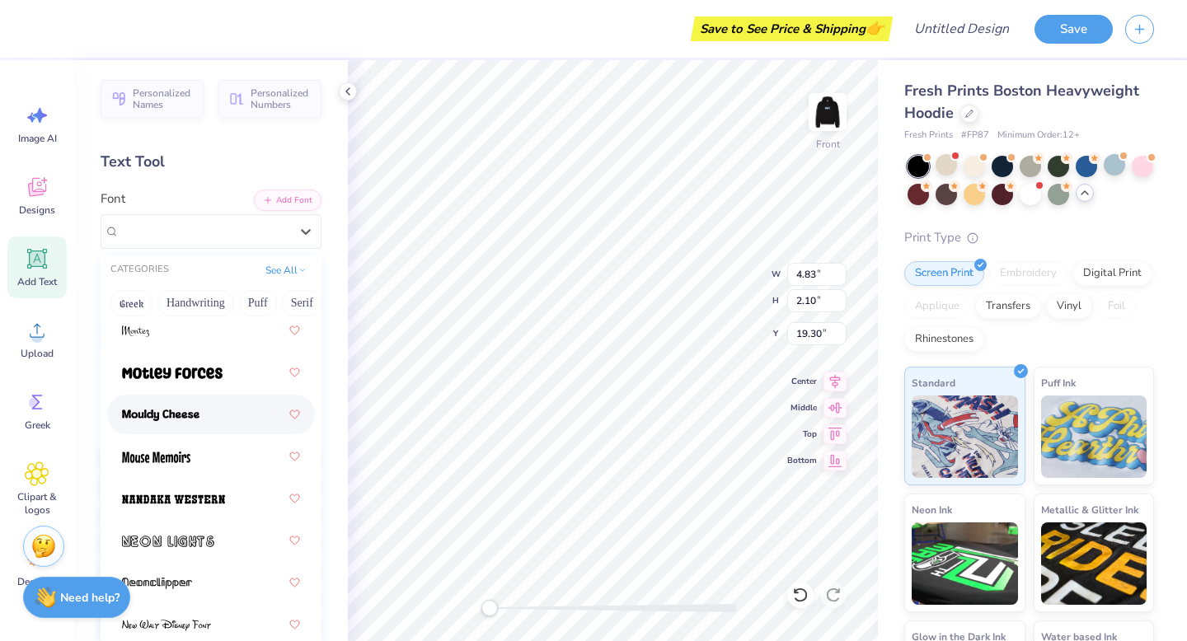
scroll to position [8616, 0]
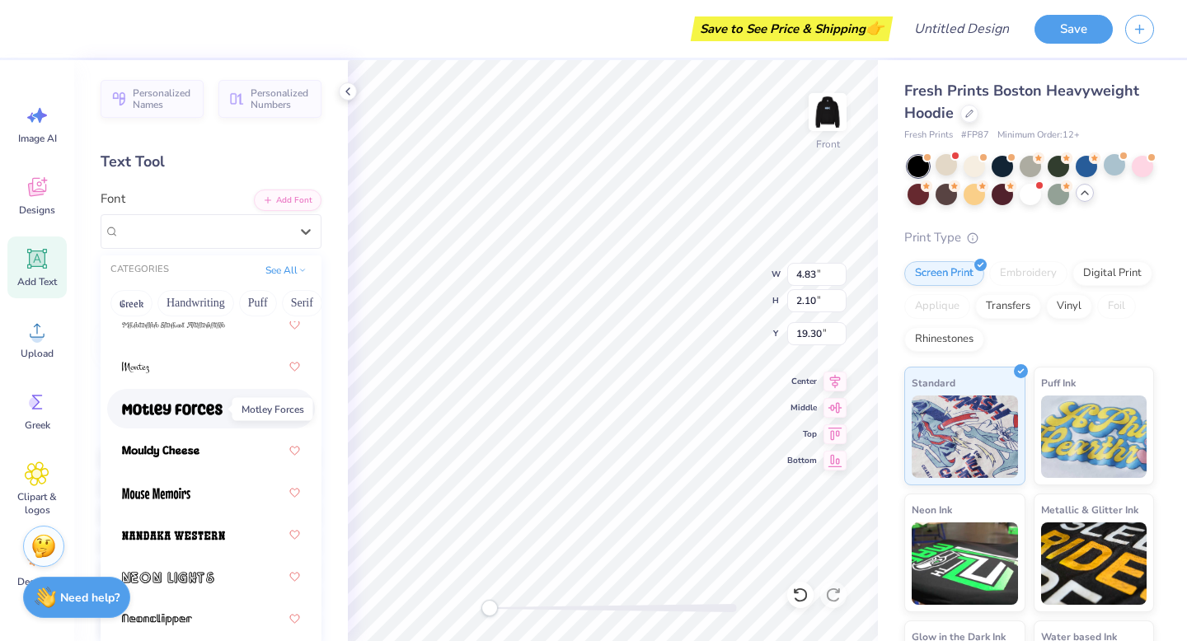
click at [194, 400] on span at bounding box center [172, 408] width 101 height 17
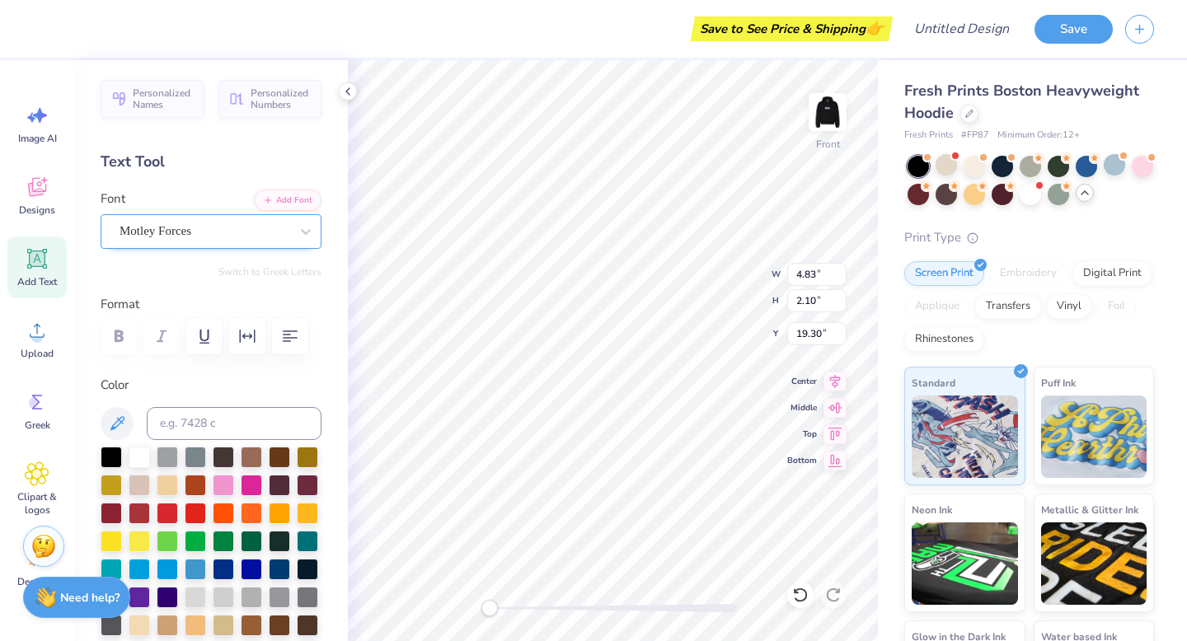
click at [241, 231] on div "Motley Forces" at bounding box center [204, 231] width 173 height 26
type textarea "e"
type textarea "W"
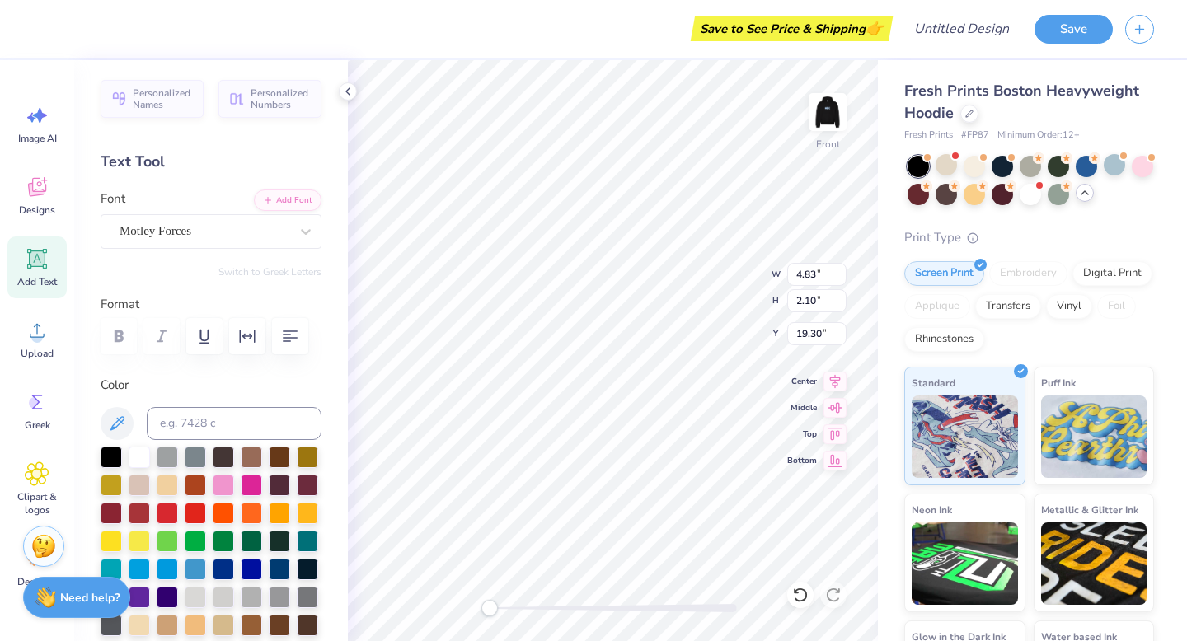
scroll to position [12, 2]
type textarea "EXEC"
click at [241, 222] on div "Motley Forces" at bounding box center [204, 231] width 173 height 26
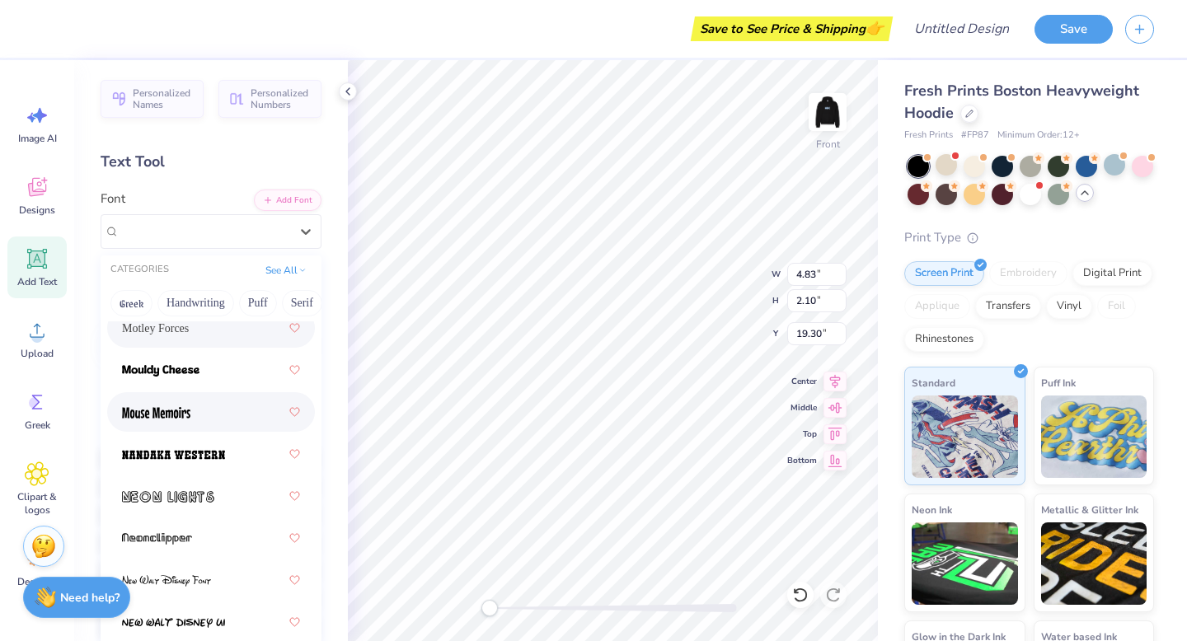
scroll to position [8655, 0]
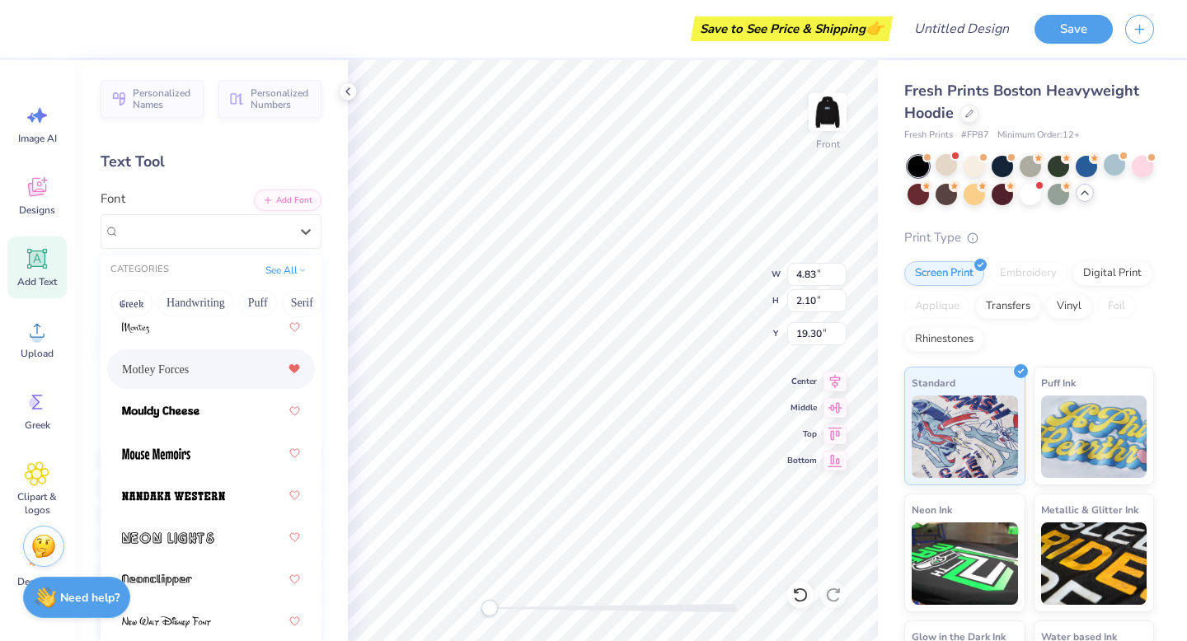
click at [288, 373] on icon at bounding box center [294, 369] width 12 height 10
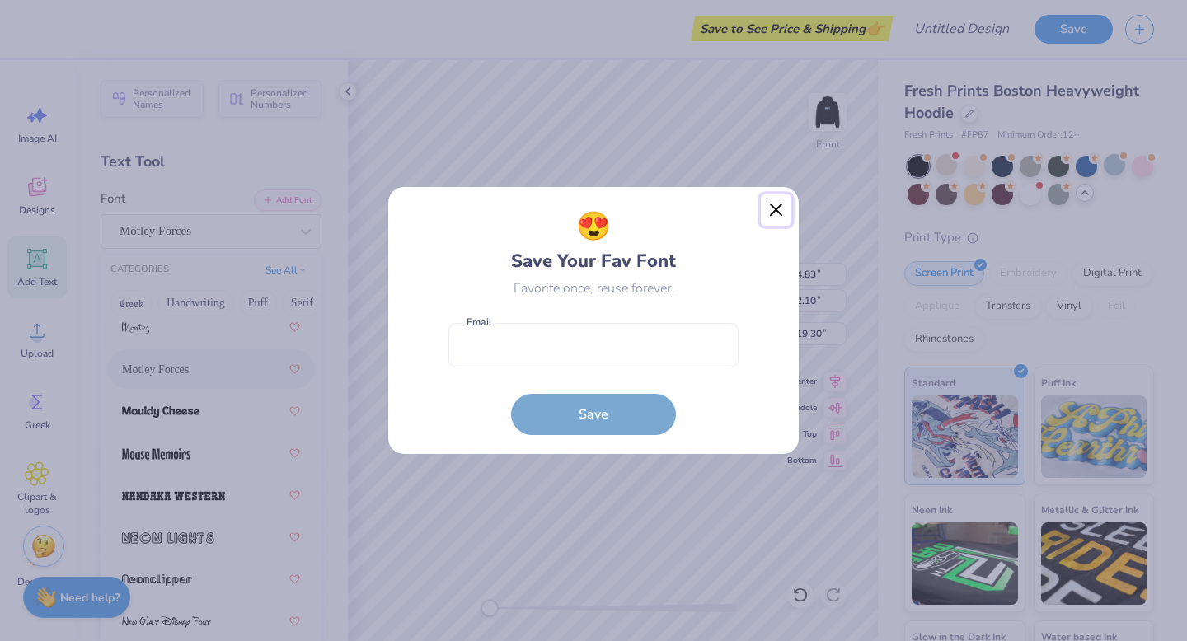
click at [779, 213] on button "Close" at bounding box center [776, 209] width 31 height 31
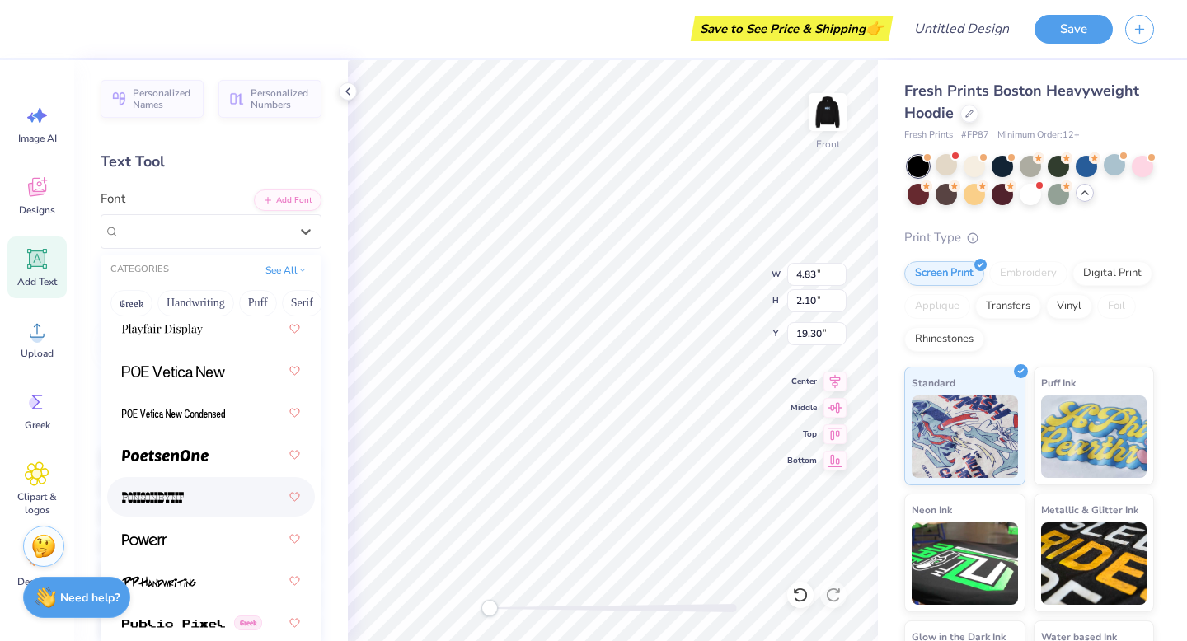
scroll to position [10013, 0]
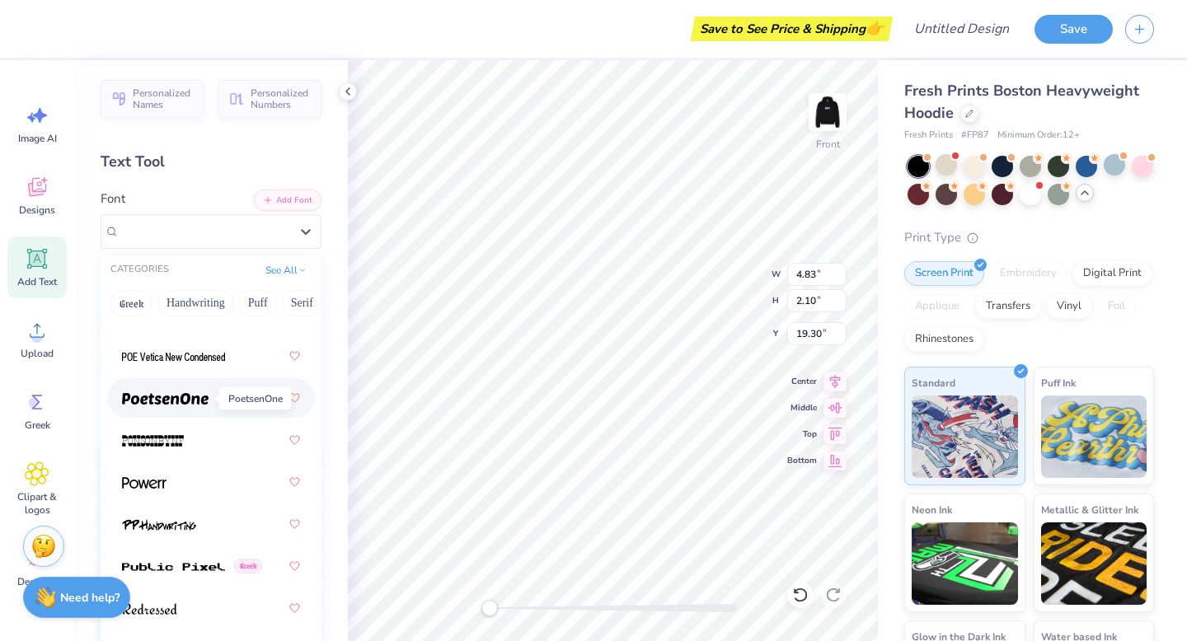
click at [175, 397] on img at bounding box center [165, 399] width 87 height 12
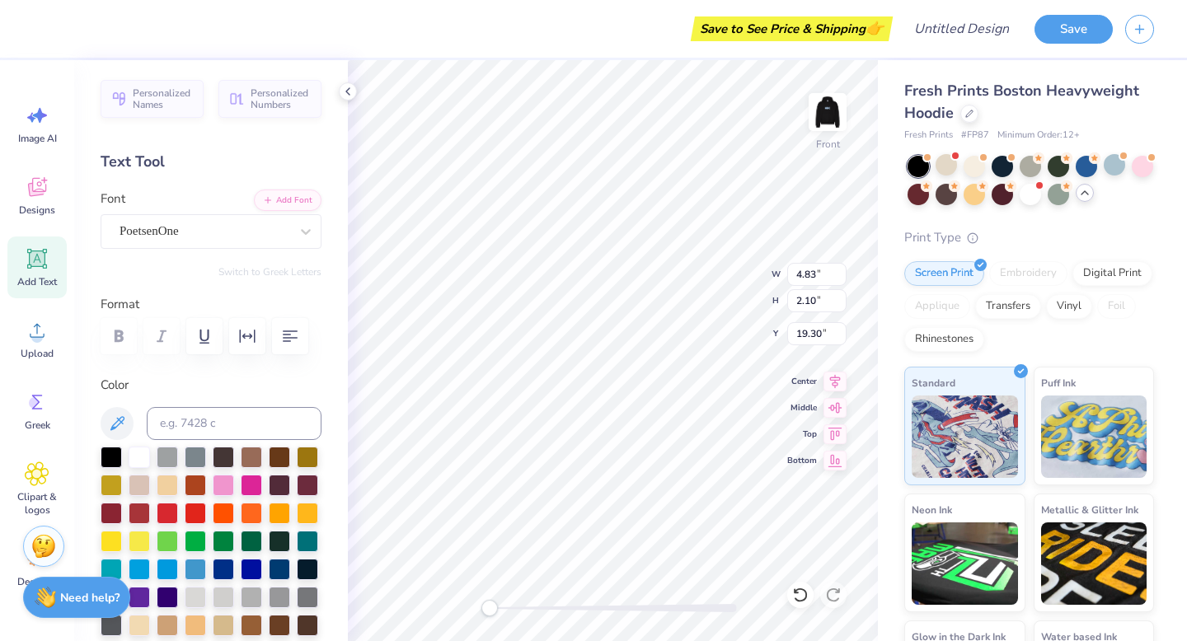
scroll to position [13, 2]
click at [220, 215] on div "PoetsenOne" at bounding box center [211, 231] width 221 height 35
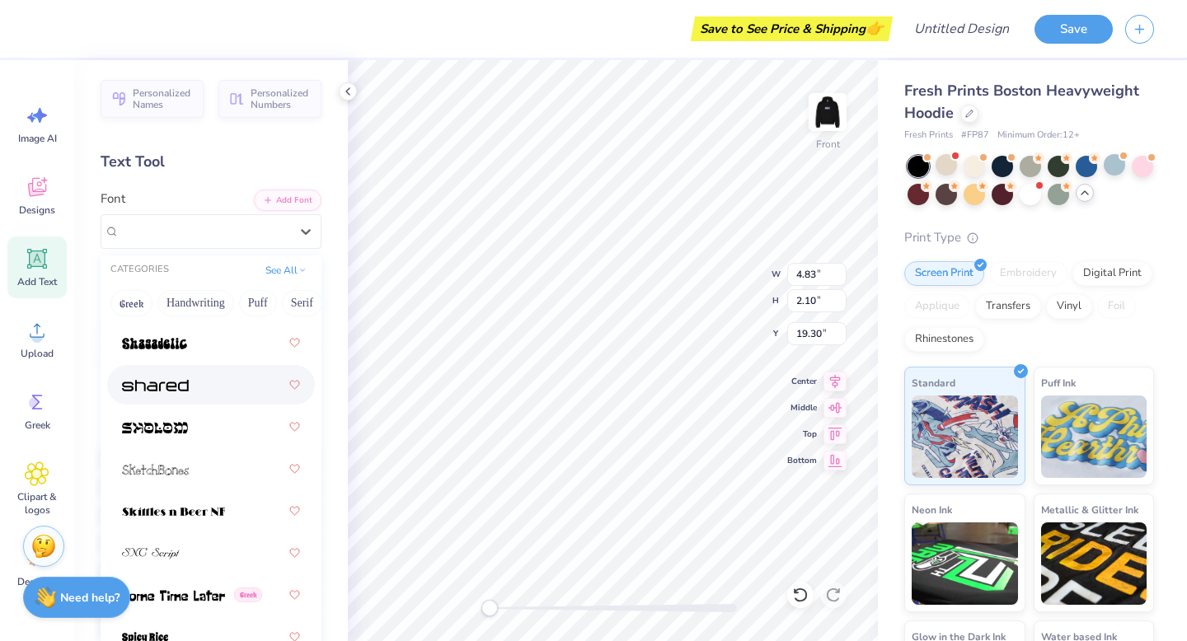
scroll to position [11024, 0]
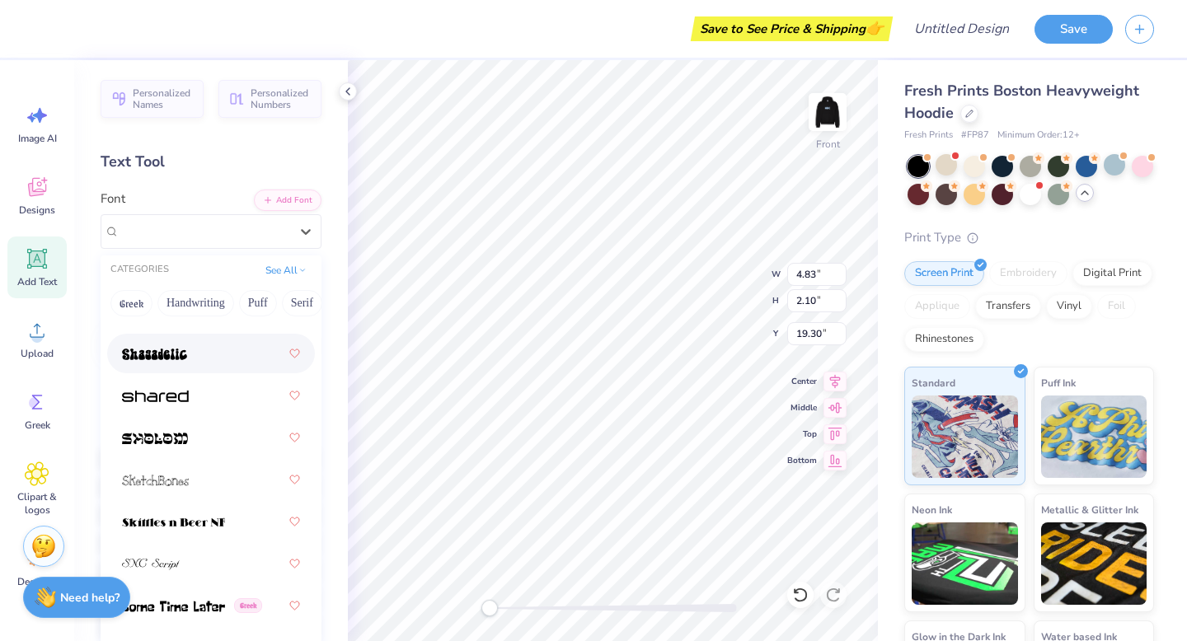
click at [180, 356] on img at bounding box center [154, 355] width 65 height 12
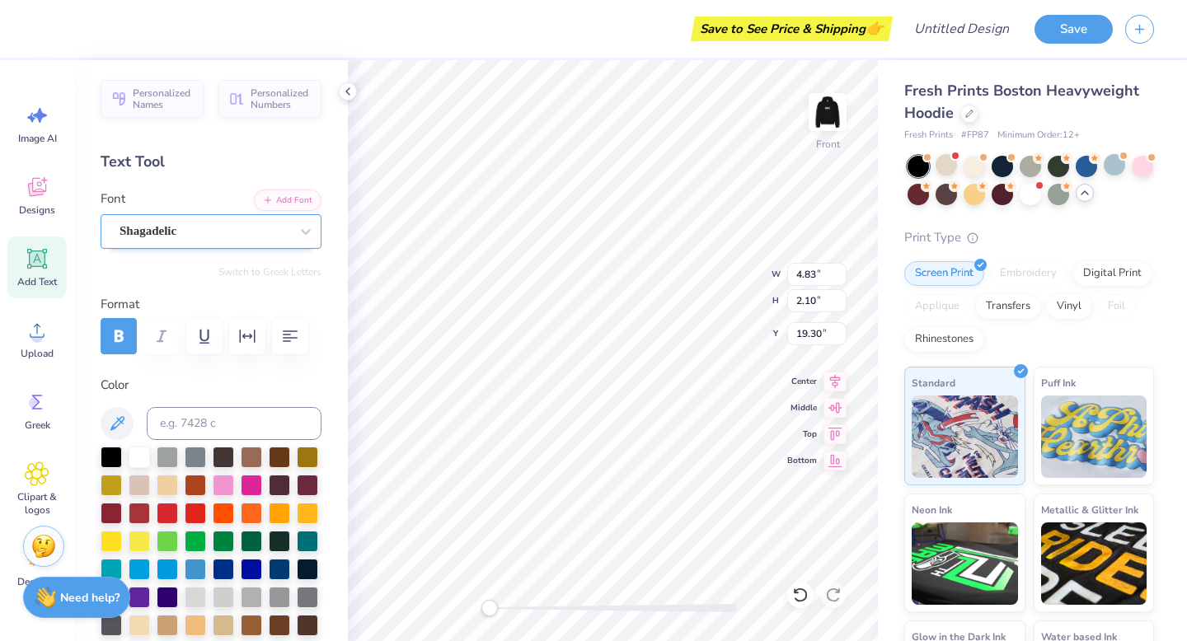
click at [232, 237] on div "Shagadelic" at bounding box center [204, 231] width 173 height 26
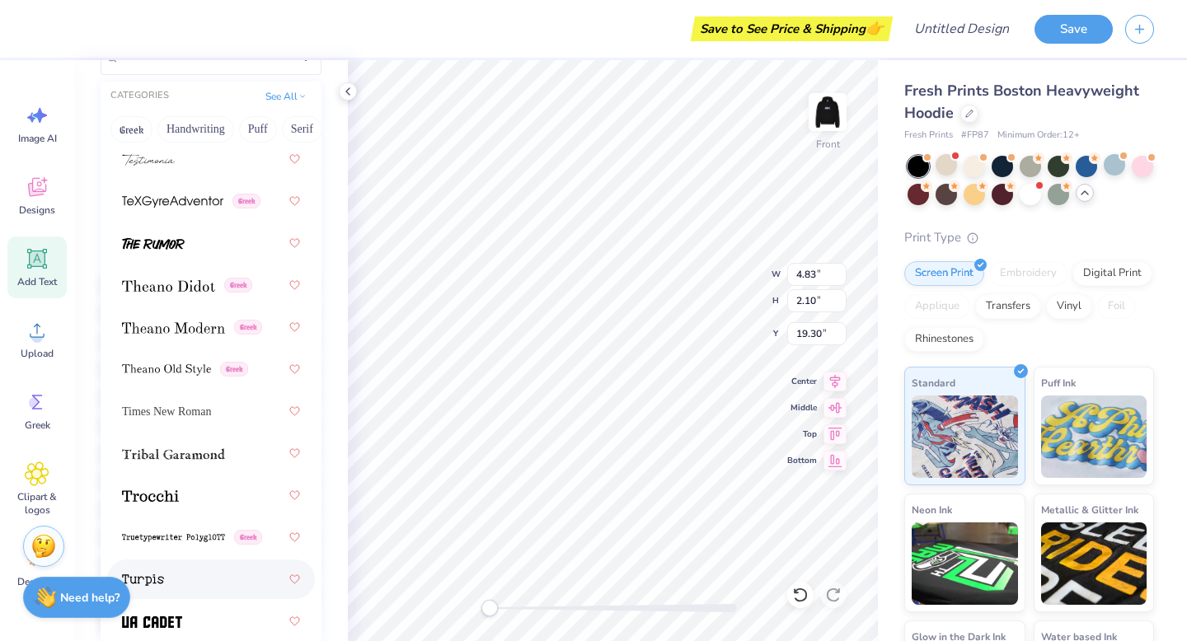
scroll to position [11924, 0]
click at [181, 590] on div at bounding box center [211, 583] width 178 height 30
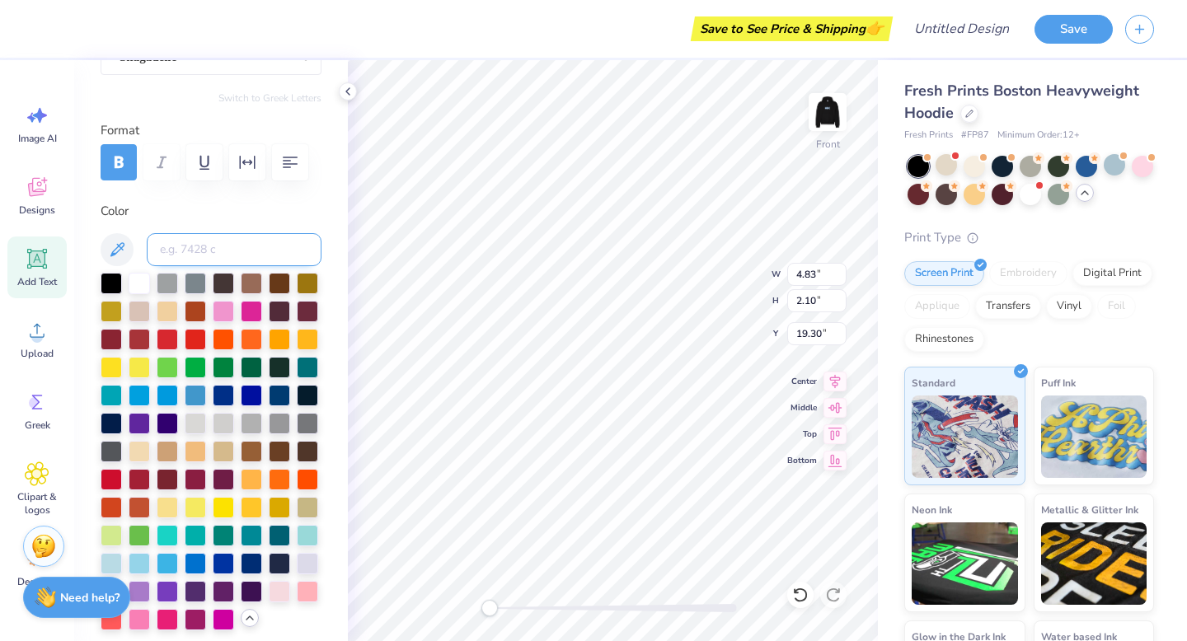
click at [205, 260] on input at bounding box center [234, 249] width 175 height 33
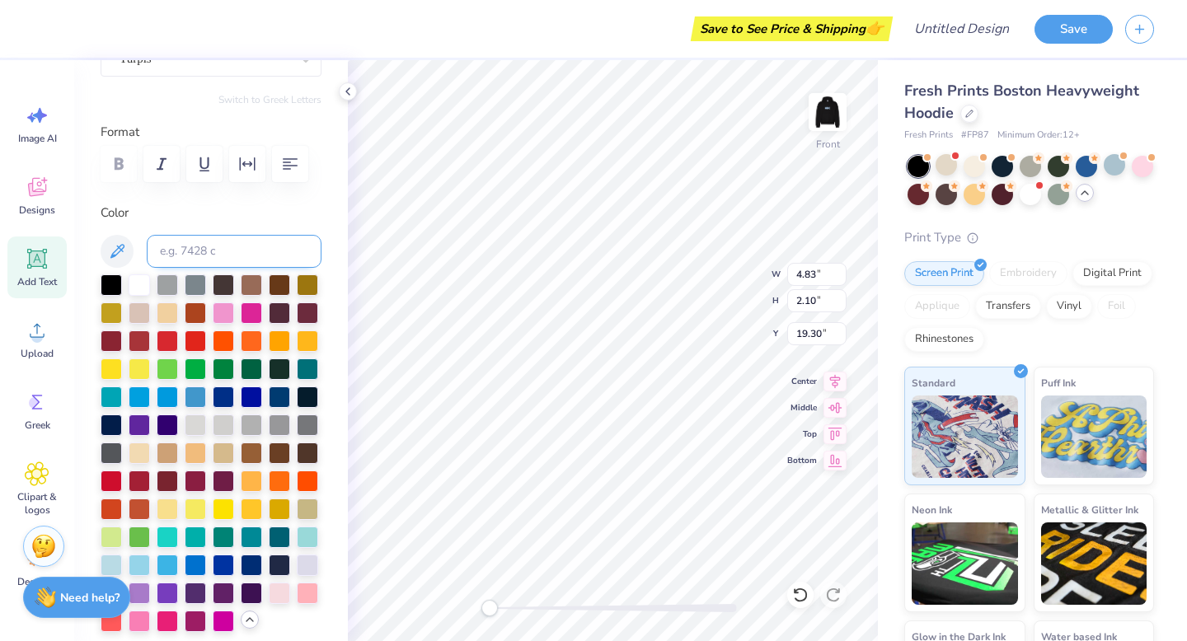
type textarea "M"
type textarea "EXEC"
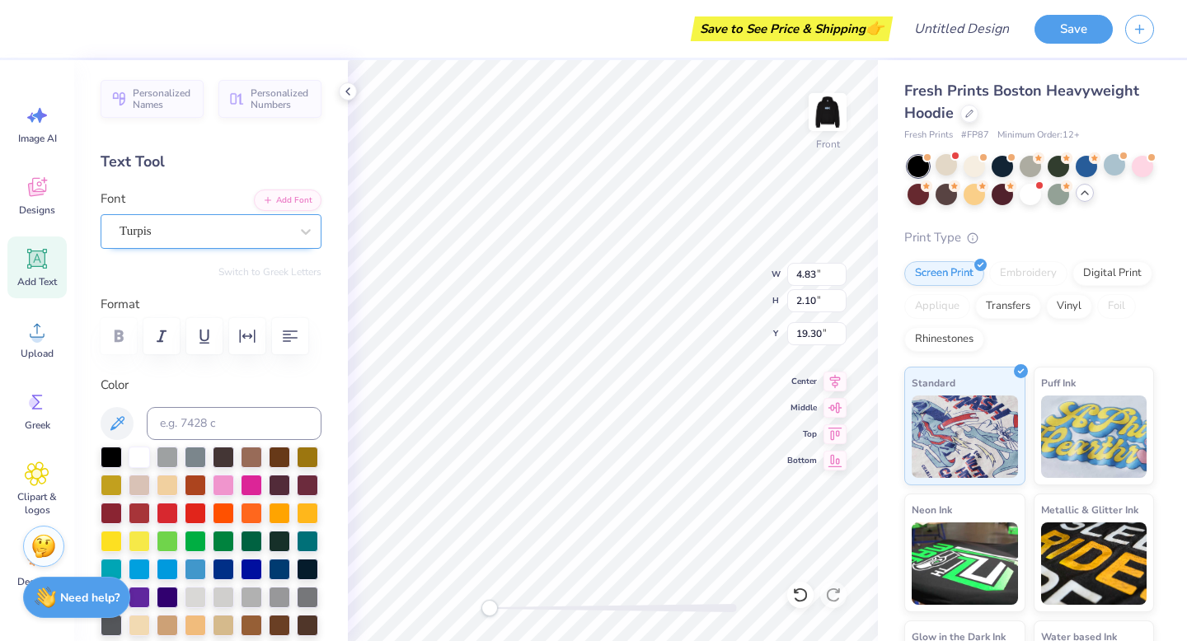
click at [169, 228] on div "Turpis" at bounding box center [204, 231] width 173 height 26
type input "M"
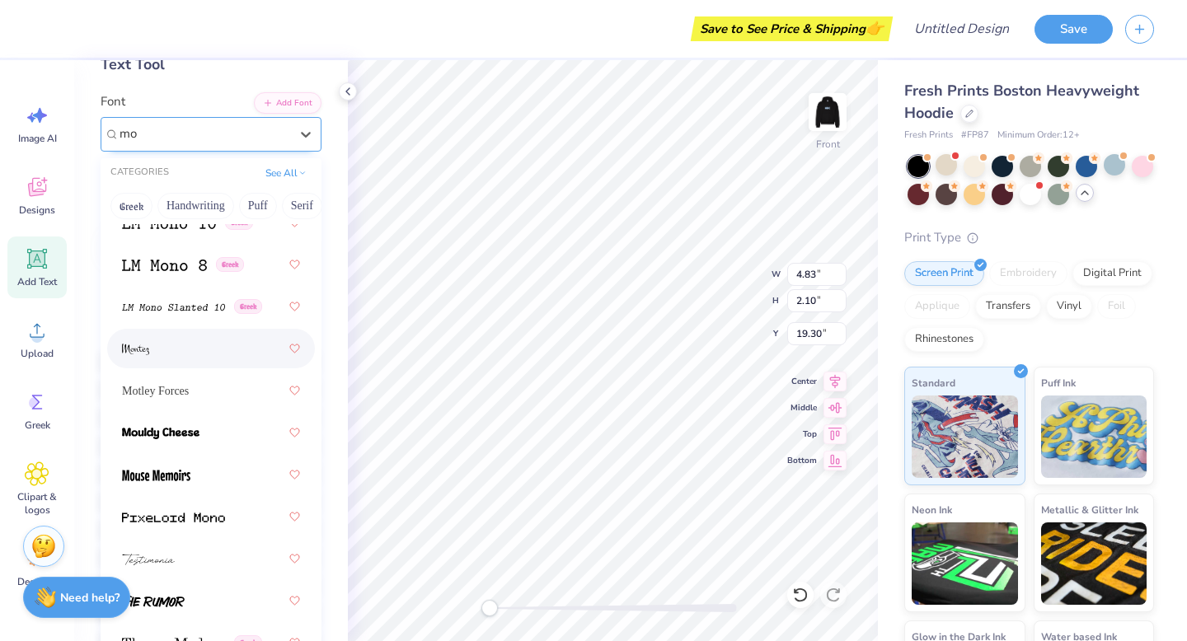
scroll to position [98, 0]
click at [166, 391] on span "Motley Forces" at bounding box center [155, 390] width 67 height 17
type input "mo"
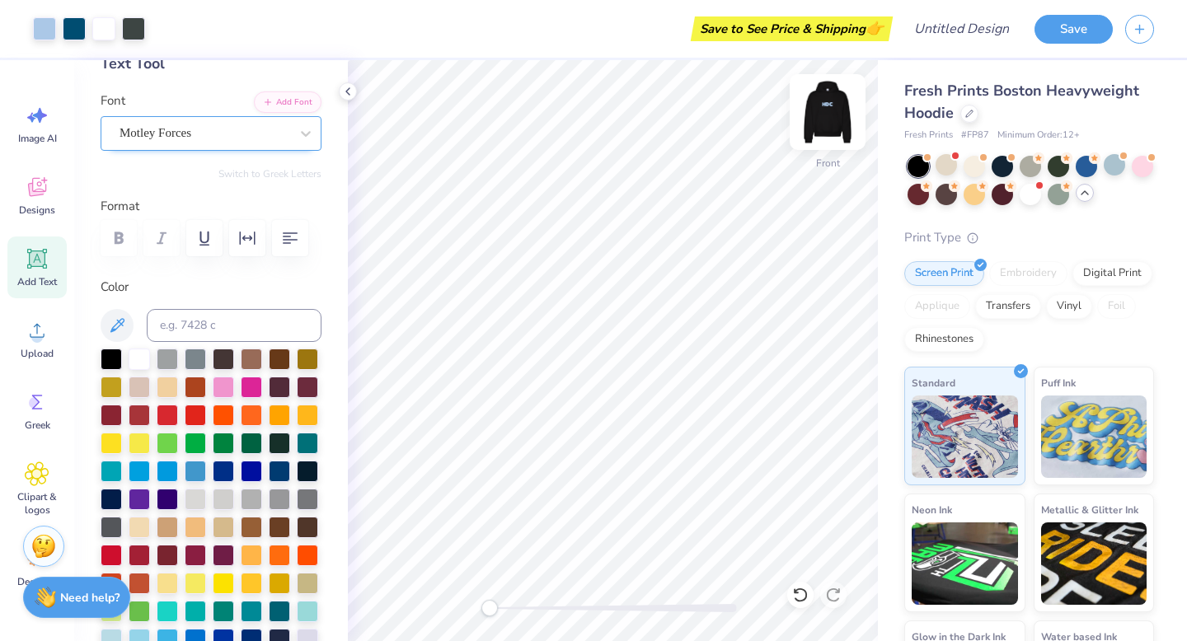
click at [836, 109] on img at bounding box center [827, 112] width 66 height 66
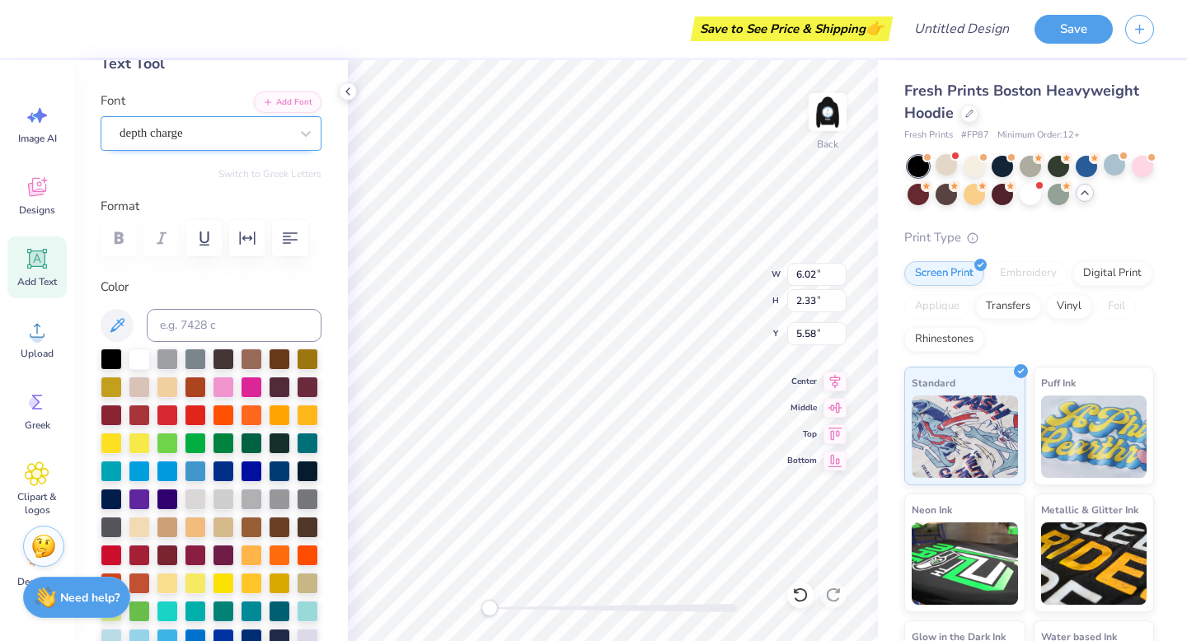
click at [241, 128] on div "depth charge" at bounding box center [204, 133] width 173 height 26
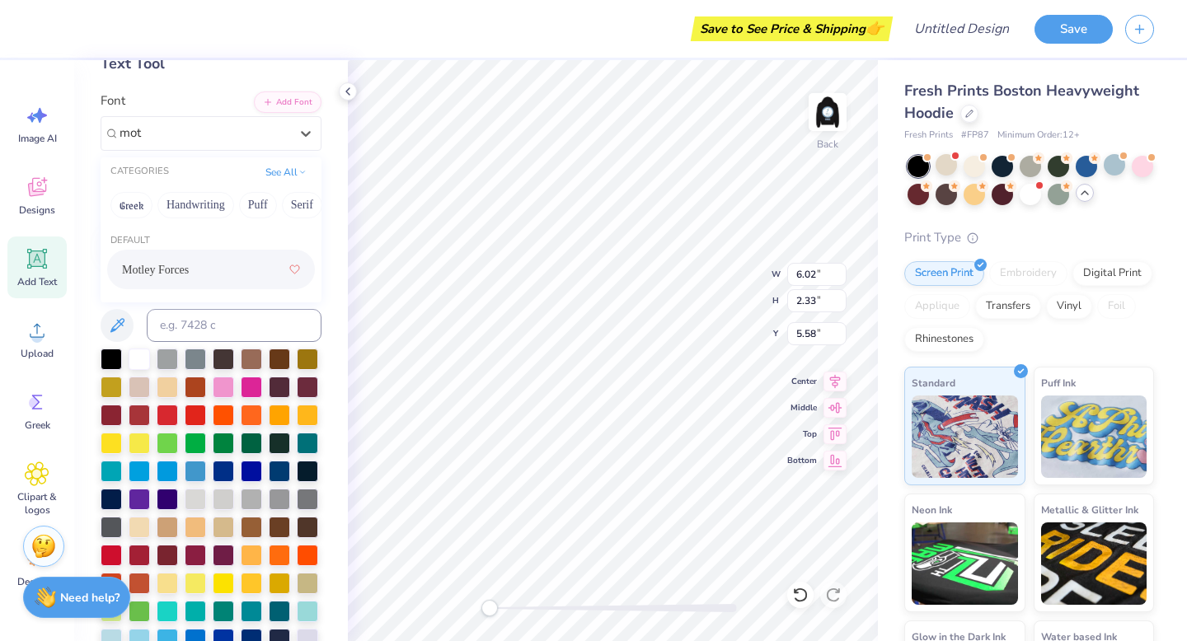
click at [201, 265] on div "Motley Forces" at bounding box center [211, 270] width 178 height 30
type input "mot"
type textarea "h"
type textarea "HDC"
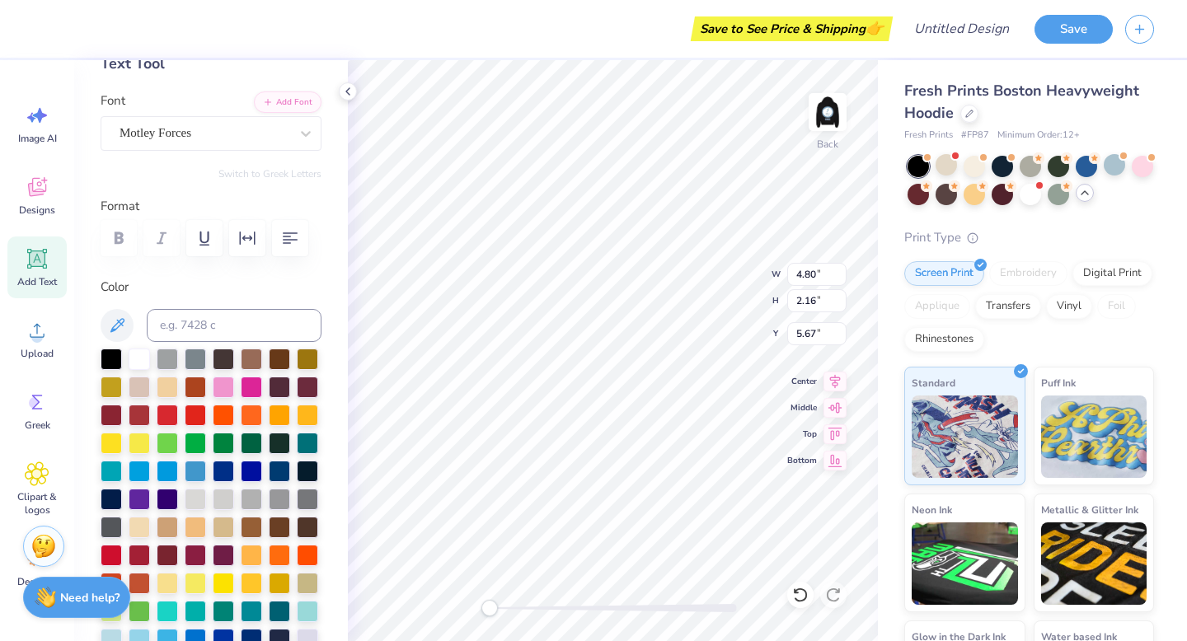
type input "3.65"
type input "1.64"
click at [823, 103] on img at bounding box center [827, 112] width 66 height 66
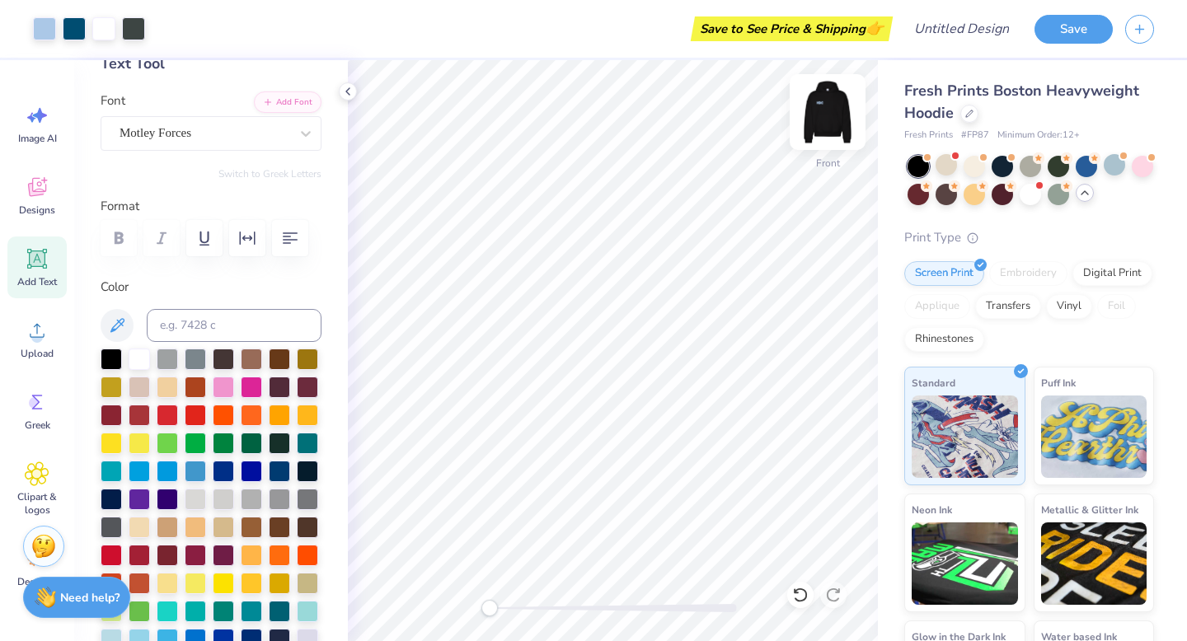
click at [830, 117] on img at bounding box center [827, 112] width 66 height 66
click at [36, 190] on icon at bounding box center [37, 187] width 25 height 25
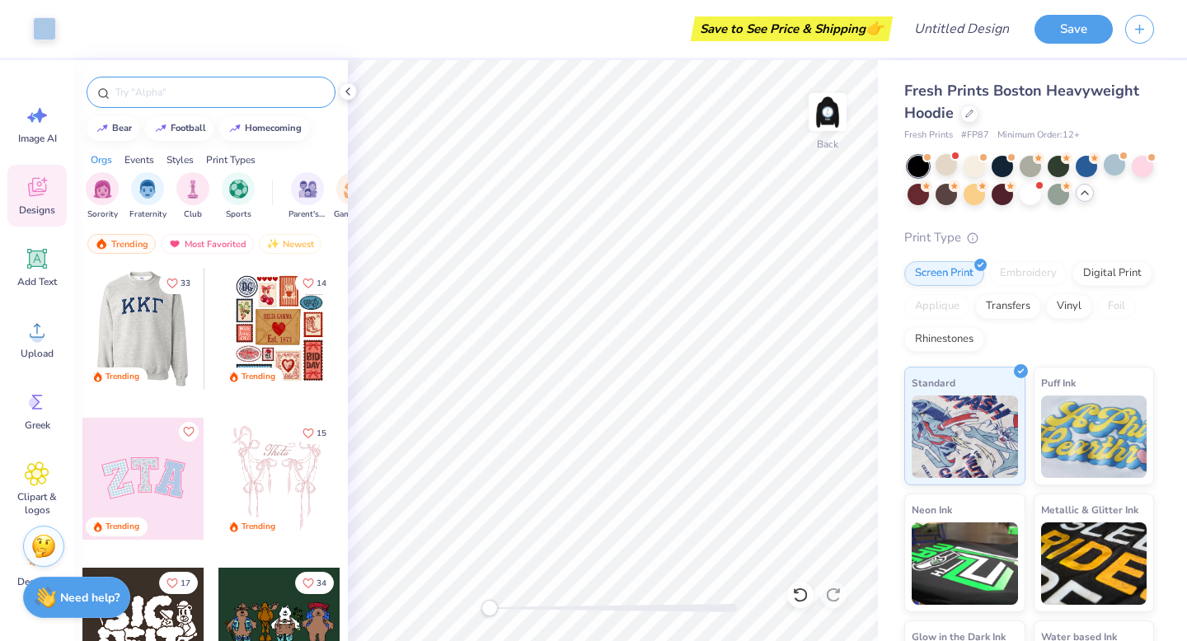
click at [183, 93] on input "text" at bounding box center [219, 92] width 211 height 16
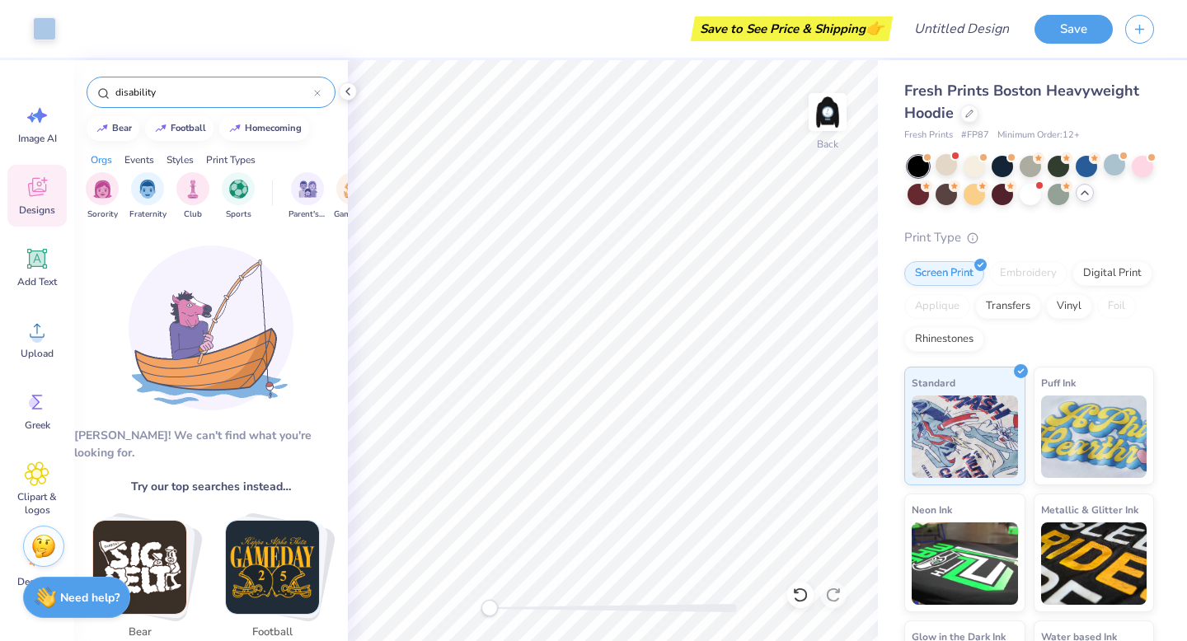
drag, startPoint x: 171, startPoint y: 91, endPoint x: 96, endPoint y: 92, distance: 75.8
click at [96, 91] on div "disability" at bounding box center [211, 92] width 249 height 31
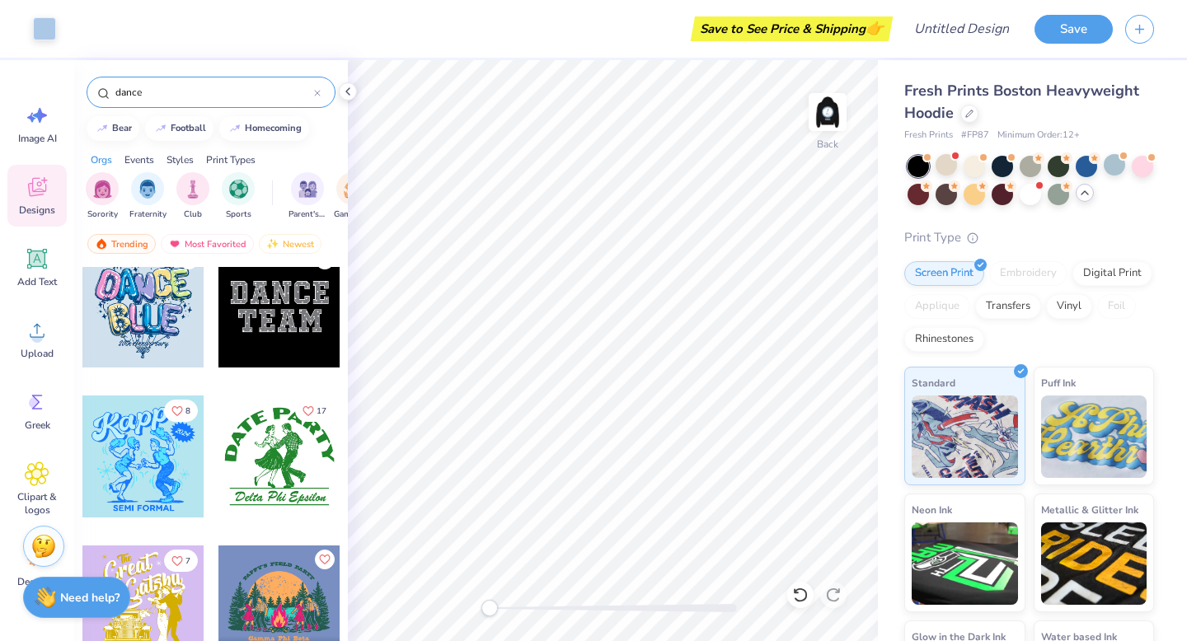
scroll to position [0, 0]
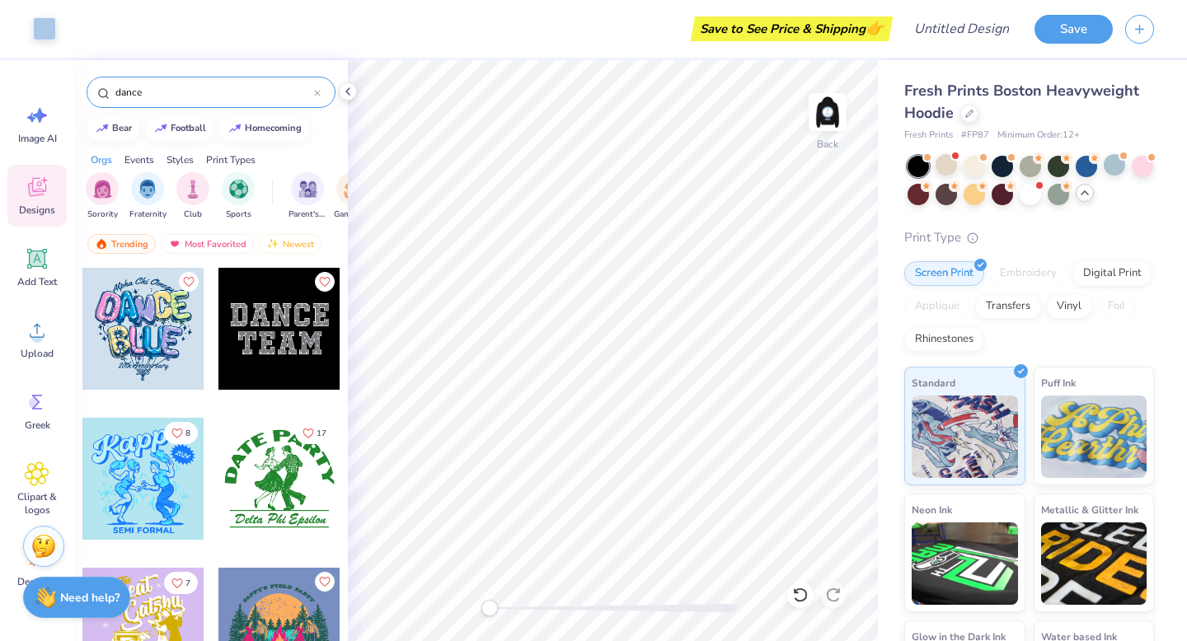
drag, startPoint x: 160, startPoint y: 87, endPoint x: 75, endPoint y: 87, distance: 84.9
click at [75, 87] on div "dance" at bounding box center [211, 88] width 274 height 56
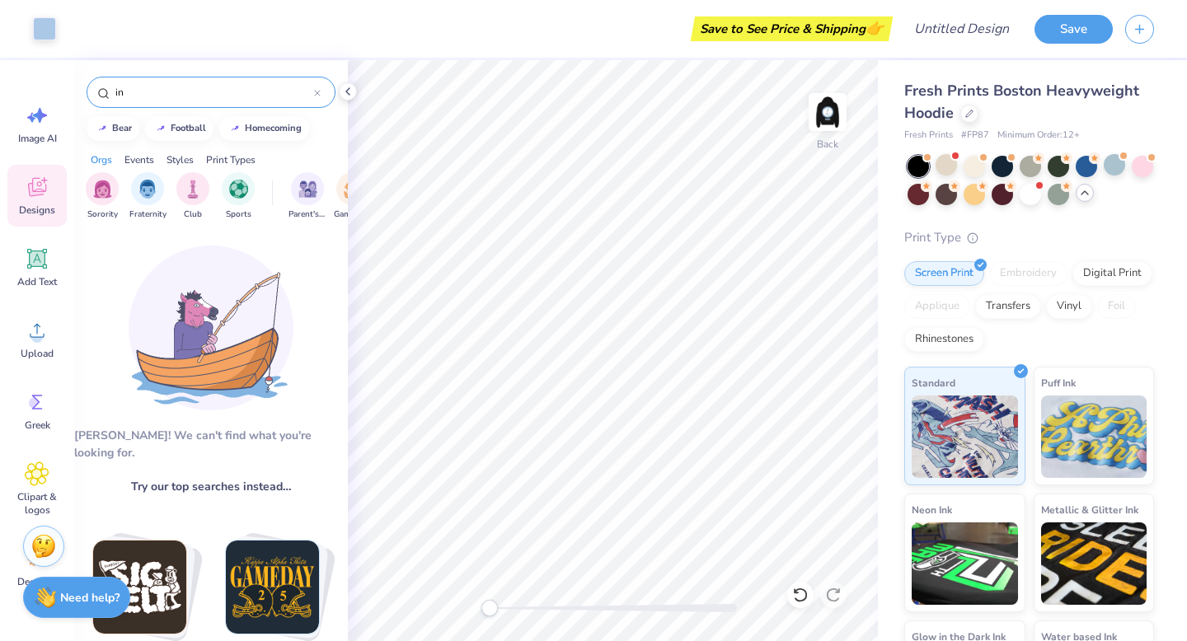
type input "i"
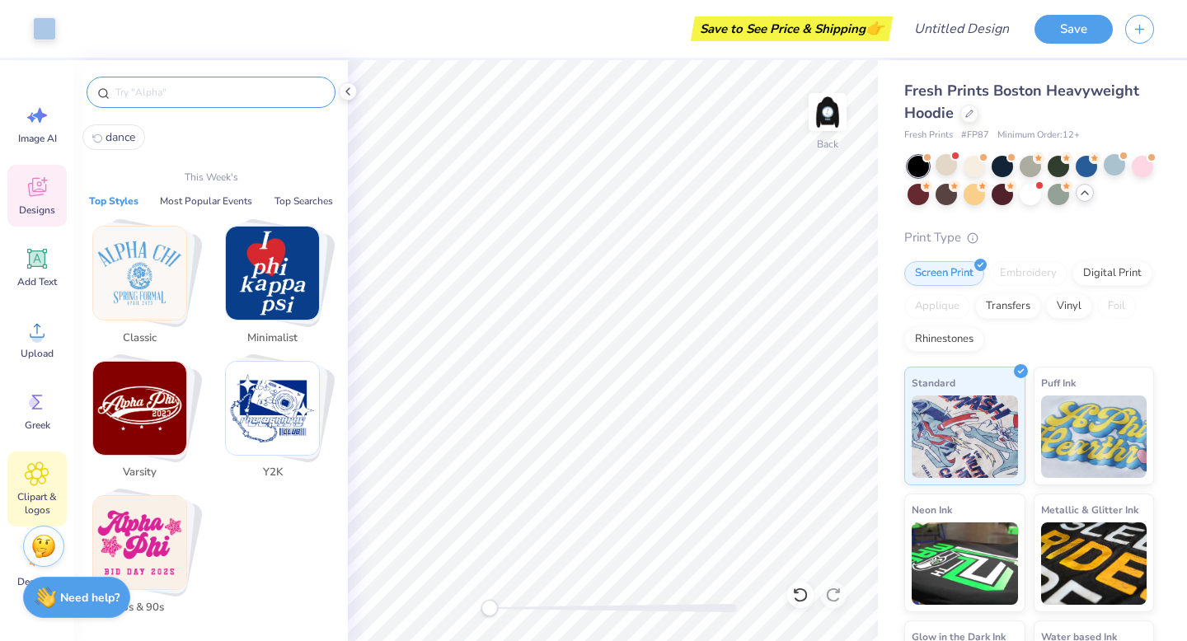
click at [30, 466] on icon at bounding box center [37, 473] width 24 height 25
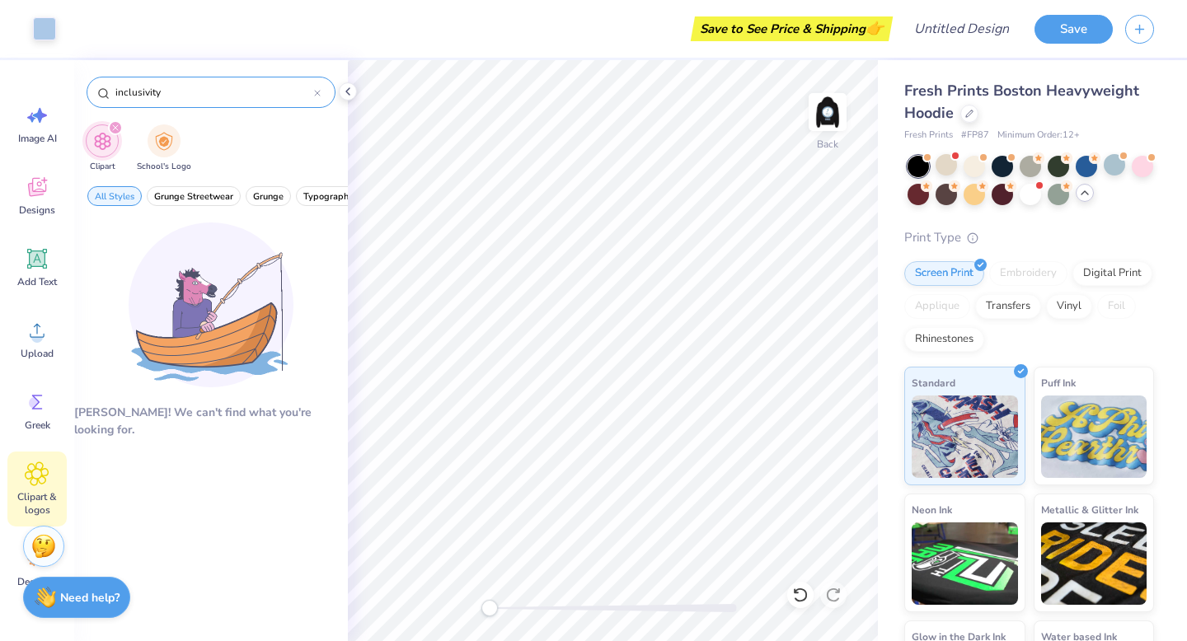
type input "inclusivity"
drag, startPoint x: 171, startPoint y: 94, endPoint x: 91, endPoint y: 93, distance: 79.1
click at [91, 93] on div "inclusivity" at bounding box center [211, 92] width 249 height 31
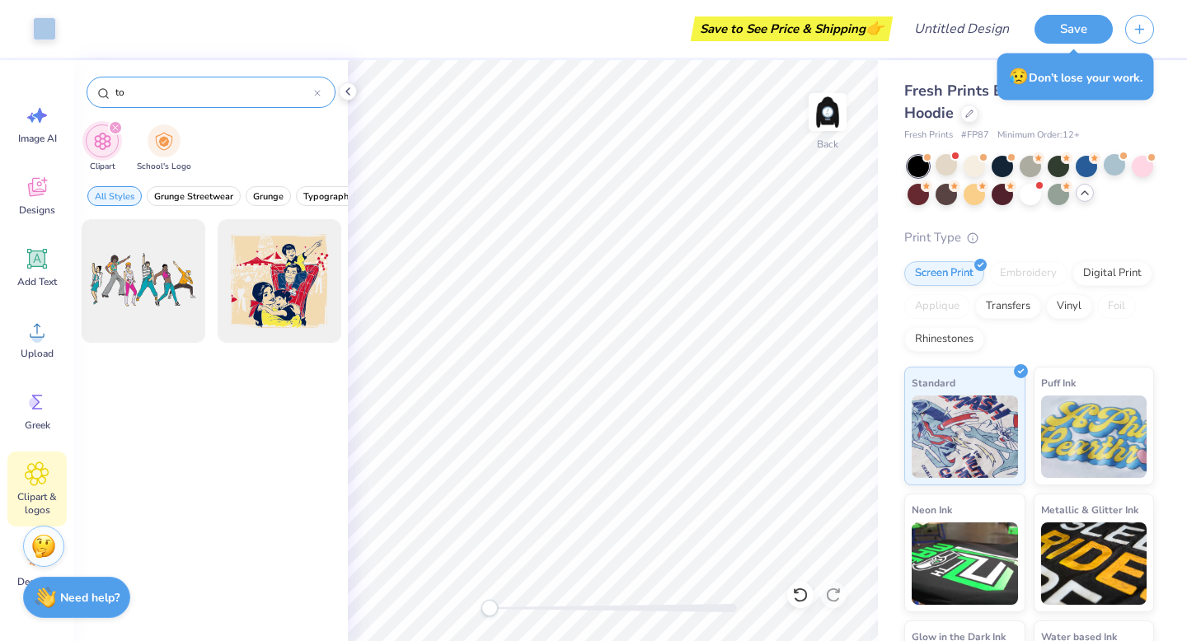
type input "t"
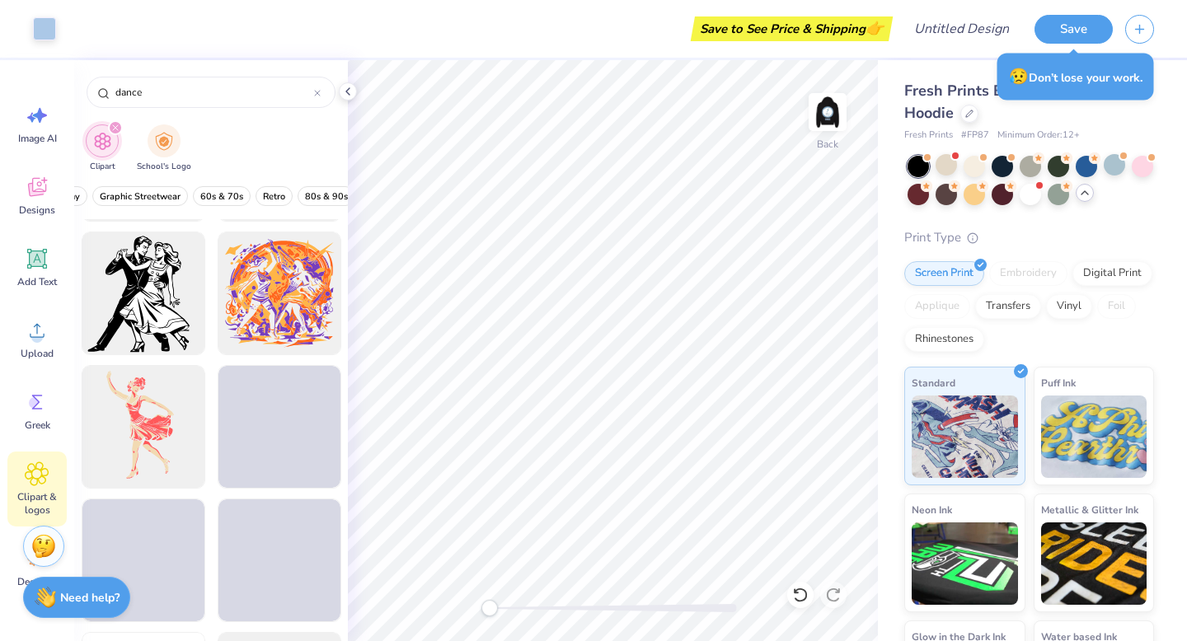
scroll to position [1072, 0]
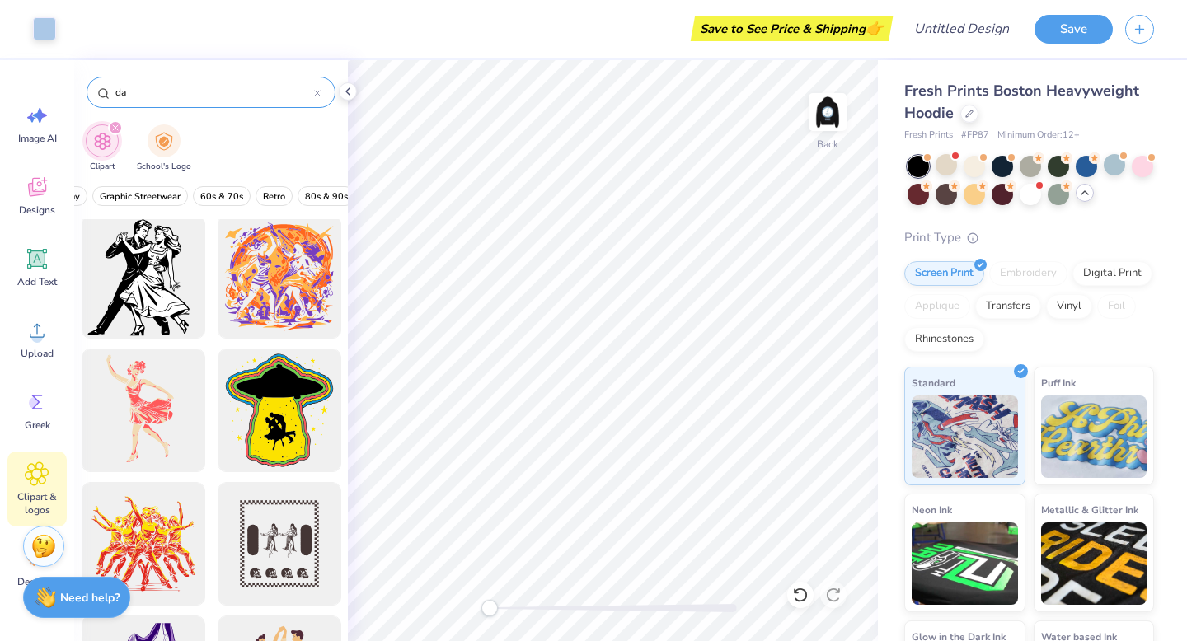
type input "d"
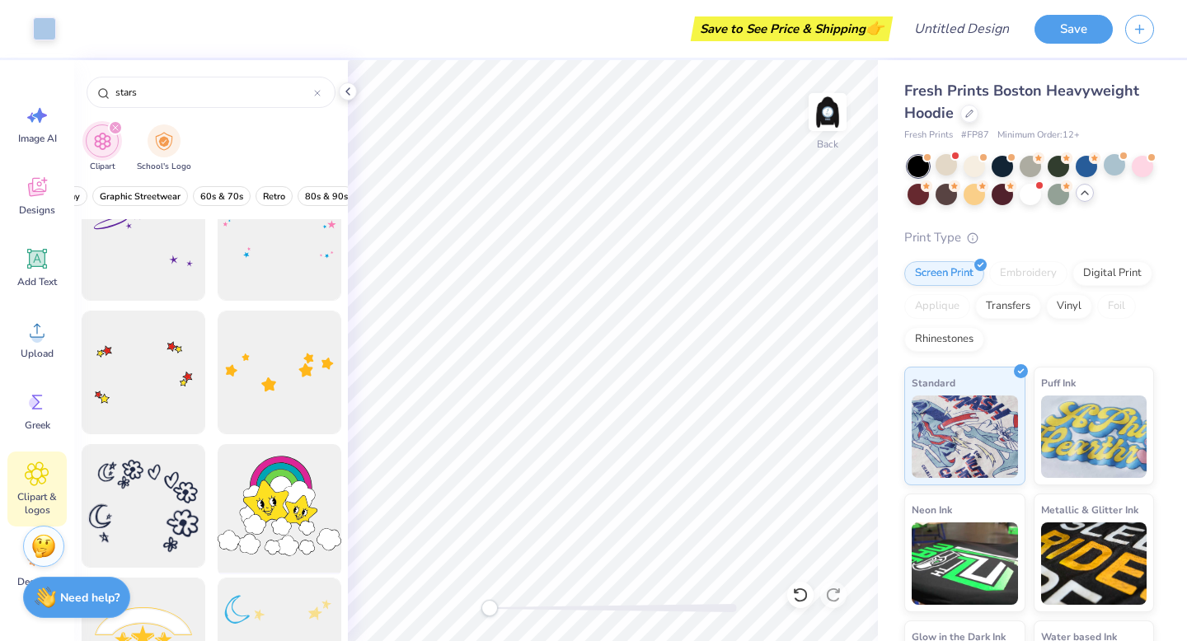
scroll to position [335, 0]
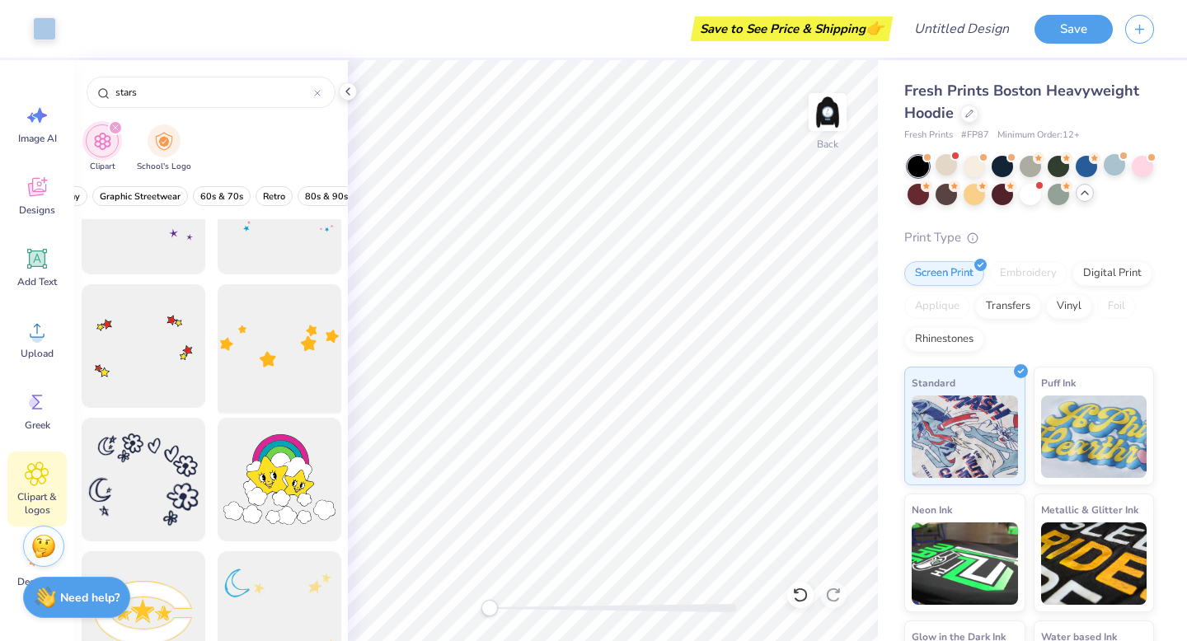
type input "stars"
click at [269, 366] on div at bounding box center [279, 347] width 136 height 136
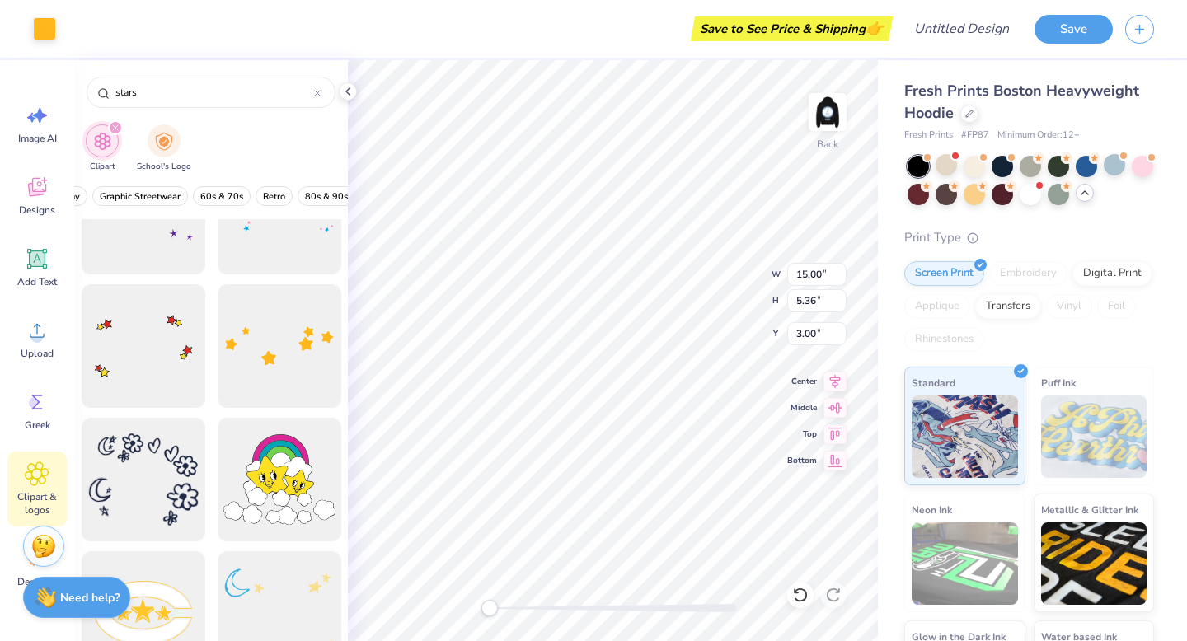
type input "6.74"
type input "2.41"
type input "7.69"
type input "2.75"
click at [43, 36] on div at bounding box center [44, 27] width 23 height 23
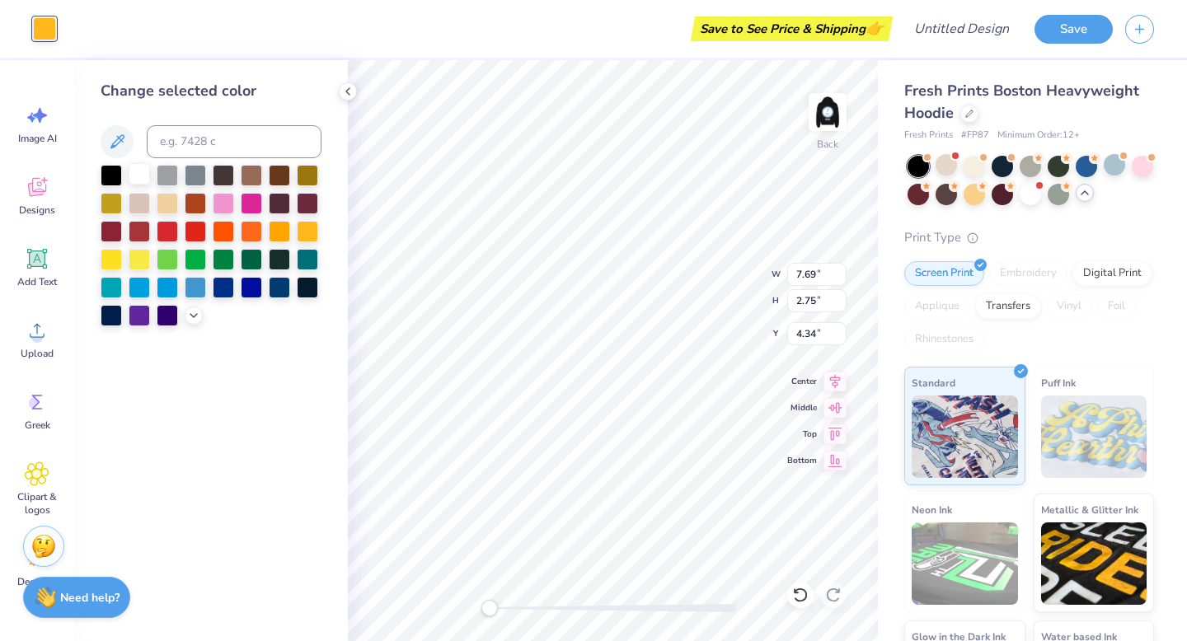
click at [134, 172] on div at bounding box center [139, 173] width 21 height 21
type input "4.00"
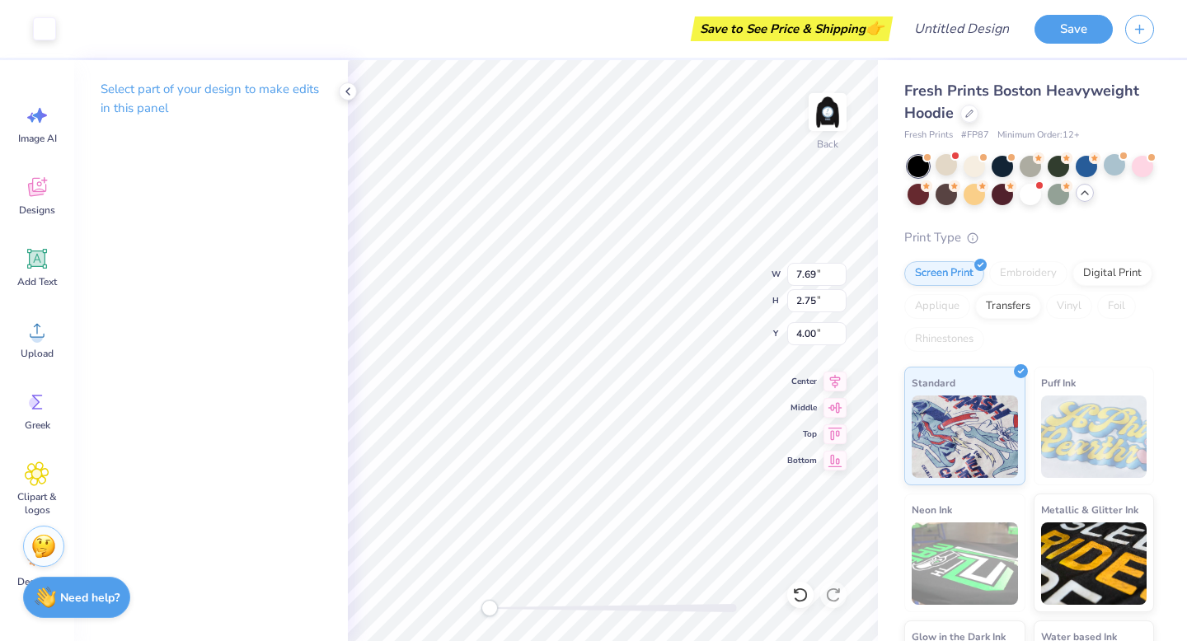
type input "10.04"
type input "3.59"
click at [27, 480] on icon at bounding box center [37, 473] width 24 height 25
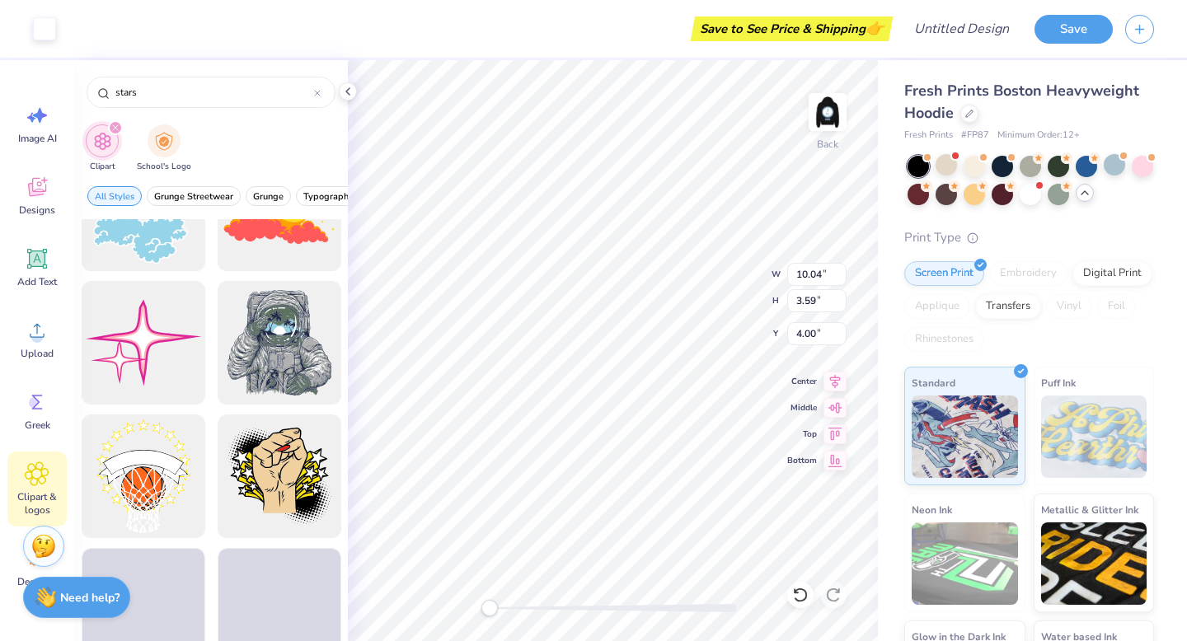
scroll to position [1809, 0]
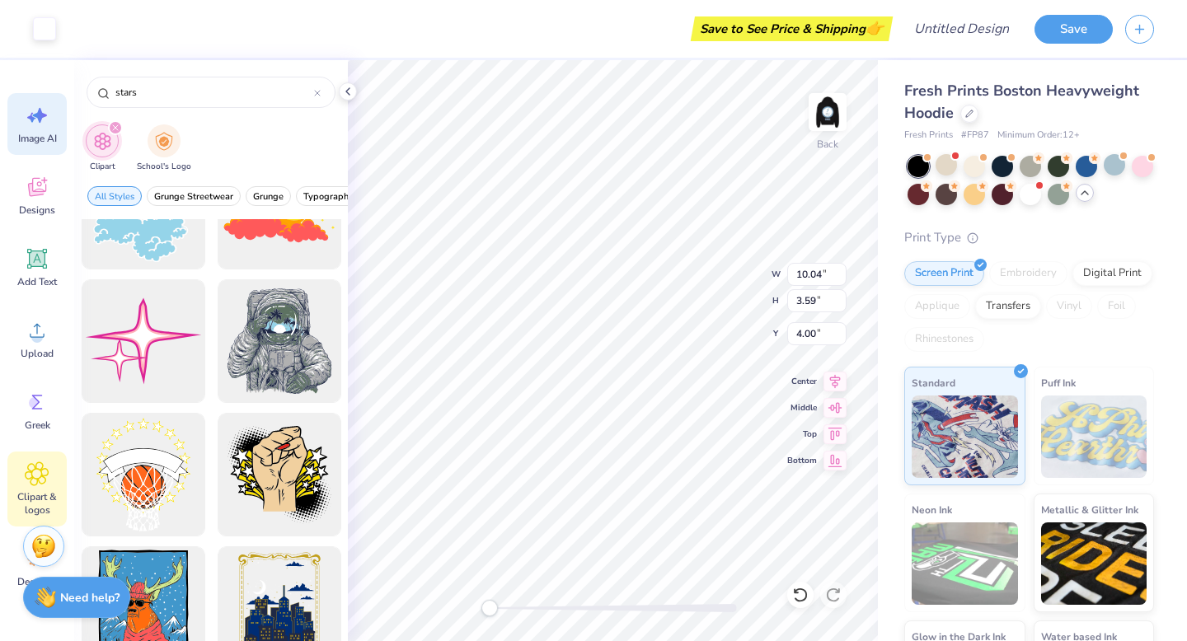
click at [33, 126] on icon at bounding box center [37, 115] width 25 height 25
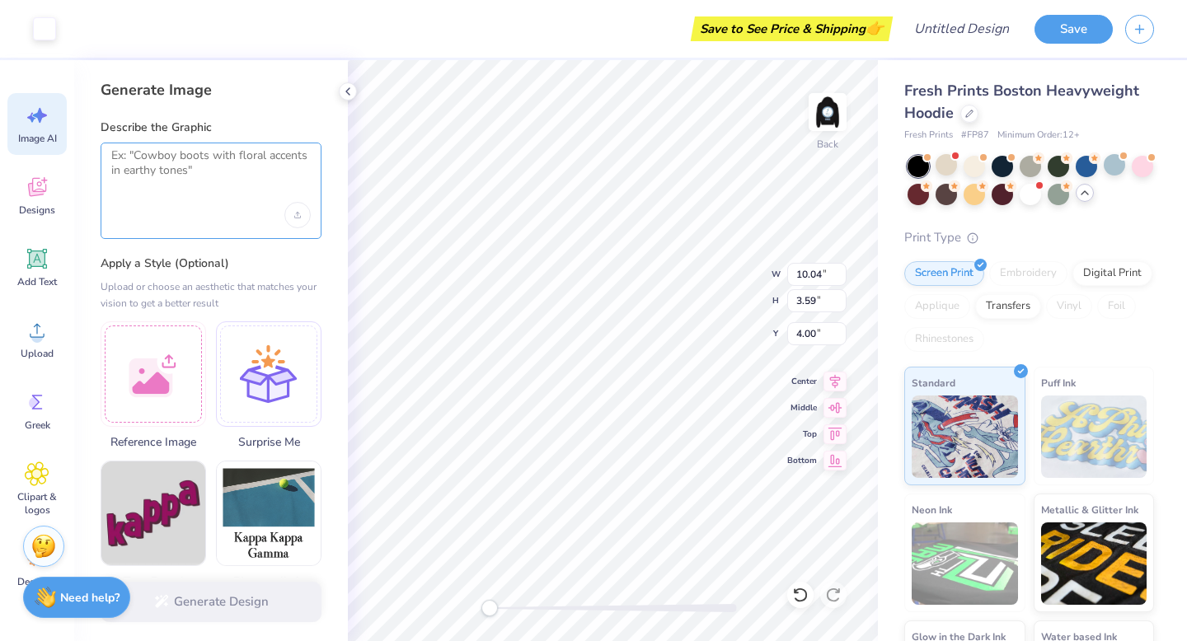
click at [144, 160] on textarea at bounding box center [210, 168] width 199 height 41
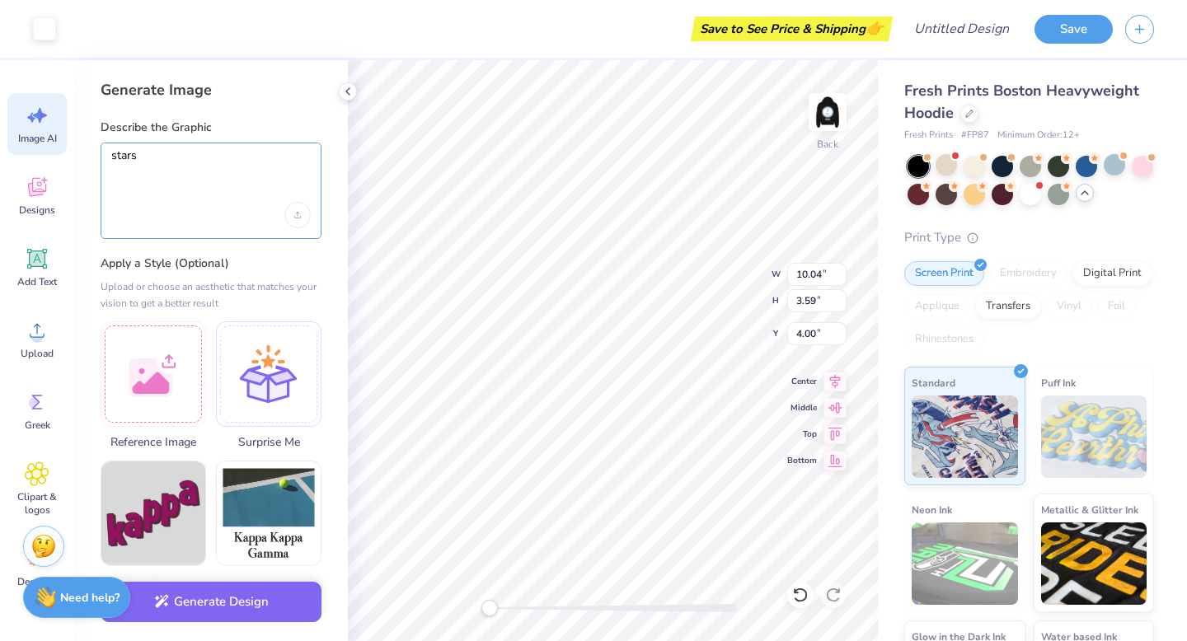
scroll to position [30, 0]
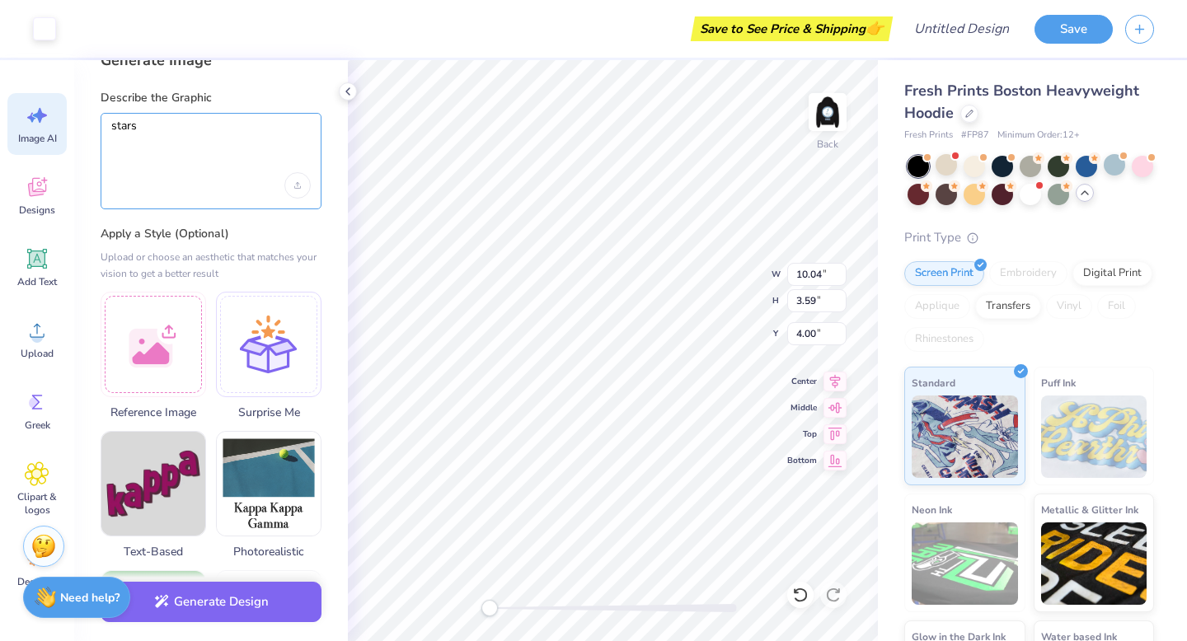
click at [150, 130] on textarea "stars" at bounding box center [210, 139] width 199 height 41
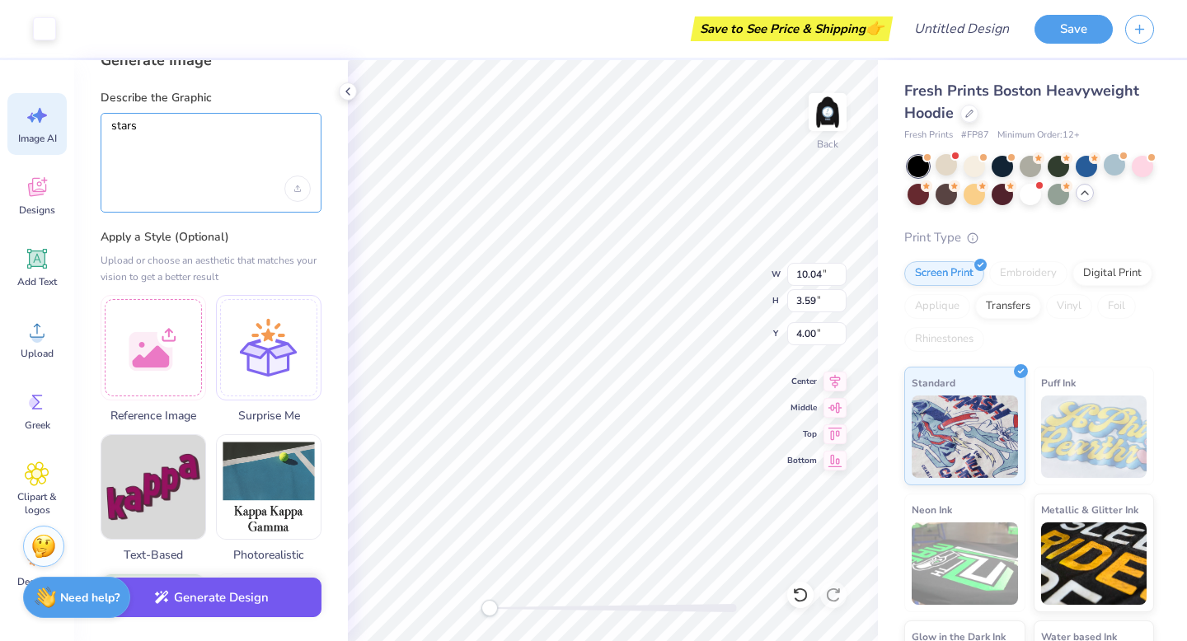
type textarea "stars"
click at [192, 598] on button "Generate Design" at bounding box center [211, 598] width 221 height 40
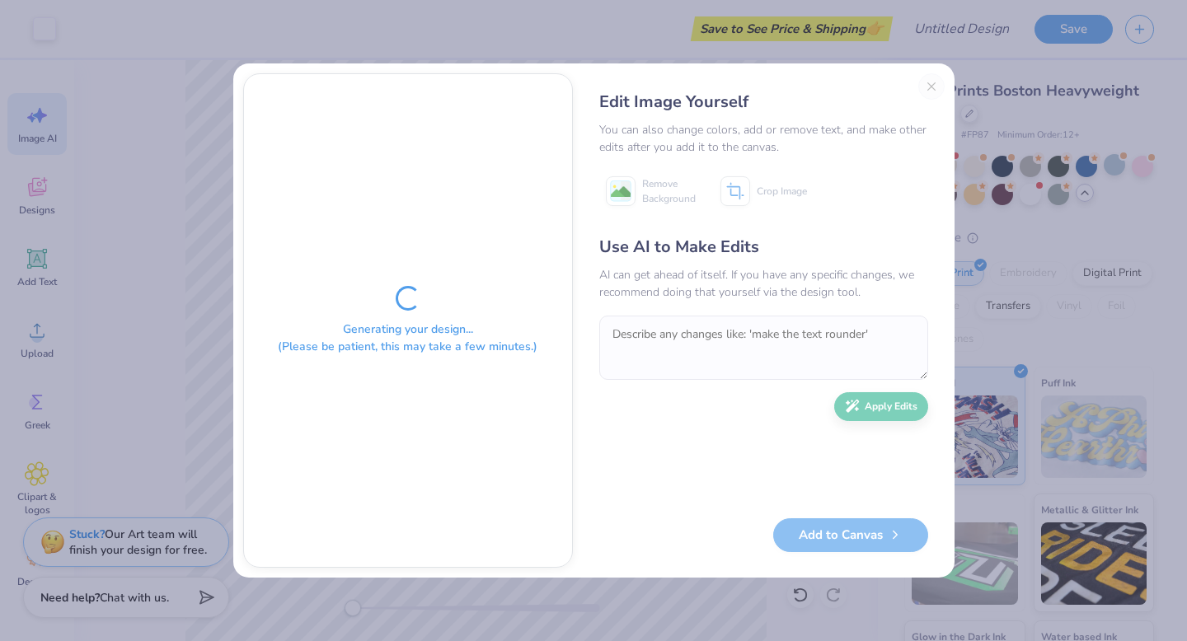
click at [932, 89] on div "Edit Image Yourself You can also change colors, add or remove text, and make ot…" at bounding box center [764, 320] width 362 height 494
click at [924, 94] on div "Edit Image Yourself" at bounding box center [763, 102] width 329 height 25
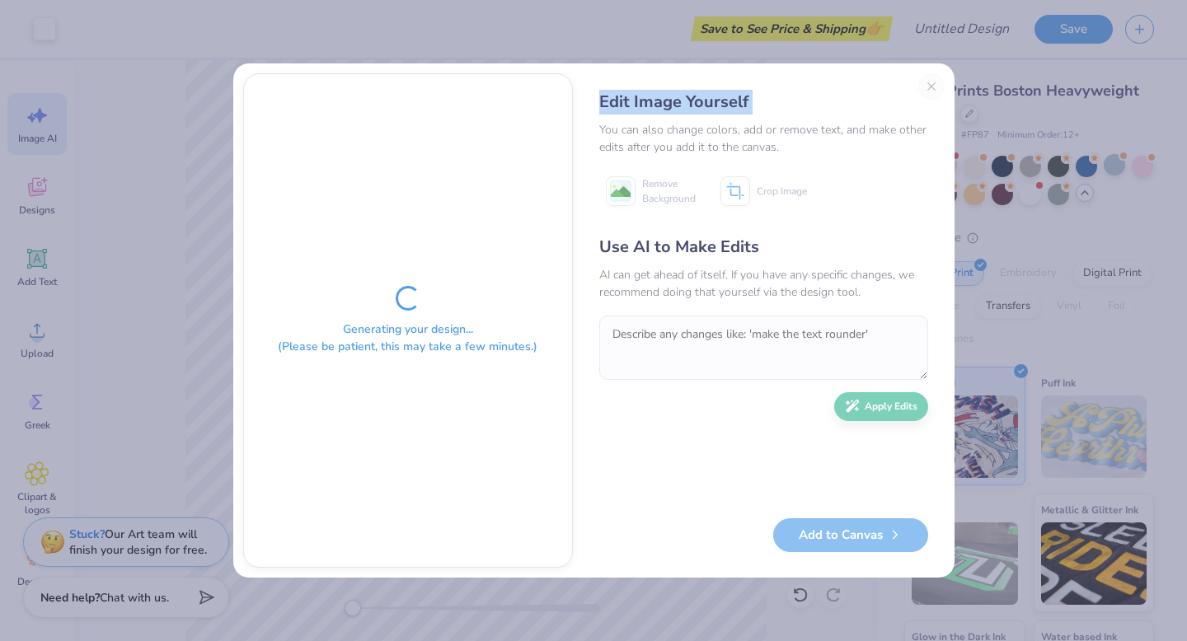
click at [924, 94] on div "Edit Image Yourself" at bounding box center [763, 102] width 329 height 25
click at [946, 87] on div "Generating your design... (Please be patient, this may take a few minutes.) Edi…" at bounding box center [593, 320] width 721 height 514
click at [933, 84] on div "Edit Image Yourself You can also change colors, add or remove text, and make ot…" at bounding box center [764, 320] width 362 height 494
click at [929, 83] on div "Edit Image Yourself You can also change colors, add or remove text, and make ot…" at bounding box center [764, 320] width 362 height 494
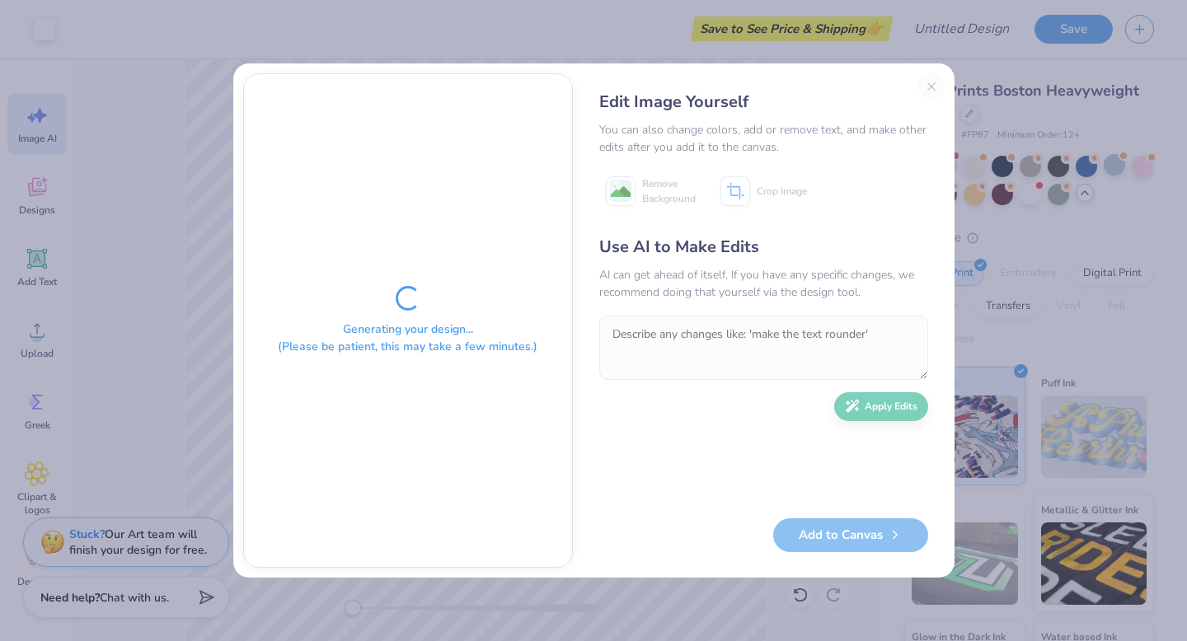
click at [929, 83] on div "Edit Image Yourself You can also change colors, add or remove text, and make ot…" at bounding box center [764, 320] width 362 height 494
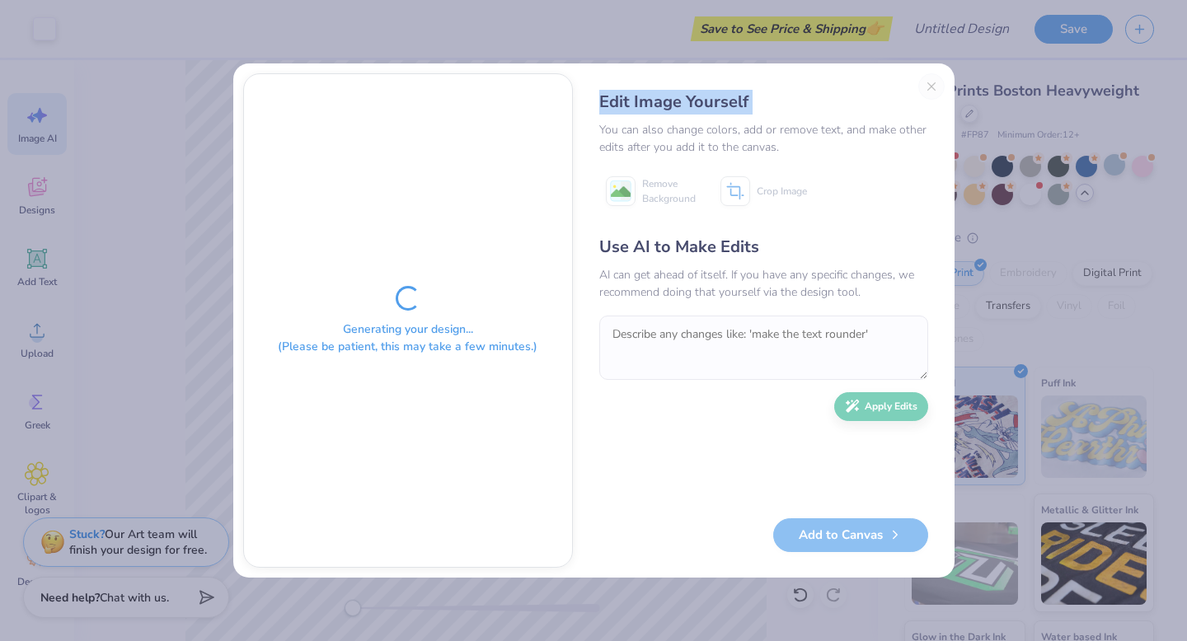
click at [929, 83] on div "Edit Image Yourself You can also change colors, add or remove text, and make ot…" at bounding box center [764, 320] width 362 height 494
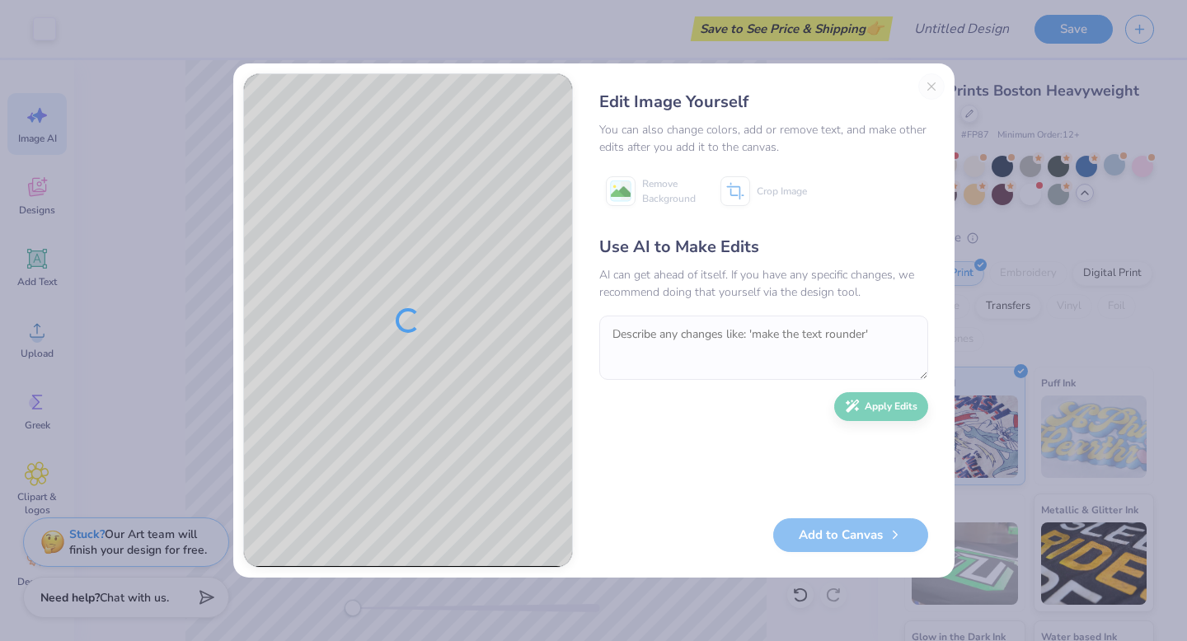
click at [926, 82] on div "Edit Image Yourself You can also change colors, add or remove text, and make ot…" at bounding box center [764, 320] width 362 height 494
click at [940, 85] on div "Edit Image Yourself You can also change colors, add or remove text, and make ot…" at bounding box center [764, 320] width 362 height 494
click at [929, 83] on button "Close" at bounding box center [931, 86] width 26 height 26
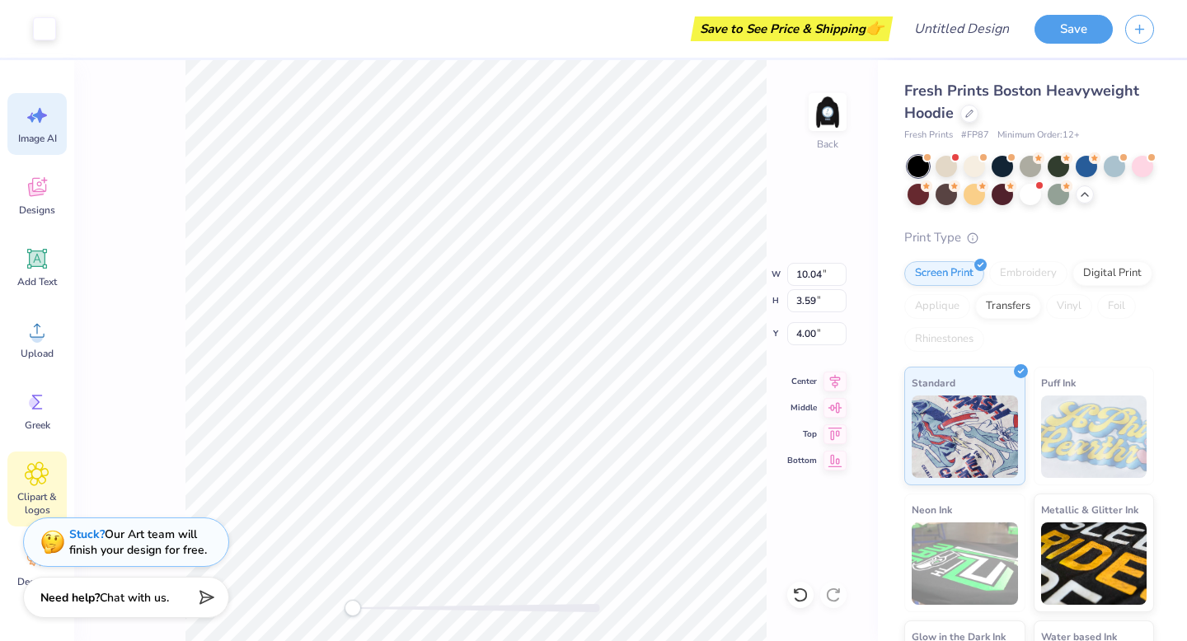
scroll to position [81, 0]
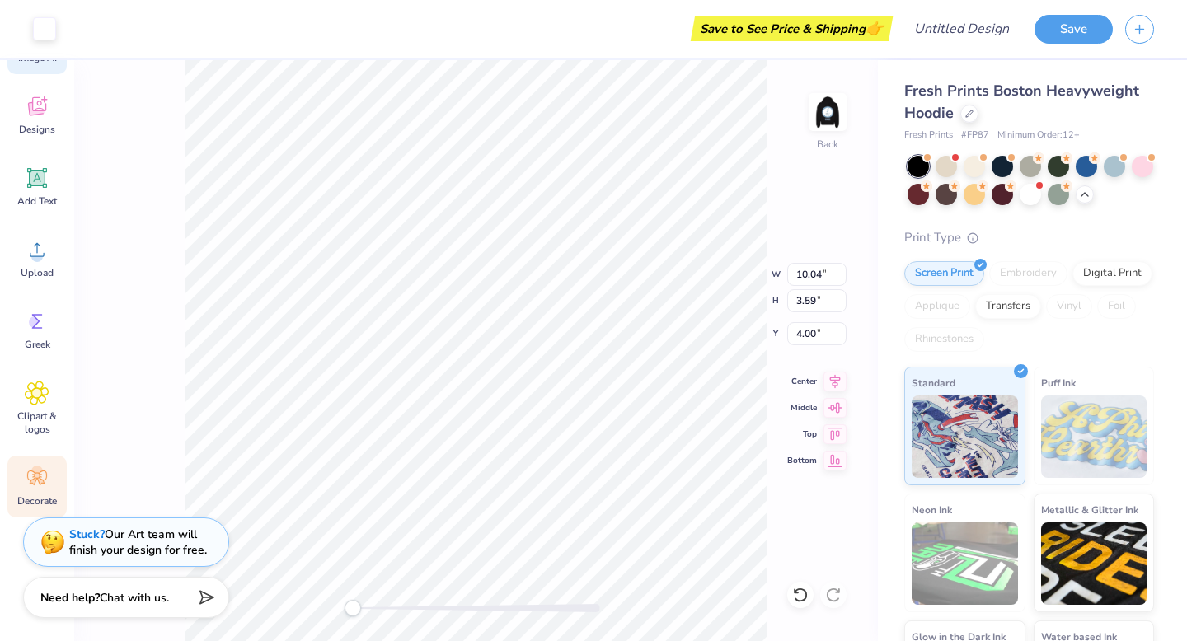
click at [35, 482] on icon at bounding box center [37, 478] width 25 height 25
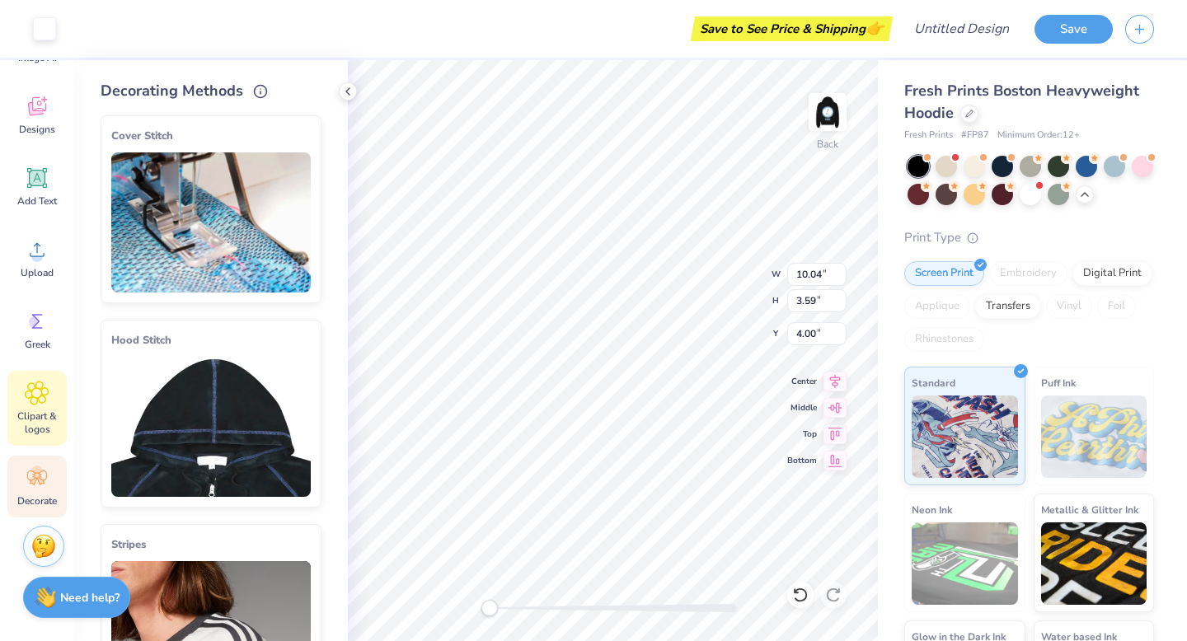
click at [39, 412] on span "Clipart & logos" at bounding box center [37, 423] width 54 height 26
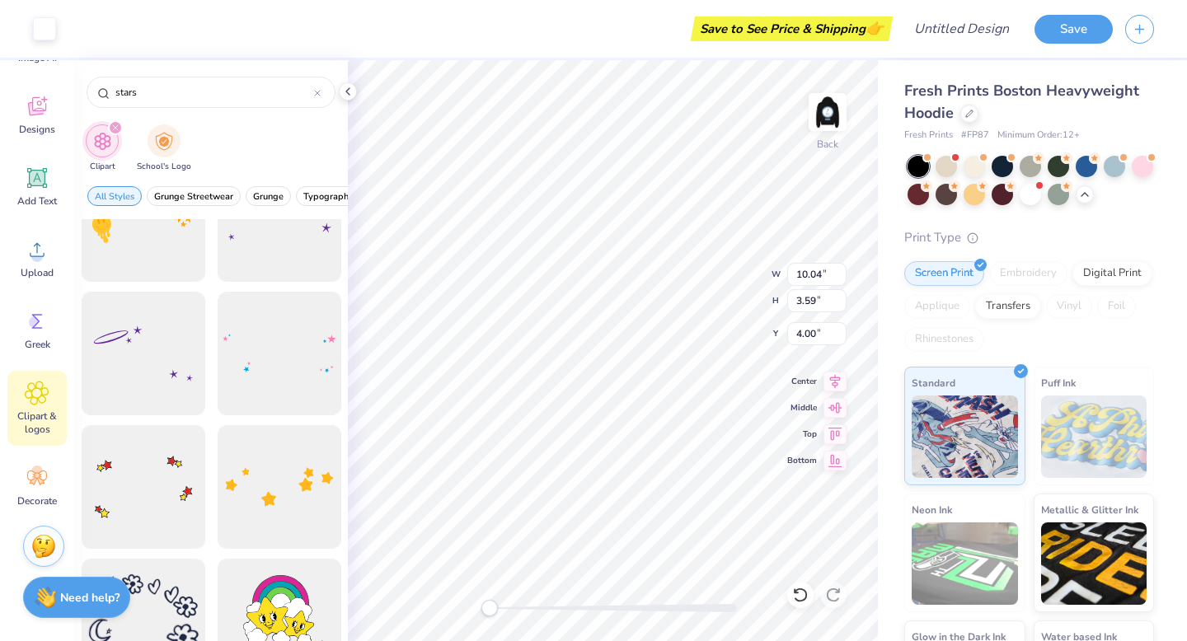
scroll to position [283, 0]
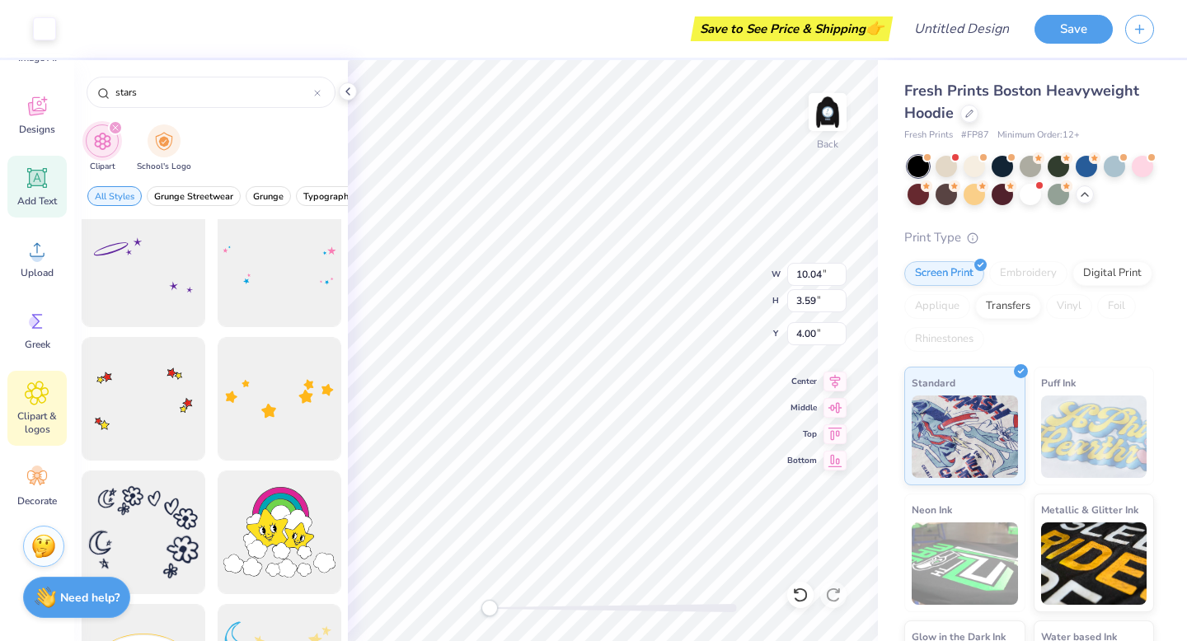
click at [38, 202] on span "Add Text" at bounding box center [37, 200] width 40 height 13
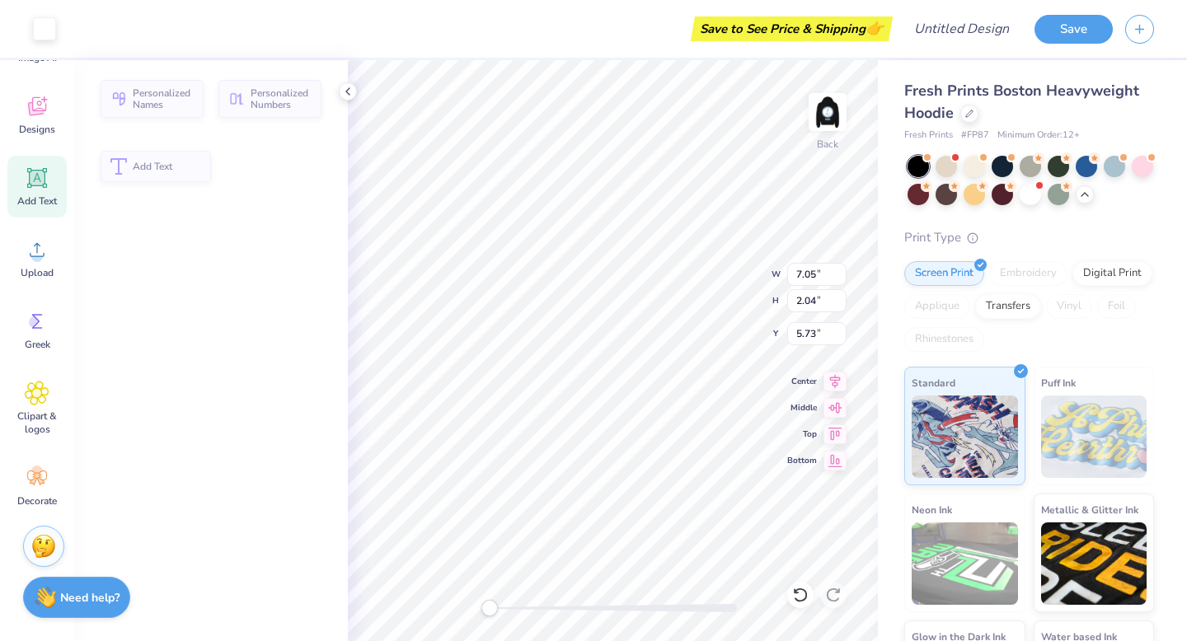
type input "7.05"
type input "2.04"
type input "5.73"
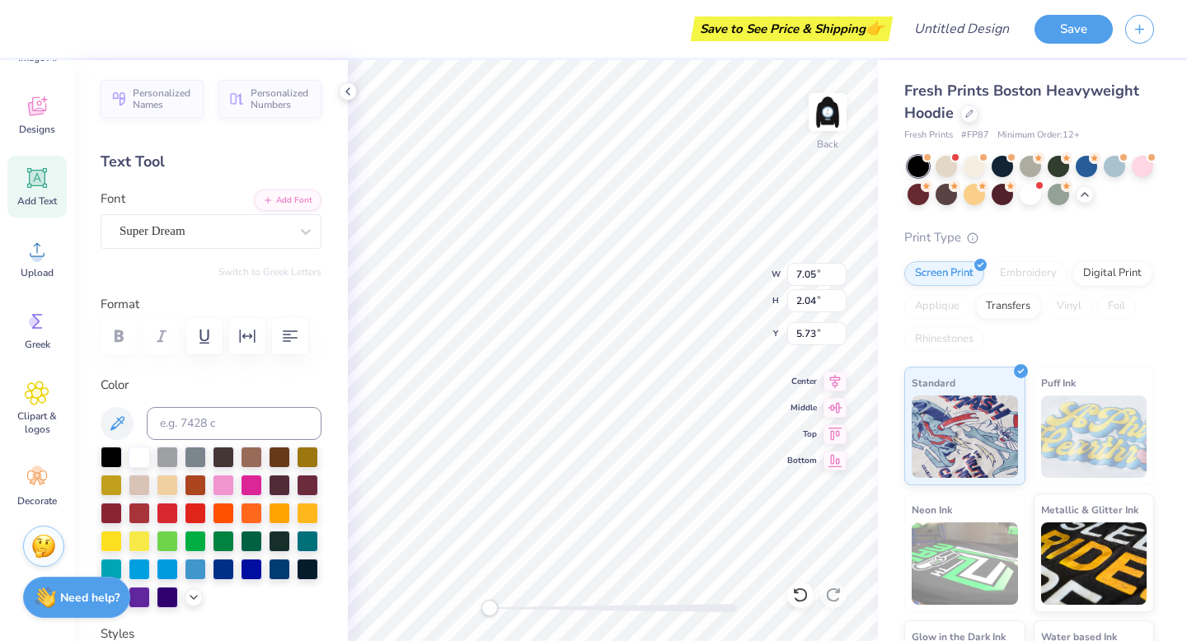
scroll to position [13, 2]
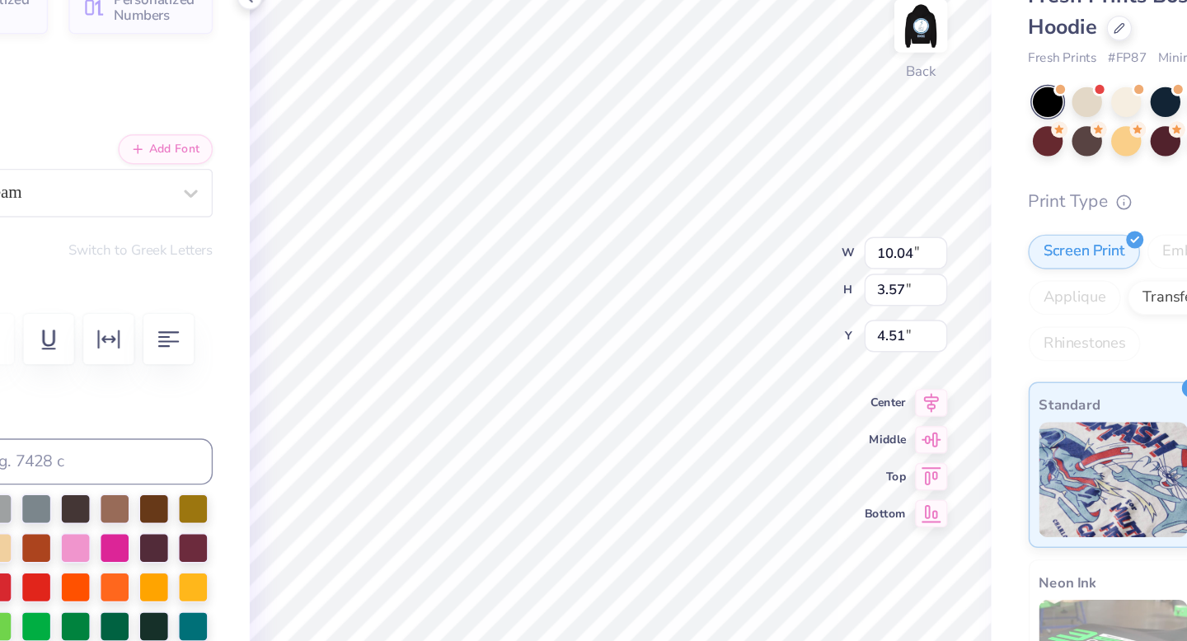
type input "8.86"
type input "3.15"
type input "4.65"
type input "3.65"
type input "1.64"
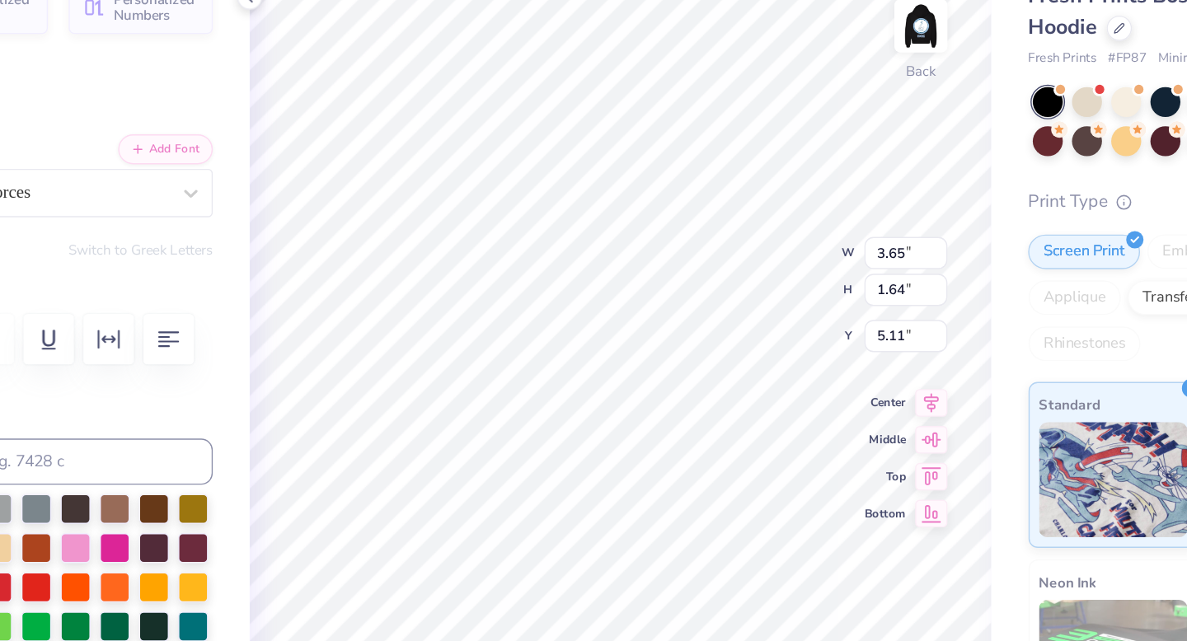
type input "5.11"
type input "8.86"
type input "3.15"
type input "6.75"
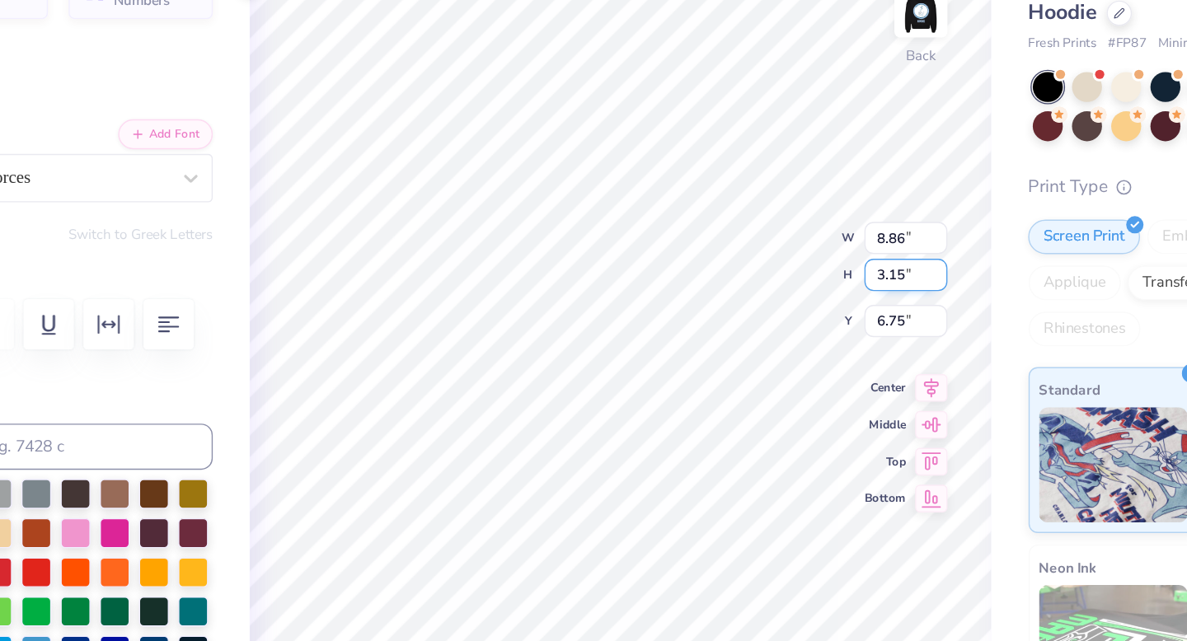
click at [817, 302] on input "3.15" at bounding box center [816, 300] width 59 height 23
click at [840, 303] on input "3.14" at bounding box center [816, 300] width 59 height 23
click at [840, 303] on input "3.13" at bounding box center [816, 300] width 59 height 23
click at [840, 303] on input "3.12" at bounding box center [816, 300] width 59 height 23
click at [840, 303] on input "3.11" at bounding box center [816, 300] width 59 height 23
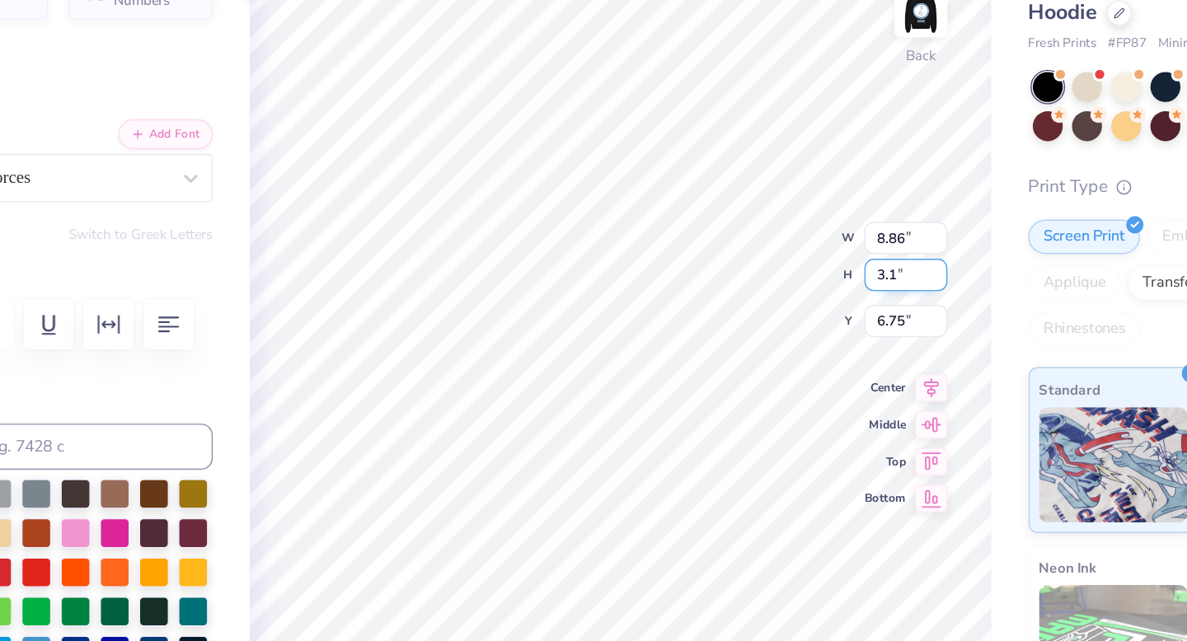
click at [840, 303] on input "3.1" at bounding box center [816, 300] width 59 height 23
click at [840, 303] on input "3.09" at bounding box center [816, 300] width 59 height 23
click at [840, 303] on input "3.08" at bounding box center [816, 300] width 59 height 23
click at [840, 303] on input "3.07" at bounding box center [816, 300] width 59 height 23
type input "2.61"
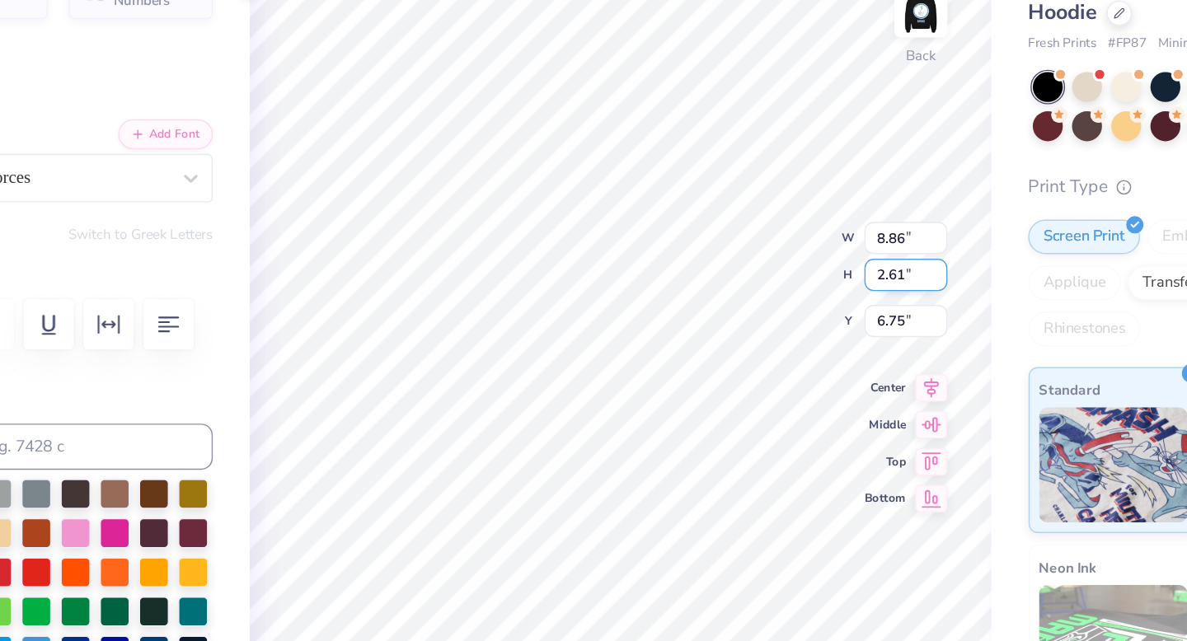
click at [840, 303] on input "2.61" at bounding box center [816, 300] width 59 height 23
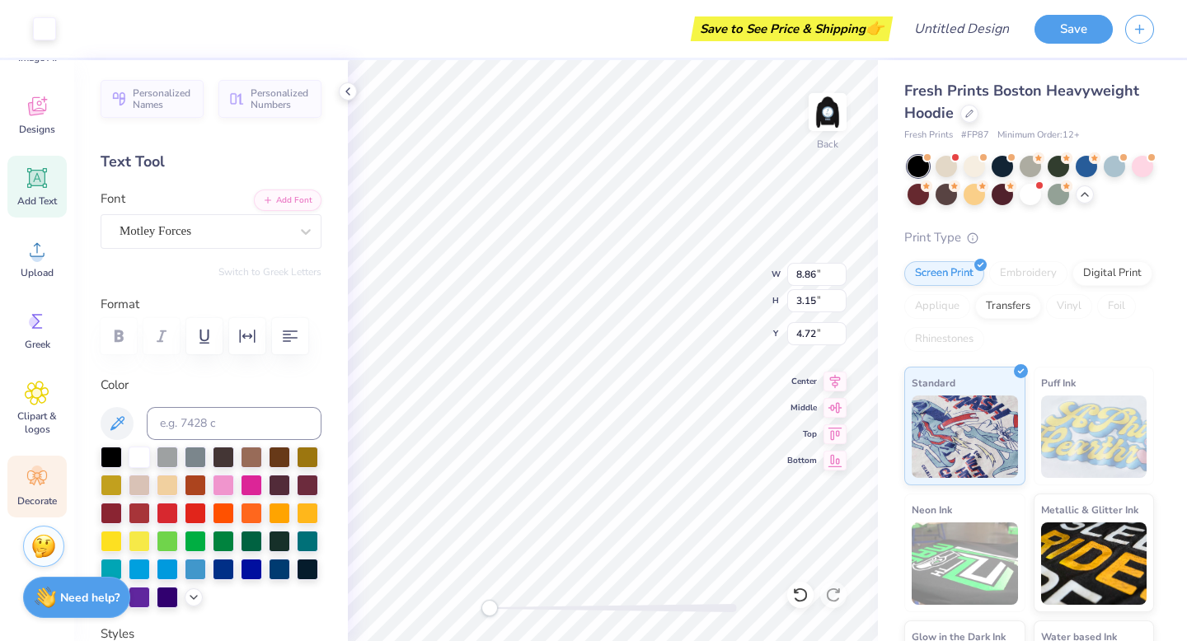
scroll to position [0, 0]
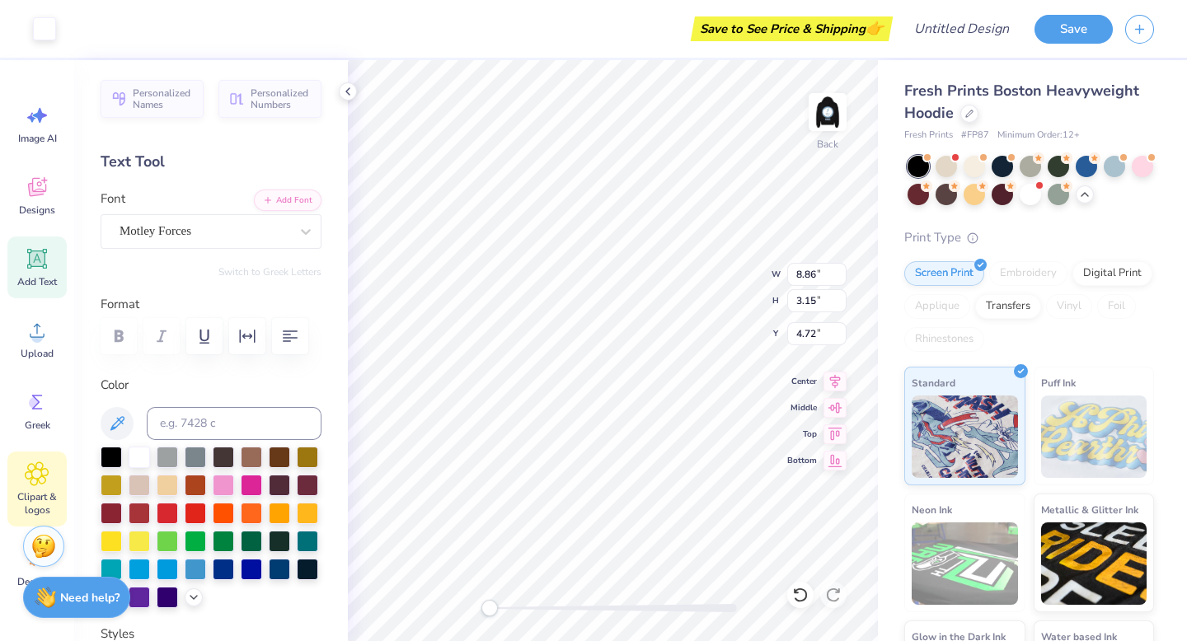
click at [33, 473] on icon at bounding box center [37, 474] width 10 height 10
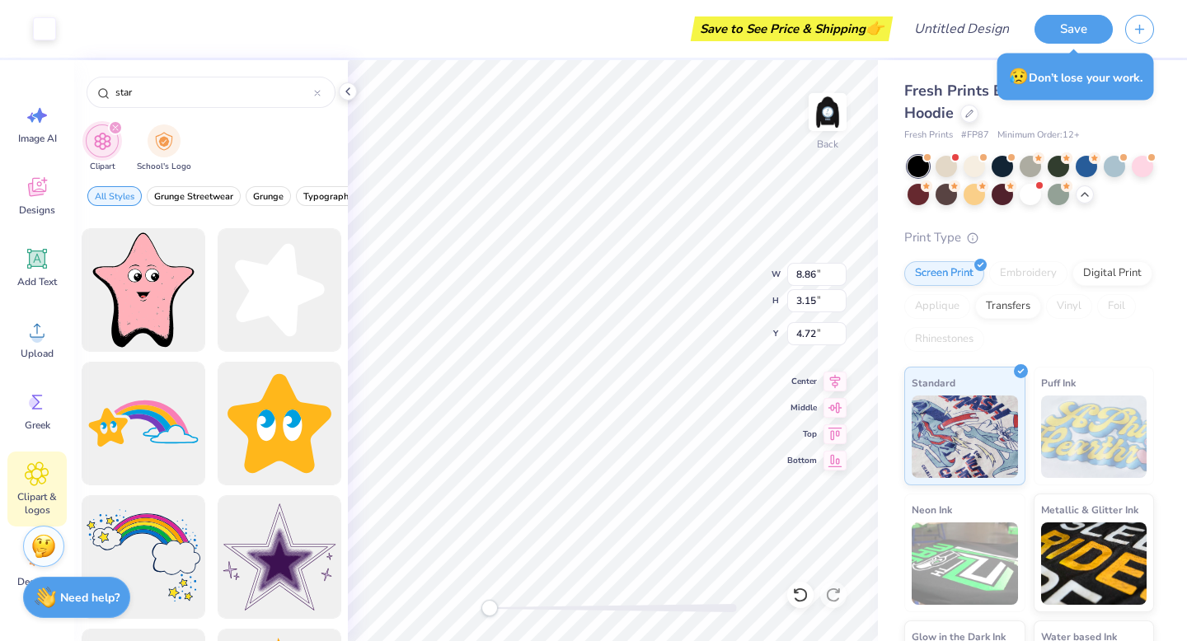
scroll to position [1191, 0]
type input "star"
click at [265, 300] on div at bounding box center [279, 291] width 136 height 136
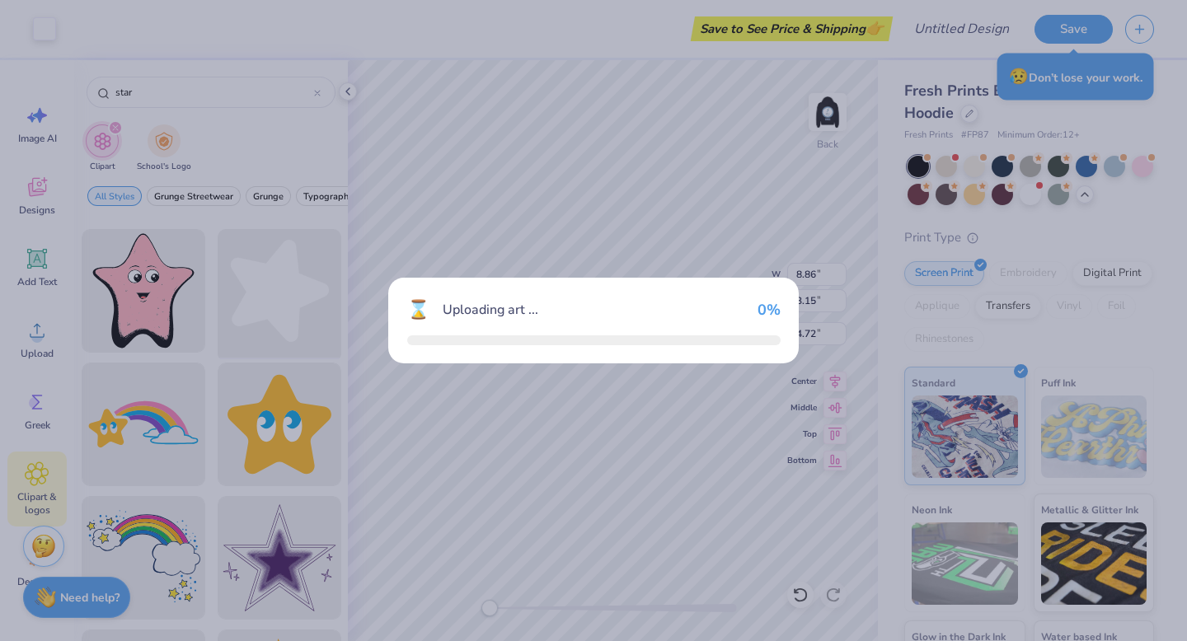
type input "9.60"
type input "9.96"
type input "3.00"
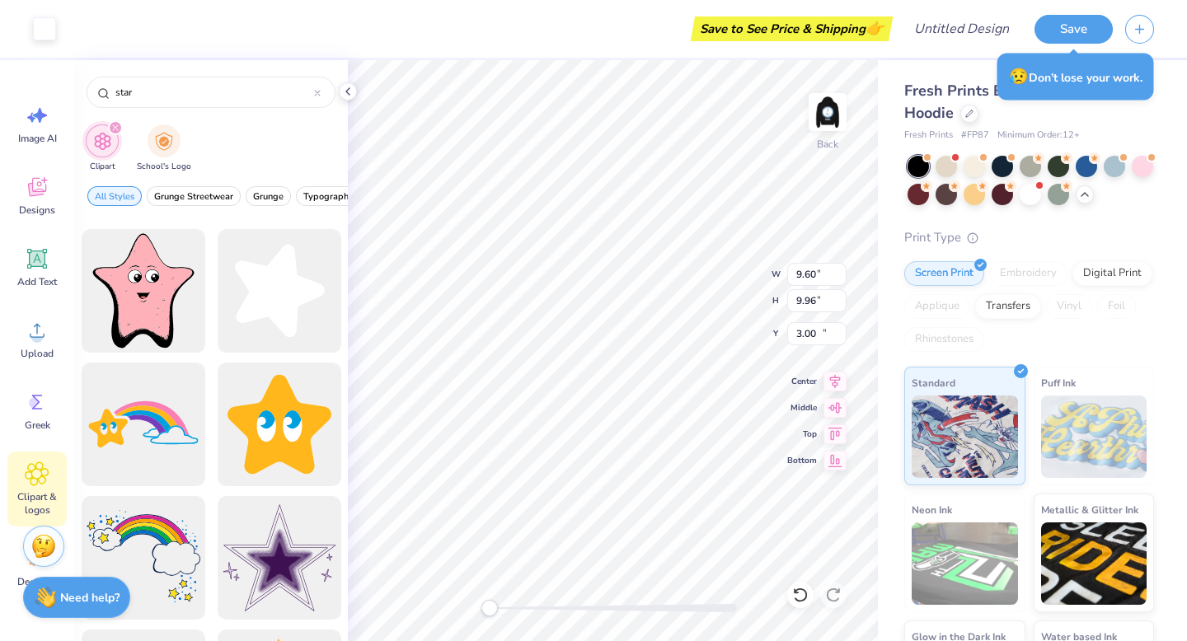
type input "1.40"
type input "1.45"
type input "11.51"
type input "8.86"
type input "3.15"
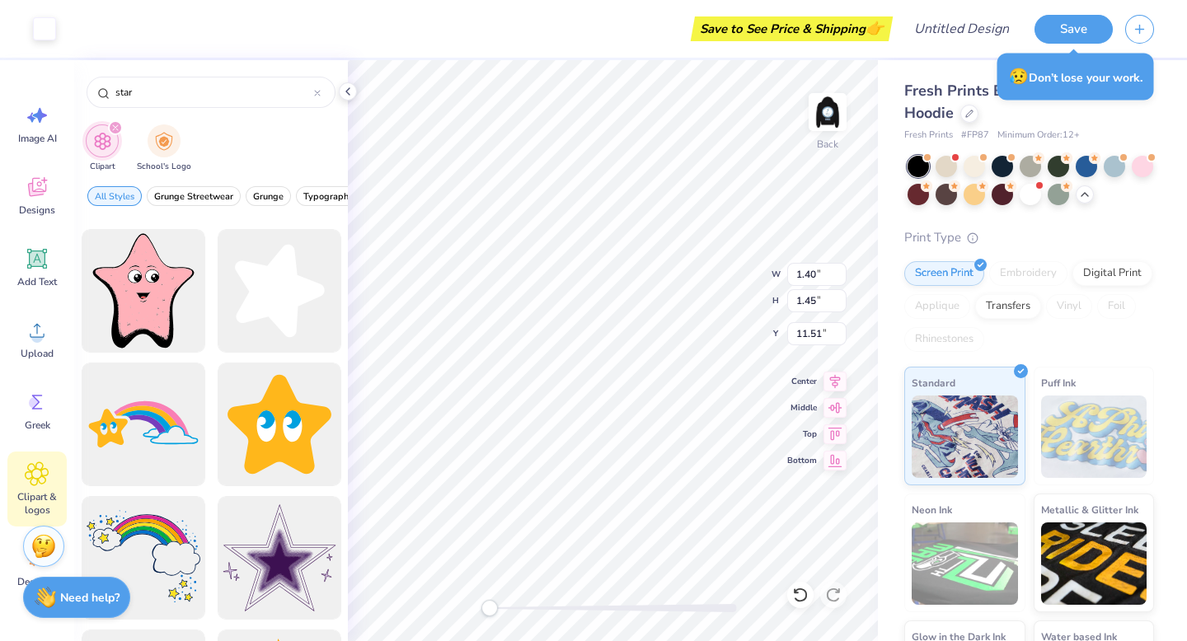
type input "4.71"
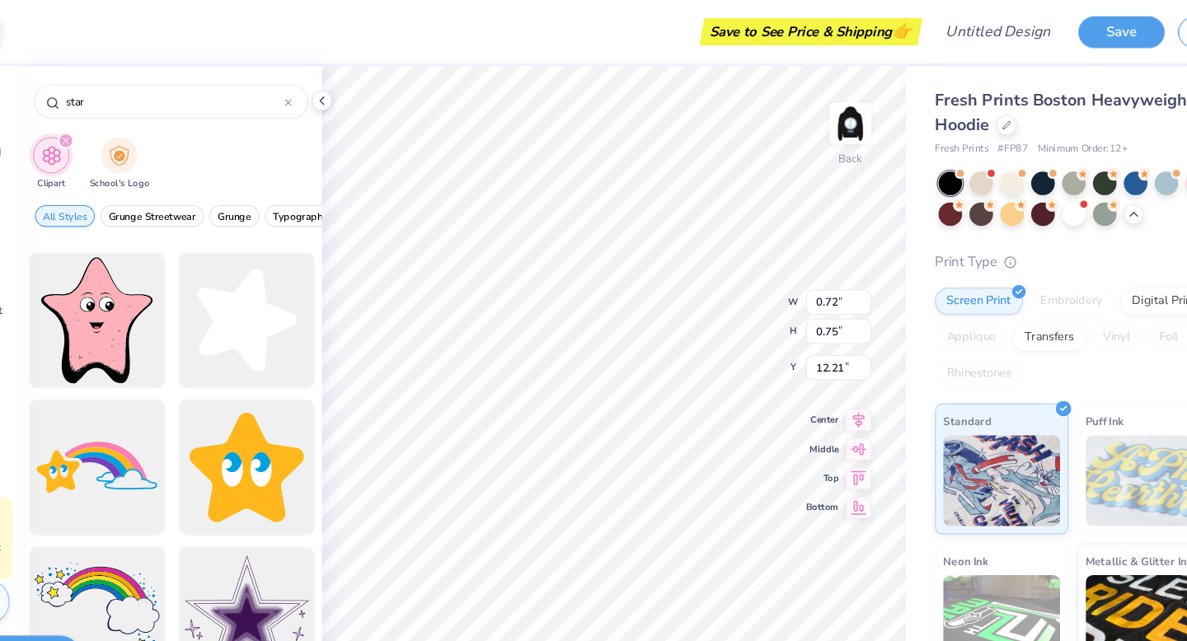
type input "0.72"
type input "0.75"
type input "4.36"
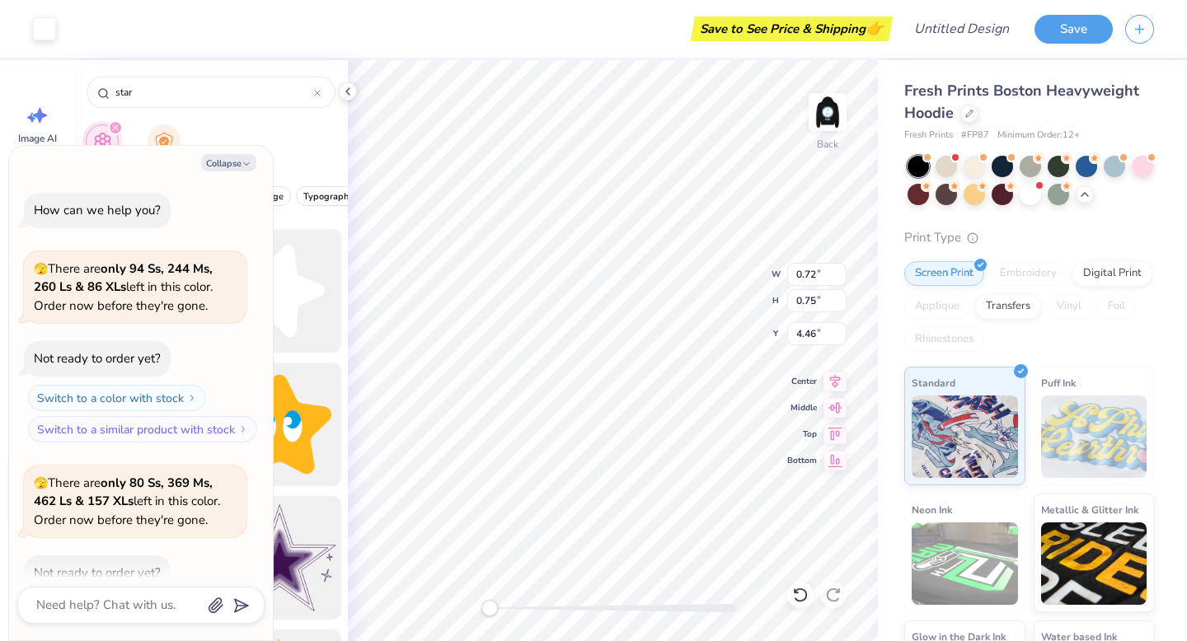
scroll to position [405, 0]
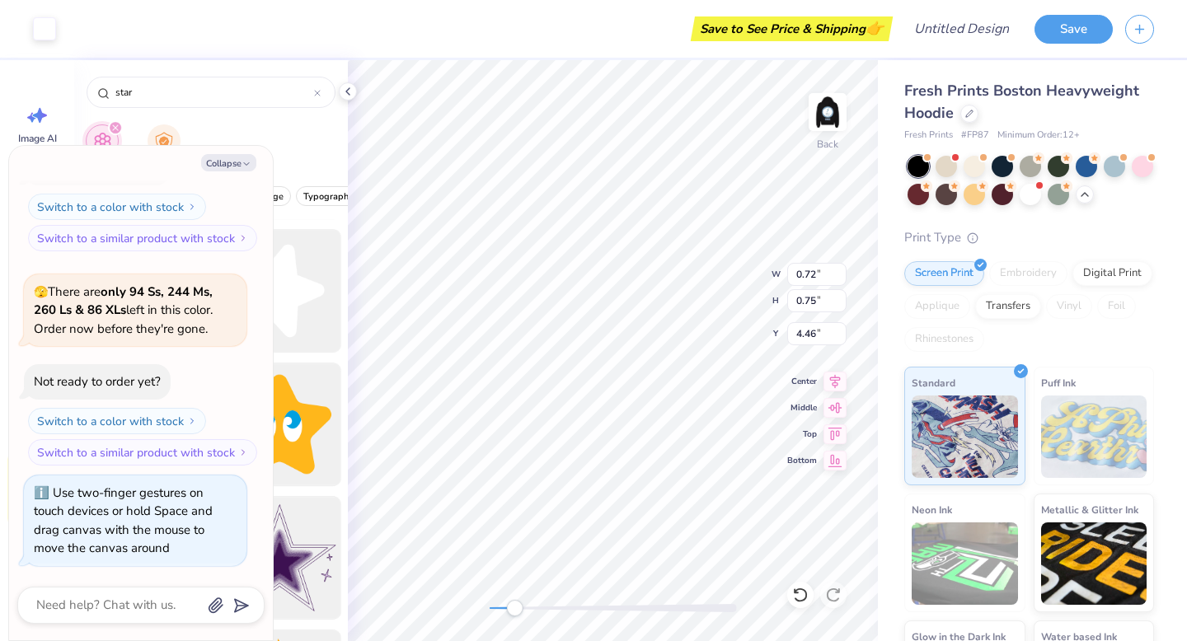
click at [514, 618] on div "Back W 0.72 0.72 " H 0.75 0.75 " Y 4.46 4.46 " Center Middle Top Bottom" at bounding box center [613, 350] width 530 height 581
type textarea "x"
type input "5.11"
type textarea "x"
type input "0.74"
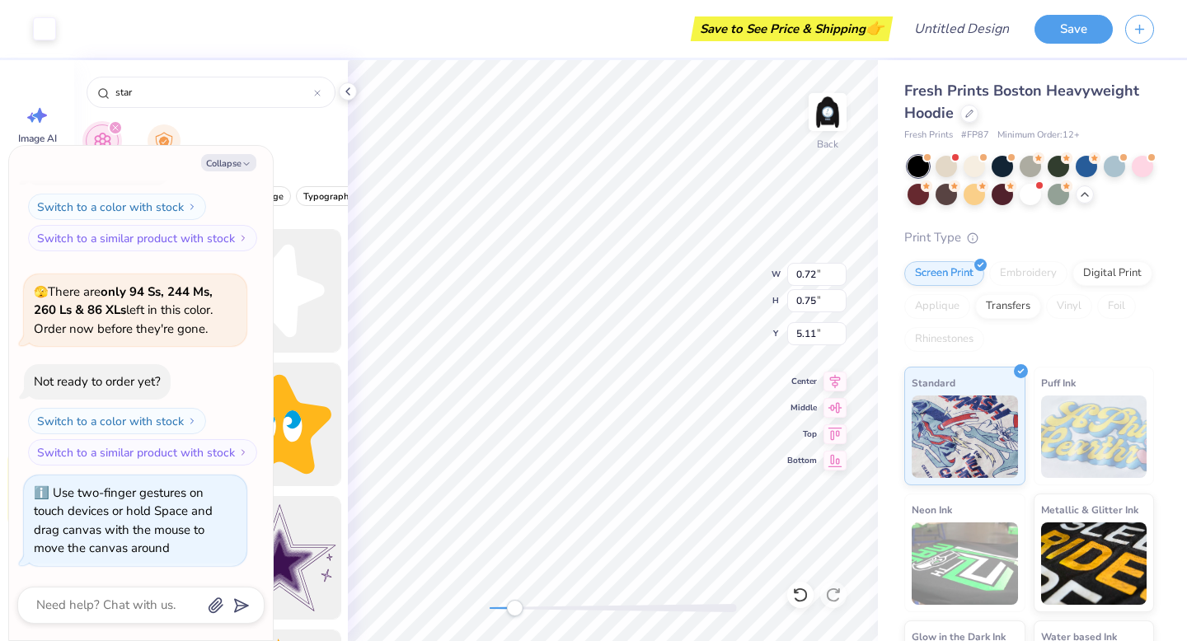
type input "0.74"
type input "6.38"
click at [470, 613] on div "Back" at bounding box center [613, 350] width 530 height 581
click at [827, 106] on img at bounding box center [827, 112] width 66 height 66
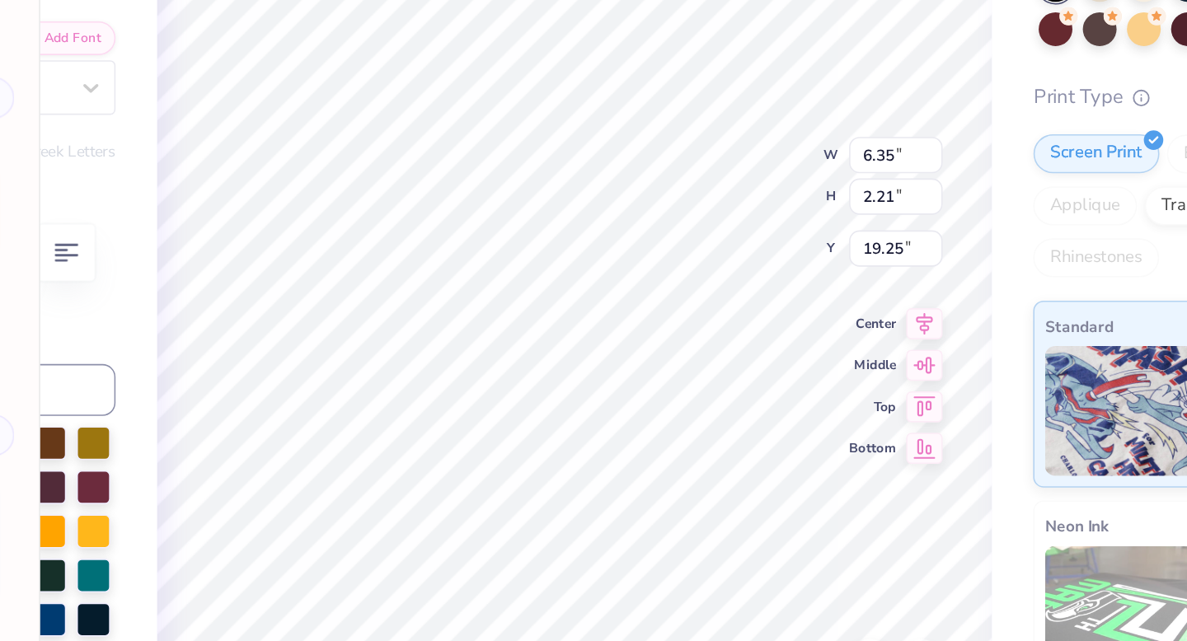
scroll to position [13, 2]
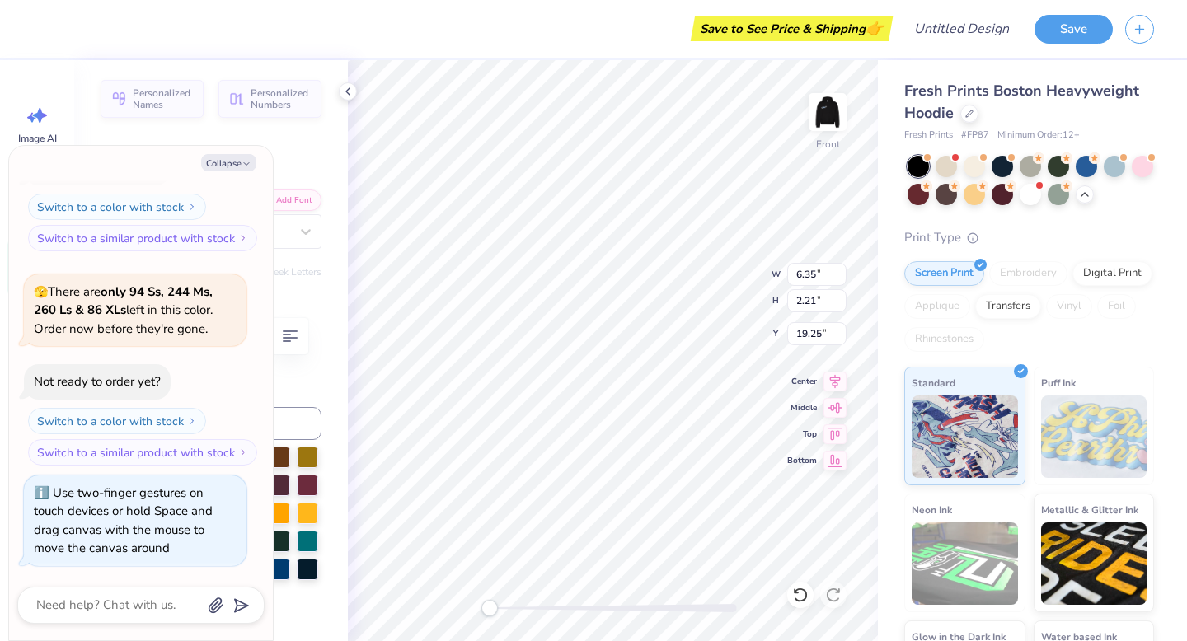
drag, startPoint x: 139, startPoint y: 184, endPoint x: 204, endPoint y: 163, distance: 67.5
click at [139, 177] on div "Collapse How can we help you? 🫣 There are only 94 Ss, 244 Ms, 260 Ls & 86 XLs l…" at bounding box center [141, 393] width 264 height 494
click at [227, 167] on button "Collapse" at bounding box center [228, 162] width 55 height 17
type textarea "x"
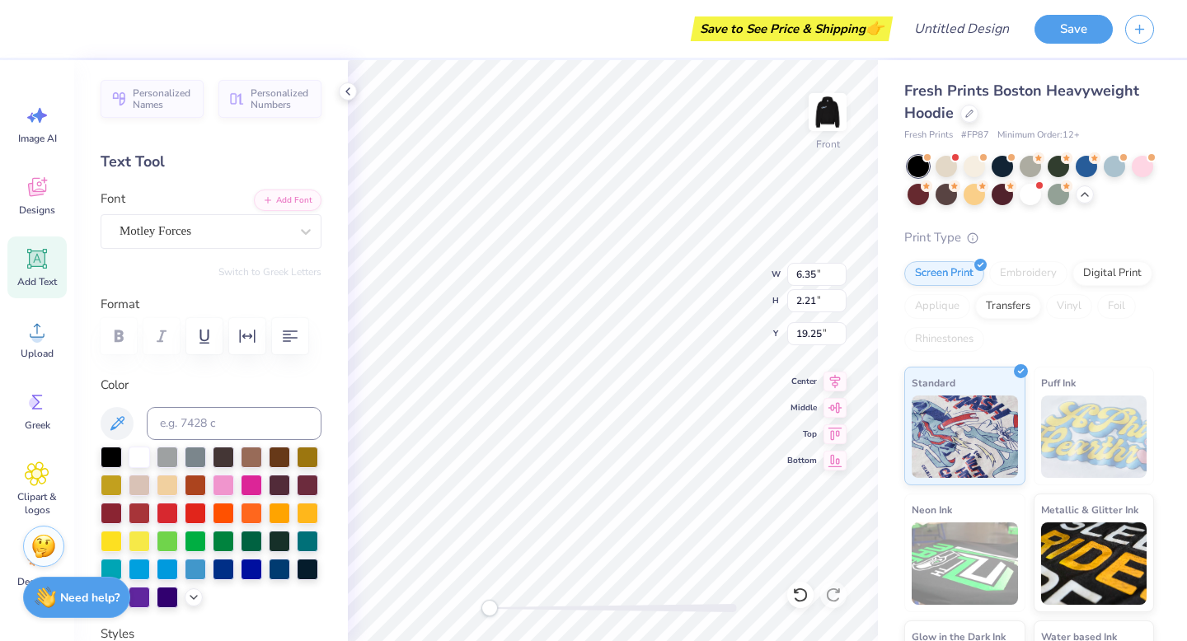
click at [35, 266] on icon at bounding box center [37, 259] width 20 height 20
type input "7.22"
type input "2.09"
type input "13.71"
type input "6.35"
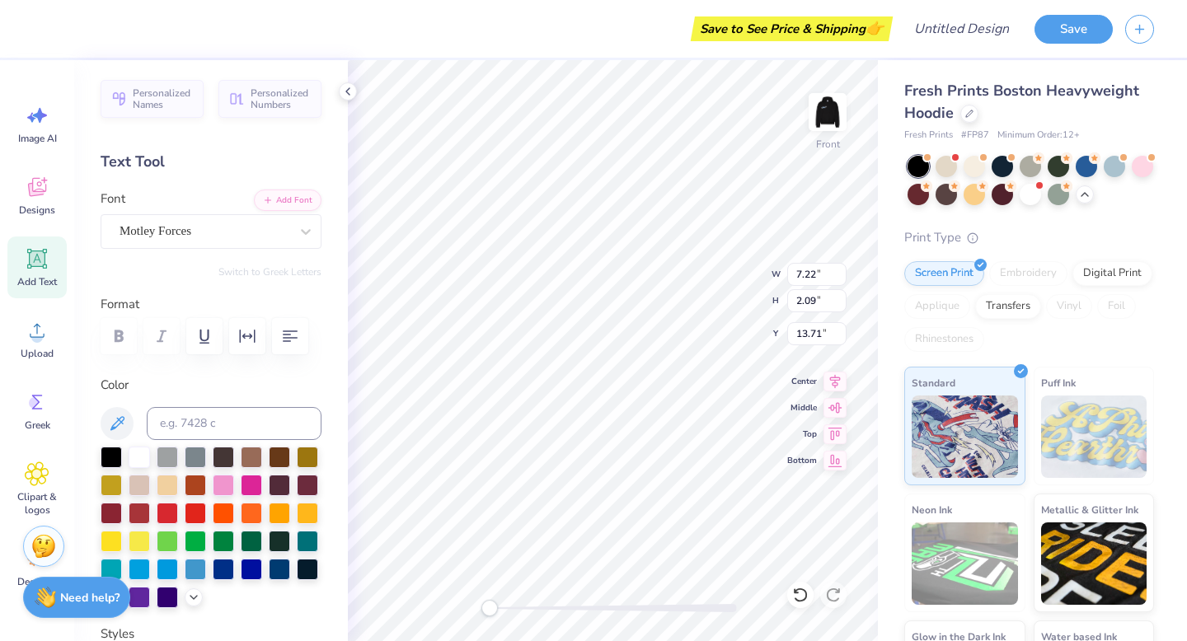
type input "2.21"
type input "19.25"
type input "7.22"
type input "2.09"
type input "22.13"
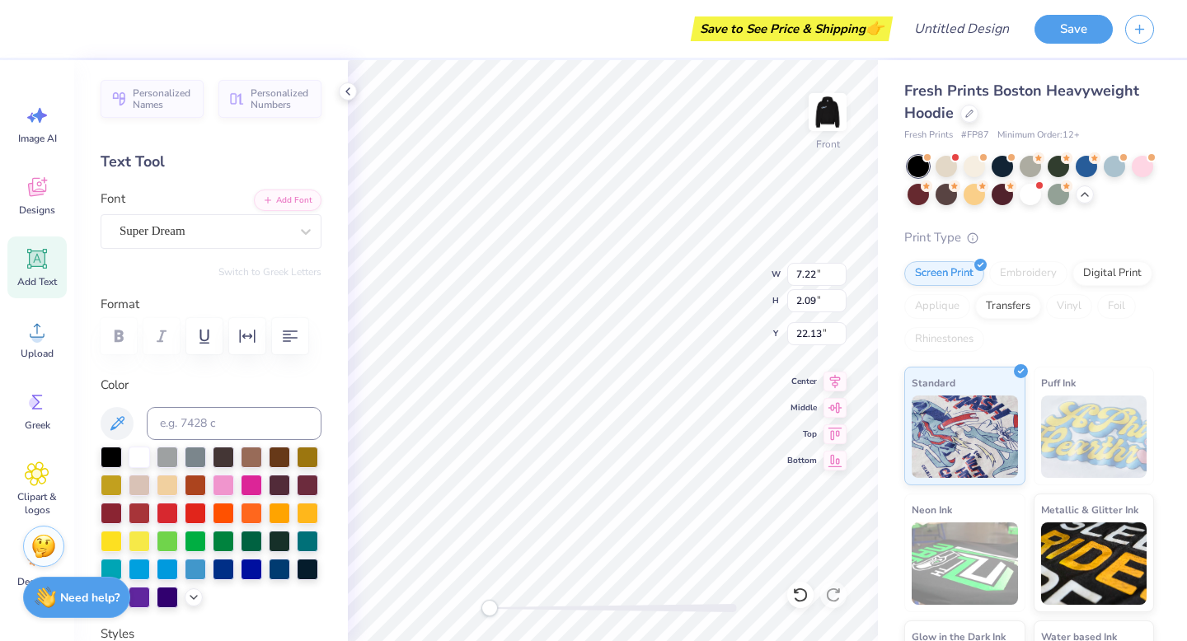
paste textarea "EXEC"
type textarea "EXEC"
type textarea "E"
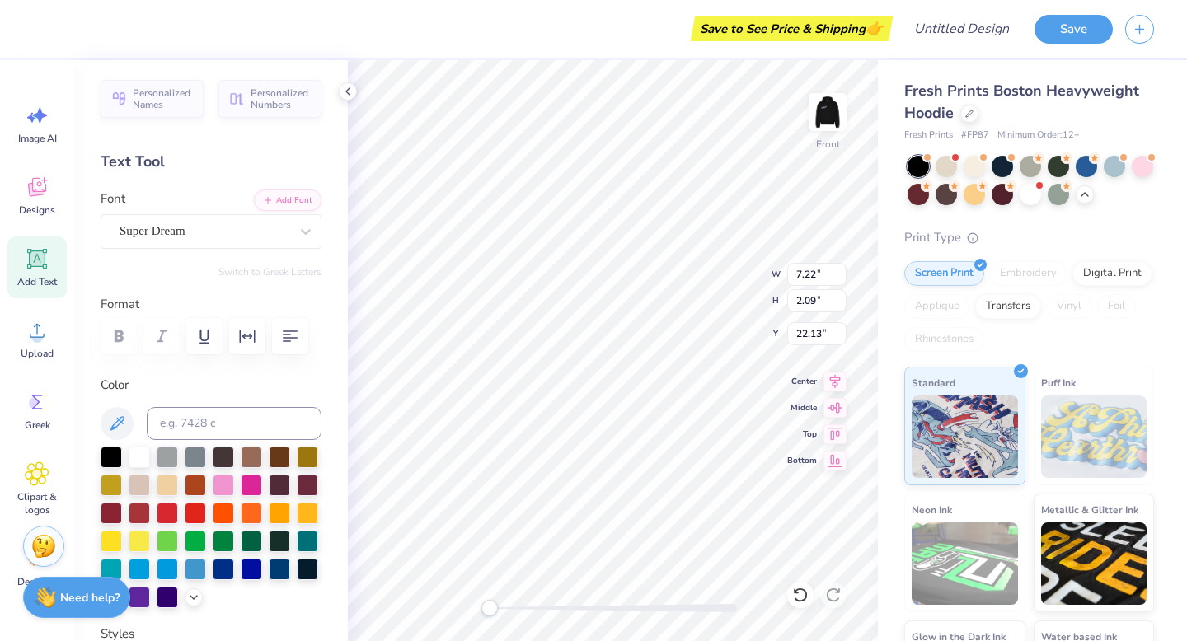
type textarea "2"
type textarea "25"
type textarea "TEXT"
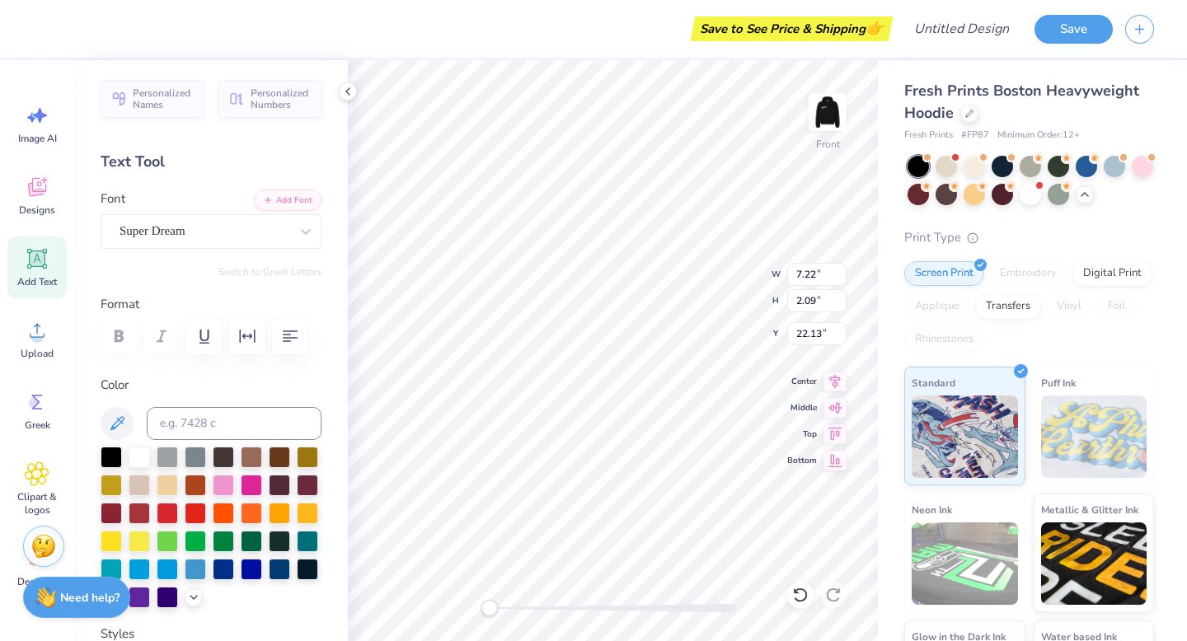
type input "6.35"
type input "2.21"
type input "19.25"
type input "7.22"
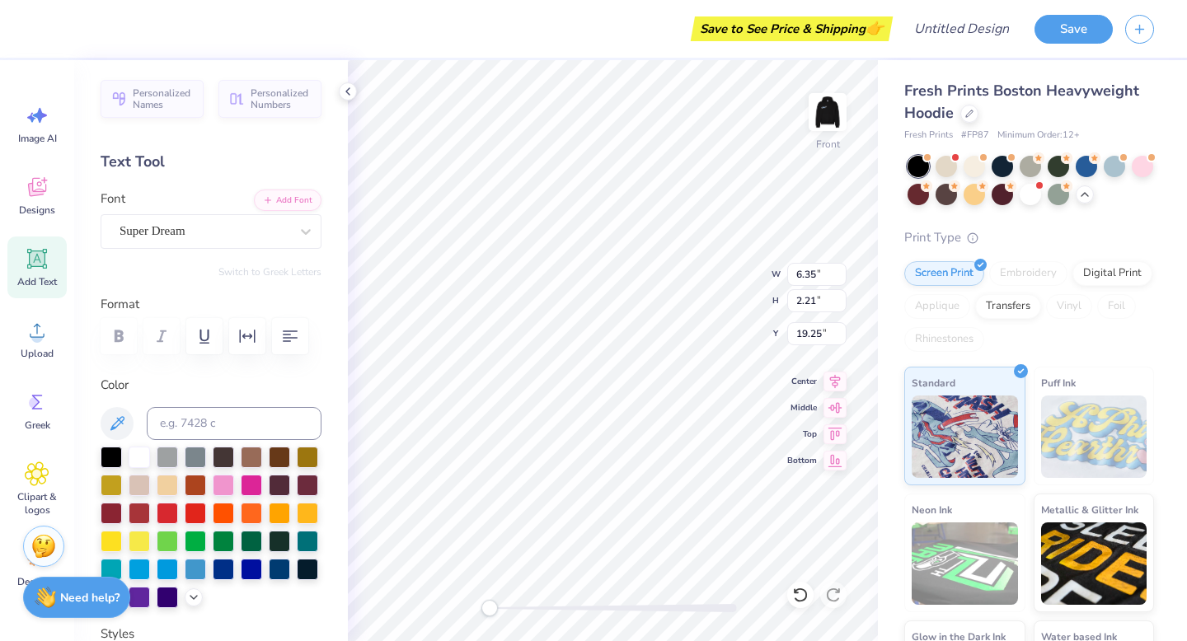
type input "2.09"
type input "22.41"
type textarea "[DATE]-[DATE]"
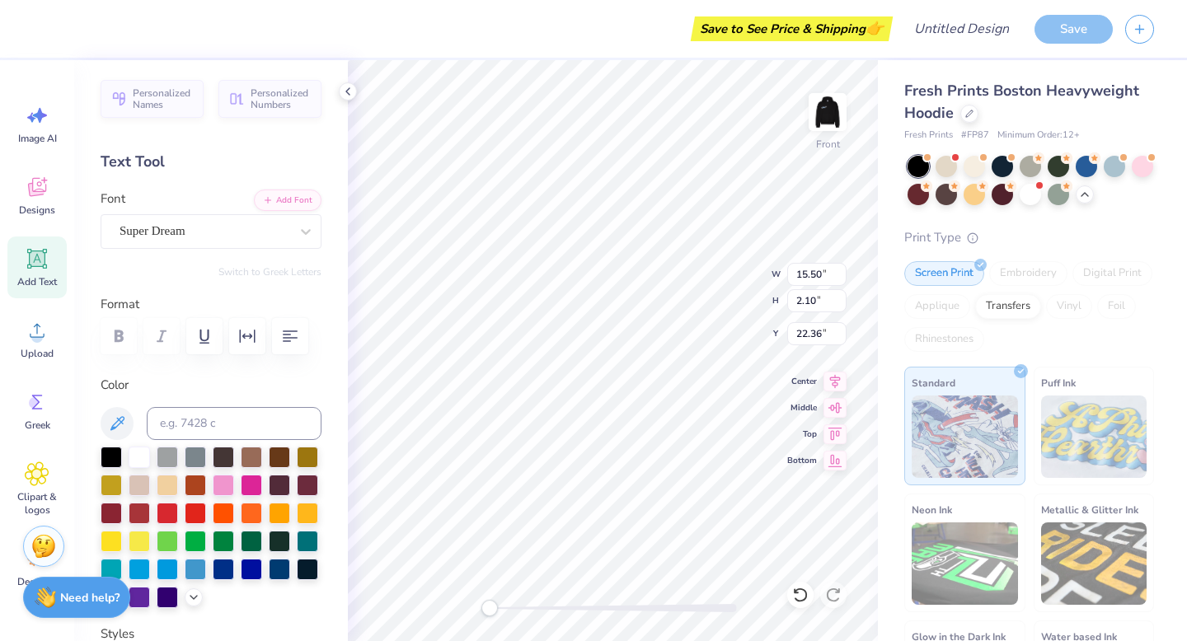
scroll to position [13, 5]
click at [194, 233] on div "Super Dream" at bounding box center [204, 231] width 173 height 26
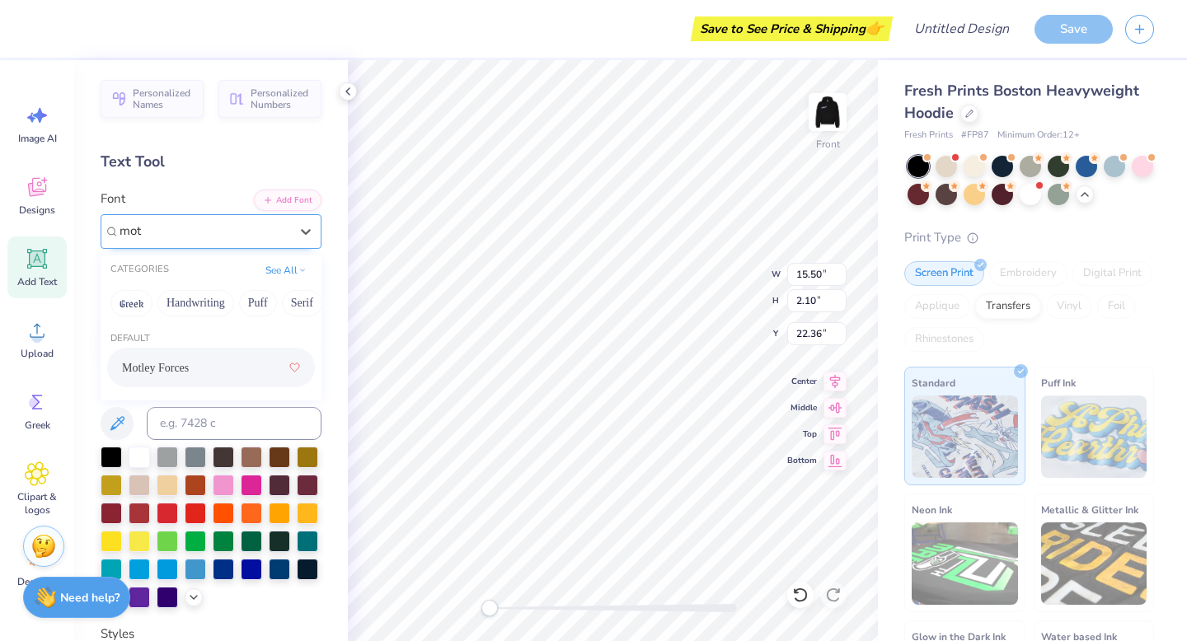
click at [169, 367] on span "Motley Forces" at bounding box center [155, 367] width 67 height 17
type input "mot"
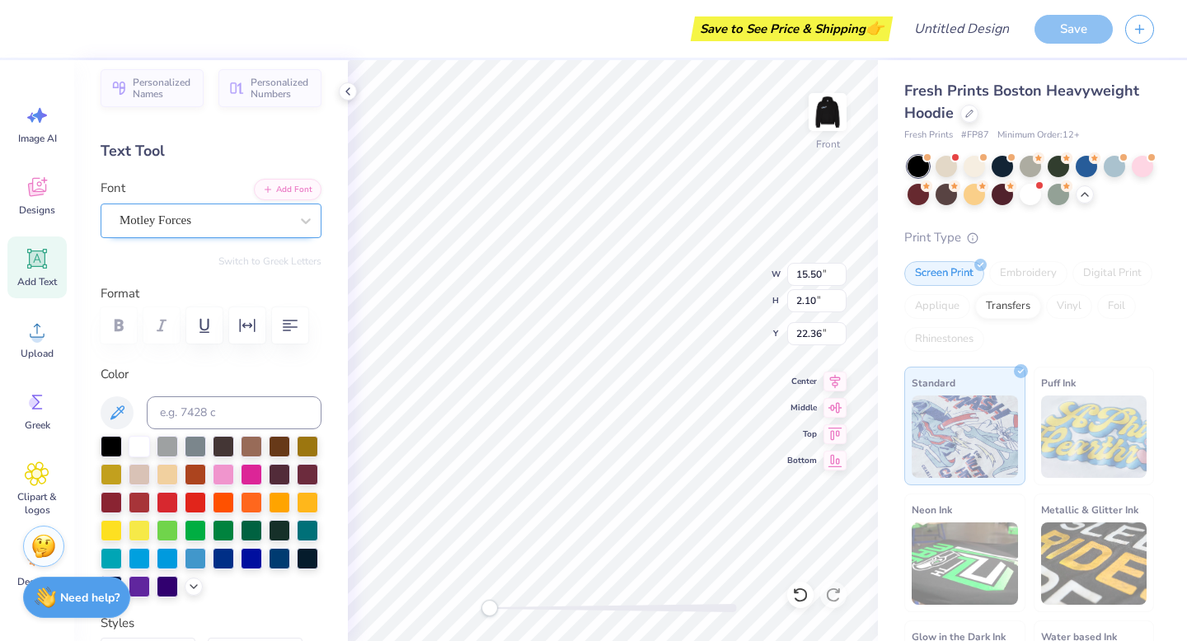
scroll to position [14, 0]
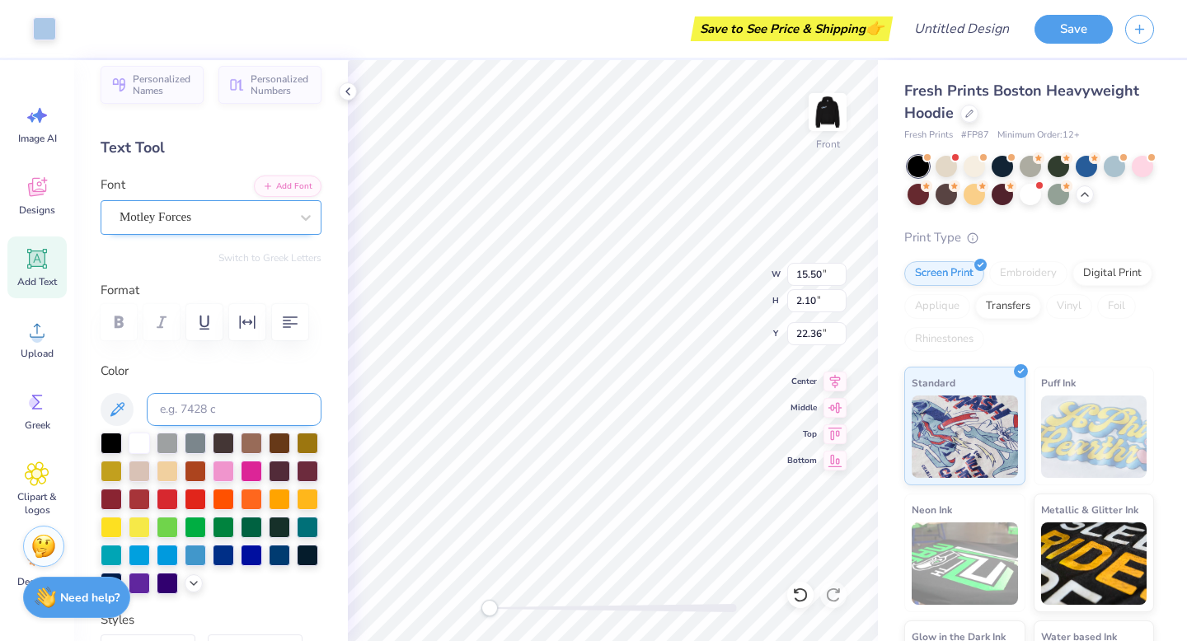
type input "14.27"
type input "2.18"
type input "22.28"
type input "7.07"
type input "1.08"
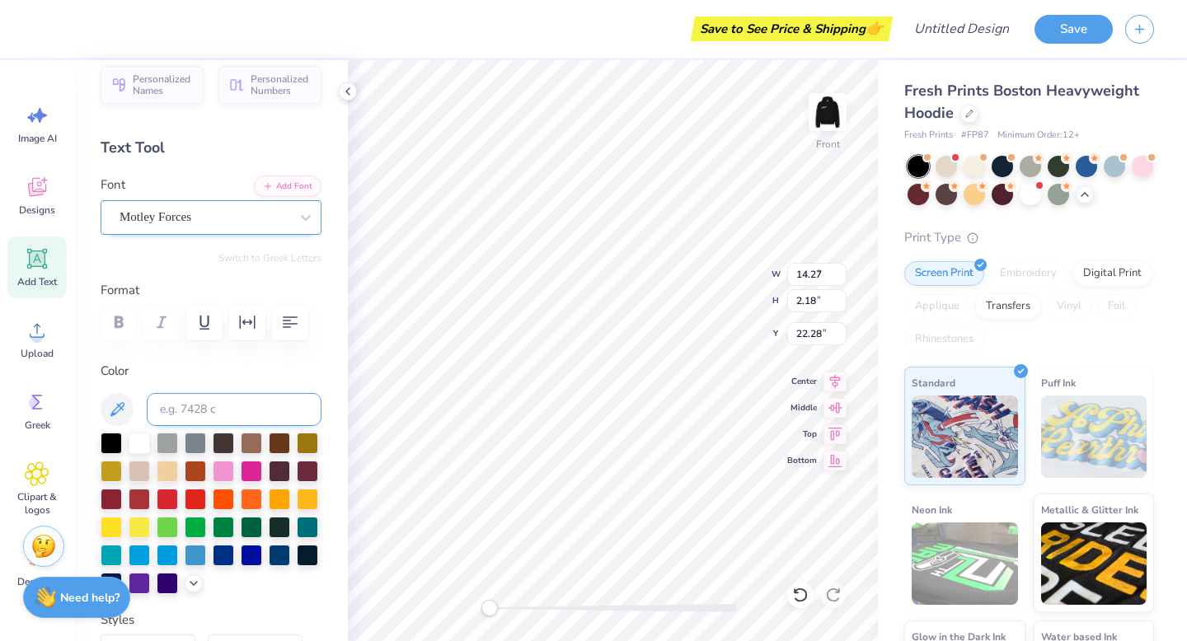
type input "23.38"
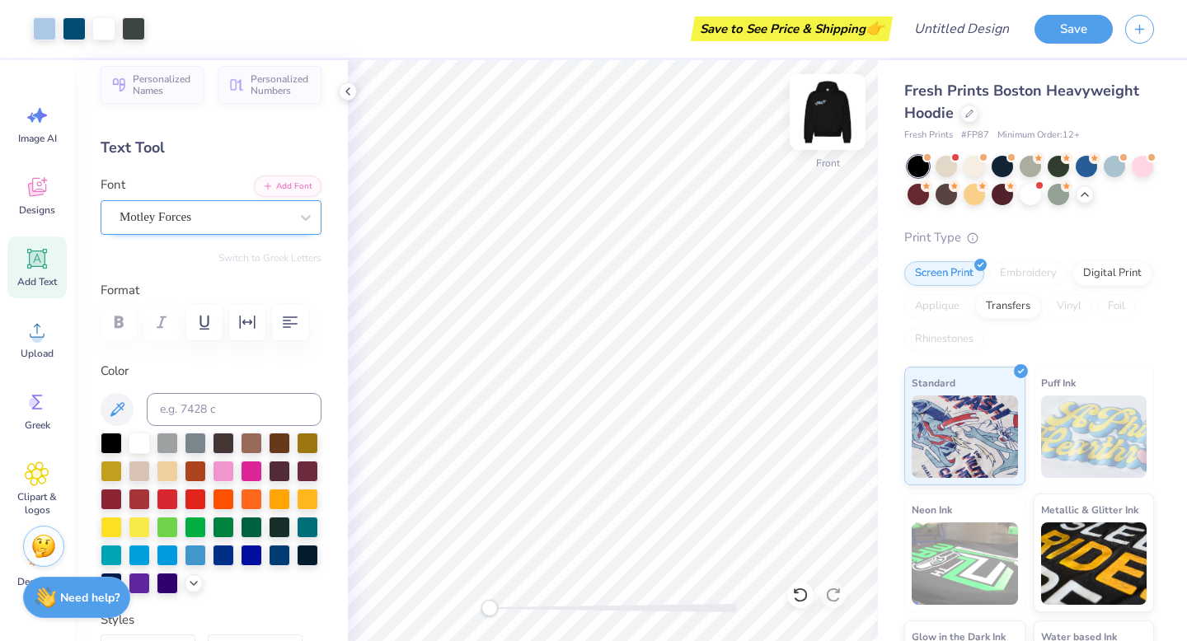
click at [831, 116] on img at bounding box center [827, 112] width 66 height 66
type input "0.77"
type input "0.74"
type input "6.99"
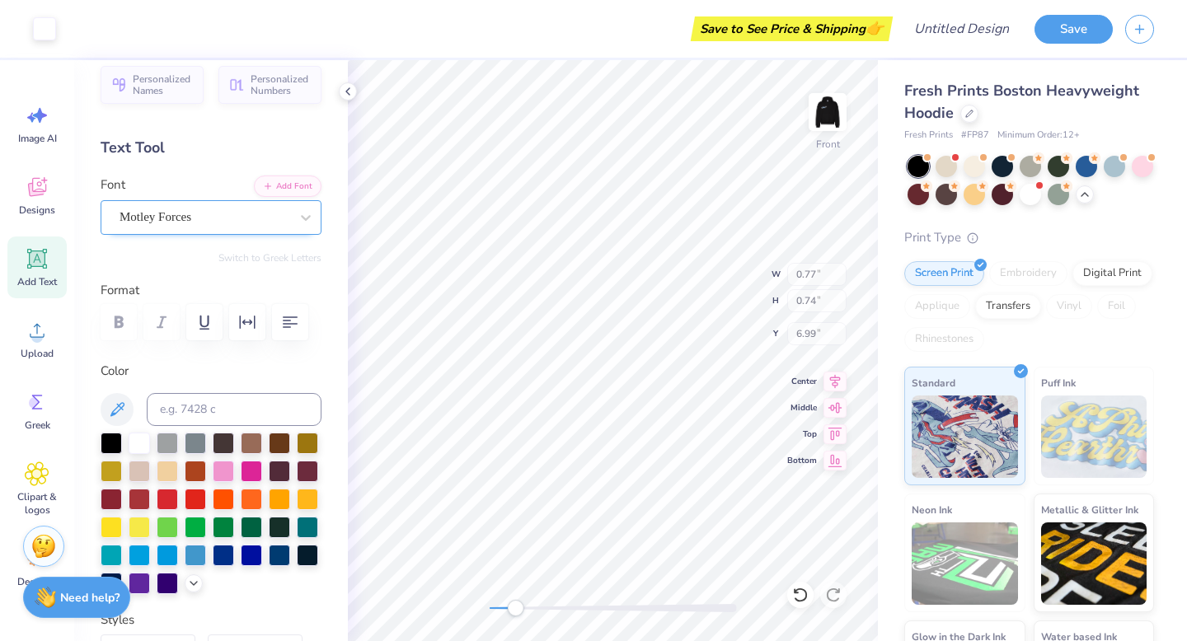
drag, startPoint x: 492, startPoint y: 609, endPoint x: 515, endPoint y: 605, distance: 23.4
click at [515, 605] on div "Accessibility label" at bounding box center [515, 608] width 16 height 16
type input "6.35"
type input "2.21"
type input "19.25"
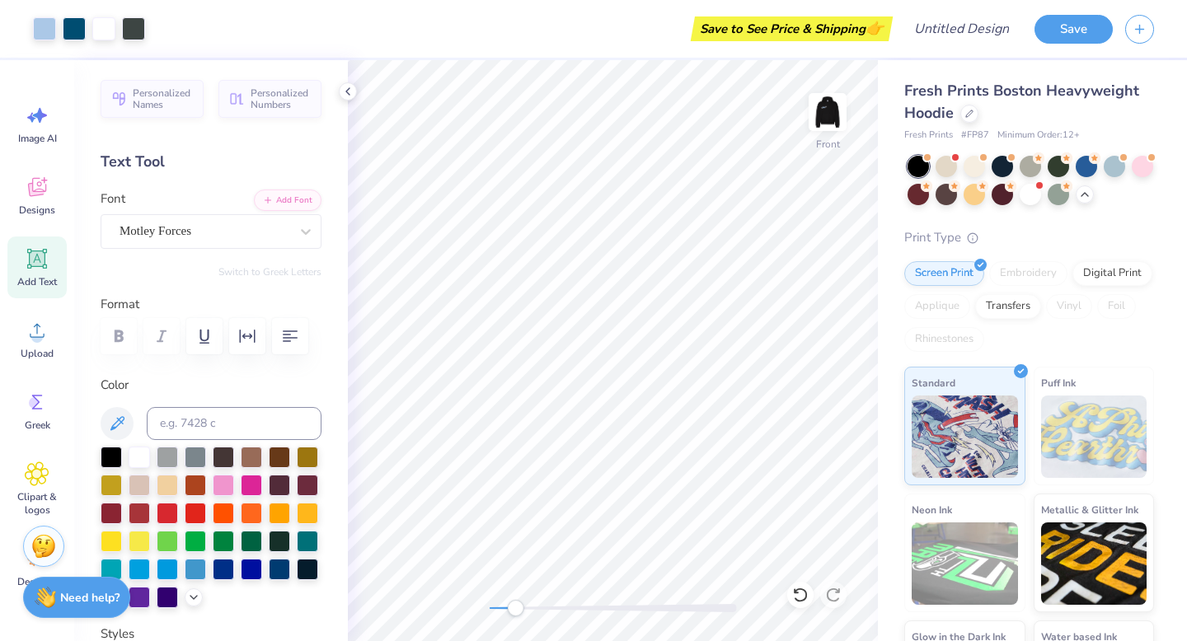
scroll to position [14, 0]
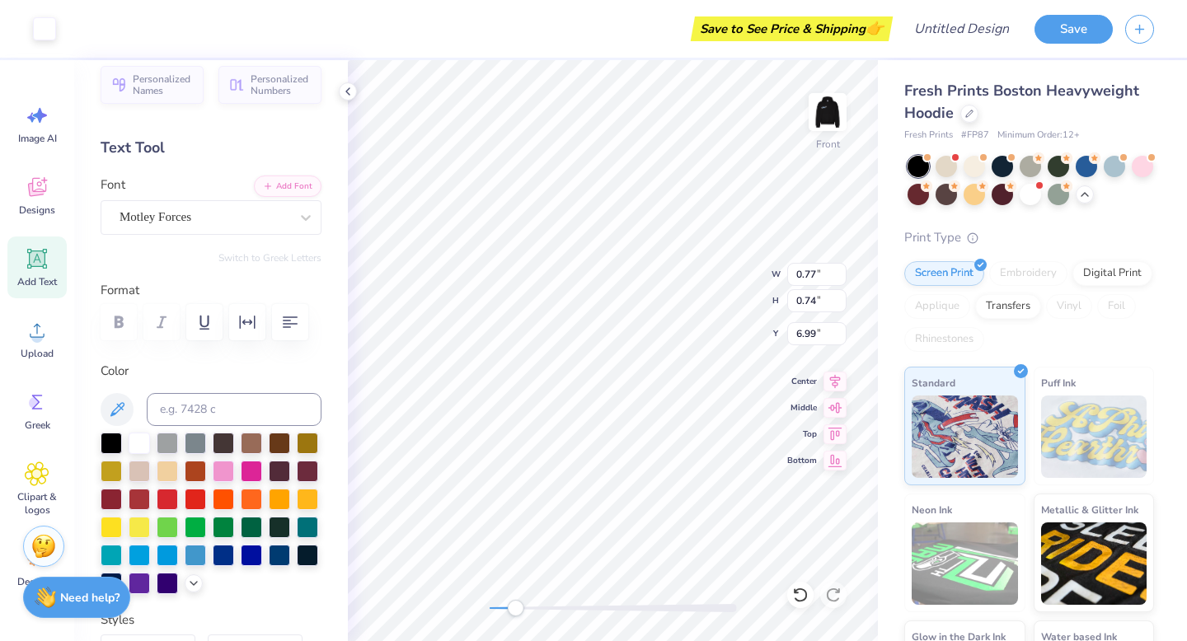
type input "20.07"
click at [458, 604] on div "Front" at bounding box center [613, 350] width 530 height 581
click at [552, 606] on div at bounding box center [612, 608] width 247 height 8
drag, startPoint x: 556, startPoint y: 611, endPoint x: 485, endPoint y: 605, distance: 71.1
click at [485, 605] on div "Accessibility label" at bounding box center [489, 608] width 16 height 16
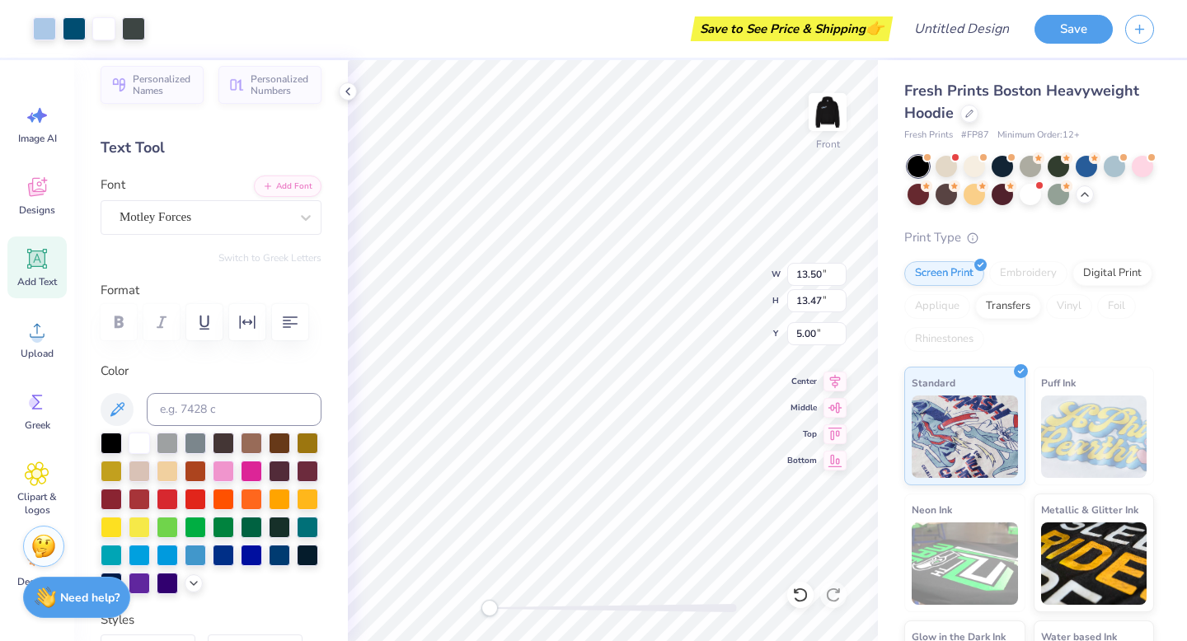
type input "11.03"
type input "11.02"
type input "11.35"
type input "11.33"
type input "5.92"
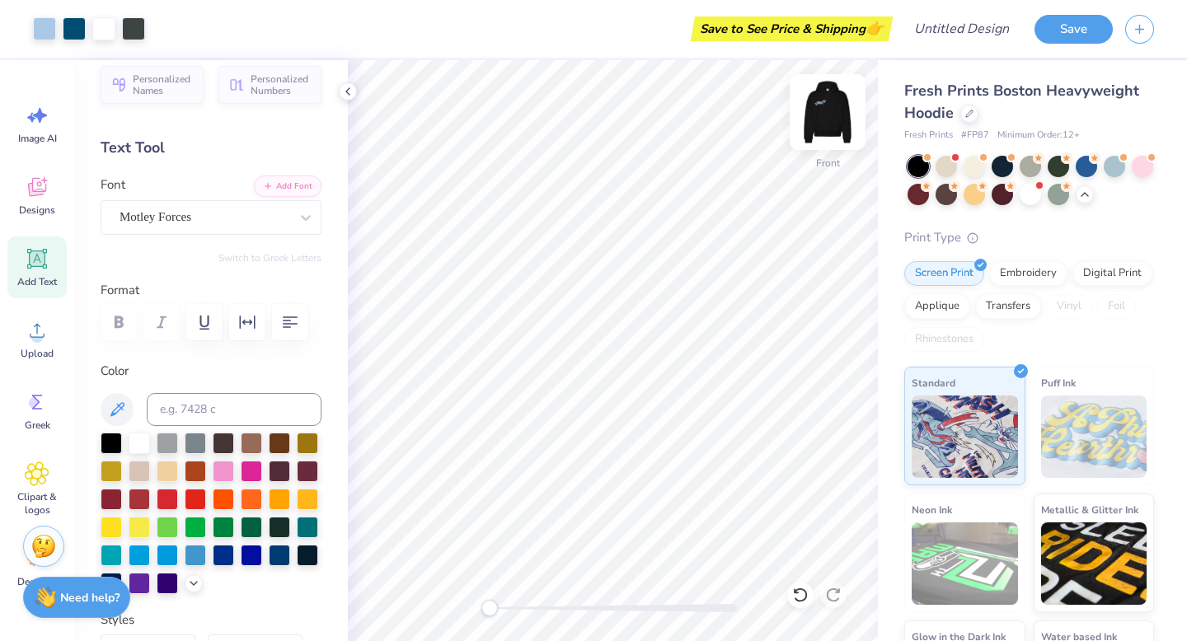
click at [813, 129] on img at bounding box center [827, 112] width 66 height 66
click at [832, 118] on img at bounding box center [827, 112] width 66 height 66
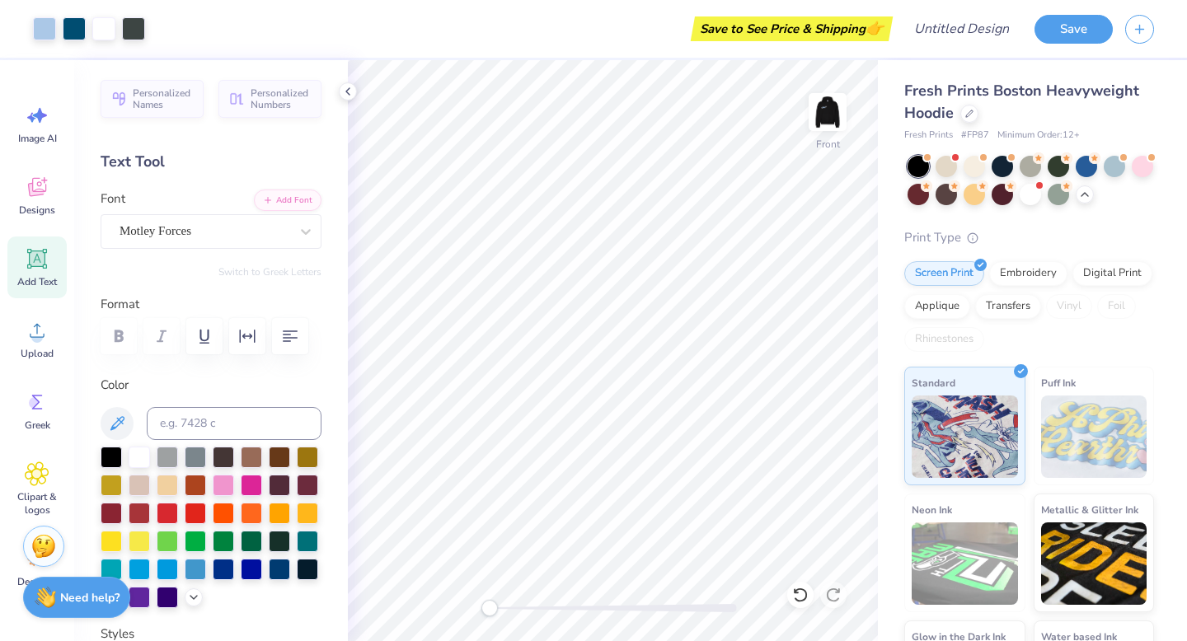
click at [832, 118] on img at bounding box center [827, 112] width 33 height 33
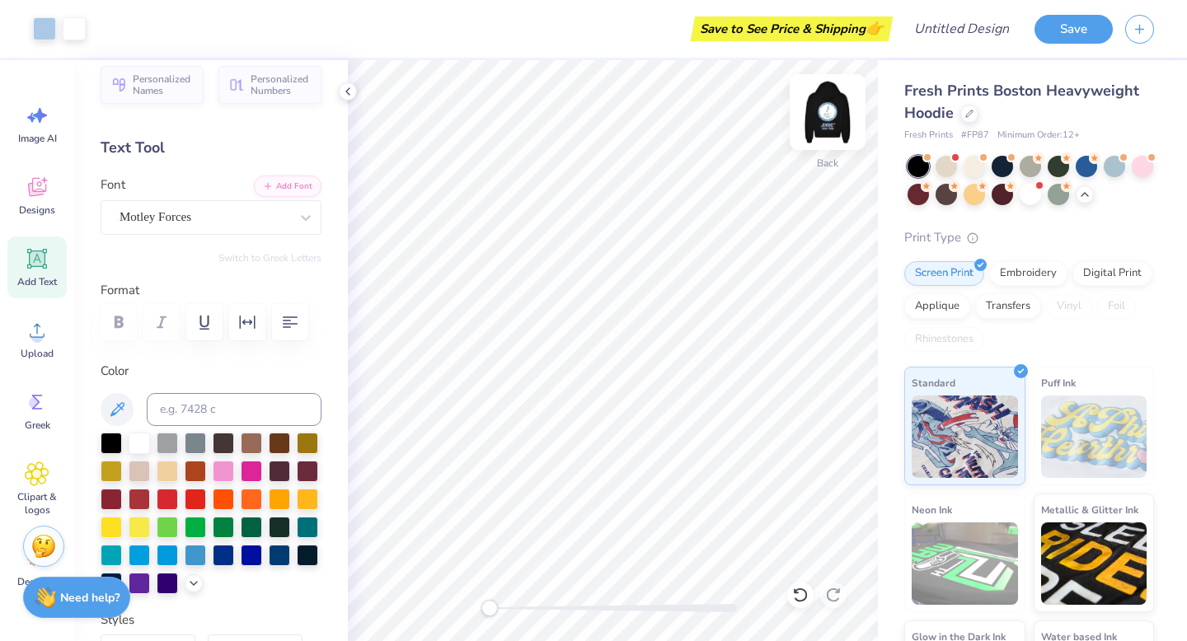
click at [839, 103] on img at bounding box center [827, 112] width 66 height 66
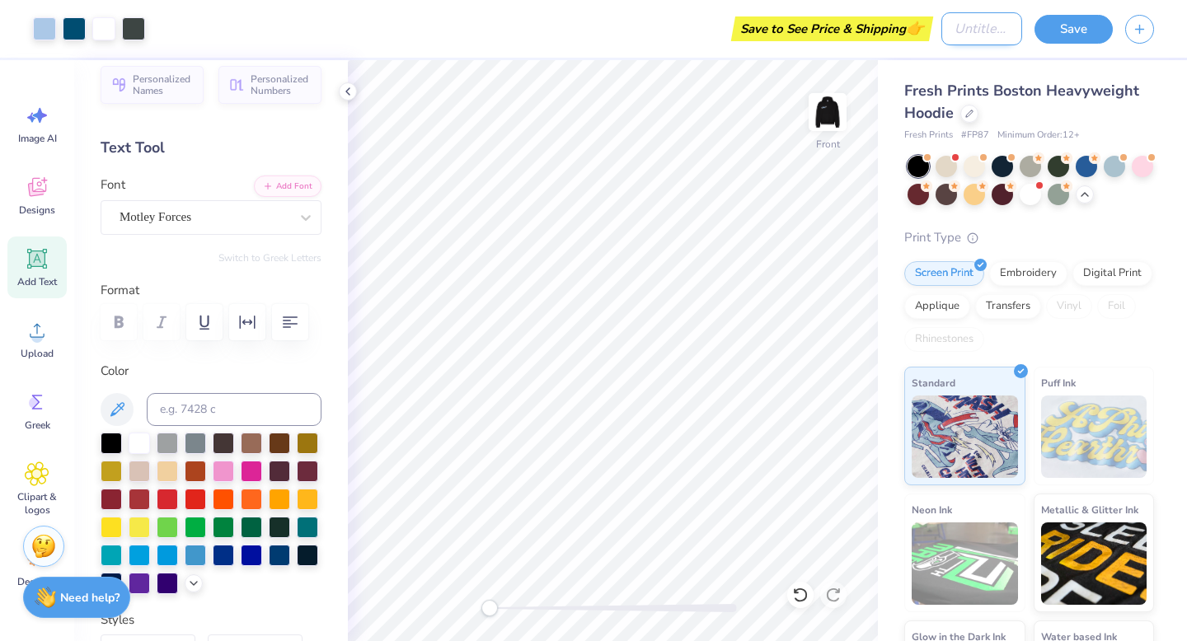
click at [963, 32] on input "Design Title" at bounding box center [981, 28] width 81 height 33
type input "H"
type input "HDC sweater"
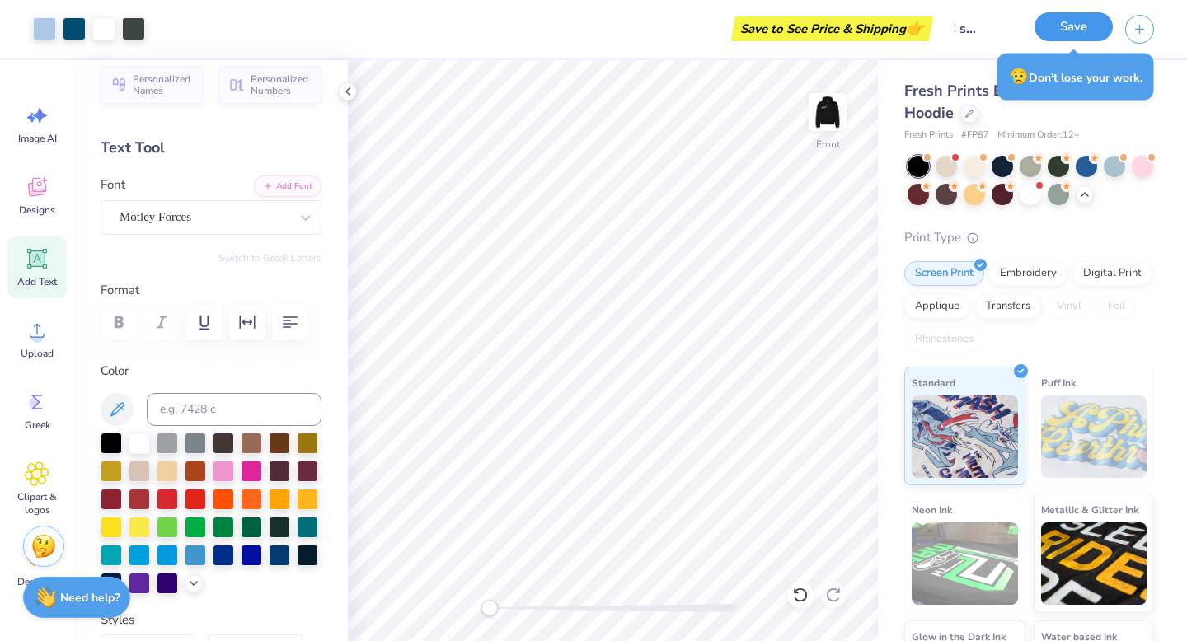
click at [1066, 26] on button "Save" at bounding box center [1073, 26] width 78 height 29
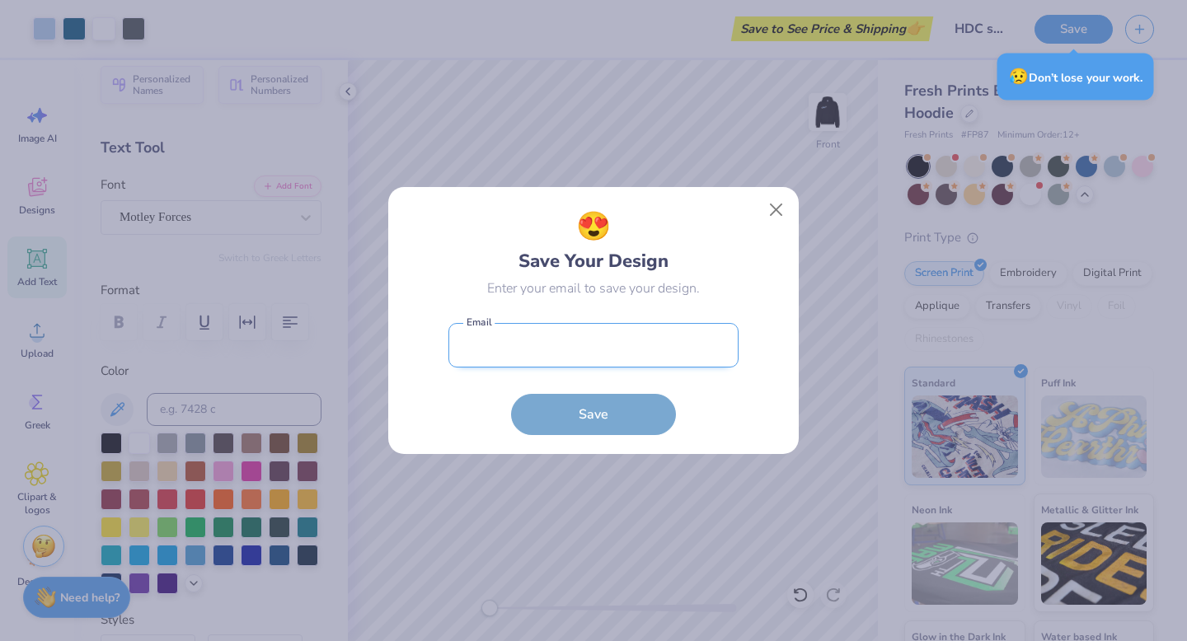
click at [593, 345] on input "email" at bounding box center [593, 345] width 290 height 45
type input "sutts05@gmail.com"
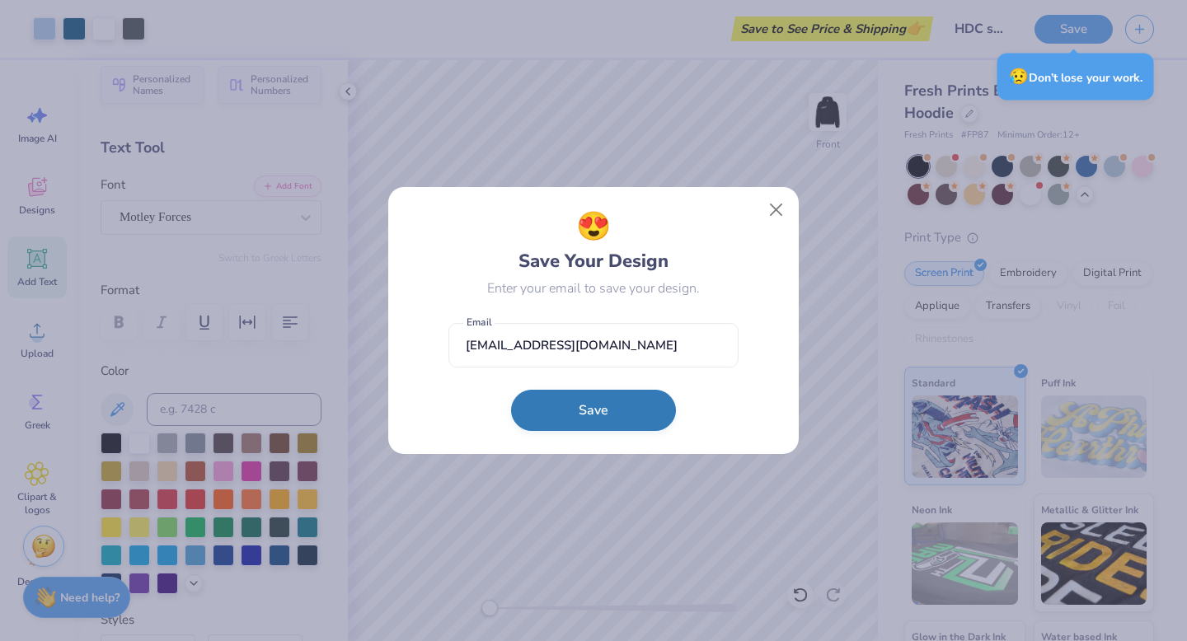
click at [558, 412] on button "Save" at bounding box center [593, 410] width 165 height 41
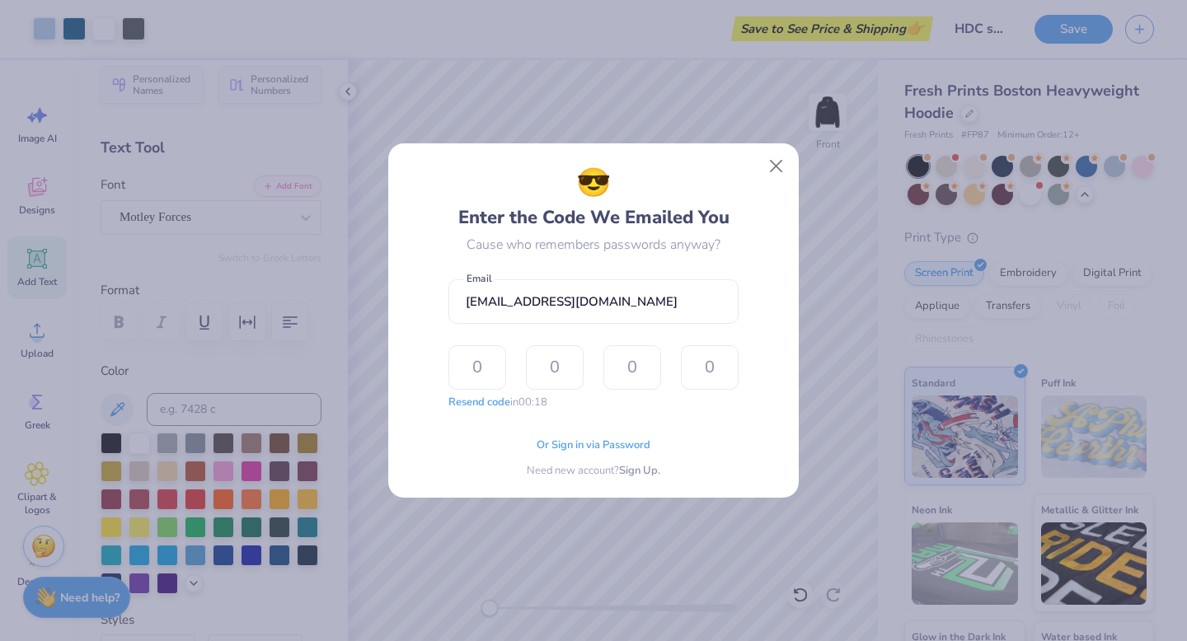
type input "5"
type input "3"
type input "2"
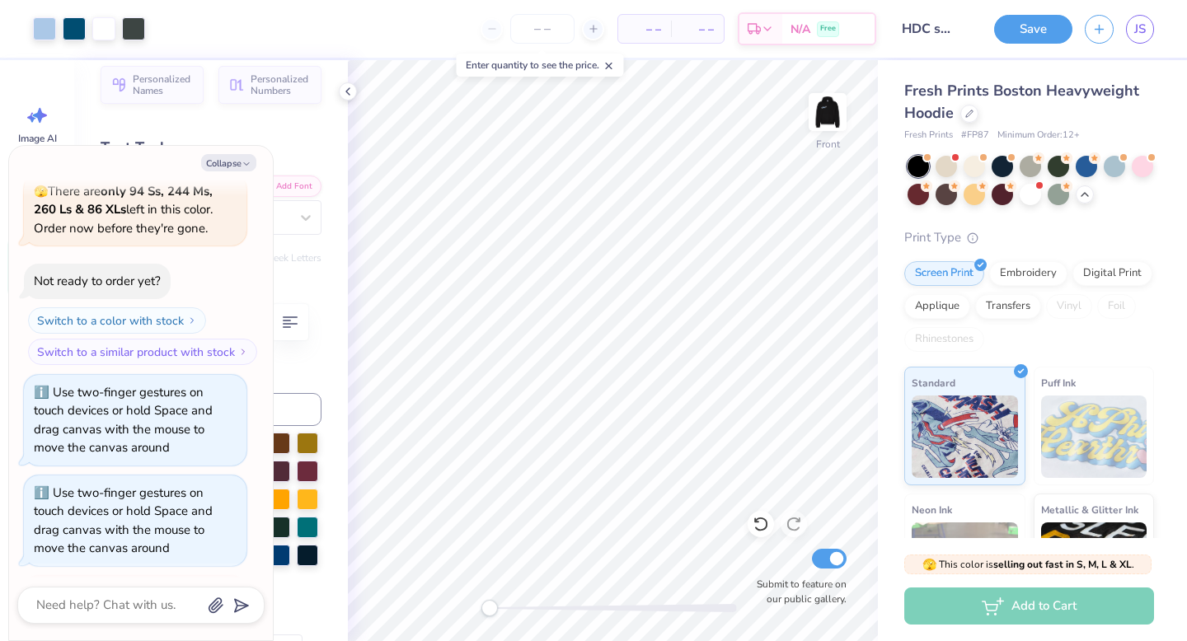
scroll to position [569, 0]
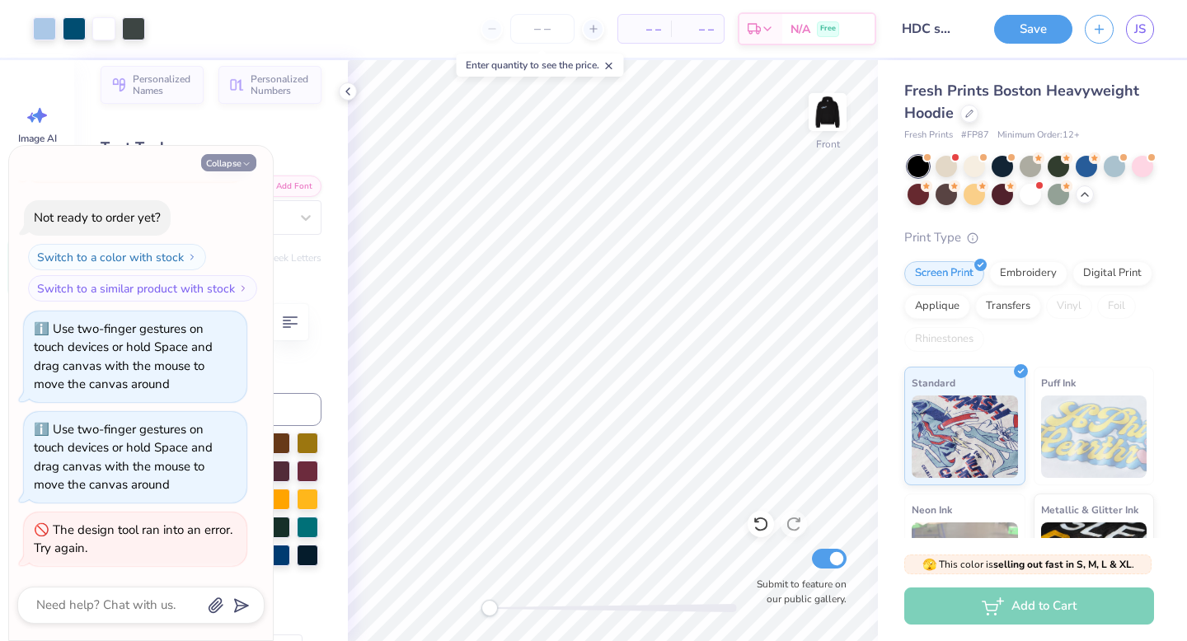
click at [235, 162] on button "Collapse" at bounding box center [228, 162] width 55 height 17
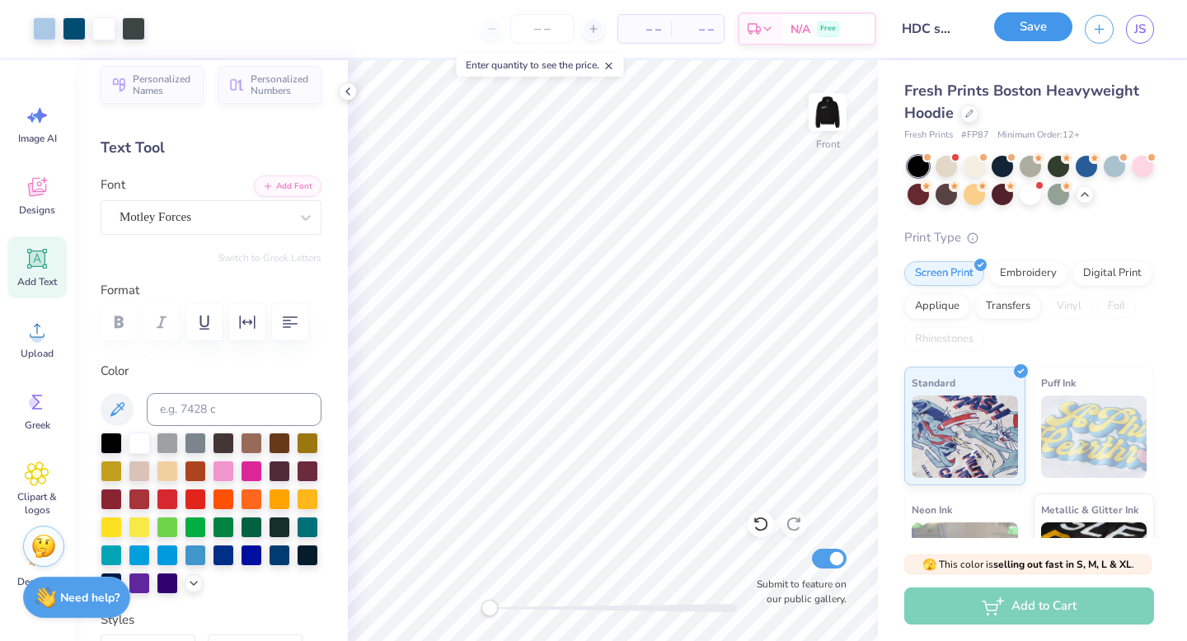
click at [1037, 32] on button "Save" at bounding box center [1033, 26] width 78 height 29
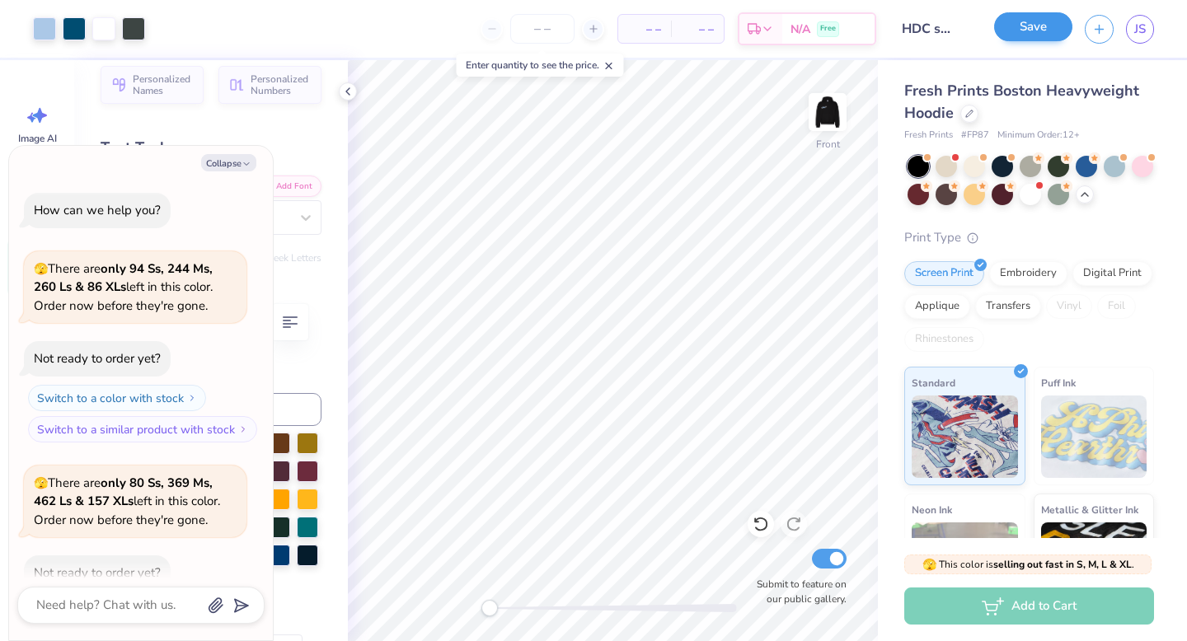
scroll to position [633, 0]
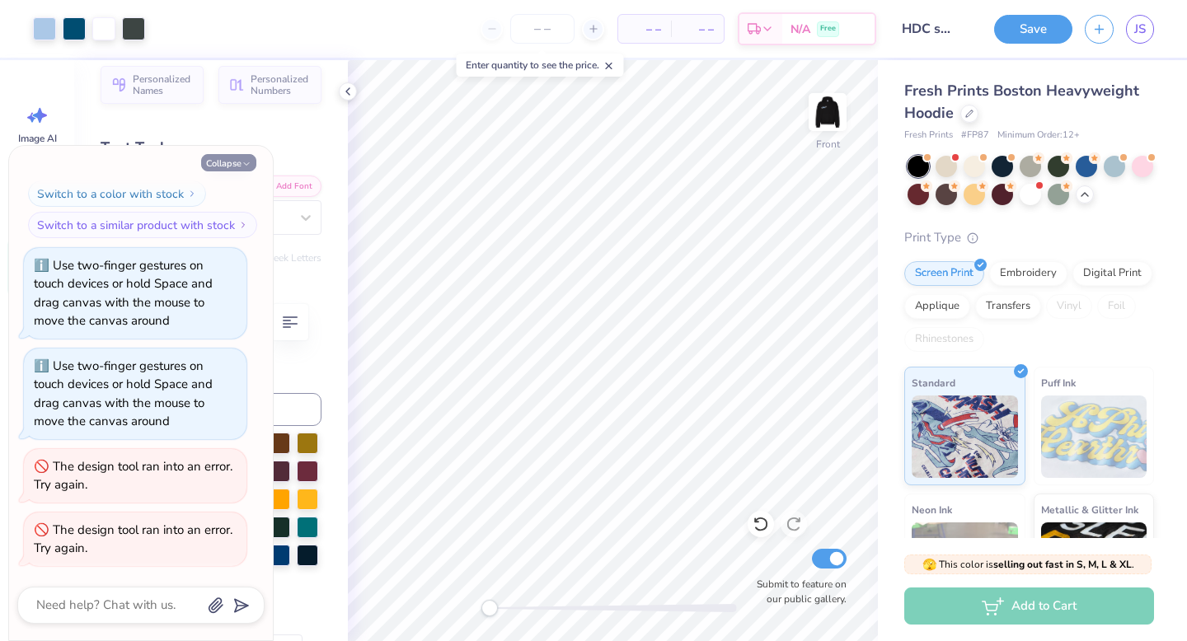
click at [219, 166] on button "Collapse" at bounding box center [228, 162] width 55 height 17
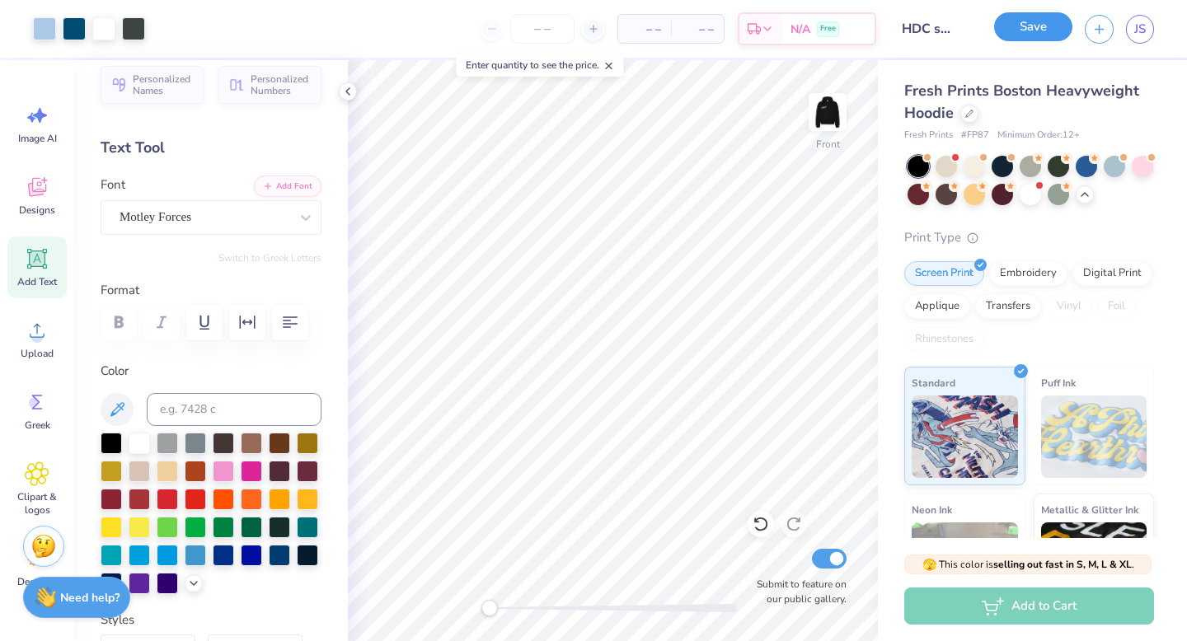
click at [1010, 35] on button "Save" at bounding box center [1033, 26] width 78 height 29
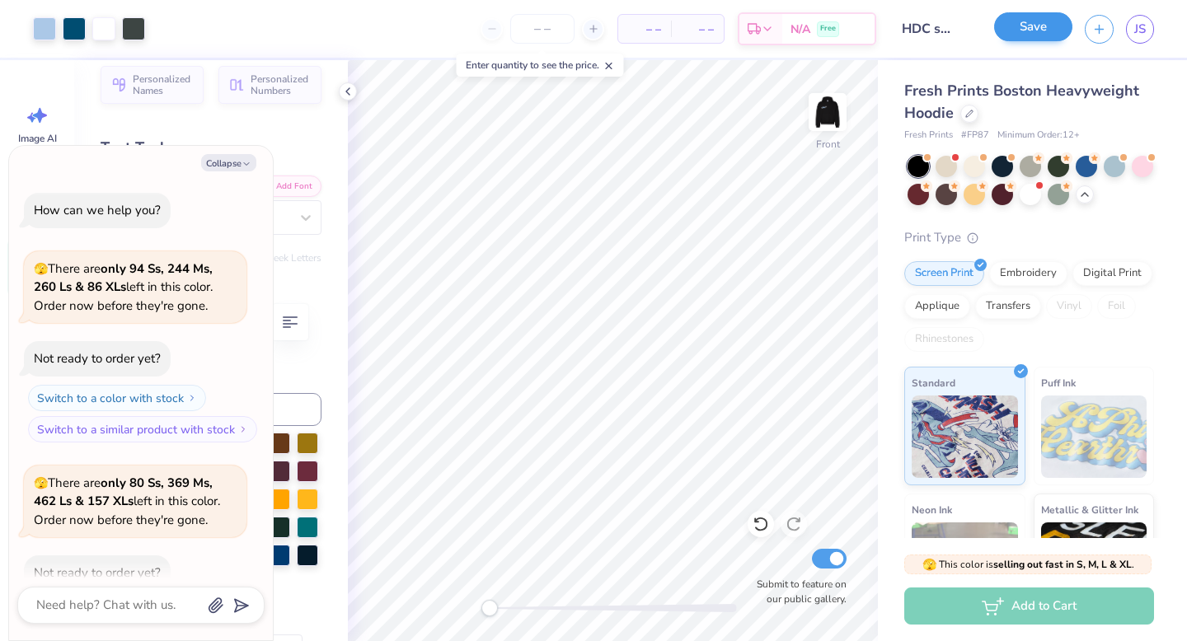
scroll to position [696, 0]
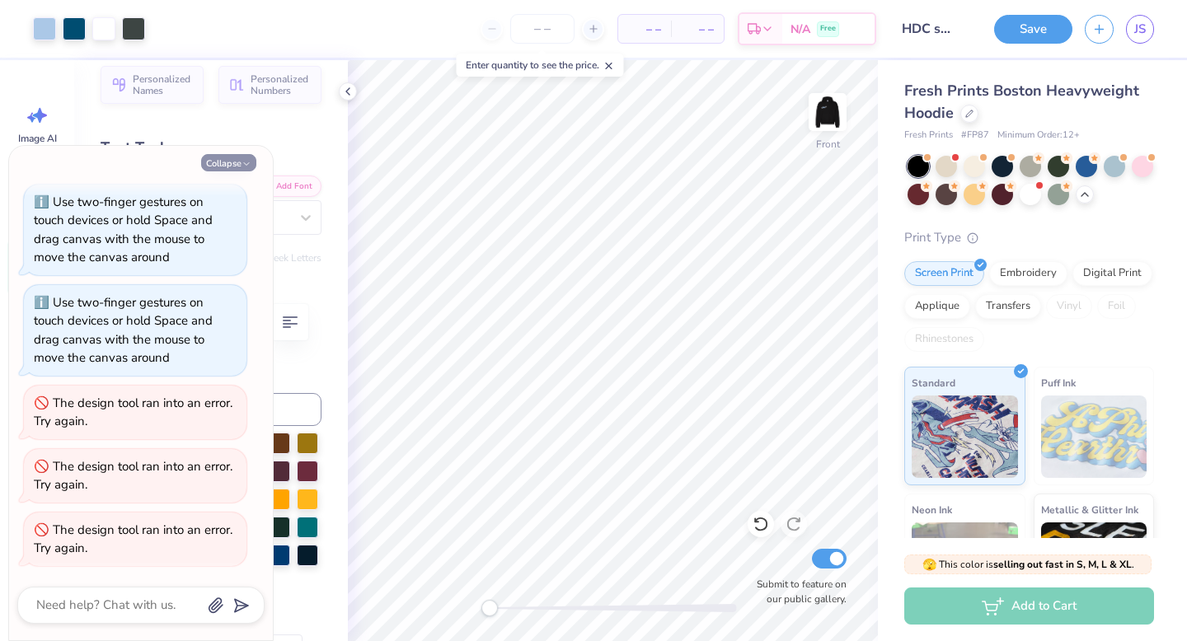
click at [237, 162] on button "Collapse" at bounding box center [228, 162] width 55 height 17
type textarea "x"
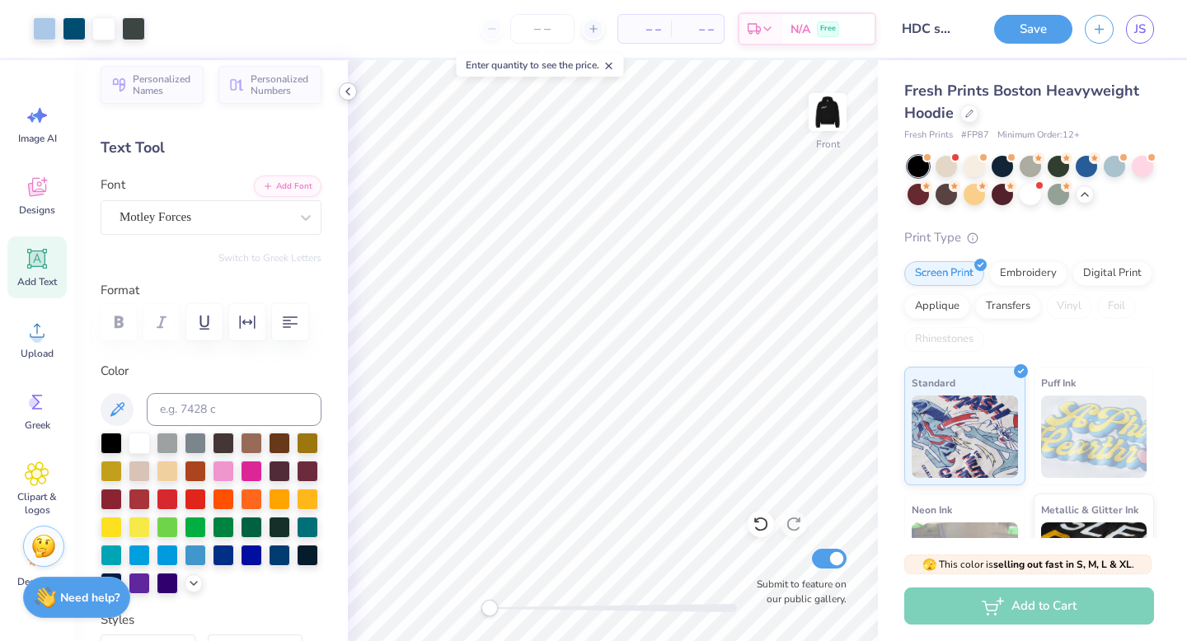
click at [350, 90] on icon at bounding box center [347, 91] width 13 height 13
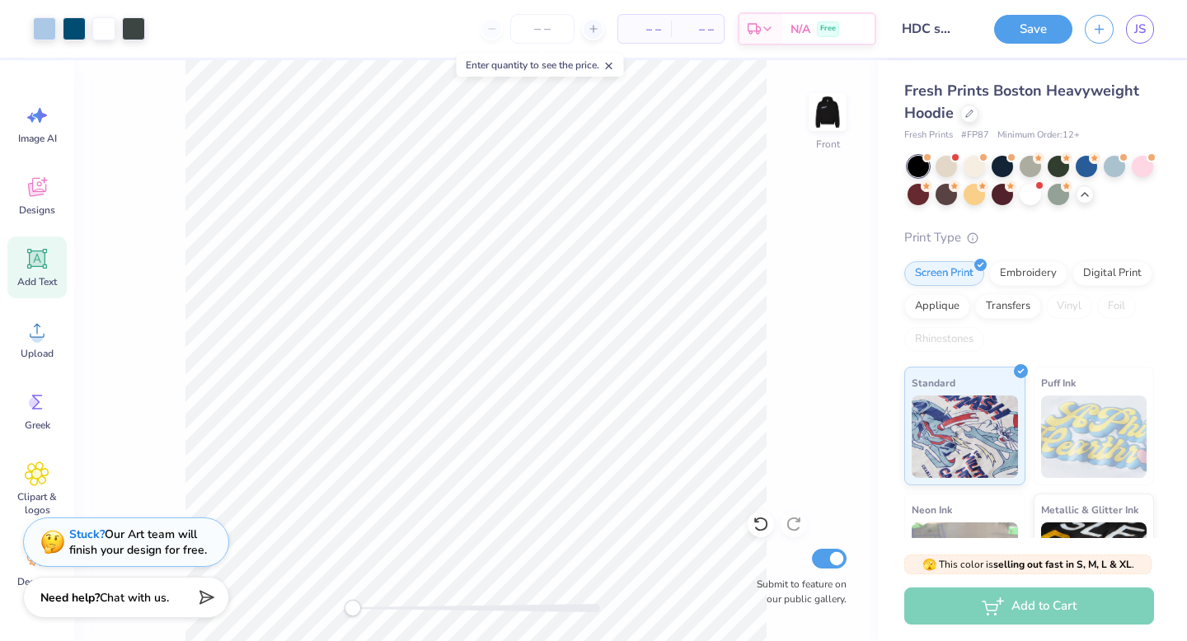
click at [614, 66] on icon at bounding box center [609, 66] width 12 height 12
click at [822, 139] on img at bounding box center [827, 112] width 66 height 66
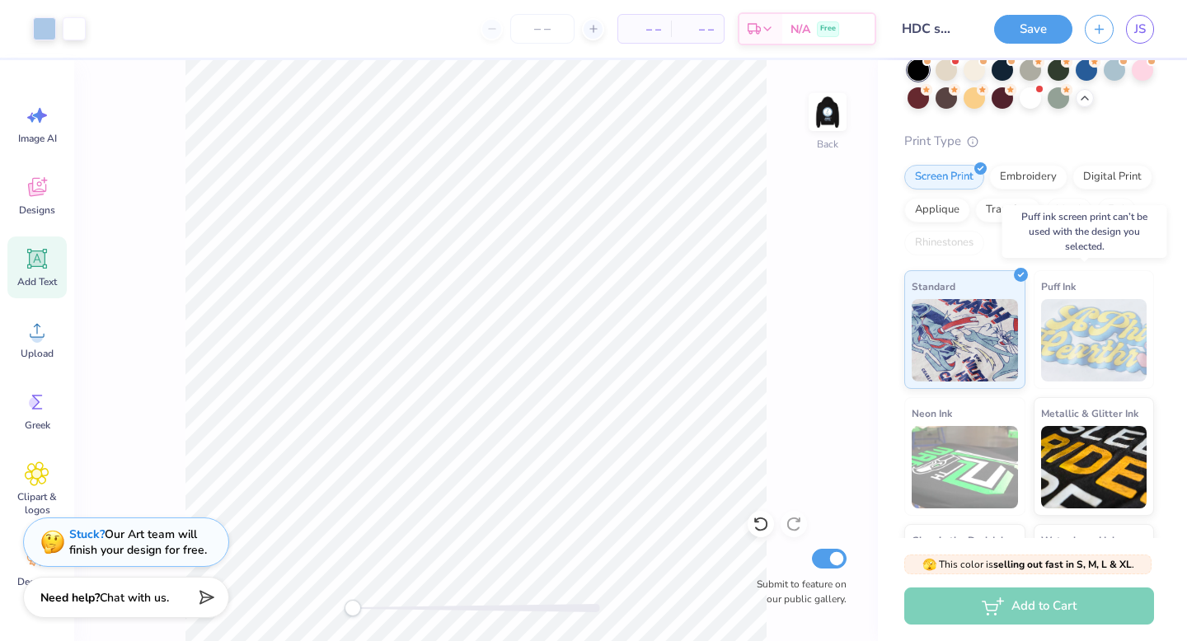
scroll to position [99, 0]
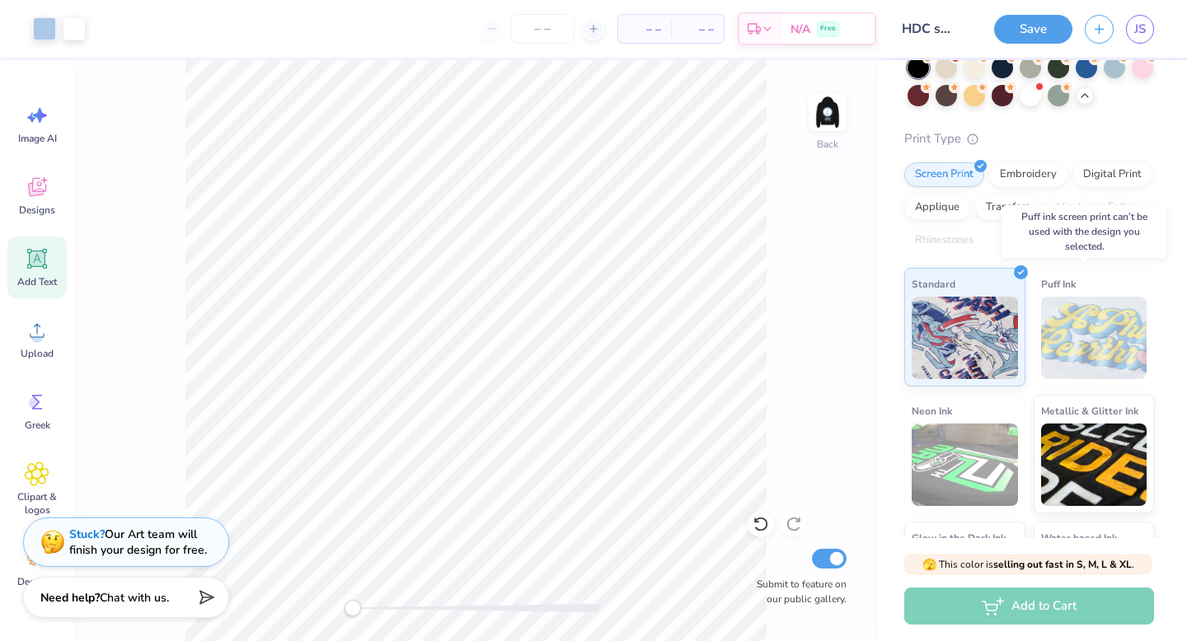
click at [1078, 336] on img at bounding box center [1094, 338] width 106 height 82
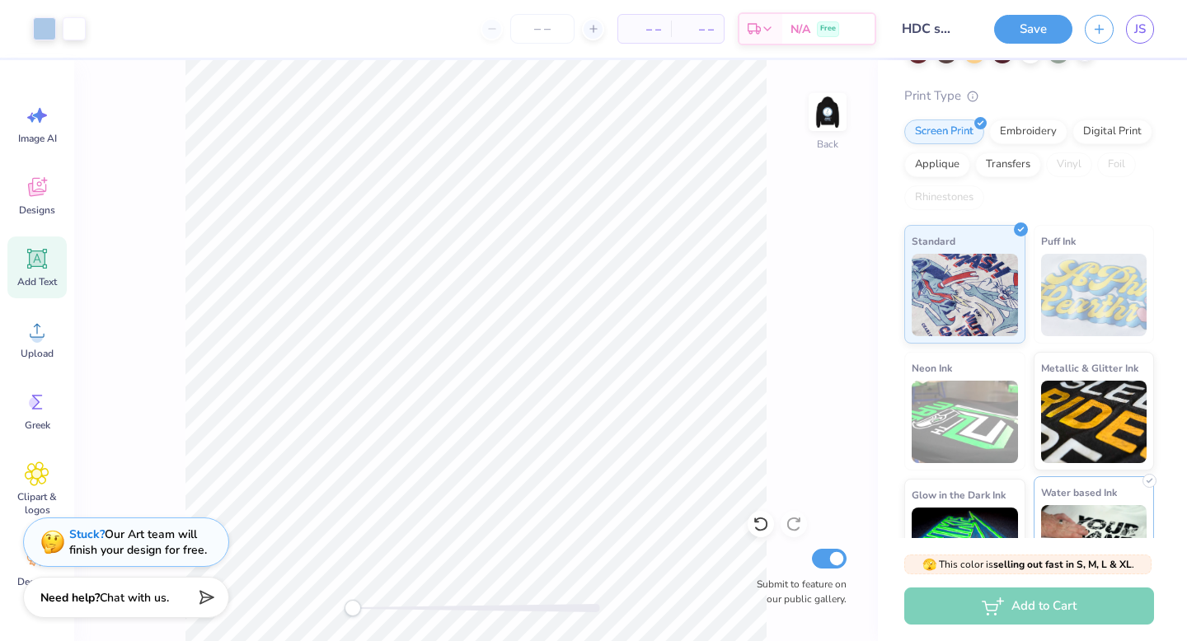
scroll to position [130, 0]
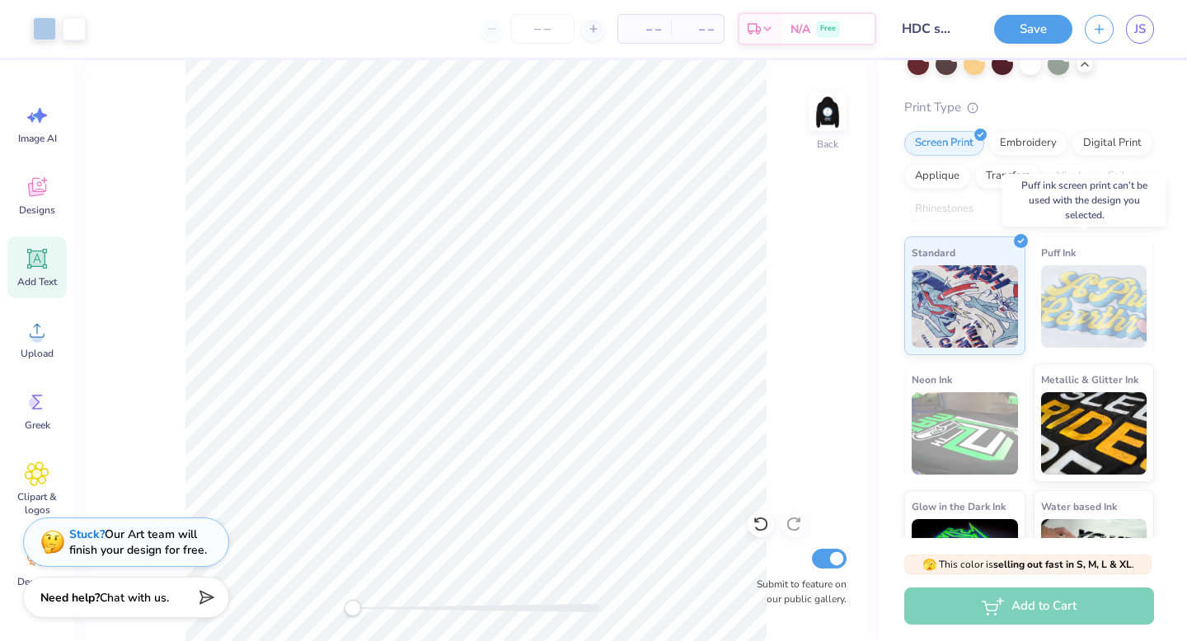
click at [1049, 275] on img at bounding box center [1094, 306] width 106 height 82
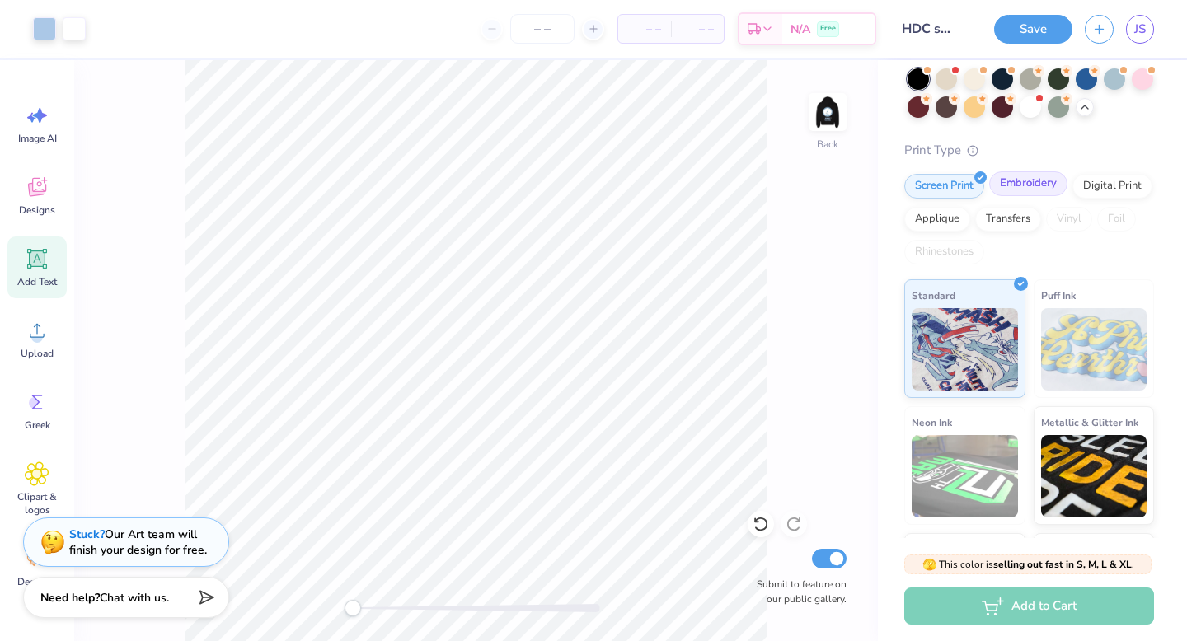
click at [1009, 181] on div "Embroidery" at bounding box center [1028, 183] width 78 height 25
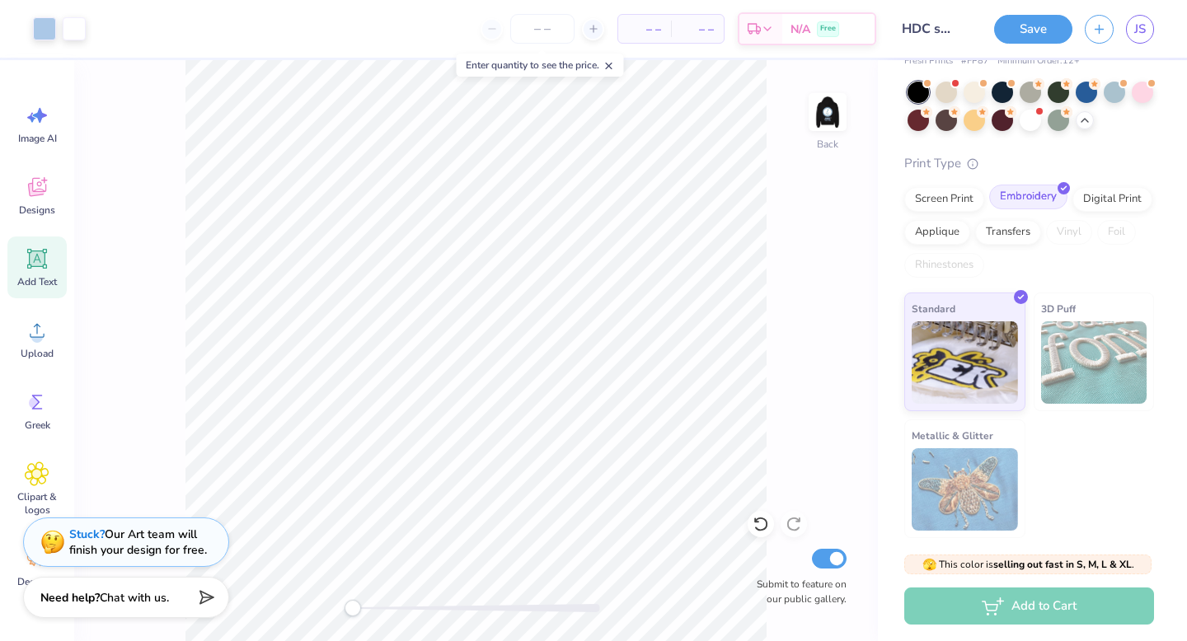
scroll to position [74, 0]
click at [1072, 209] on div "Digital Print" at bounding box center [1112, 197] width 80 height 25
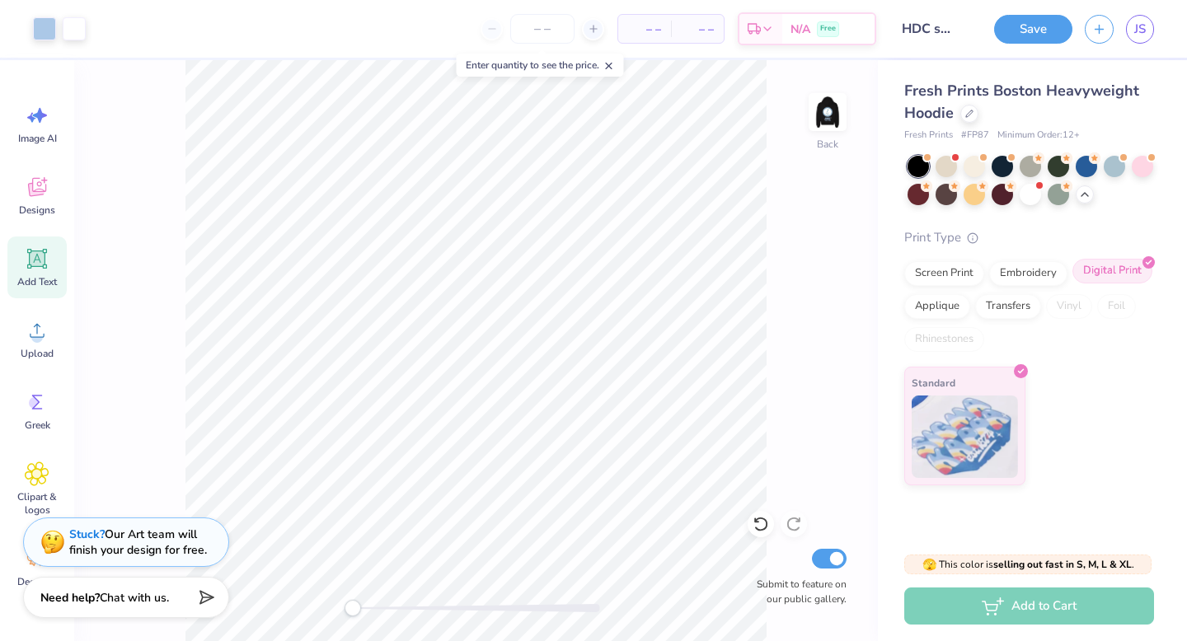
scroll to position [0, 0]
click at [957, 260] on div "Print Type Screen Print Embroidery Digital Print Applique Transfers Vinyl Foil …" at bounding box center [1029, 357] width 250 height 258
click at [956, 268] on div "Screen Print" at bounding box center [944, 271] width 80 height 25
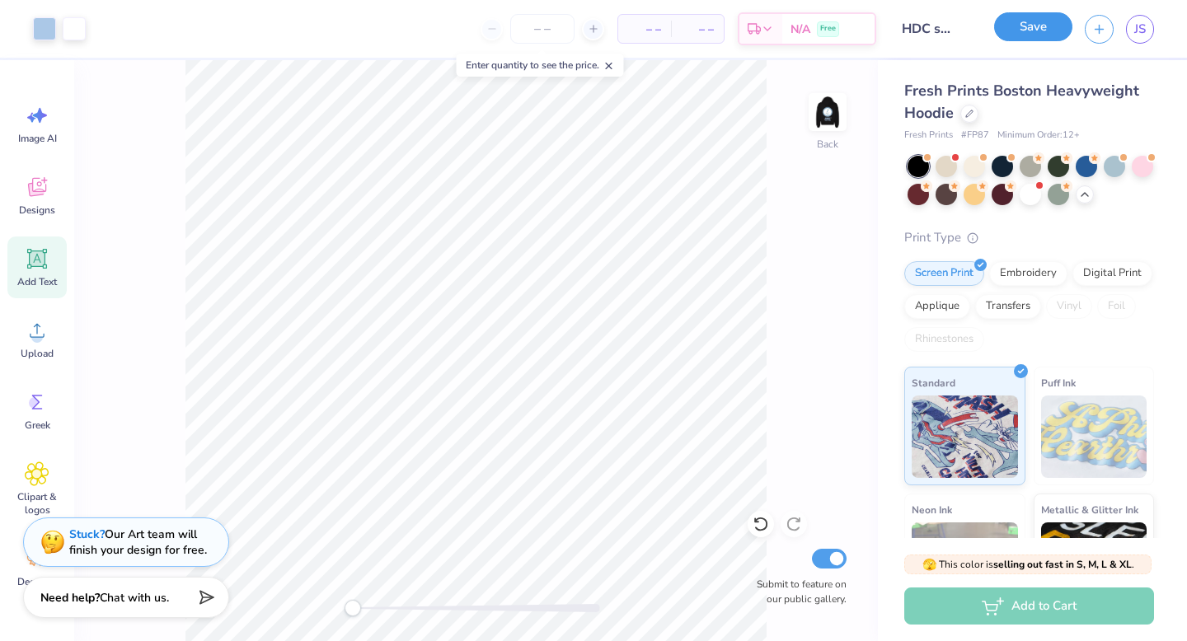
click at [1059, 36] on button "Save" at bounding box center [1033, 26] width 78 height 29
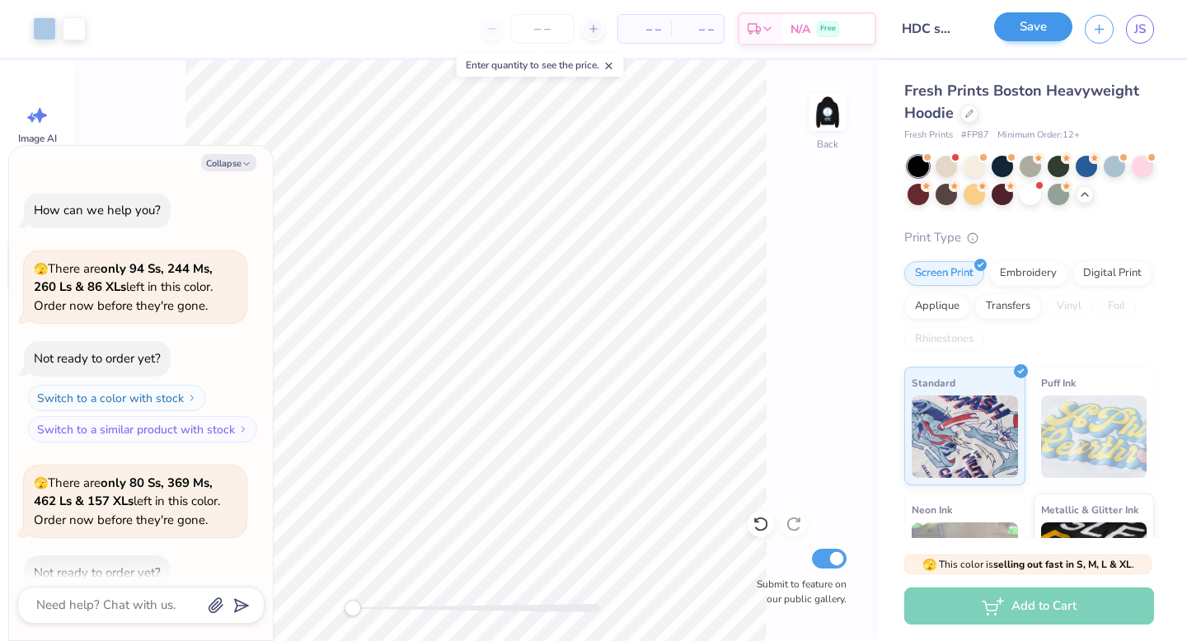
scroll to position [760, 0]
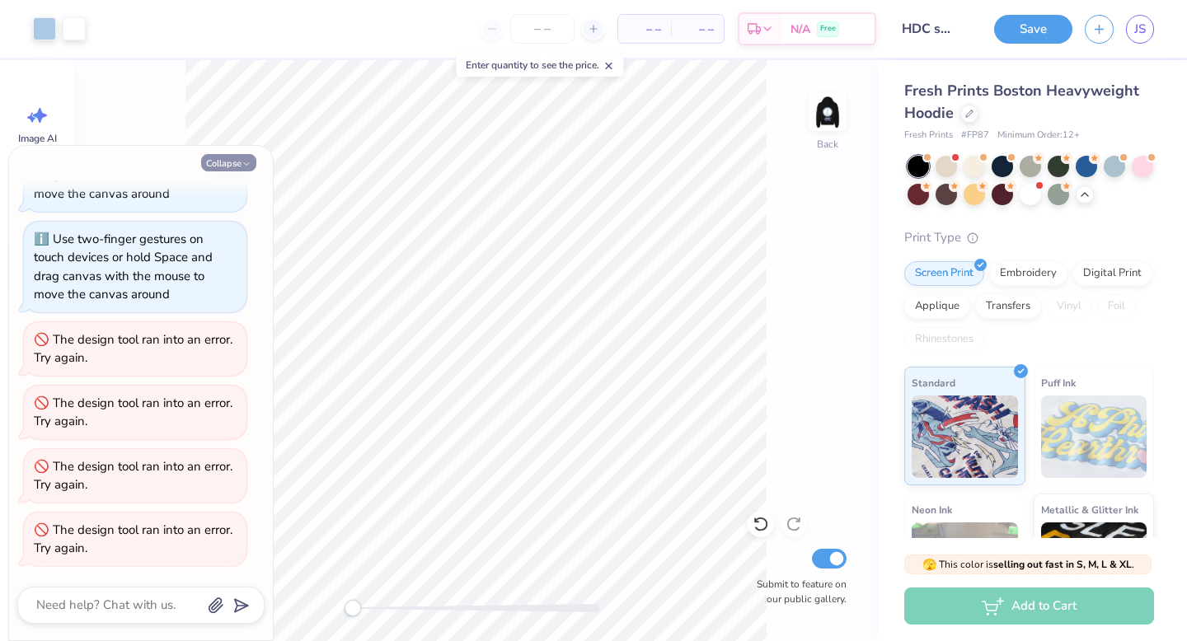
click at [230, 163] on button "Collapse" at bounding box center [228, 162] width 55 height 17
type textarea "x"
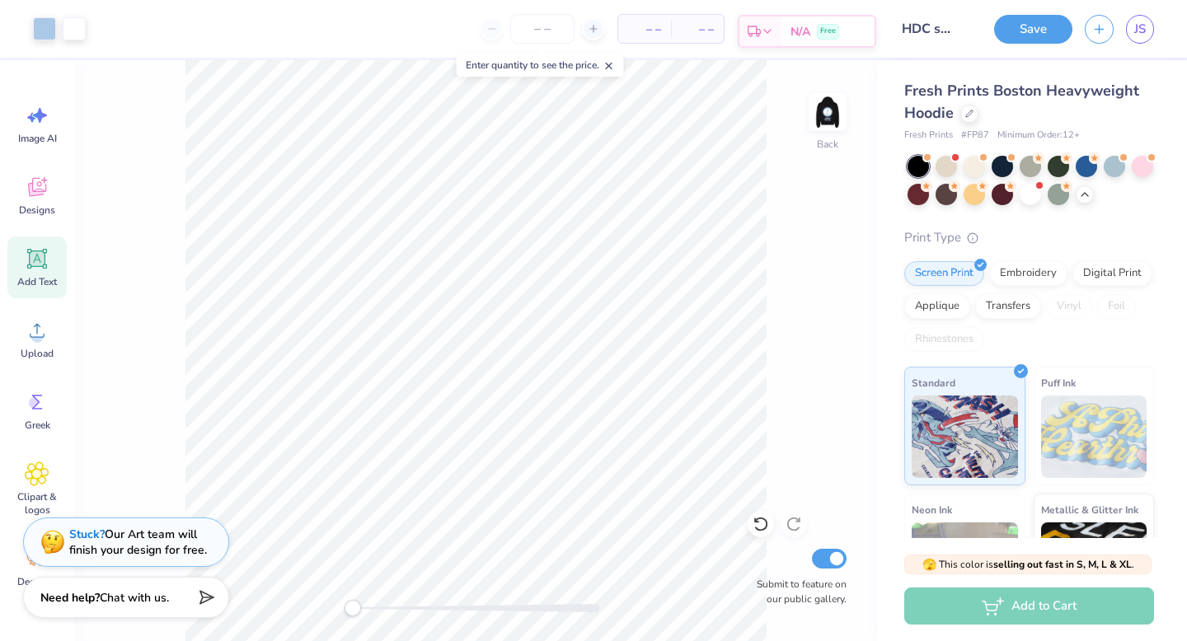
click at [784, 32] on div "N/A Free" at bounding box center [828, 31] width 92 height 30
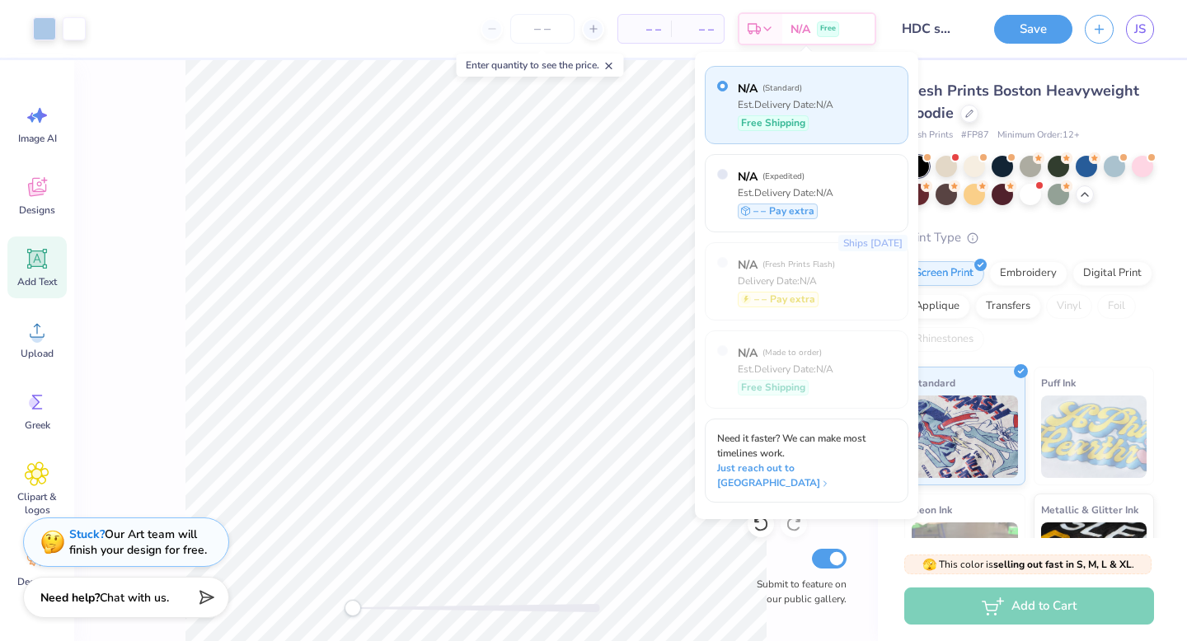
click at [822, 125] on div "Free Shipping" at bounding box center [785, 123] width 96 height 16
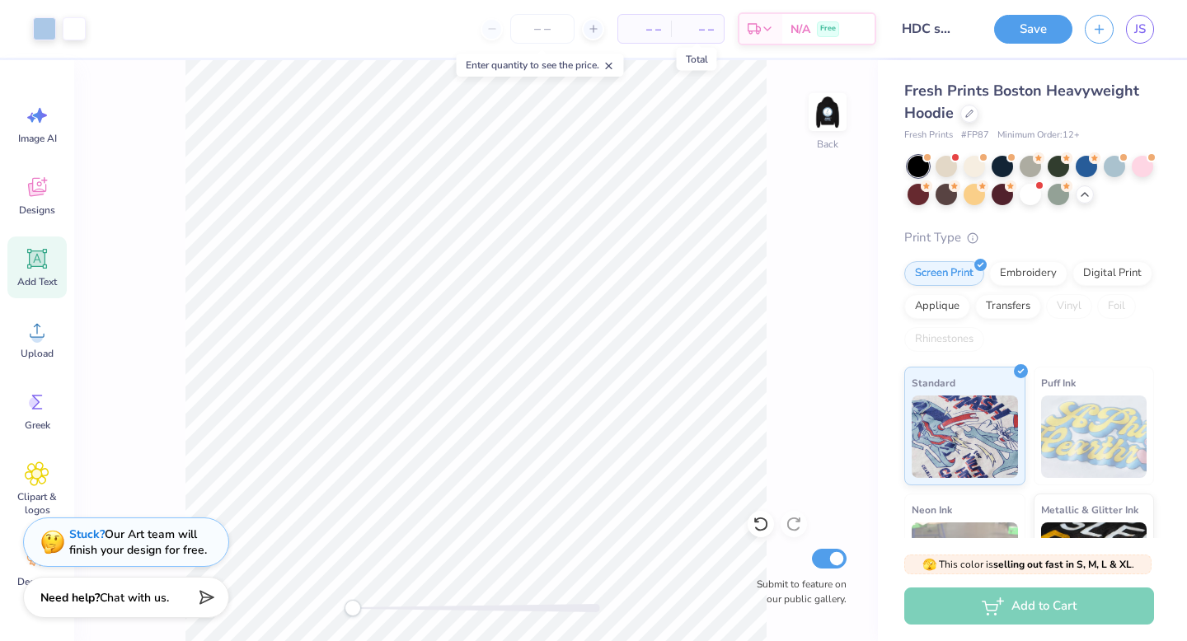
click at [693, 24] on span "– –" at bounding box center [697, 29] width 33 height 17
click at [612, 68] on icon at bounding box center [609, 66] width 12 height 12
click at [552, 37] on input "number" at bounding box center [542, 29] width 64 height 30
click at [585, 37] on div at bounding box center [593, 29] width 22 height 22
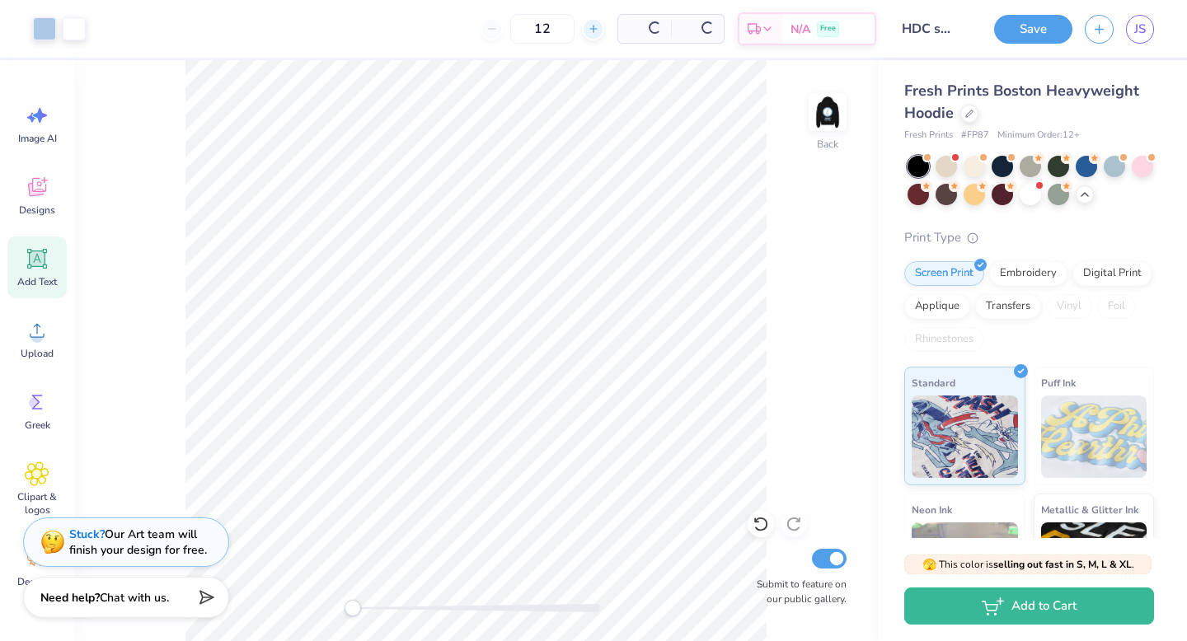
click at [588, 35] on div at bounding box center [593, 29] width 22 height 22
click at [541, 35] on div at bounding box center [530, 29] width 22 height 22
click at [440, 28] on div at bounding box center [429, 29] width 22 height 22
type input "12"
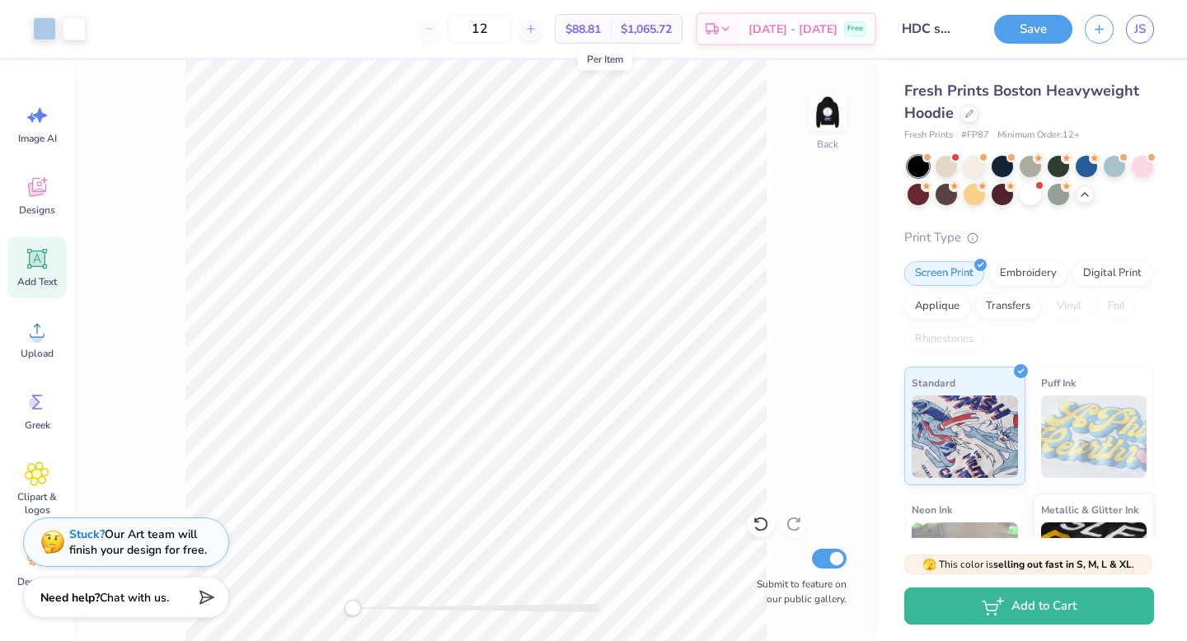
click at [601, 32] on span "$88.81" at bounding box center [582, 29] width 35 height 17
click at [819, 107] on img at bounding box center [827, 112] width 66 height 66
click at [819, 107] on img at bounding box center [827, 112] width 33 height 33
click at [597, 26] on span "$98.09" at bounding box center [582, 29] width 35 height 17
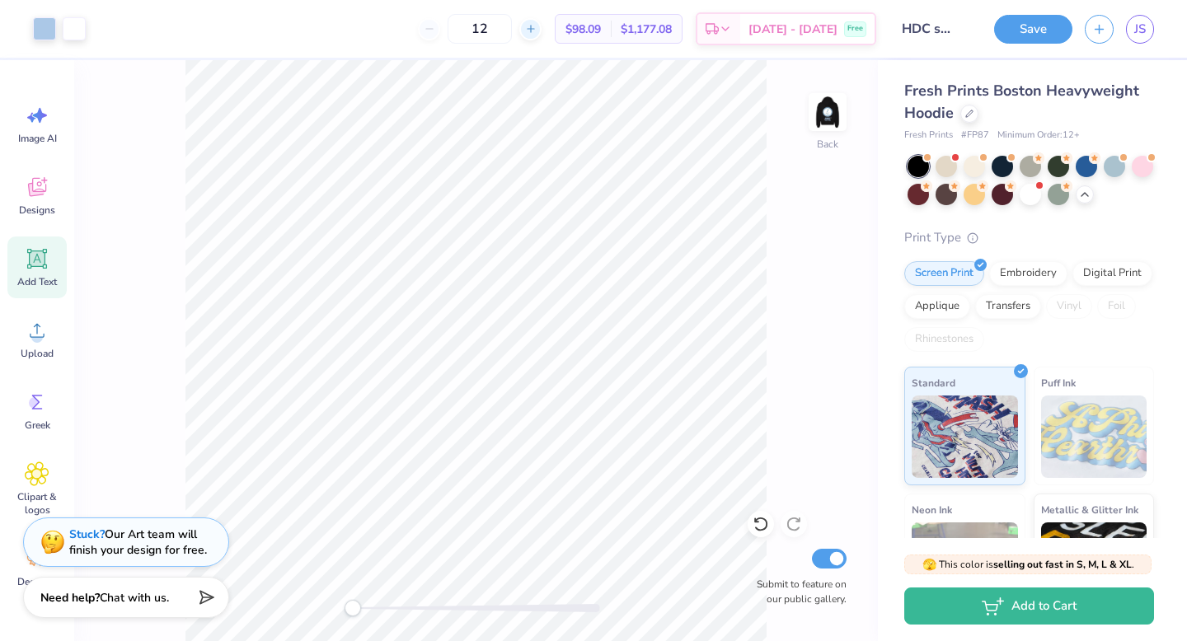
click at [536, 26] on icon at bounding box center [531, 29] width 12 height 12
click at [541, 28] on div "14" at bounding box center [480, 29] width 124 height 30
click at [508, 26] on input "14" at bounding box center [479, 29] width 64 height 30
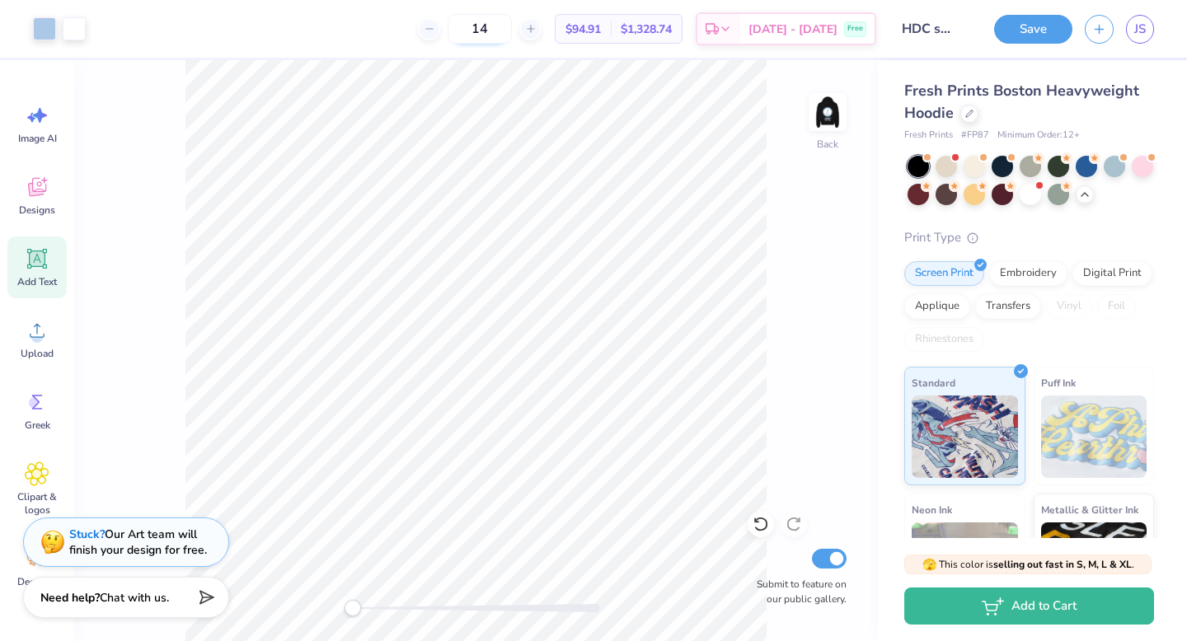
type input "1"
type input "12"
click at [571, 83] on body "Art colors 12 N/A Per Item N/A Total Est. Delivery N/A Free Design Title HDC sw…" at bounding box center [593, 320] width 1187 height 641
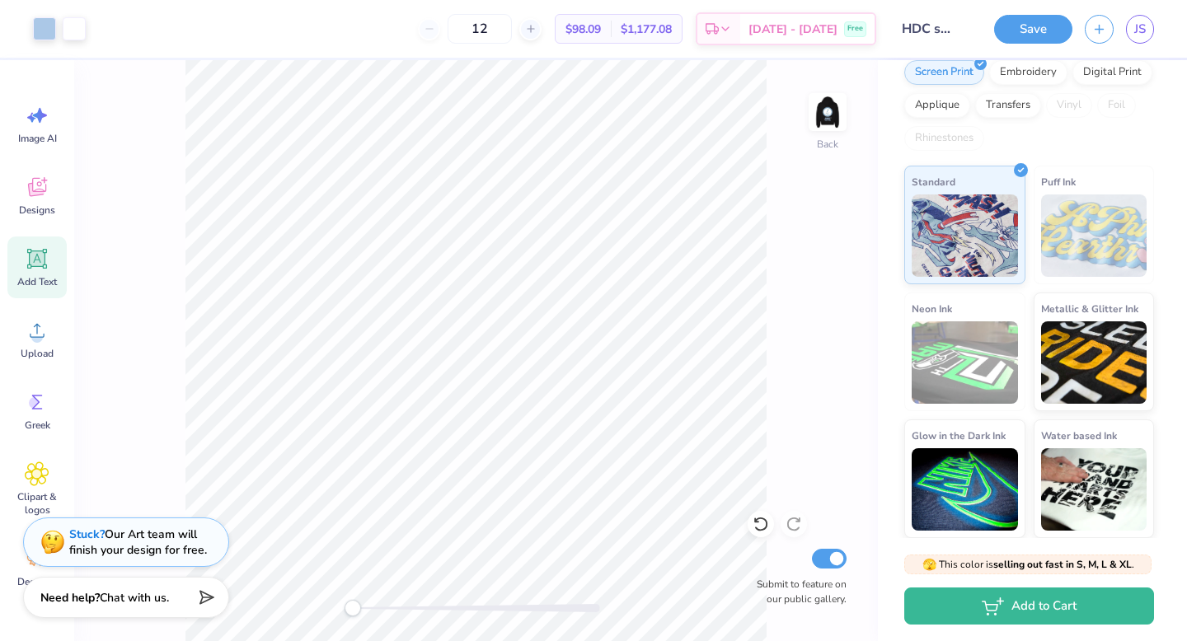
scroll to position [0, 0]
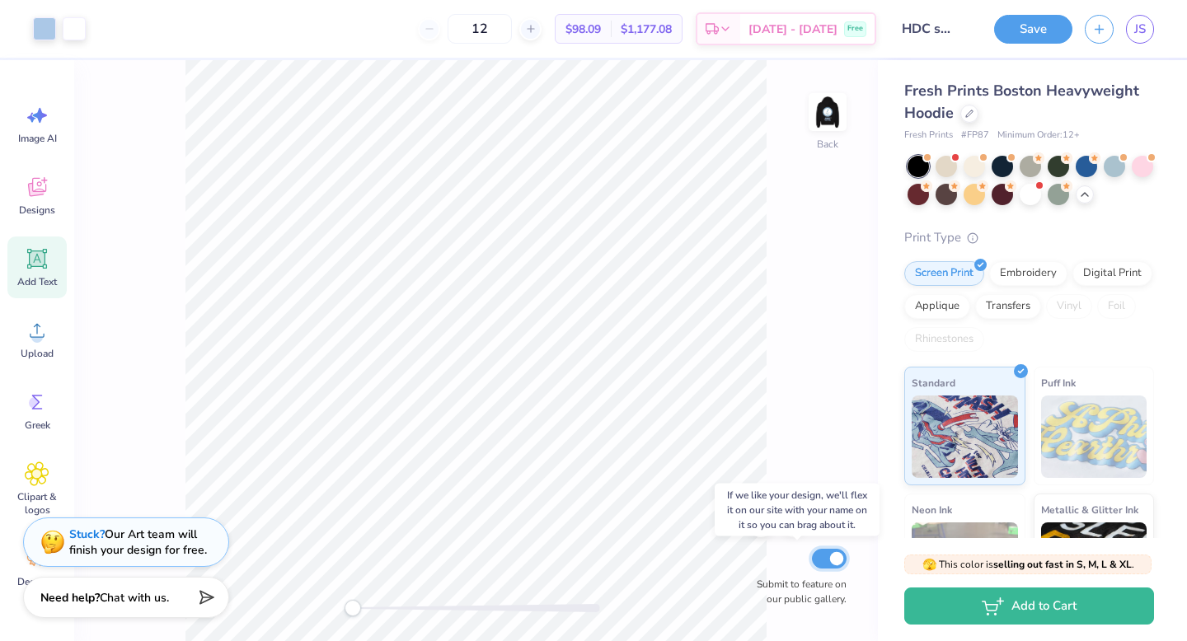
click at [825, 560] on input "Submit to feature on our public gallery." at bounding box center [829, 559] width 35 height 20
checkbox input "false"
click at [833, 417] on div "Back Submit to feature on our public gallery." at bounding box center [475, 350] width 803 height 581
click at [1058, 17] on button "Save" at bounding box center [1033, 26] width 78 height 29
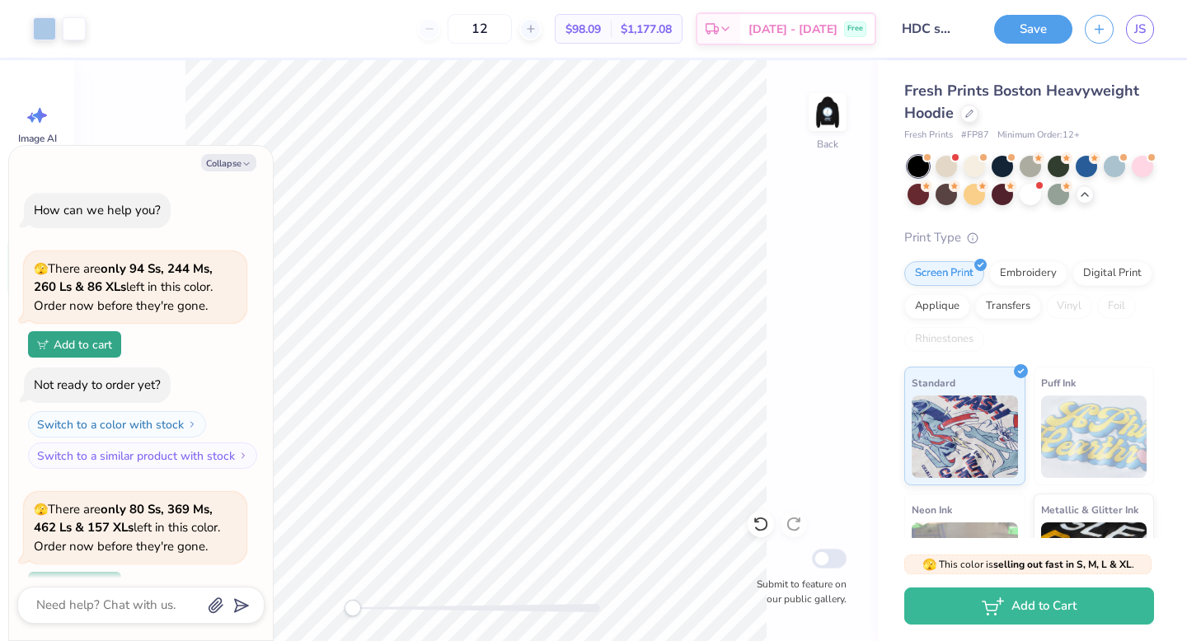
scroll to position [902, 0]
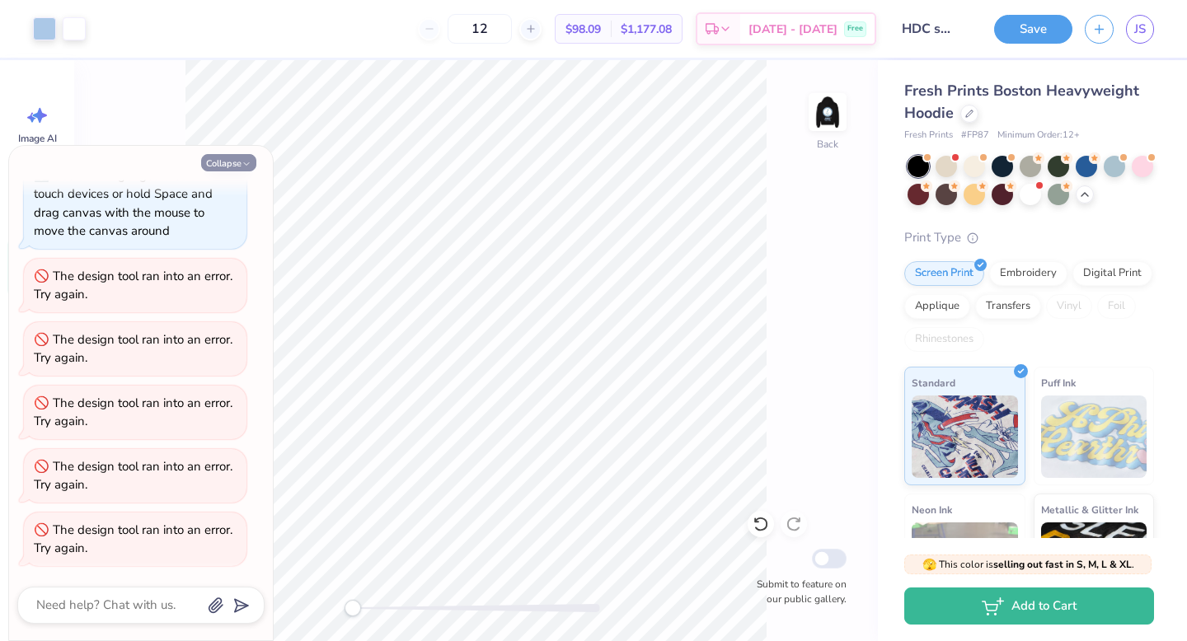
click at [218, 162] on button "Collapse" at bounding box center [228, 162] width 55 height 17
type textarea "x"
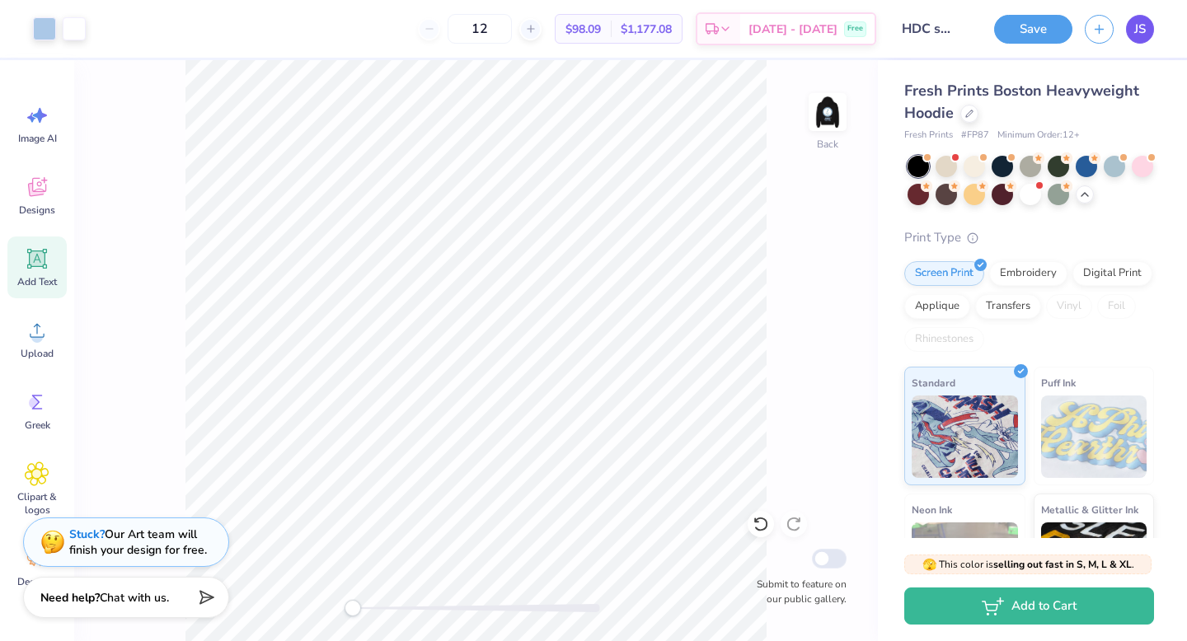
click at [1135, 34] on span "JS" at bounding box center [1140, 29] width 12 height 19
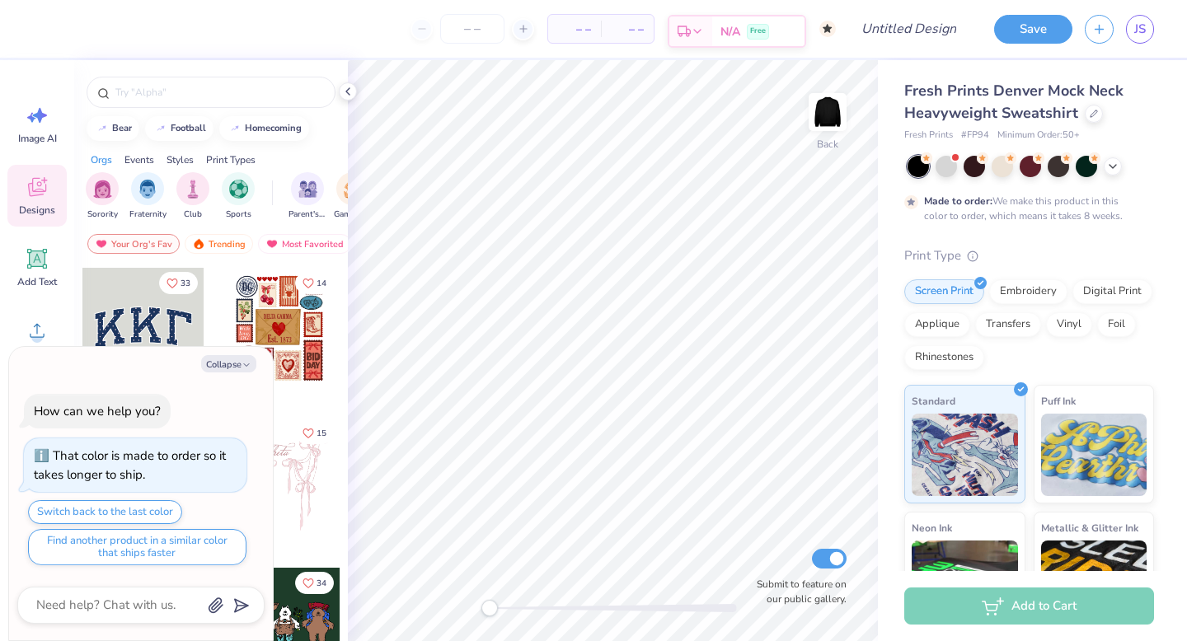
type textarea "x"
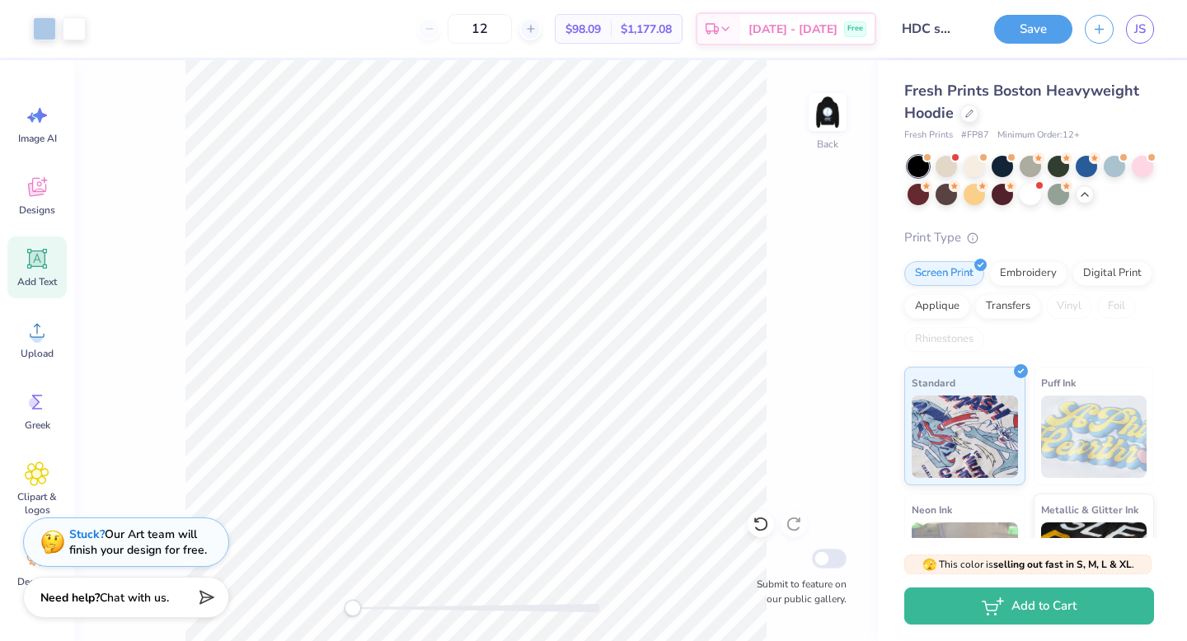
scroll to position [14, 0]
click at [536, 26] on icon at bounding box center [531, 29] width 12 height 12
click at [828, 111] on img at bounding box center [827, 112] width 66 height 66
click at [1041, 275] on div "Embroidery" at bounding box center [1028, 271] width 78 height 25
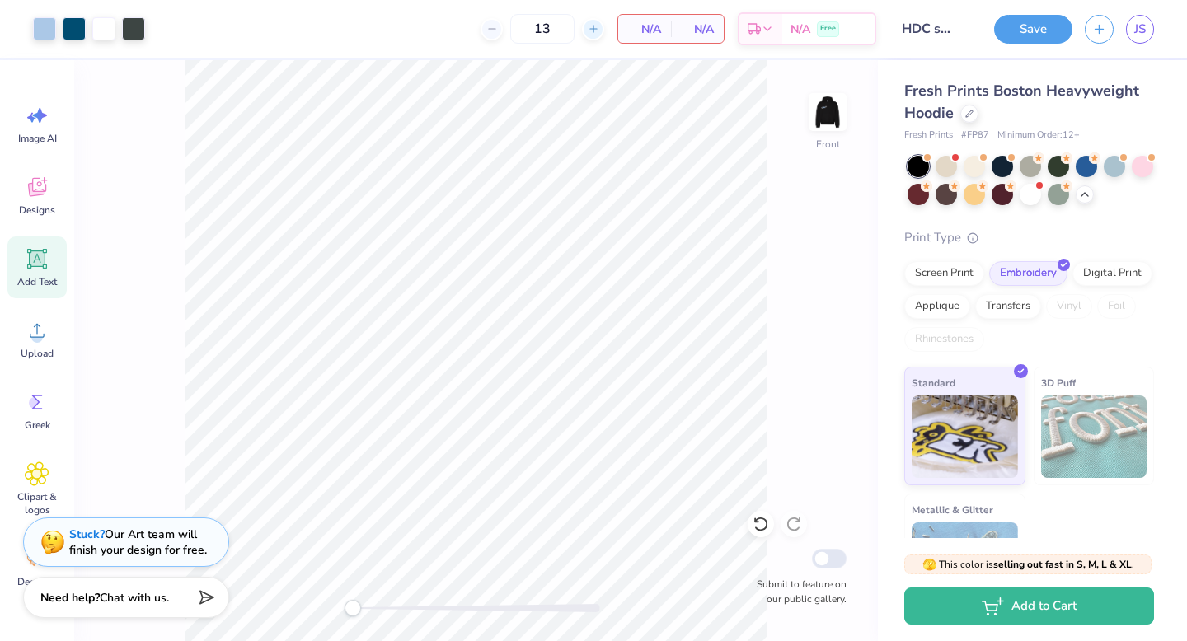
click at [592, 29] on line at bounding box center [592, 29] width 7 height 0
click at [496, 30] on icon at bounding box center [492, 29] width 12 height 12
type input "13"
click at [939, 280] on div "Screen Print" at bounding box center [944, 271] width 80 height 25
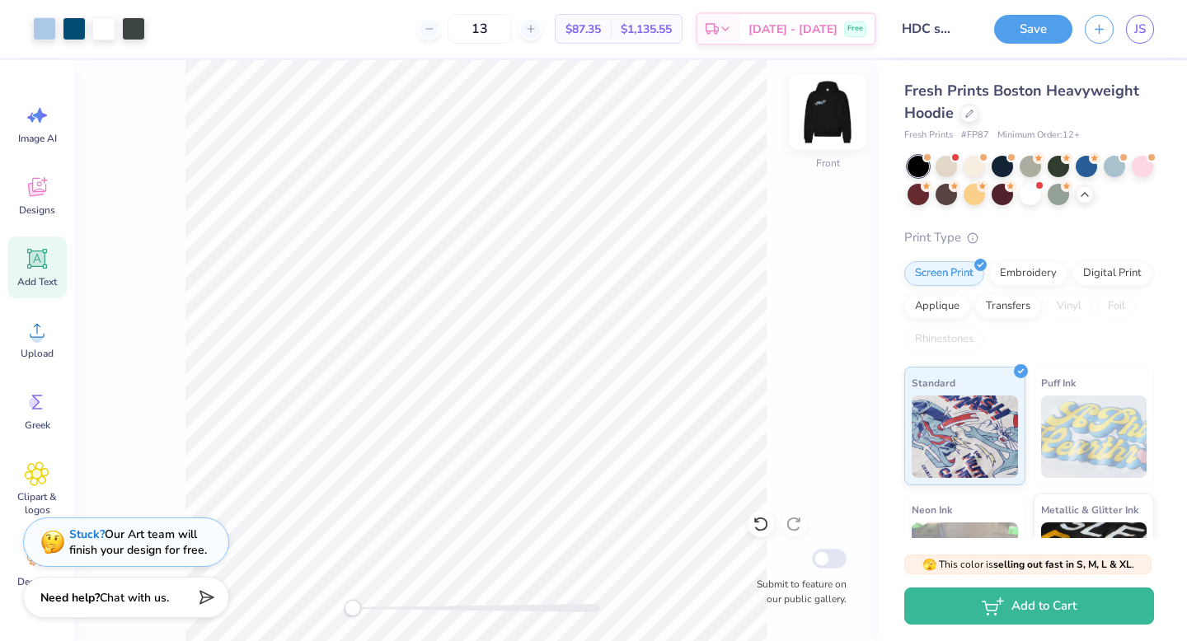
click at [828, 119] on img at bounding box center [827, 112] width 66 height 66
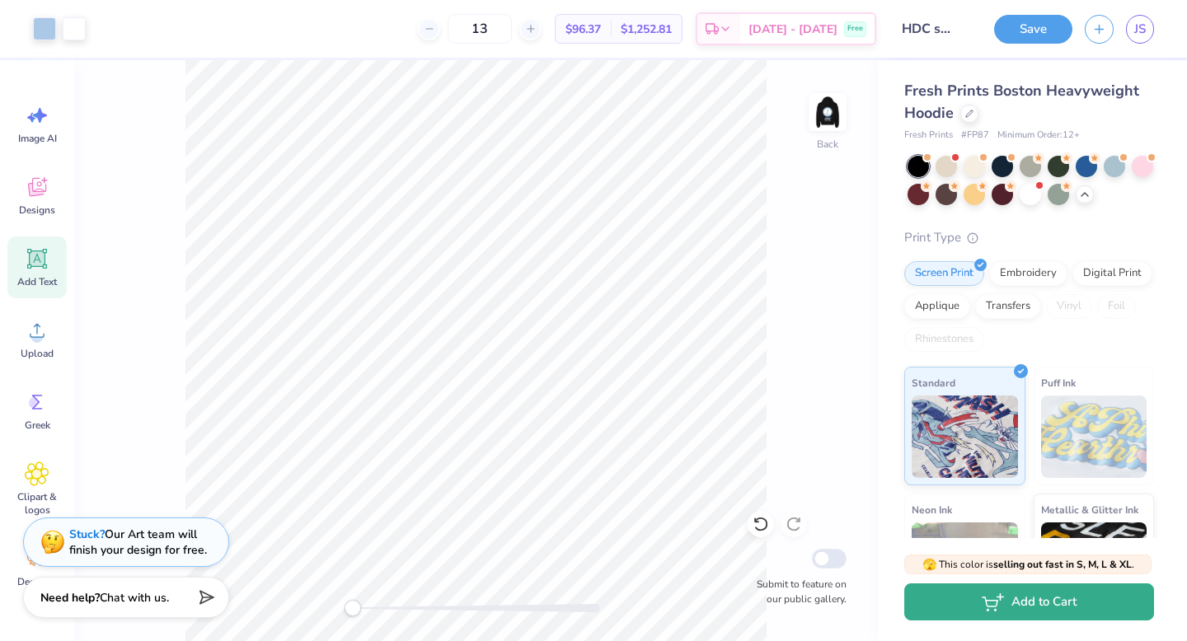
click at [1030, 617] on button "Add to Cart" at bounding box center [1029, 601] width 250 height 37
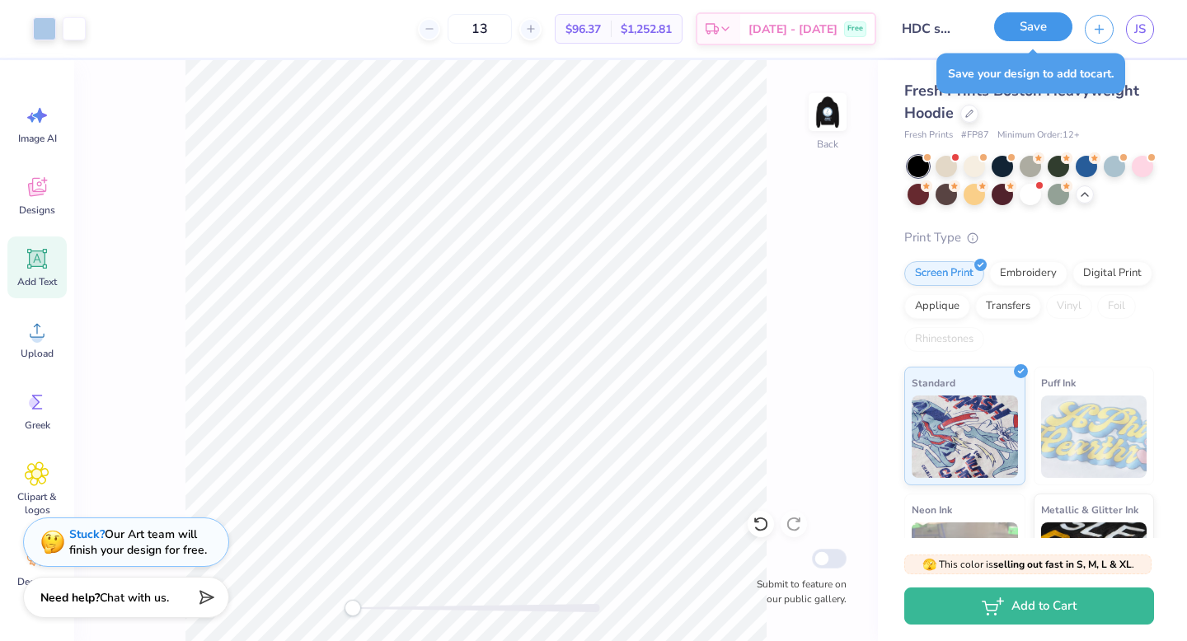
click at [1023, 36] on button "Save" at bounding box center [1033, 26] width 78 height 29
type textarea "x"
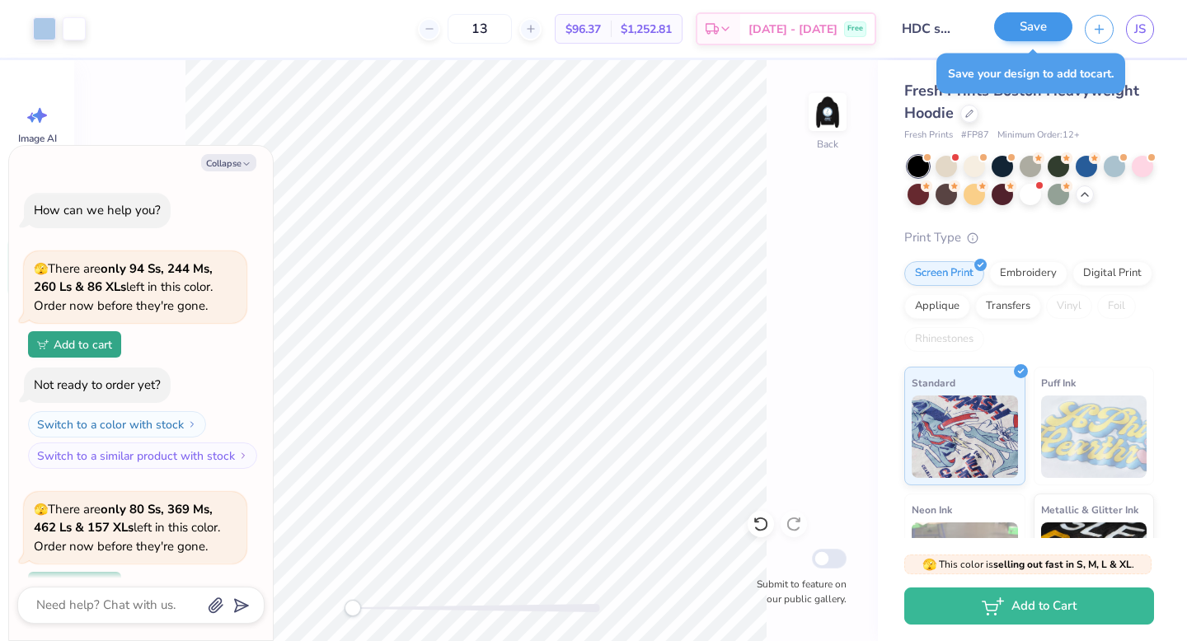
scroll to position [966, 0]
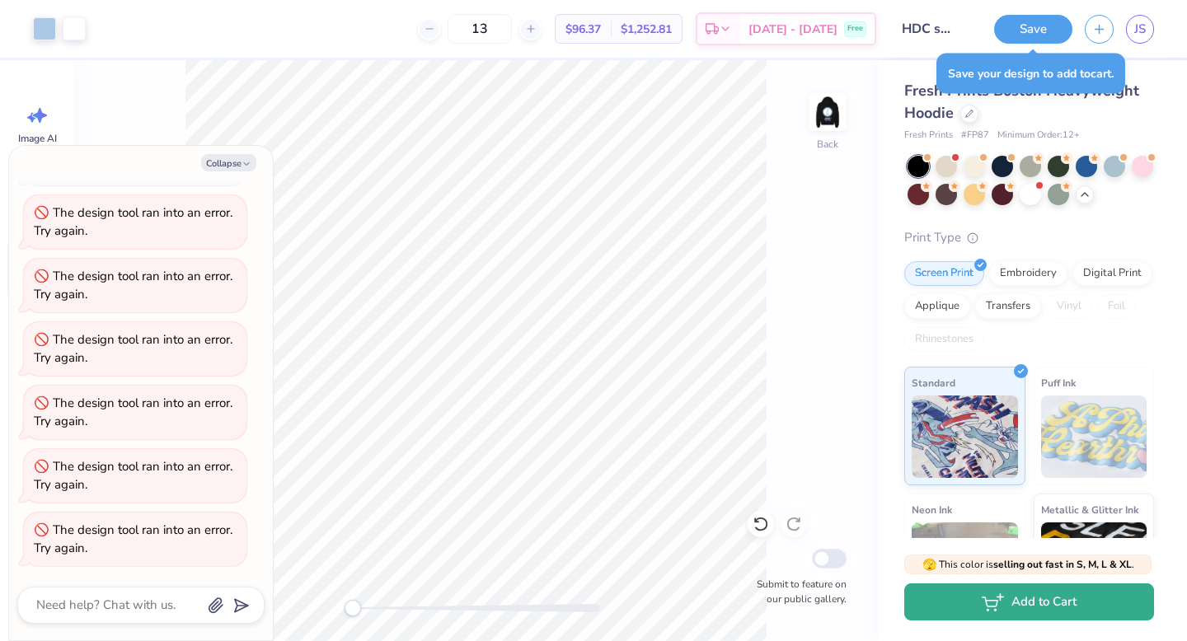
click at [995, 606] on icon "button" at bounding box center [989, 601] width 15 height 9
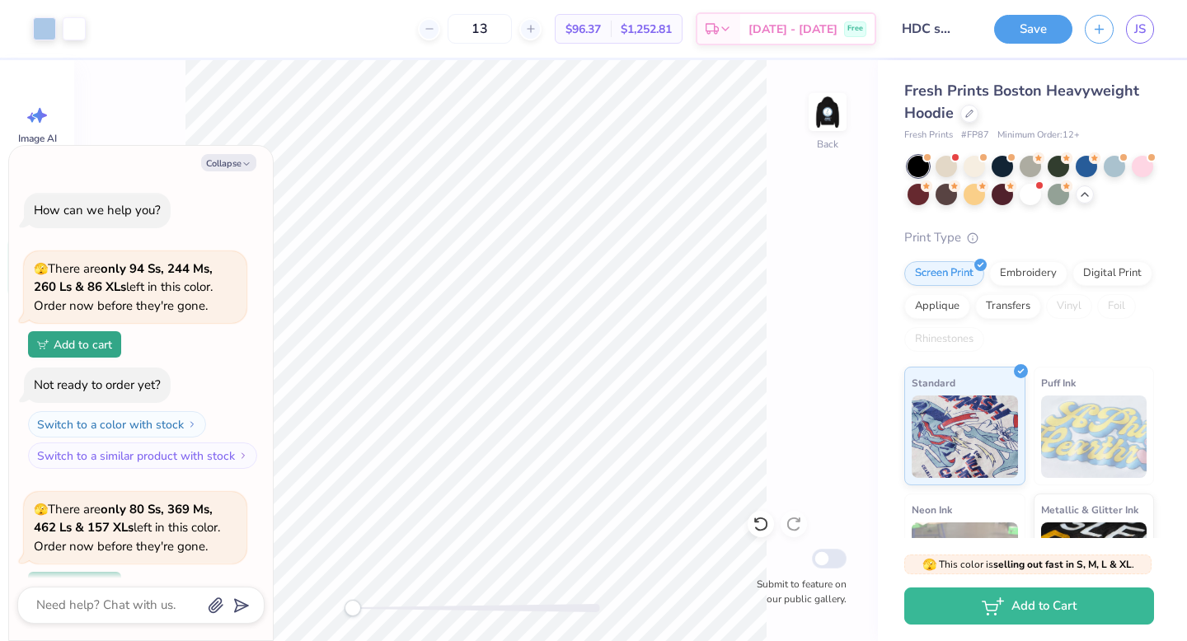
scroll to position [966, 0]
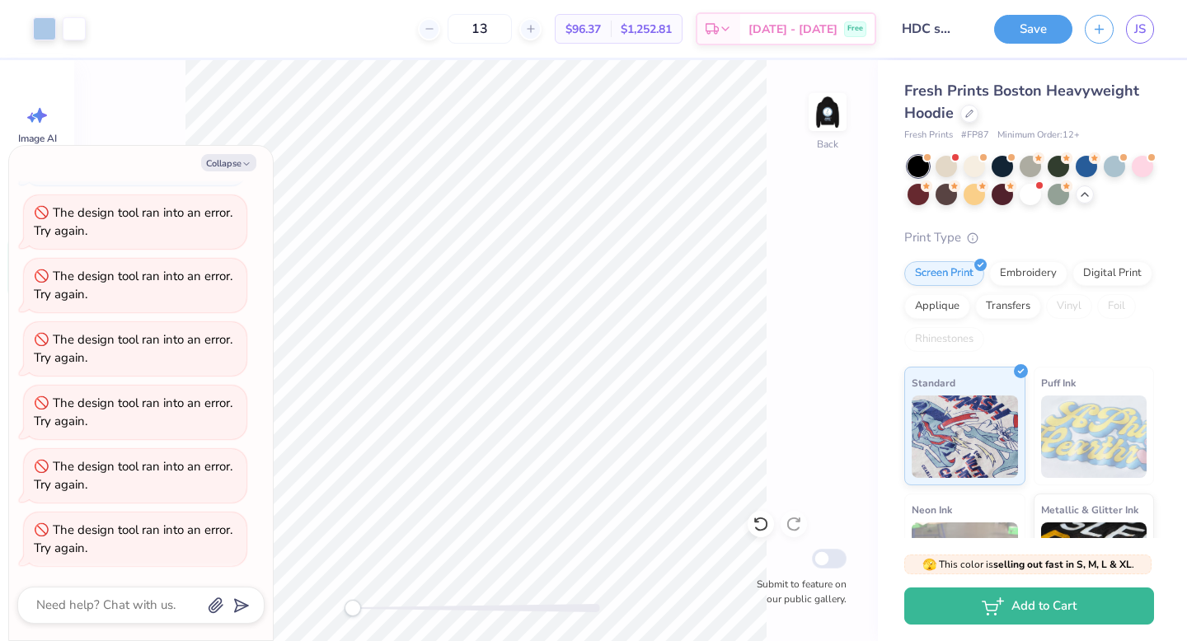
type textarea "x"
